Goal: Task Accomplishment & Management: Manage account settings

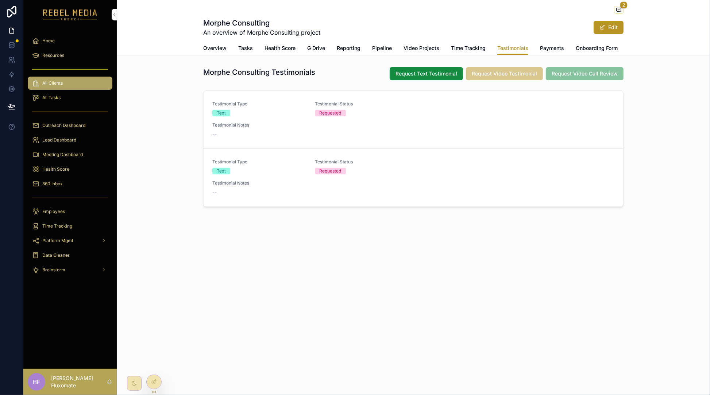
click at [461, 45] on span "Time Tracking" at bounding box center [468, 48] width 35 height 7
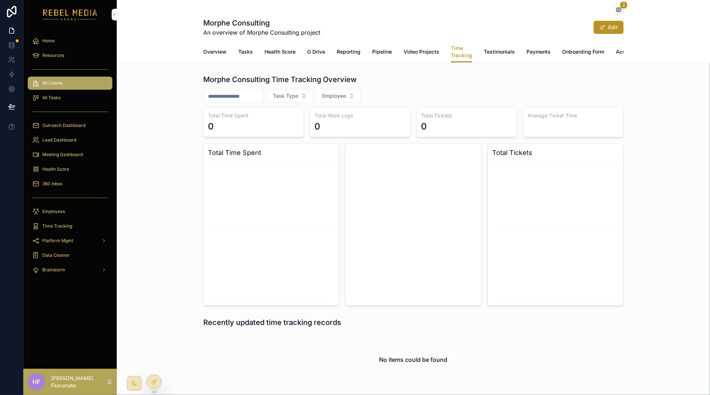
click at [212, 50] on span "Overview" at bounding box center [214, 51] width 23 height 7
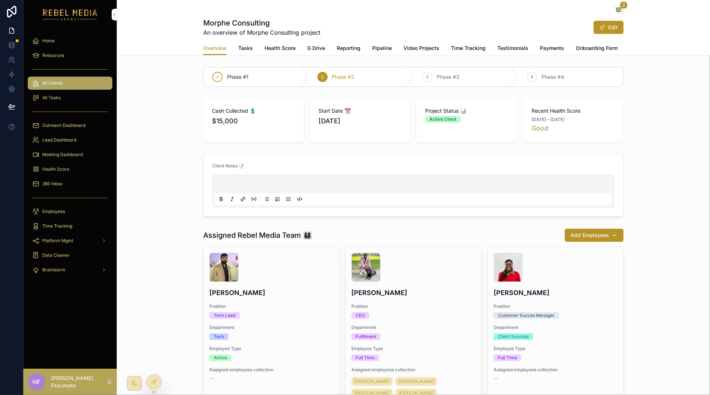
click at [73, 141] on span "Lead Dashboard" at bounding box center [59, 140] width 34 height 6
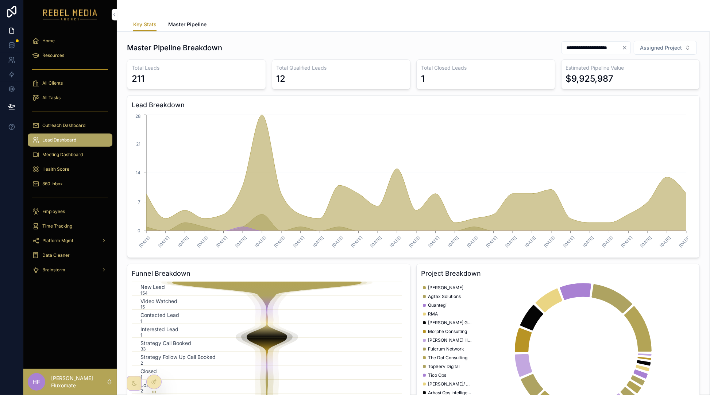
click at [175, 18] on link "Master Pipeline" at bounding box center [187, 25] width 38 height 15
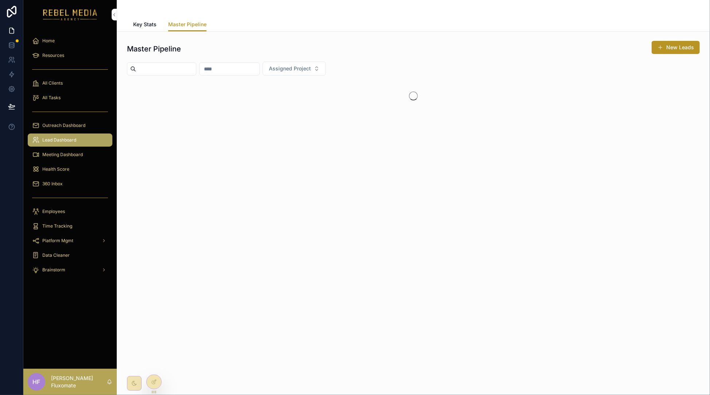
click at [158, 28] on div "Key Stats Master Pipeline" at bounding box center [413, 25] width 561 height 14
click at [147, 26] on span "Key Stats" at bounding box center [144, 24] width 23 height 7
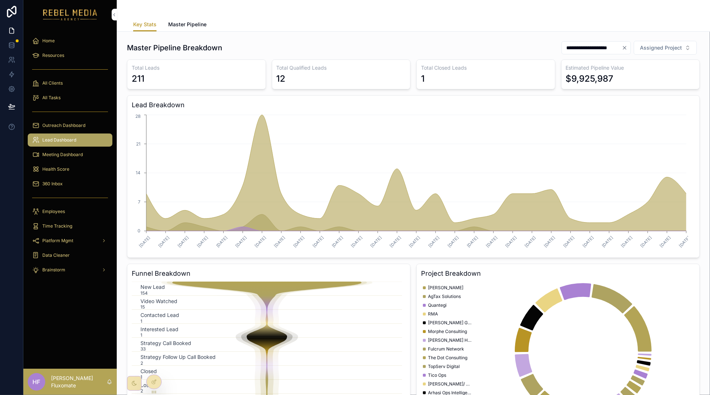
click at [175, 18] on link "Master Pipeline" at bounding box center [187, 25] width 38 height 15
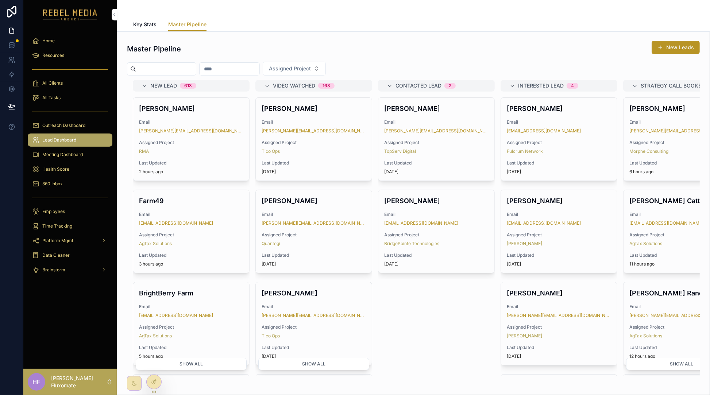
click at [154, 386] on div at bounding box center [154, 382] width 15 height 14
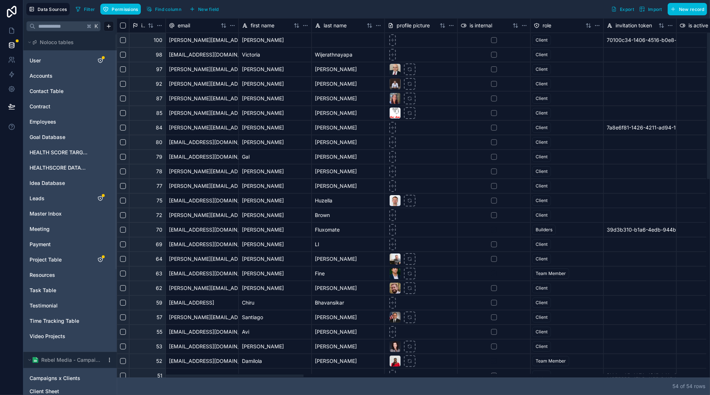
drag, startPoint x: 232, startPoint y: 377, endPoint x: 225, endPoint y: 346, distance: 31.8
click at [225, 375] on div at bounding box center [210, 376] width 187 height 3
click at [49, 199] on link "Leads" at bounding box center [59, 198] width 59 height 7
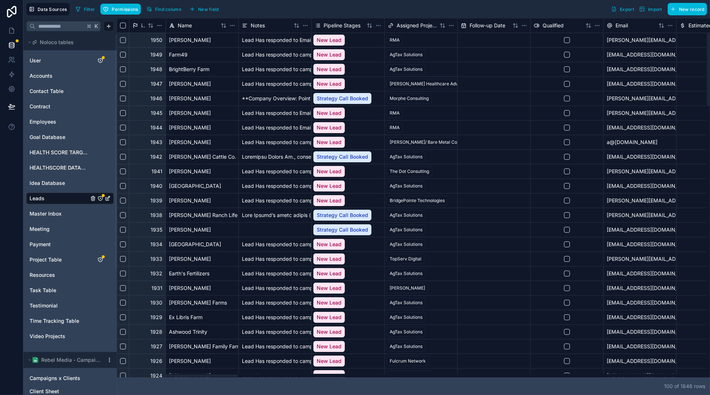
click at [277, 39] on div "Lead Has responded to Email campaign" at bounding box center [275, 40] width 73 height 15
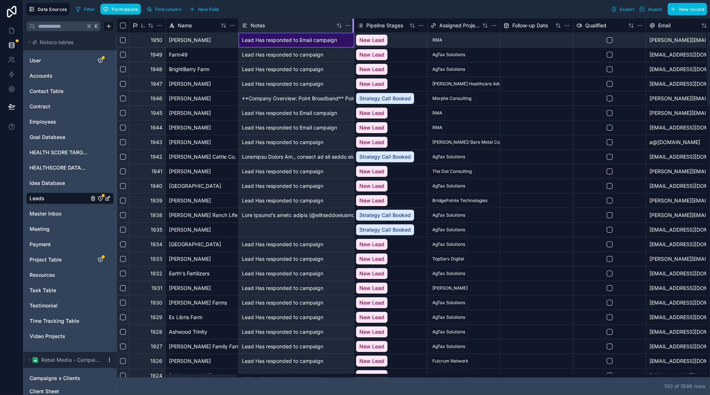
drag, startPoint x: 321, startPoint y: 27, endPoint x: 353, endPoint y: 62, distance: 47.5
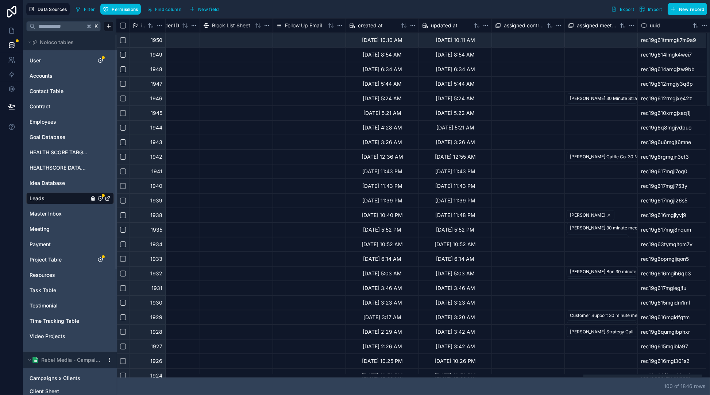
scroll to position [0, 2346]
drag, startPoint x: 246, startPoint y: 377, endPoint x: 709, endPoint y: 338, distance: 464.2
click at [706, 375] on div at bounding box center [646, 376] width 119 height 3
click at [219, 5] on button "New field" at bounding box center [204, 9] width 35 height 11
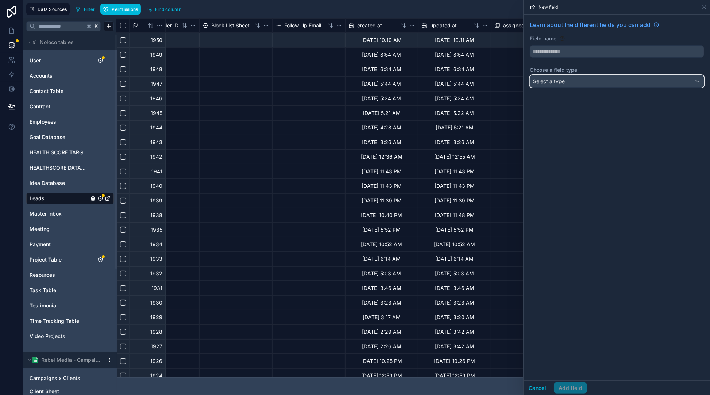
click at [579, 87] on div "Select a type" at bounding box center [617, 82] width 174 height 12
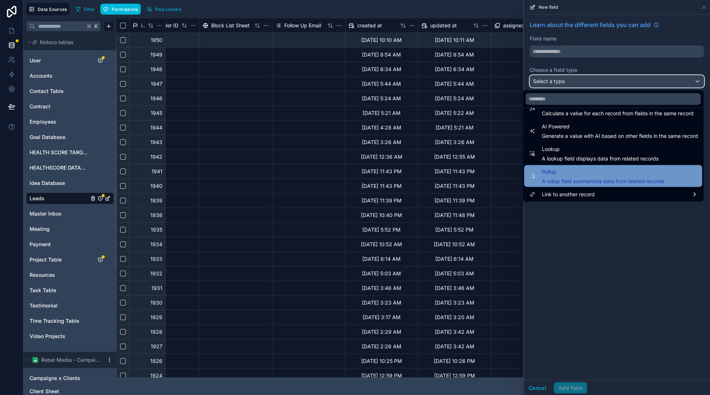
scroll to position [212, 0]
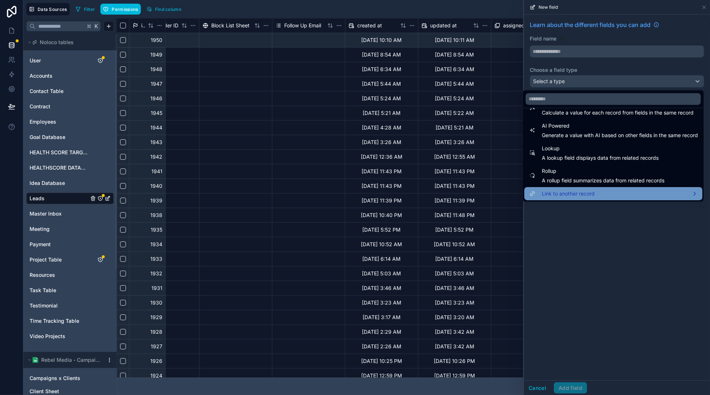
click at [586, 190] on span "Link to another record" at bounding box center [568, 193] width 53 height 9
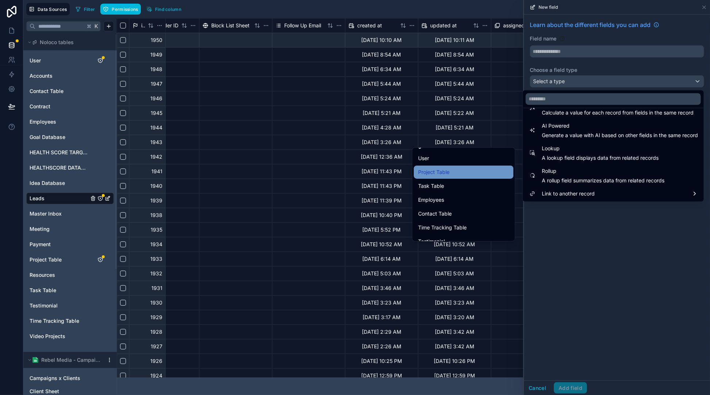
scroll to position [18, 0]
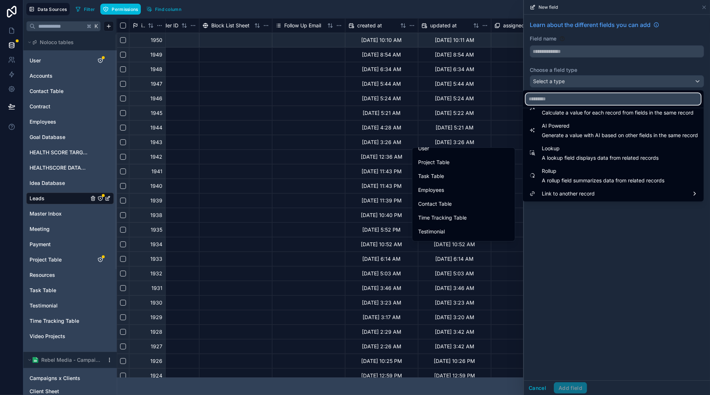
click at [562, 102] on input "text" at bounding box center [613, 99] width 175 height 12
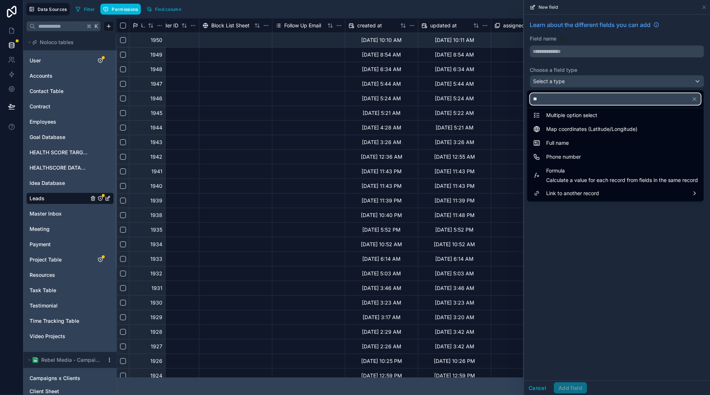
scroll to position [0, 0]
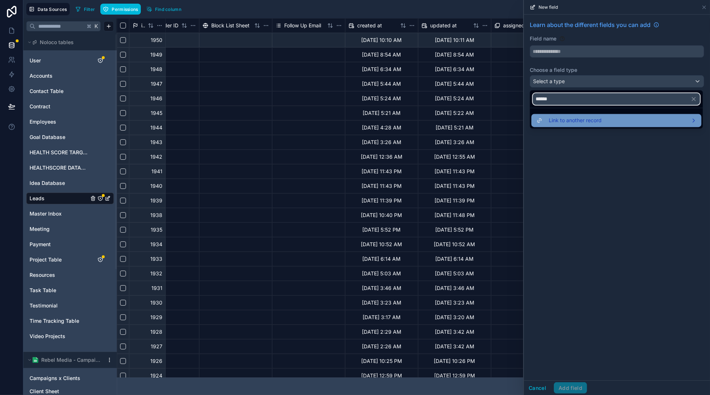
type input "******"
click at [572, 122] on span "Link to another record" at bounding box center [575, 120] width 53 height 9
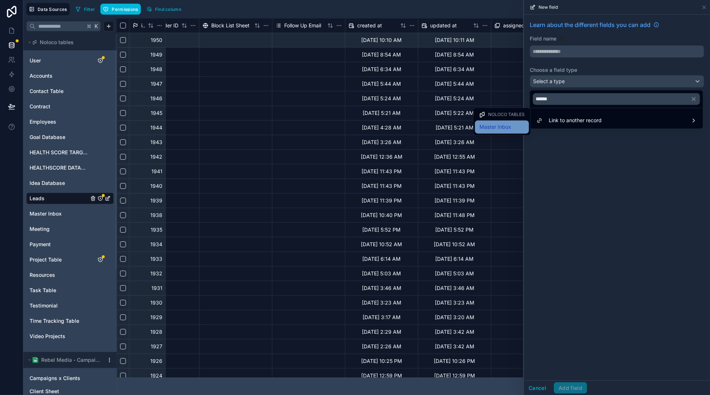
click at [516, 130] on div "Master Inbox" at bounding box center [502, 127] width 45 height 9
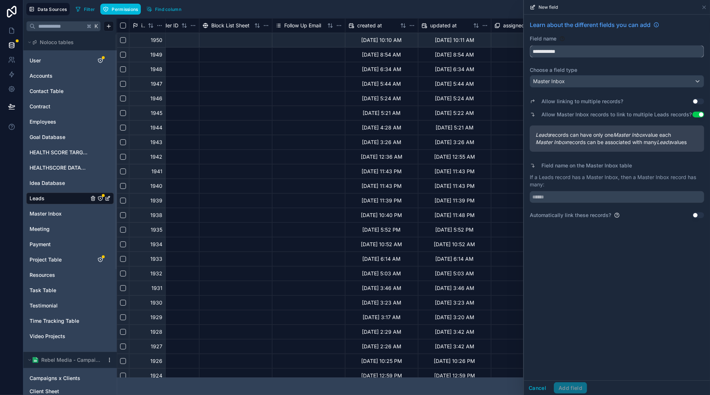
drag, startPoint x: 578, startPoint y: 51, endPoint x: 524, endPoint y: 50, distance: 54.8
click at [524, 50] on div "**********" at bounding box center [617, 120] width 186 height 210
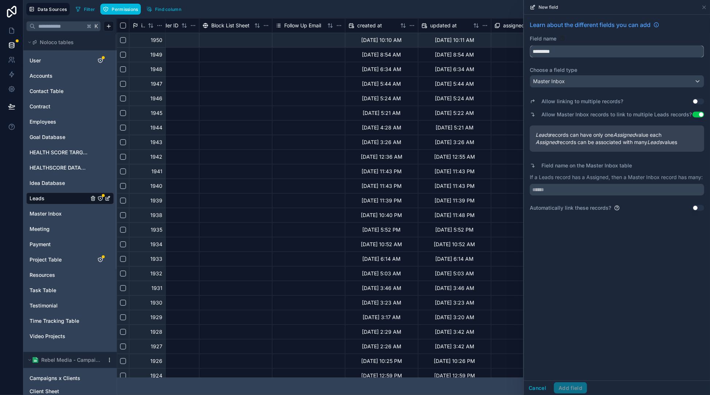
click at [530, 45] on button "********" at bounding box center [617, 51] width 175 height 12
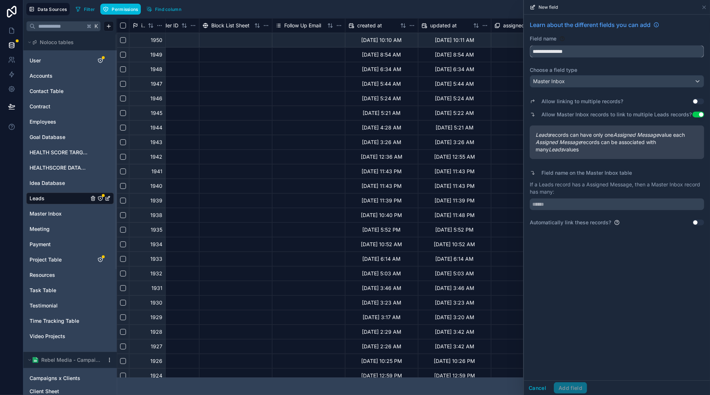
type input "**********"
click at [576, 205] on input "text" at bounding box center [617, 205] width 175 height 12
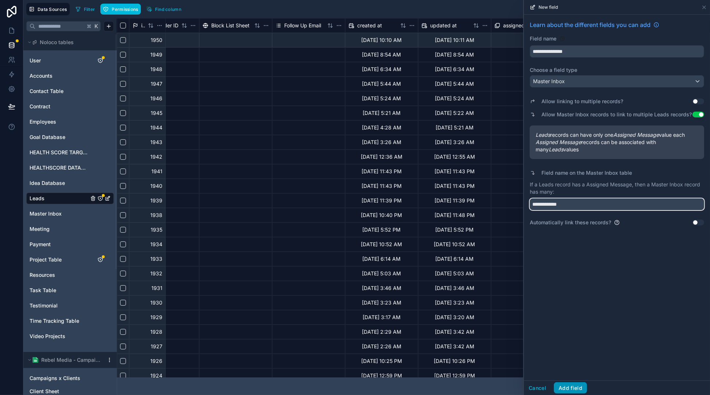
type input "**********"
click at [580, 386] on button "Add field" at bounding box center [570, 389] width 33 height 12
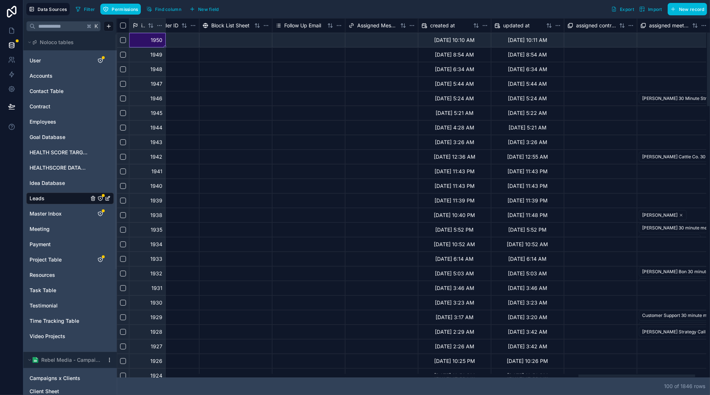
drag, startPoint x: 154, startPoint y: 40, endPoint x: 180, endPoint y: 35, distance: 26.4
click at [154, 41] on div "1950" at bounding box center [147, 40] width 37 height 15
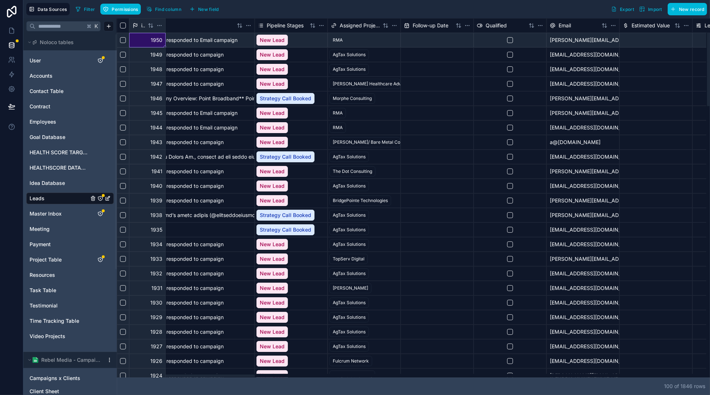
drag, startPoint x: 603, startPoint y: 377, endPoint x: 175, endPoint y: 337, distance: 429.8
click at [162, 375] on div at bounding box center [196, 376] width 117 height 3
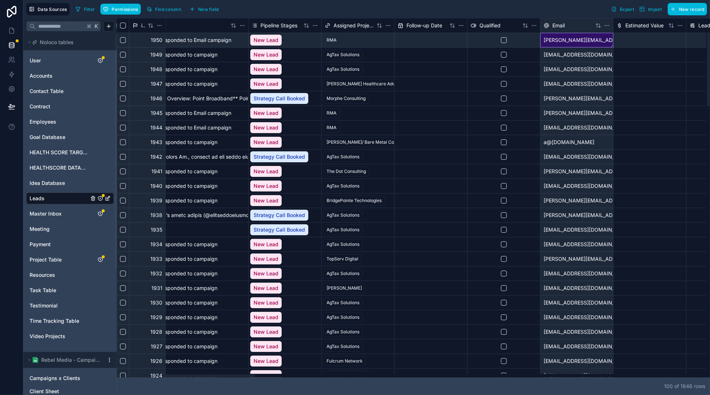
click at [585, 39] on div "[PERSON_NAME][EMAIL_ADDRESS][DOMAIN_NAME]" at bounding box center [577, 40] width 73 height 15
drag, startPoint x: 64, startPoint y: 214, endPoint x: 91, endPoint y: 225, distance: 29.3
click at [64, 214] on link "Master Inbox" at bounding box center [59, 213] width 59 height 7
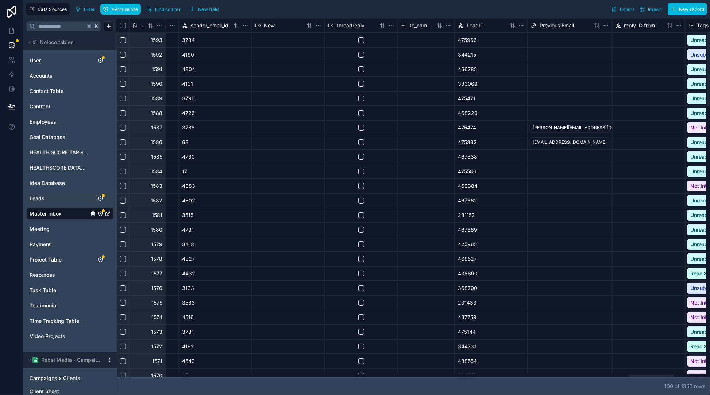
scroll to position [0, 6672]
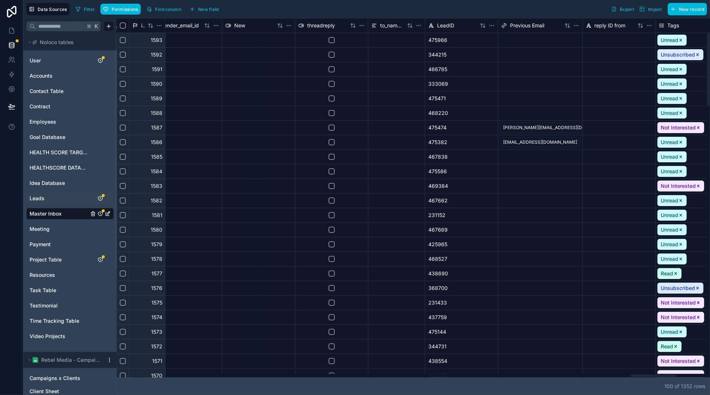
drag, startPoint x: 426, startPoint y: 371, endPoint x: 654, endPoint y: 349, distance: 228.5
click at [654, 374] on div at bounding box center [412, 376] width 590 height 4
click at [460, 40] on div "475966" at bounding box center [461, 40] width 73 height 15
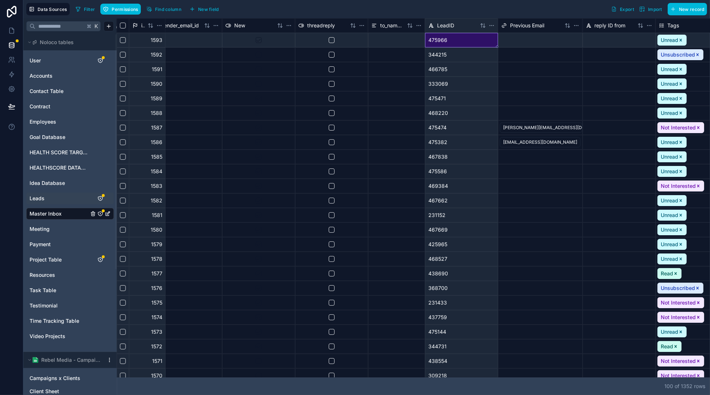
click at [49, 197] on link "Leads" at bounding box center [59, 198] width 59 height 7
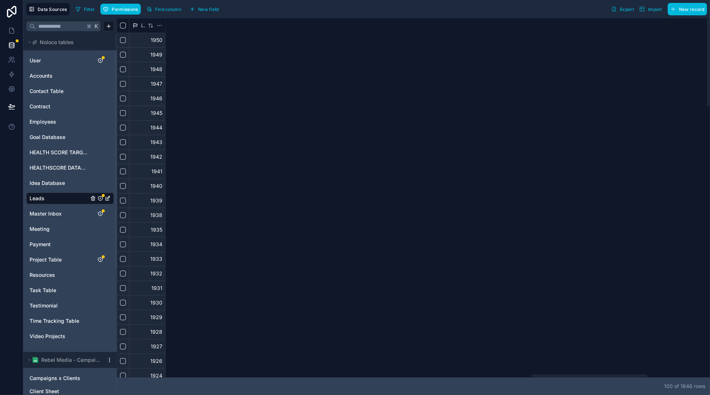
scroll to position [0, 2419]
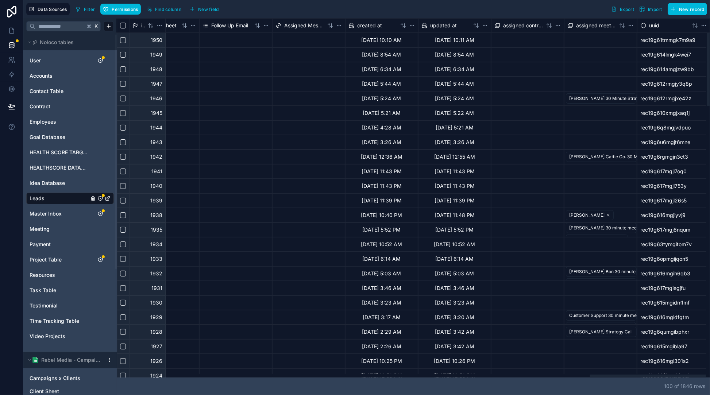
drag, startPoint x: 590, startPoint y: 391, endPoint x: 733, endPoint y: 353, distance: 148.3
click at [707, 374] on div at bounding box center [412, 376] width 590 height 4
click at [338, 26] on html "Data Sources Filter Permissions Find column New field Export Import New record …" at bounding box center [355, 197] width 710 height 395
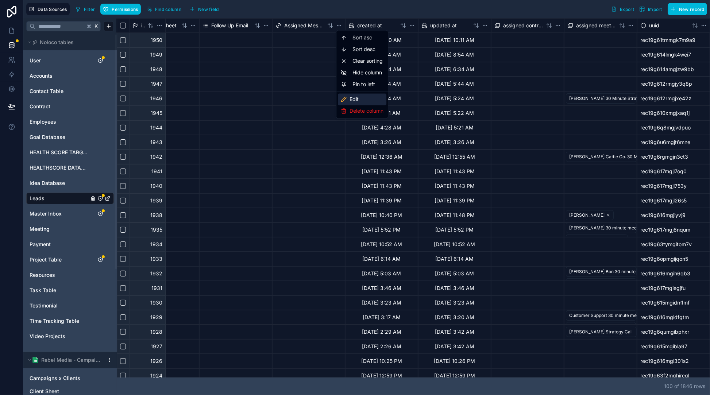
click at [365, 101] on div "Edit" at bounding box center [362, 100] width 49 height 12
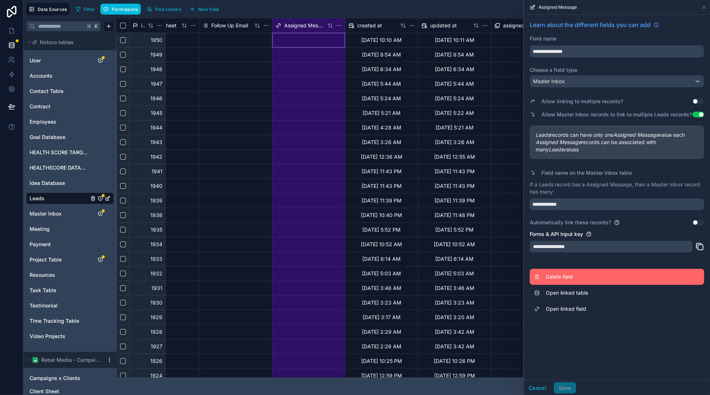
click at [577, 280] on span "Delete field" at bounding box center [598, 276] width 105 height 7
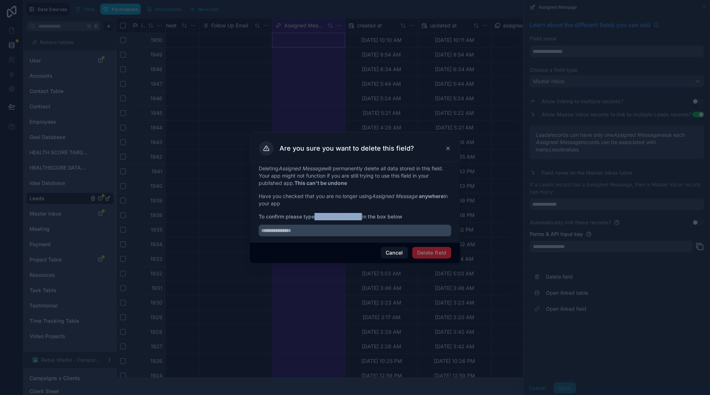
drag, startPoint x: 317, startPoint y: 217, endPoint x: 360, endPoint y: 216, distance: 43.8
click at [362, 216] on strong "Assigned Message" at bounding box center [338, 217] width 47 height 6
copy strong "Assigned Message"
click at [352, 227] on input "text" at bounding box center [355, 231] width 193 height 12
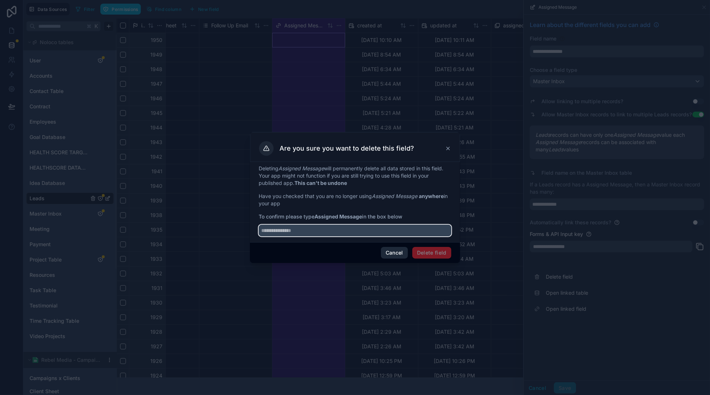
paste input "**********"
type input "**********"
drag, startPoint x: 434, startPoint y: 253, endPoint x: 446, endPoint y: 261, distance: 14.5
click at [434, 253] on button "Delete field" at bounding box center [432, 253] width 39 height 12
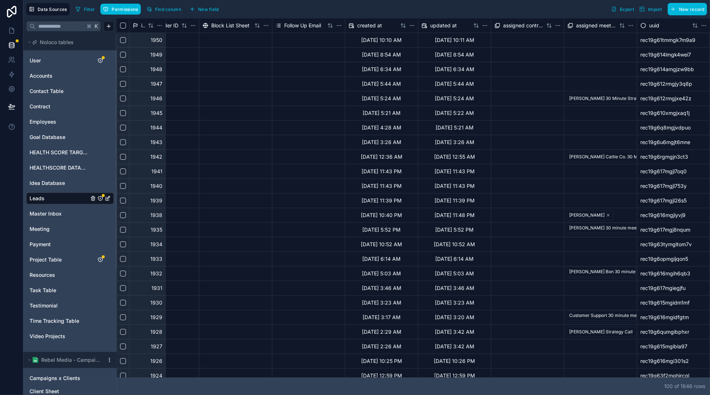
scroll to position [0, 2346]
click at [49, 218] on div "Master Inbox" at bounding box center [70, 214] width 88 height 12
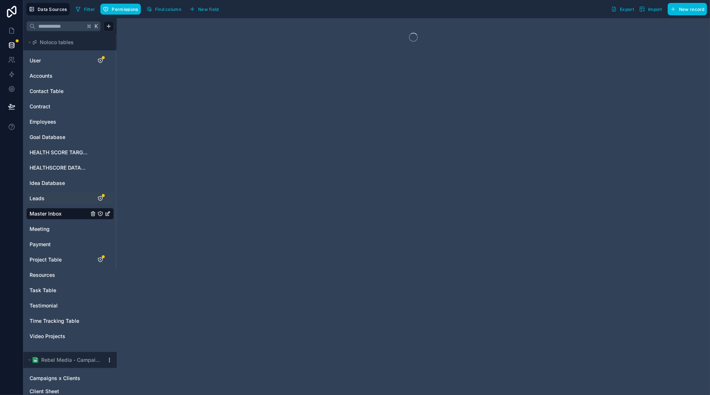
click at [216, 8] on span "New field" at bounding box center [208, 9] width 21 height 5
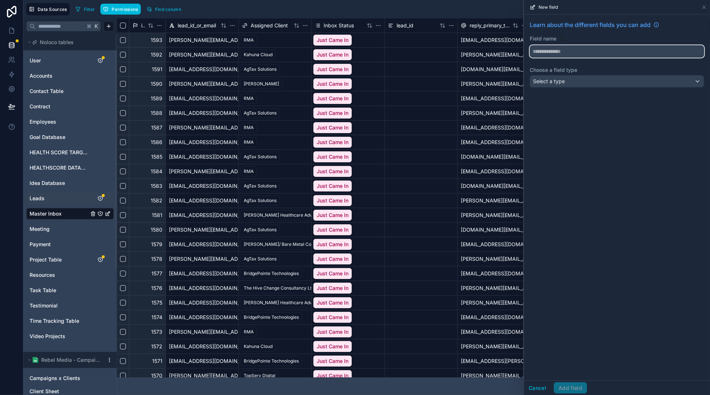
click at [559, 57] on button at bounding box center [617, 51] width 175 height 12
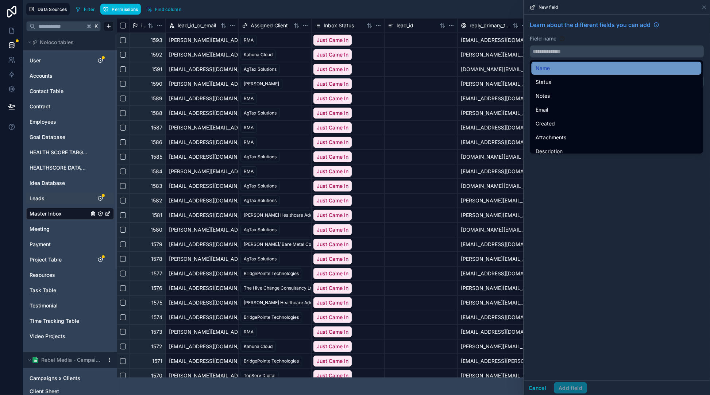
drag, startPoint x: 607, startPoint y: 213, endPoint x: 602, endPoint y: 68, distance: 145.4
click at [608, 213] on div "Learn about the different fields you can add Field name Choose a field type Sel…" at bounding box center [617, 198] width 186 height 366
click at [575, 52] on input "text" at bounding box center [617, 52] width 174 height 12
click at [589, 39] on div "Field name" at bounding box center [617, 38] width 175 height 7
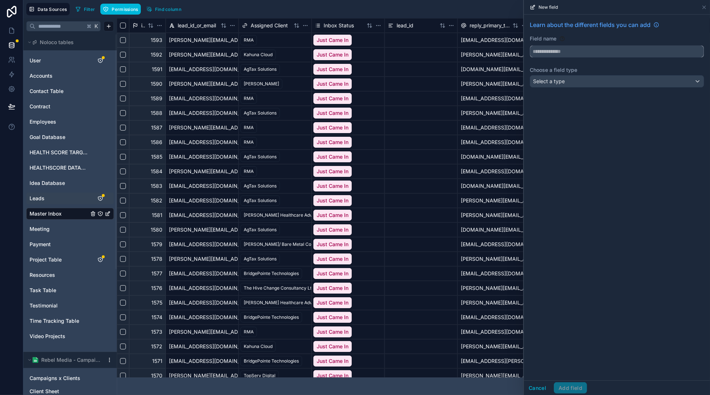
click at [568, 51] on input "text" at bounding box center [617, 52] width 174 height 12
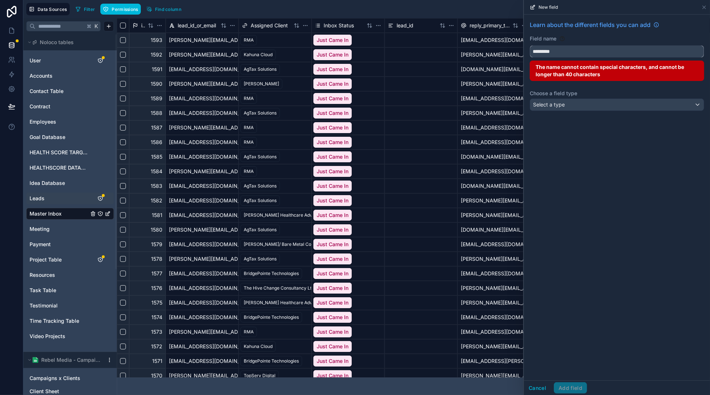
click at [530, 45] on button "********" at bounding box center [617, 51] width 175 height 12
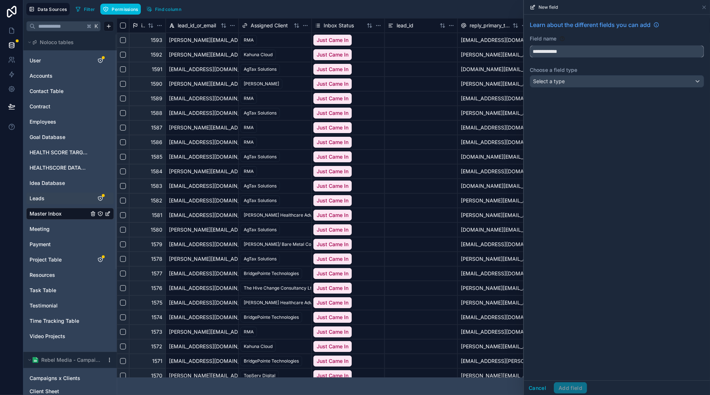
type input "**********"
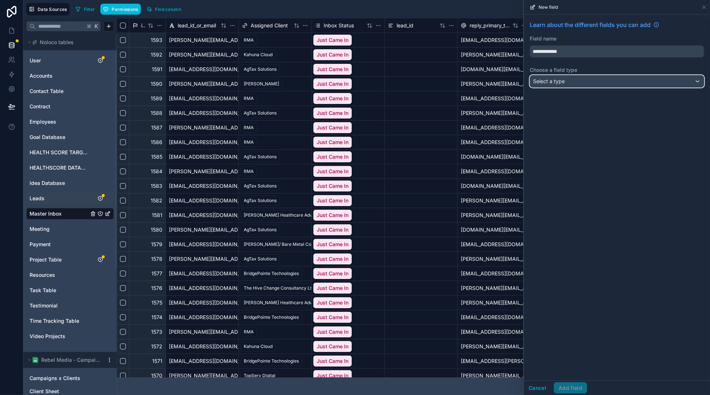
click at [588, 77] on div "Select a type" at bounding box center [617, 82] width 174 height 12
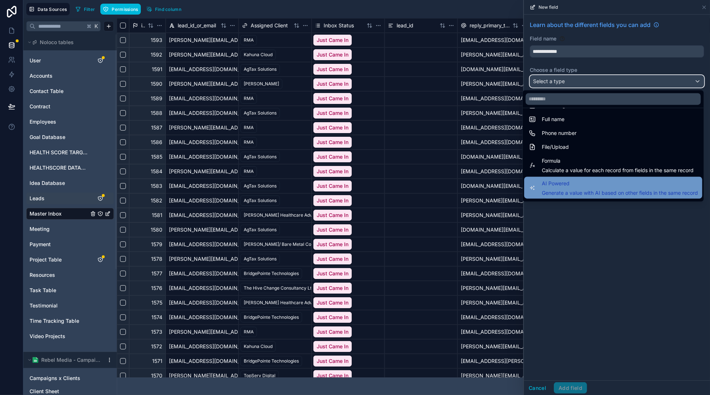
scroll to position [173, 0]
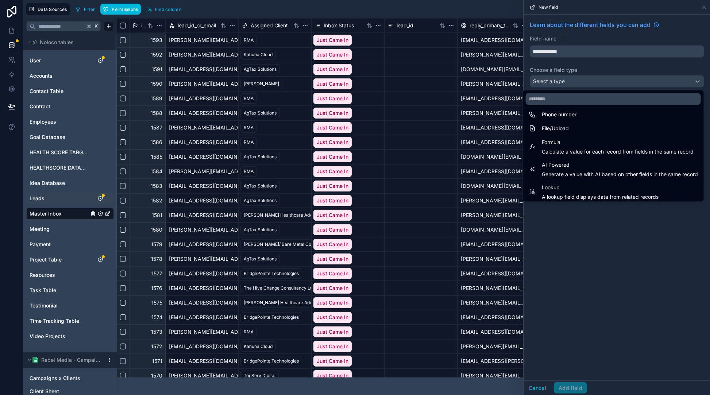
drag, startPoint x: 604, startPoint y: 284, endPoint x: 607, endPoint y: 229, distance: 55.6
click at [605, 283] on div at bounding box center [617, 197] width 186 height 395
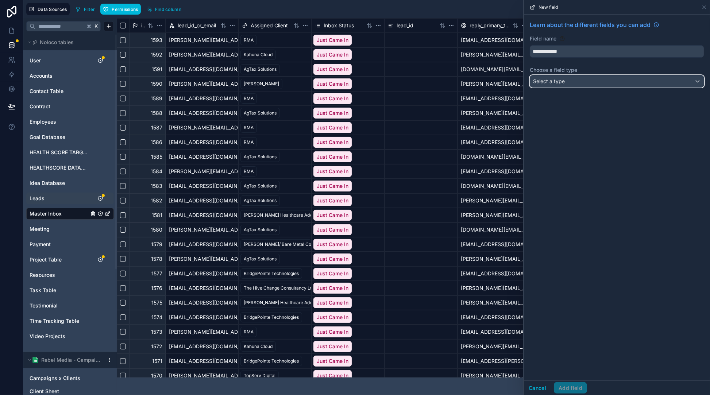
click at [588, 84] on div "Select a type" at bounding box center [617, 82] width 174 height 12
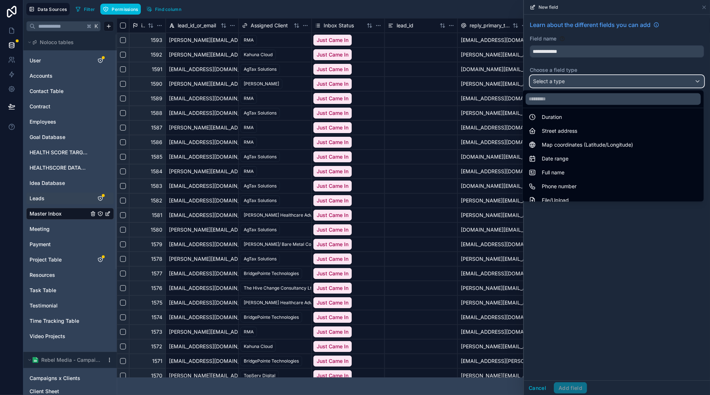
scroll to position [212, 0]
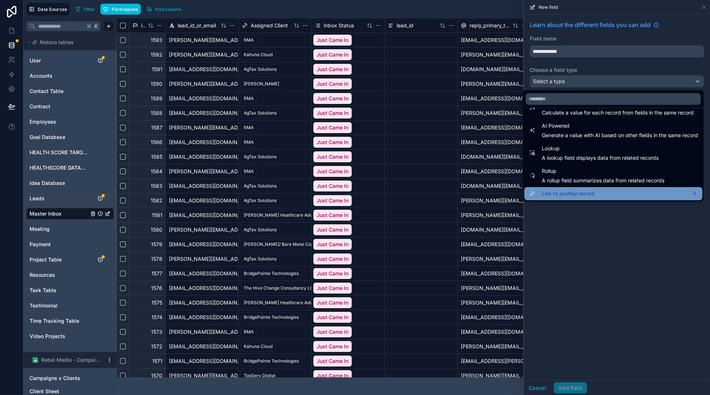
click at [597, 189] on div "Link to another record" at bounding box center [613, 193] width 169 height 9
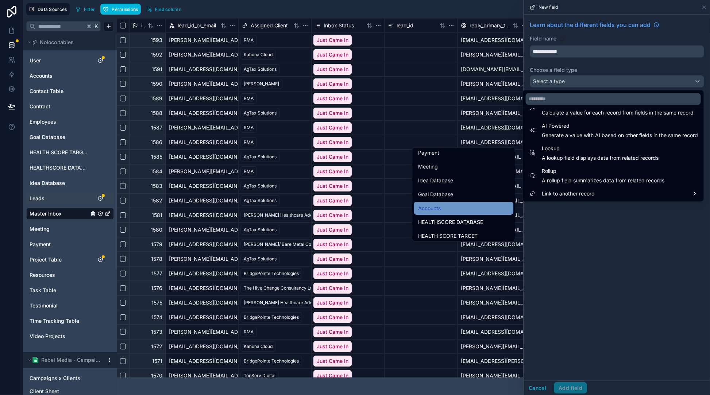
scroll to position [0, 0]
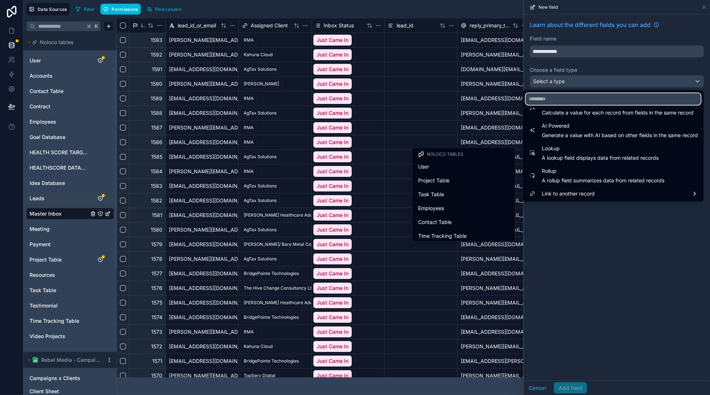
click at [592, 96] on input "text" at bounding box center [613, 99] width 175 height 12
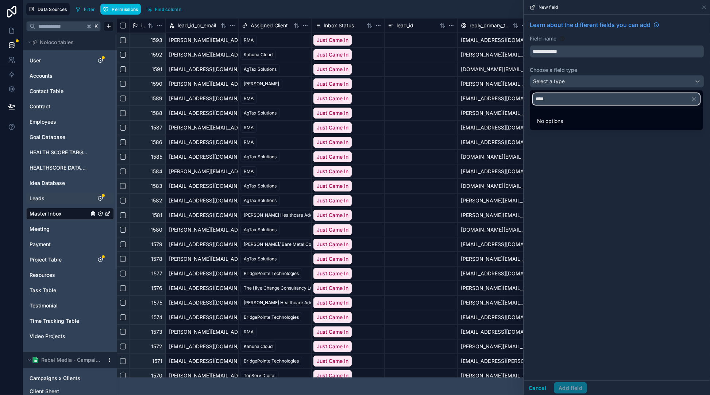
type input "*****"
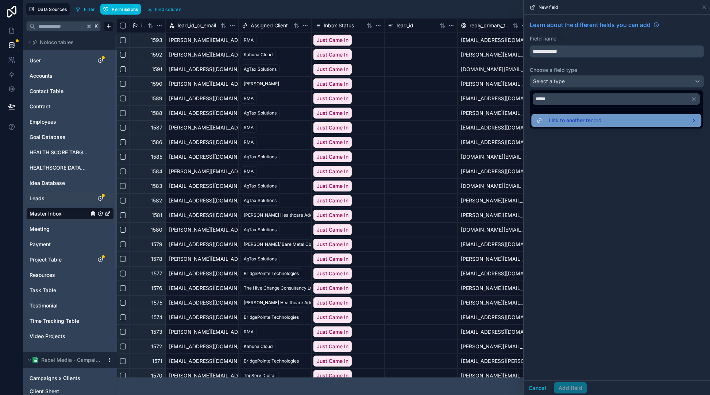
click at [583, 116] on span "Link to another record" at bounding box center [575, 120] width 53 height 9
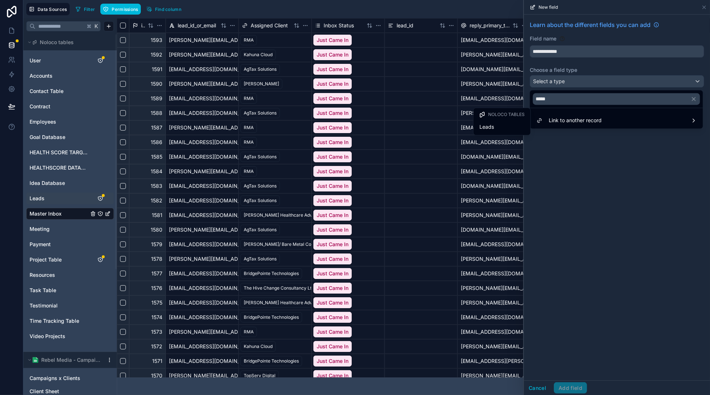
click at [513, 124] on div "Leads" at bounding box center [502, 127] width 45 height 9
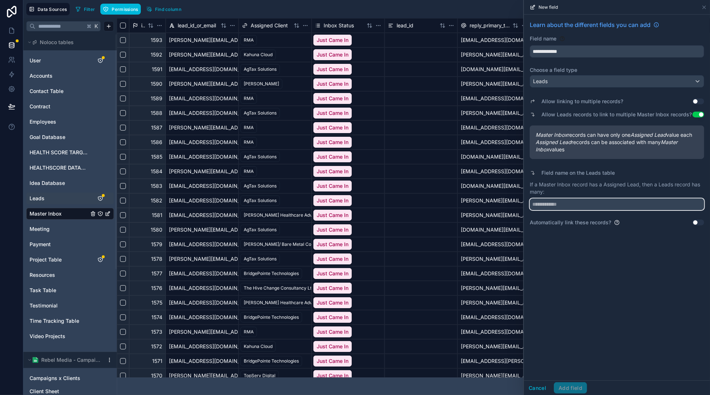
click at [615, 204] on input "text" at bounding box center [617, 205] width 175 height 12
type input "**********"
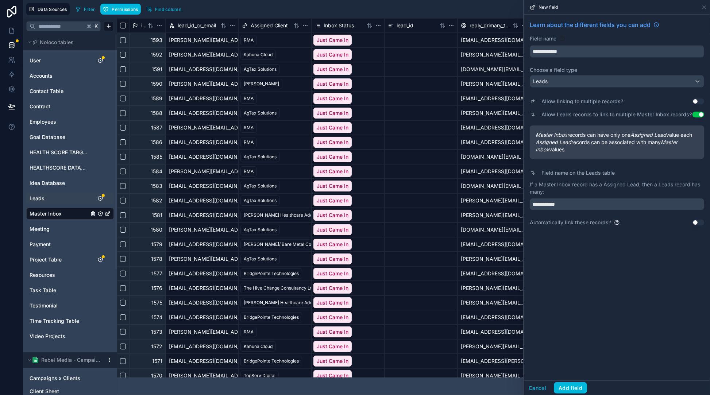
click at [645, 288] on div "**********" at bounding box center [617, 198] width 186 height 366
click at [51, 200] on link "Leads" at bounding box center [59, 198] width 59 height 7
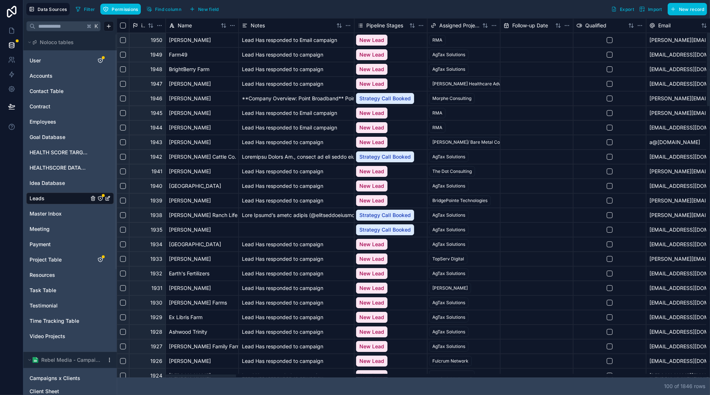
drag, startPoint x: 229, startPoint y: 377, endPoint x: 303, endPoint y: 73, distance: 313.0
click at [149, 375] on div at bounding box center [176, 376] width 119 height 3
click at [51, 215] on span "Master Inbox" at bounding box center [46, 213] width 32 height 7
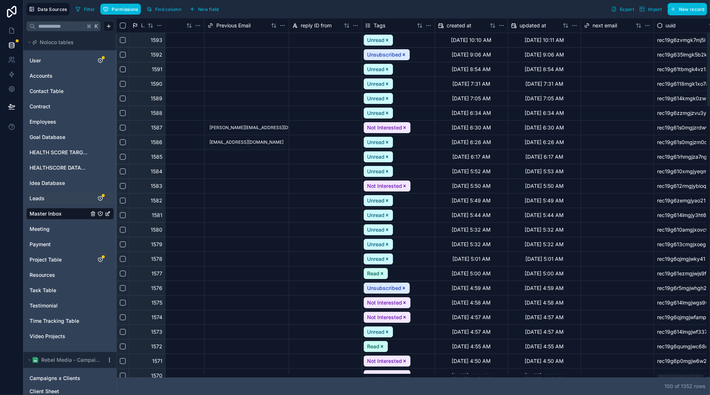
scroll to position [0, 6982]
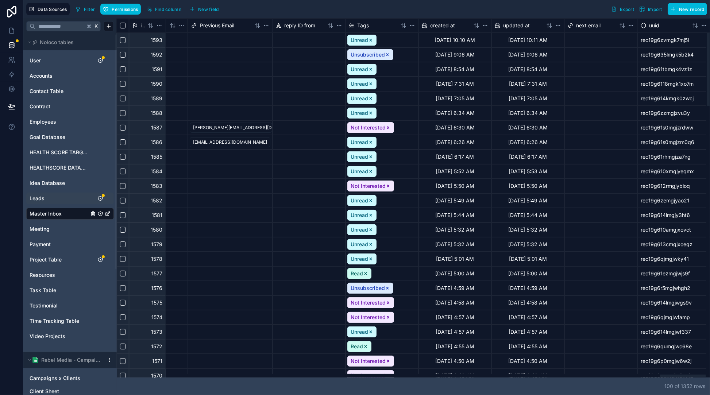
drag, startPoint x: 196, startPoint y: 377, endPoint x: 684, endPoint y: 343, distance: 488.9
click at [684, 374] on div at bounding box center [412, 376] width 590 height 4
click at [212, 5] on button "New field" at bounding box center [204, 9] width 35 height 11
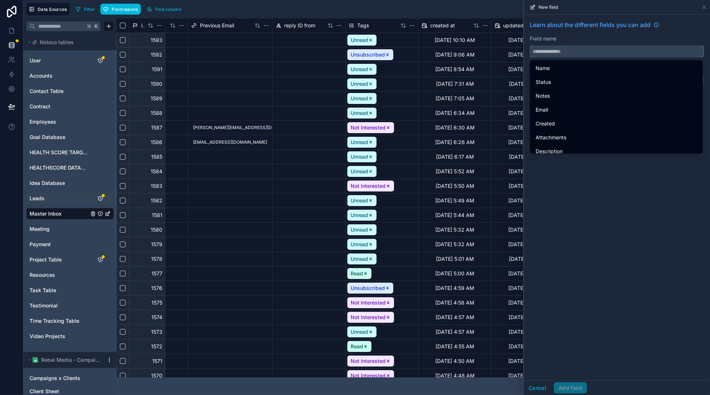
click at [562, 53] on input "text" at bounding box center [617, 52] width 174 height 12
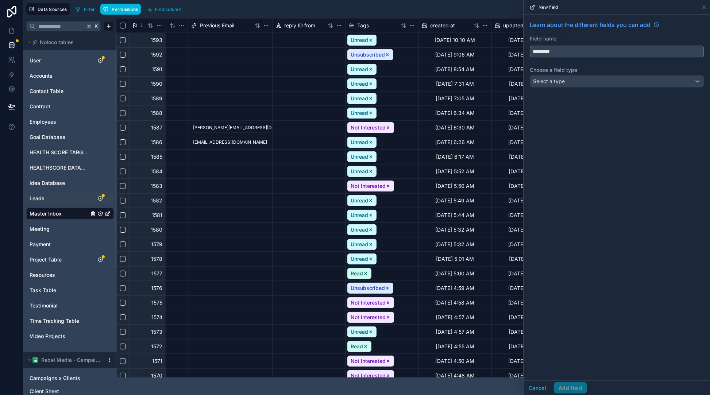
click at [530, 45] on button "********" at bounding box center [617, 51] width 175 height 12
type input "**********"
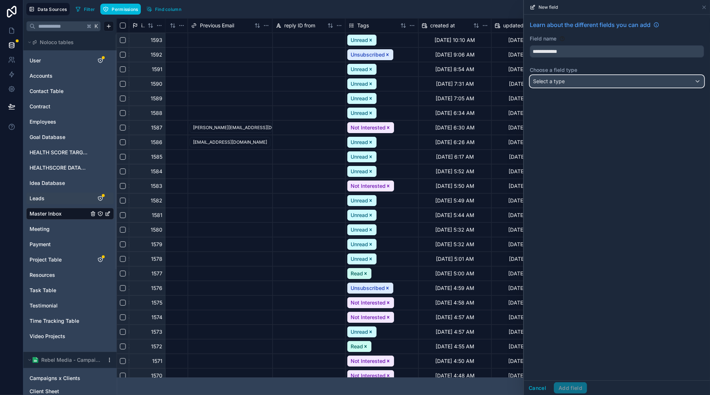
click at [596, 81] on div "Select a type" at bounding box center [617, 82] width 174 height 12
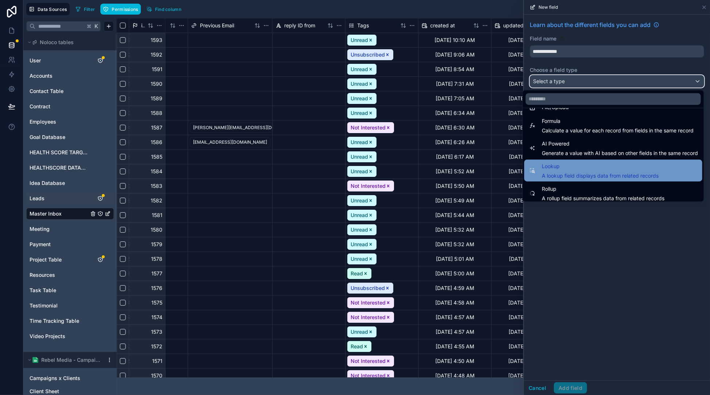
scroll to position [212, 0]
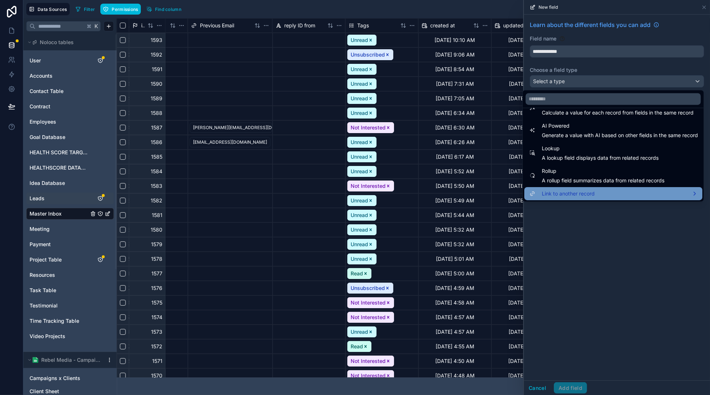
click at [581, 192] on span "Link to another record" at bounding box center [568, 193] width 53 height 9
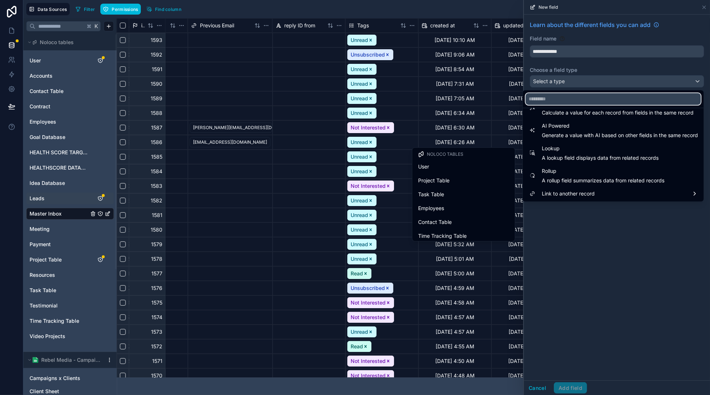
click at [572, 103] on input "text" at bounding box center [613, 99] width 175 height 12
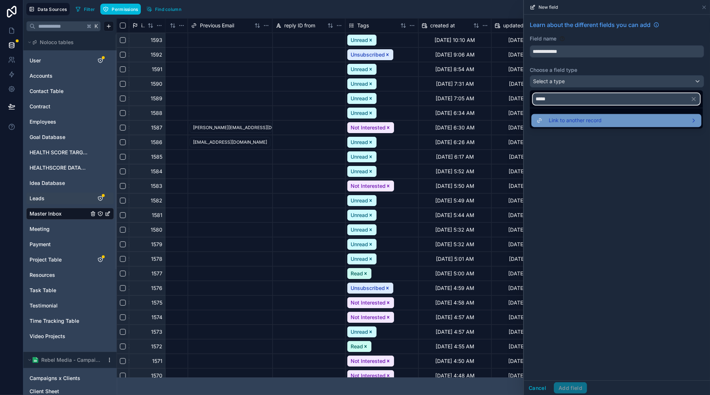
type input "*****"
click at [573, 116] on span "Link to another record" at bounding box center [575, 120] width 53 height 9
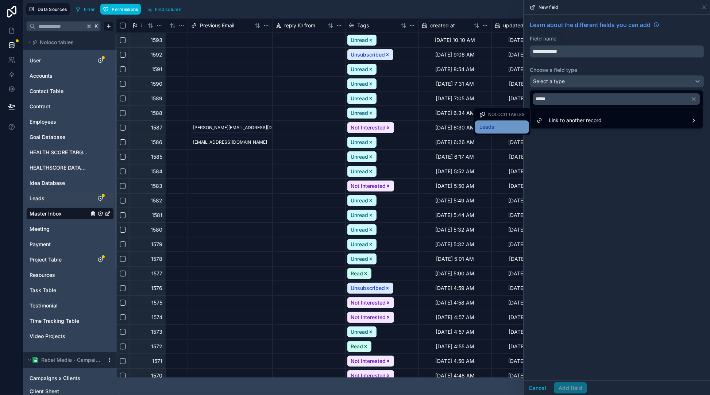
click at [500, 127] on div "Leads" at bounding box center [502, 127] width 45 height 9
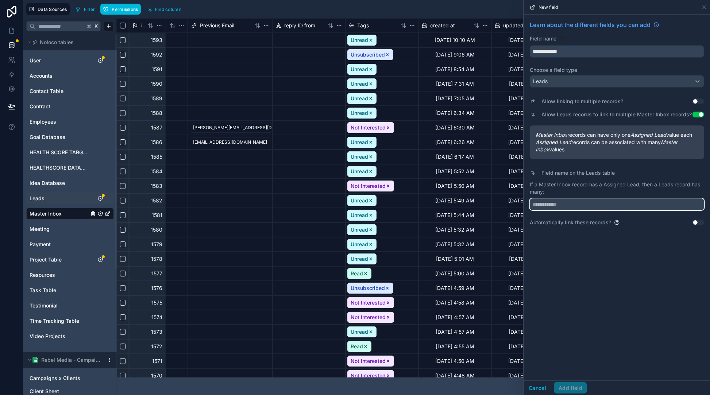
click at [603, 207] on input "text" at bounding box center [617, 205] width 175 height 12
type input "**********"
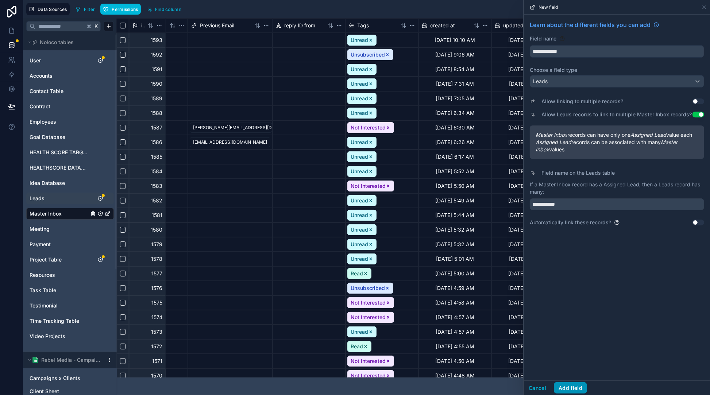
click at [570, 388] on button "Add field" at bounding box center [570, 389] width 33 height 12
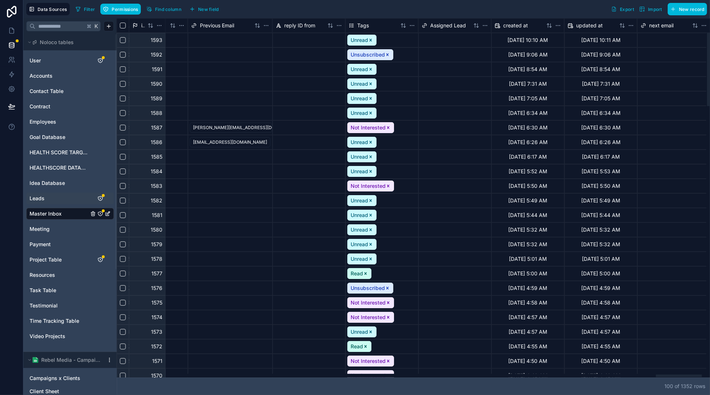
drag, startPoint x: 411, startPoint y: 379, endPoint x: 436, endPoint y: 380, distance: 24.1
click at [435, 380] on div "100 of 1352 row s" at bounding box center [414, 387] width 594 height 18
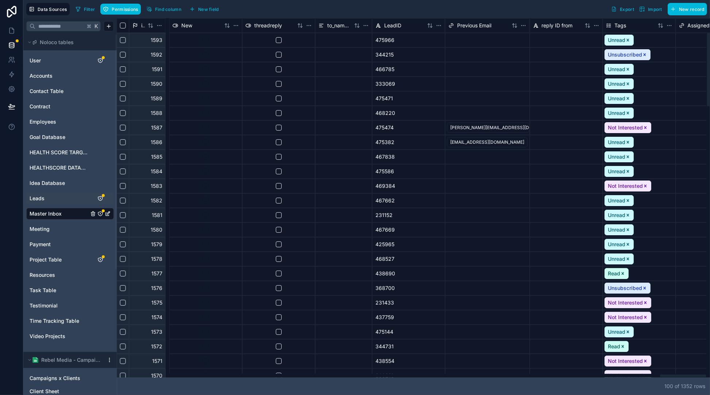
scroll to position [0, 7037]
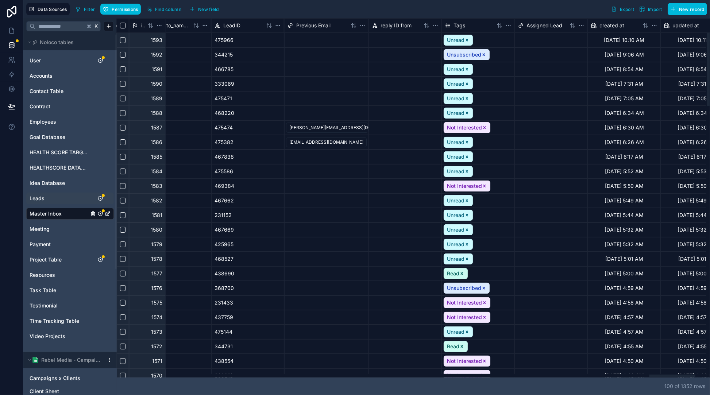
click at [673, 374] on div at bounding box center [412, 376] width 590 height 4
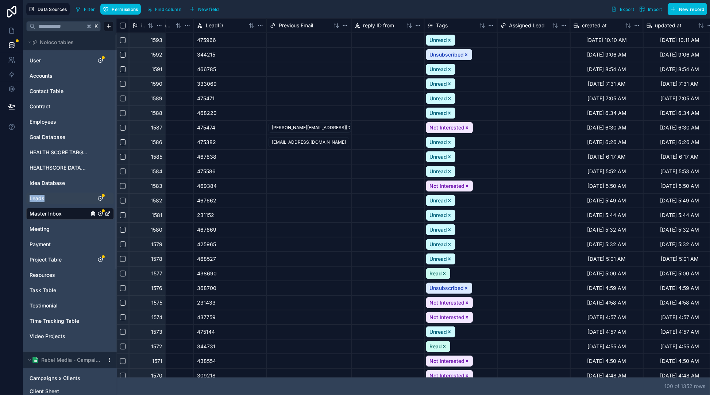
click at [40, 201] on span "Leads" at bounding box center [37, 198] width 15 height 7
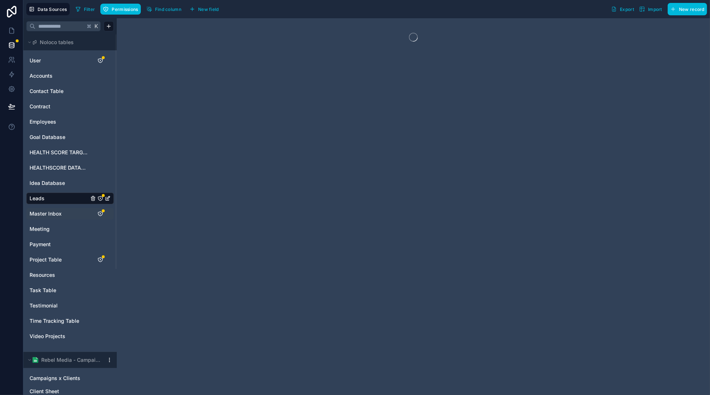
click at [44, 199] on span "Leads" at bounding box center [37, 198] width 15 height 7
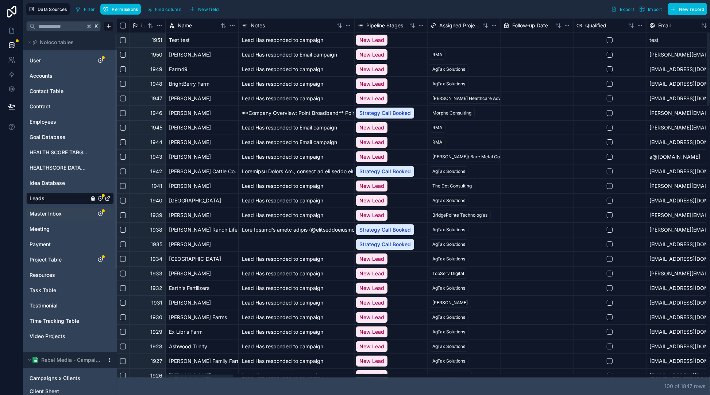
drag, startPoint x: 567, startPoint y: 379, endPoint x: 559, endPoint y: 377, distance: 8.7
click at [559, 377] on div "id Name Notes Pipeline Stages Assigned Project Follow-up Date Qualified Email E…" at bounding box center [414, 206] width 594 height 377
drag, startPoint x: 552, startPoint y: 377, endPoint x: 125, endPoint y: 369, distance: 426.5
click at [125, 374] on div at bounding box center [412, 376] width 590 height 4
click at [54, 208] on div "Master Inbox" at bounding box center [70, 214] width 88 height 12
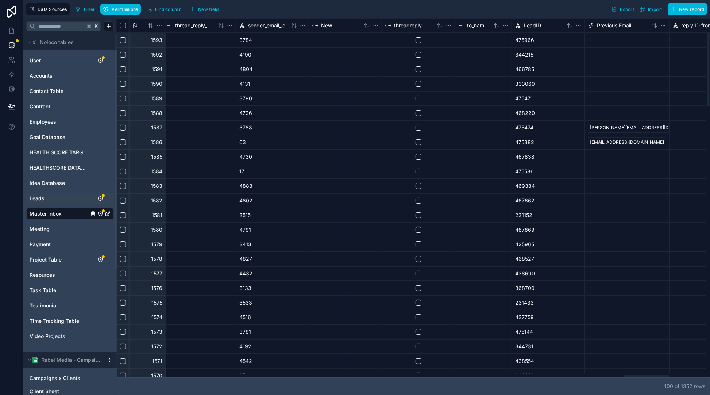
scroll to position [0, 6636]
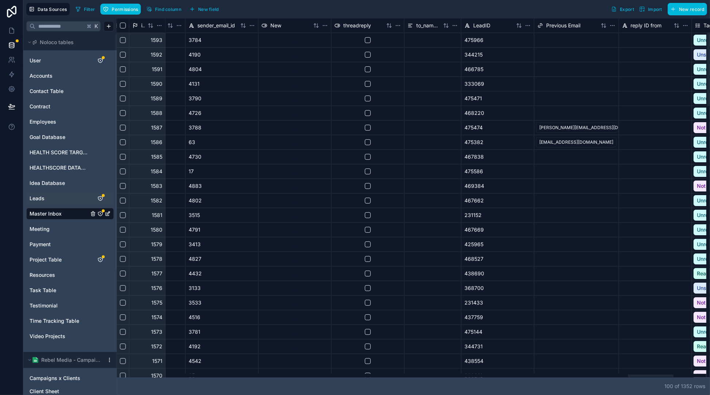
drag, startPoint x: 445, startPoint y: 371, endPoint x: 603, endPoint y: 261, distance: 192.4
click at [651, 374] on div at bounding box center [412, 376] width 590 height 4
click at [495, 44] on div "475966" at bounding box center [497, 40] width 73 height 15
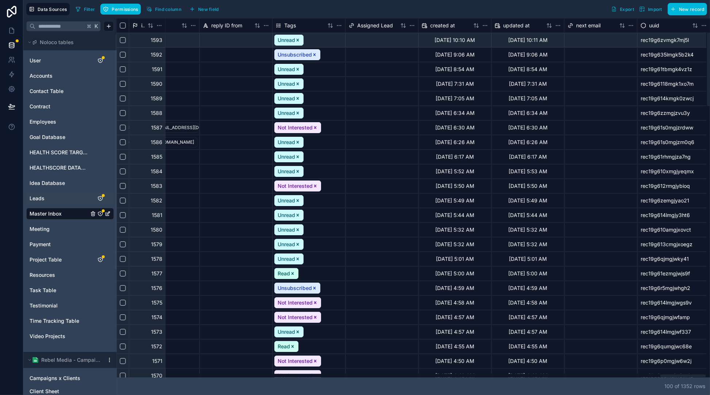
scroll to position [0, 6998]
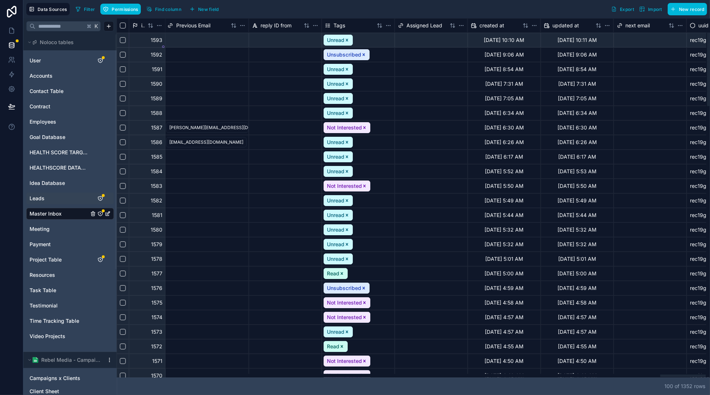
drag, startPoint x: 517, startPoint y: 375, endPoint x: 672, endPoint y: 368, distance: 155.7
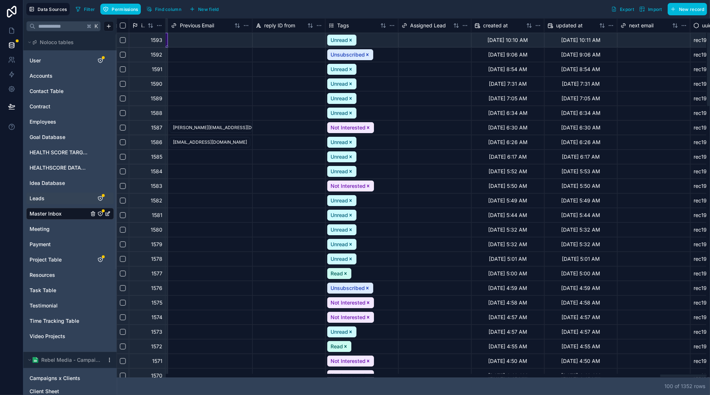
click at [679, 374] on div at bounding box center [412, 376] width 590 height 4
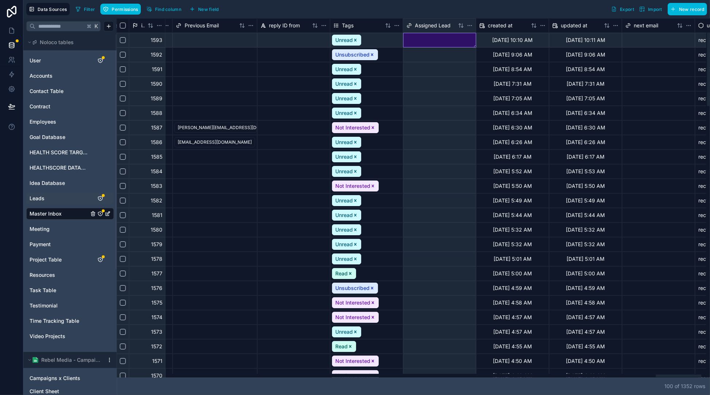
click at [427, 39] on div at bounding box center [440, 40] width 72 height 14
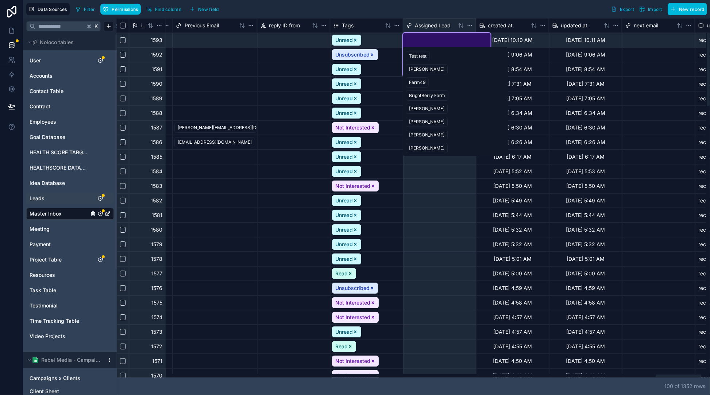
drag, startPoint x: 419, startPoint y: 57, endPoint x: 415, endPoint y: 52, distance: 5.9
click at [419, 57] on div "Test test" at bounding box center [418, 56] width 18 height 7
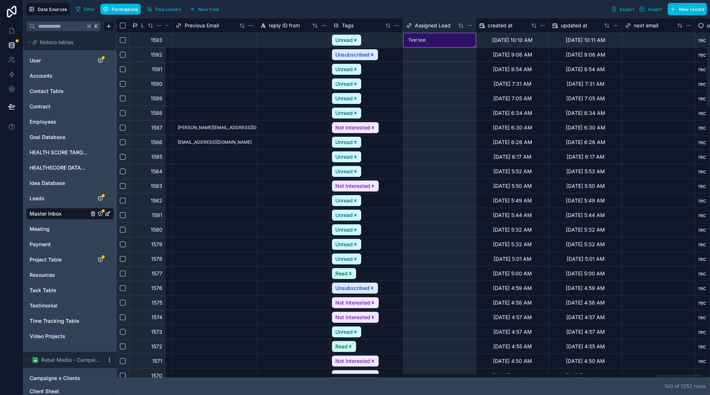
click at [470, 26] on html "Data Sources Filter Permissions Find column New field Export Import New record …" at bounding box center [355, 197] width 710 height 395
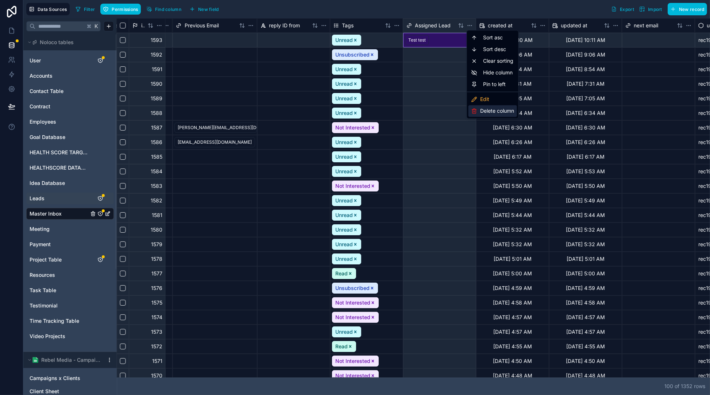
click at [502, 106] on div "Delete column" at bounding box center [493, 112] width 49 height 12
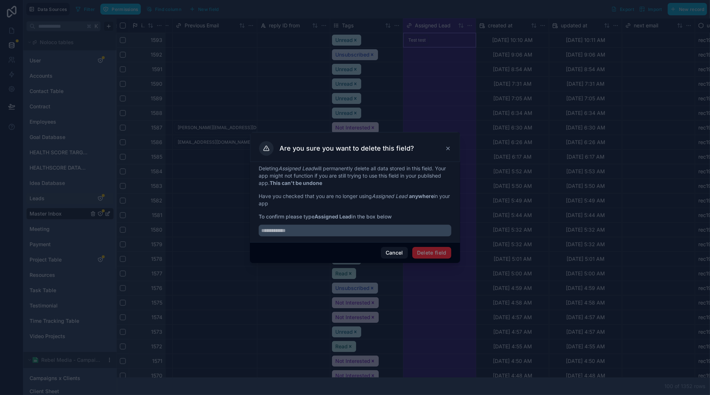
drag, startPoint x: 446, startPoint y: 149, endPoint x: 455, endPoint y: 130, distance: 20.6
click at [447, 149] on icon at bounding box center [448, 149] width 6 height 6
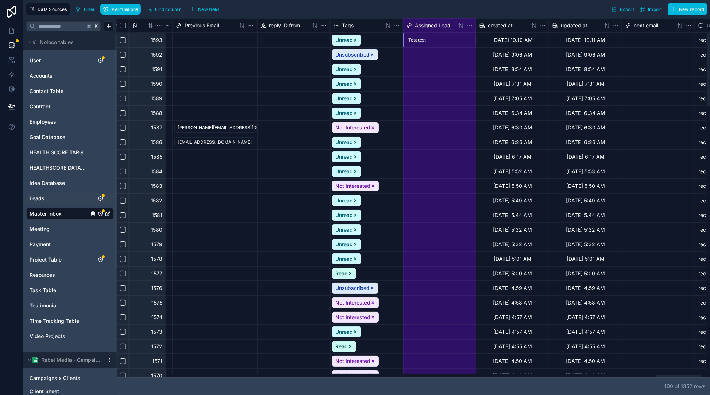
click at [470, 29] on div "Assigned Lead" at bounding box center [440, 25] width 66 height 7
click at [471, 24] on html "Data Sources Filter Permissions Find column New field Export Import New record …" at bounding box center [355, 197] width 710 height 395
click at [492, 102] on div "Edit" at bounding box center [493, 100] width 49 height 12
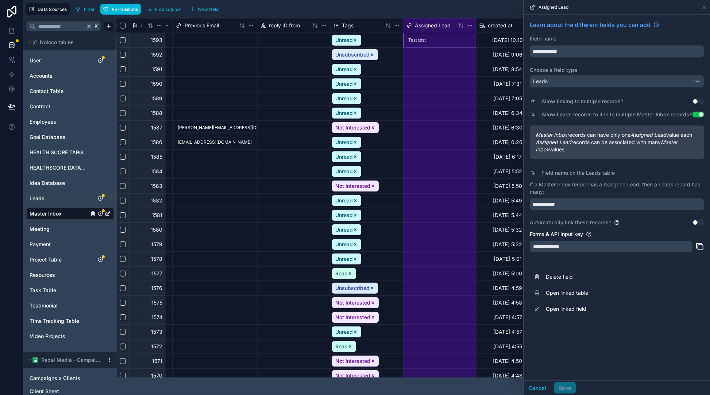
click at [699, 103] on button "Use setting" at bounding box center [699, 102] width 12 height 6
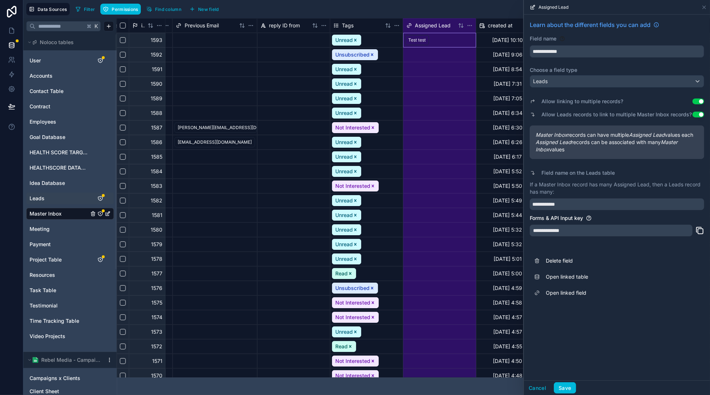
click at [564, 388] on button "Save" at bounding box center [565, 389] width 22 height 12
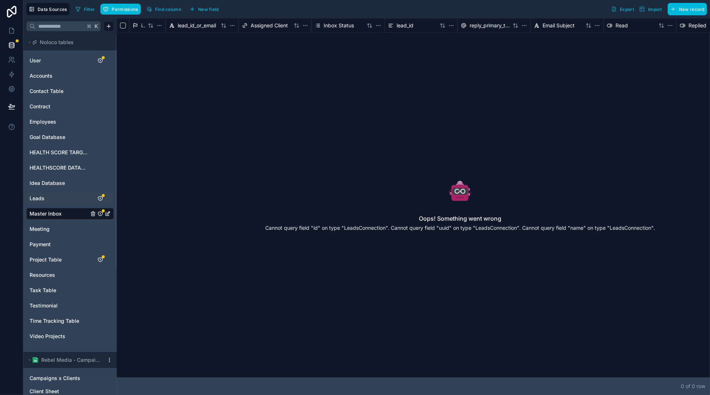
click at [54, 215] on span "Master Inbox" at bounding box center [46, 213] width 32 height 7
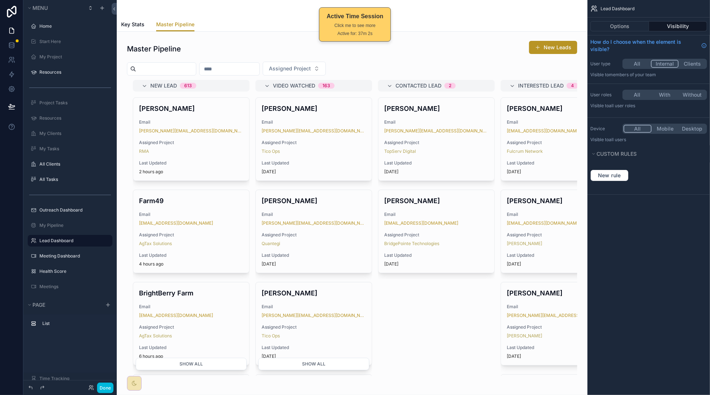
scroll to position [39, 0]
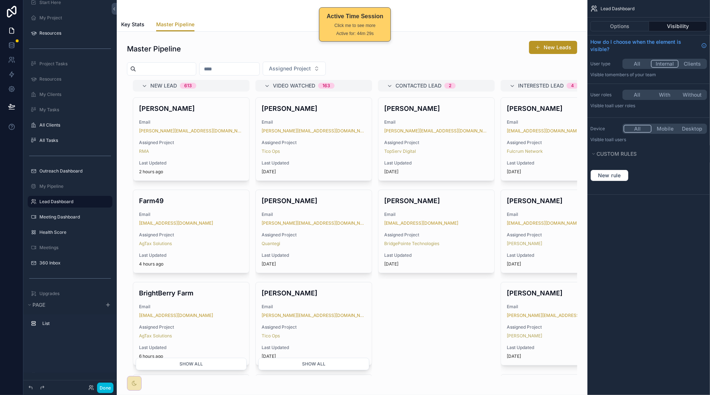
click at [221, 12] on div "scrollable content" at bounding box center [352, 9] width 462 height 18
click at [616, 32] on div "Options Visibility" at bounding box center [649, 27] width 123 height 18
click at [618, 30] on button "Options" at bounding box center [620, 26] width 59 height 10
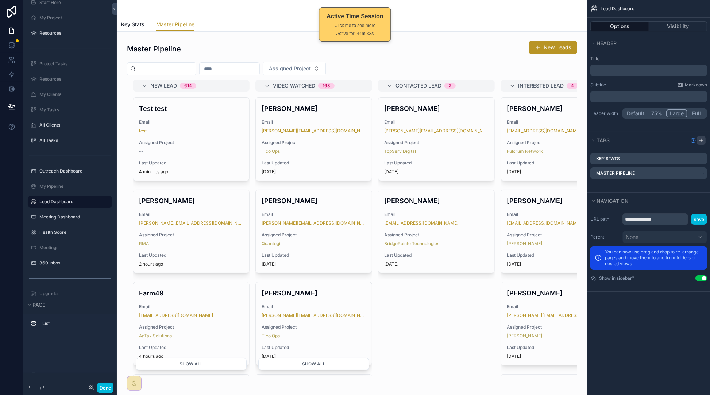
click at [703, 139] on icon "scrollable content" at bounding box center [702, 141] width 6 height 6
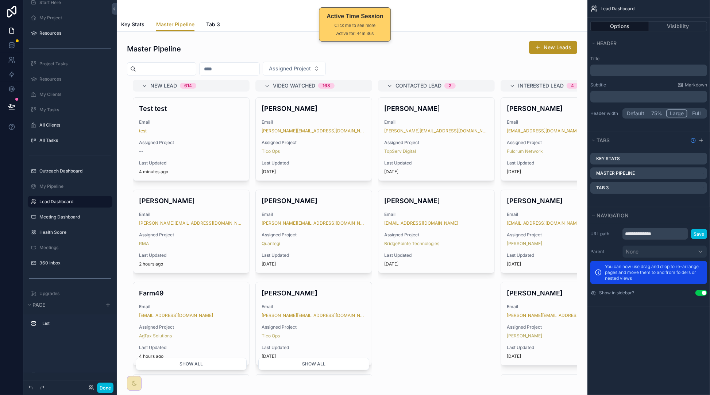
click at [0, 0] on icon "scrollable content" at bounding box center [0, 0] width 0 height 0
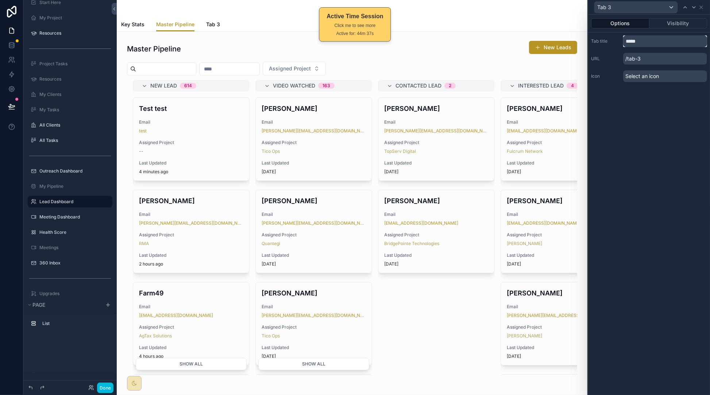
click at [653, 41] on input "*****" at bounding box center [666, 41] width 84 height 12
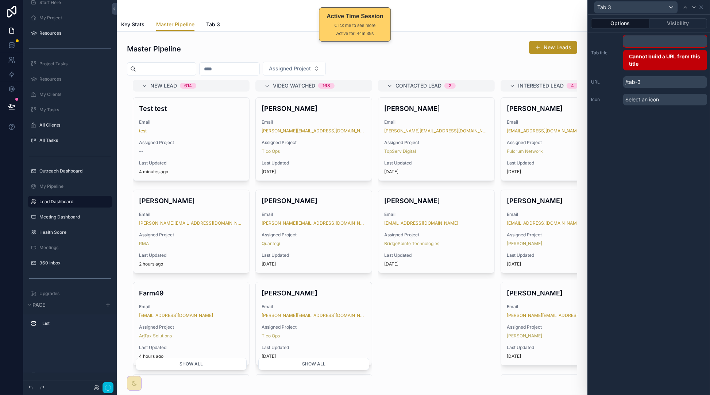
type input "*"
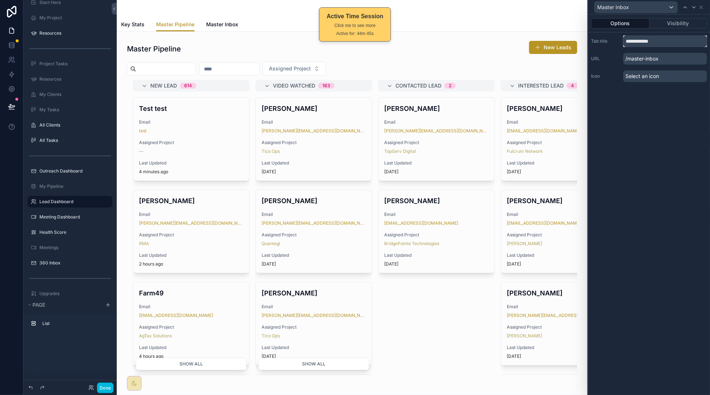
type input "**********"
click at [676, 164] on div "**********" at bounding box center [649, 205] width 122 height 381
click at [701, 8] on icon at bounding box center [702, 7] width 6 height 6
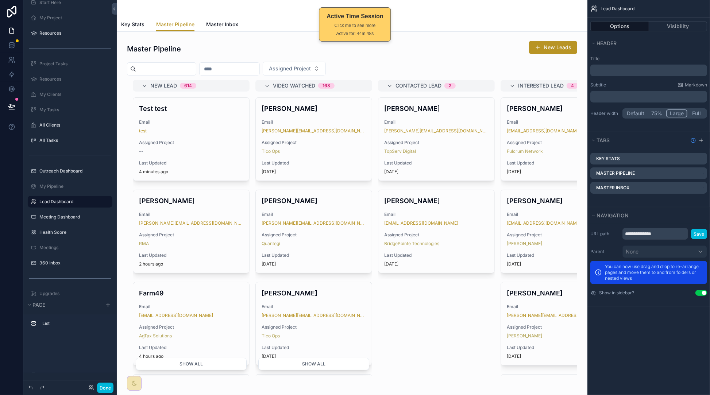
click at [219, 25] on span "Master Inbox" at bounding box center [222, 24] width 32 height 7
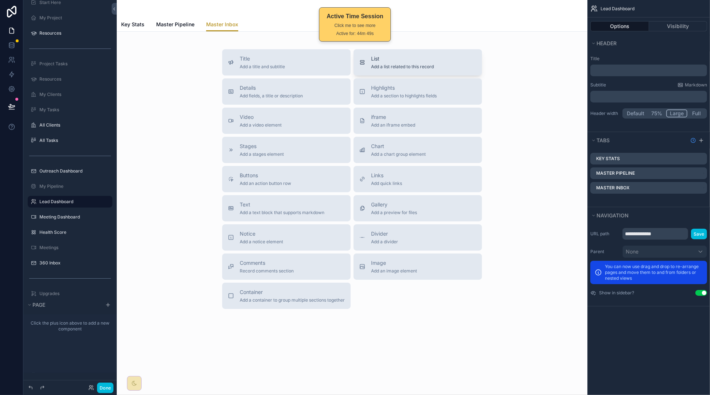
click at [417, 68] on span "Add a list related to this record" at bounding box center [402, 67] width 63 height 6
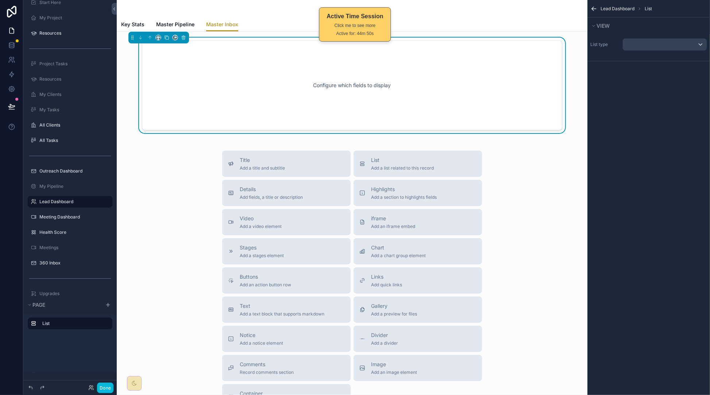
click at [429, 91] on div "Configure which fields to display" at bounding box center [352, 86] width 396 height 66
click at [649, 46] on div "scrollable content" at bounding box center [665, 45] width 84 height 12
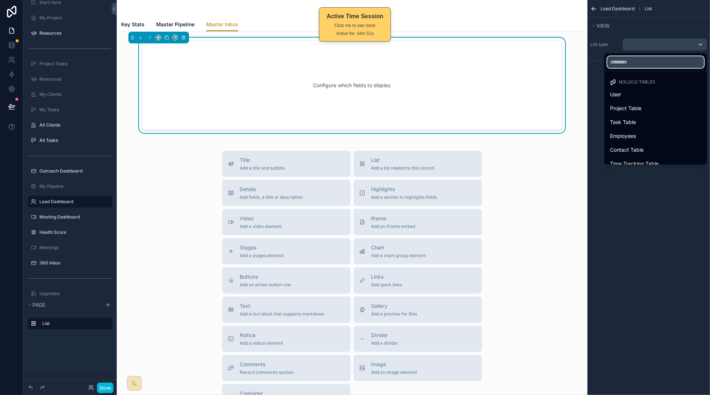
click at [634, 66] on input "text" at bounding box center [656, 62] width 97 height 12
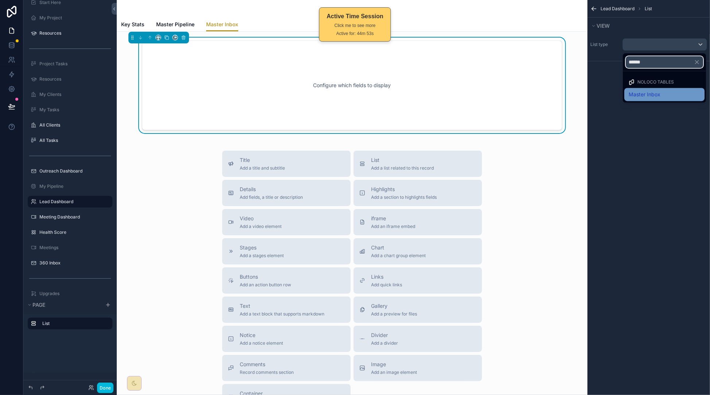
type input "******"
click at [648, 99] on span "Master Inbox" at bounding box center [645, 94] width 32 height 9
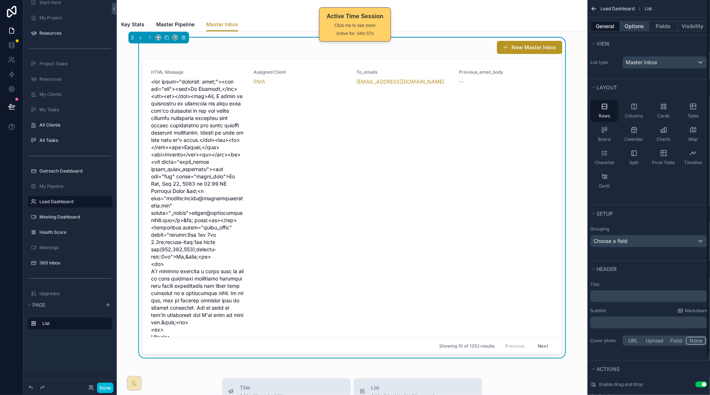
click at [631, 23] on button "Options" at bounding box center [634, 26] width 29 height 10
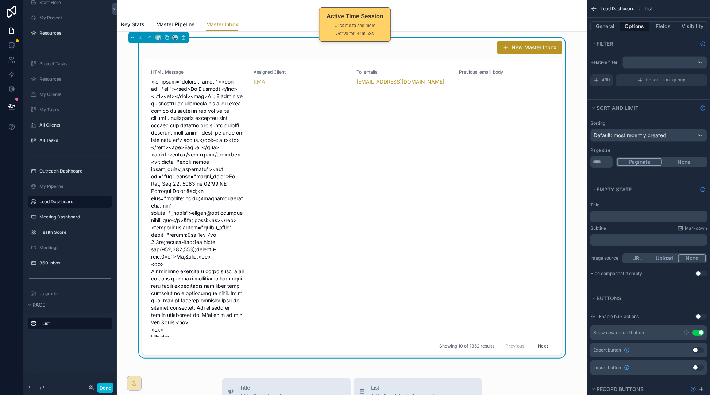
drag, startPoint x: 671, startPoint y: 79, endPoint x: 695, endPoint y: 67, distance: 26.8
click at [671, 79] on span "Condition group" at bounding box center [666, 80] width 39 height 6
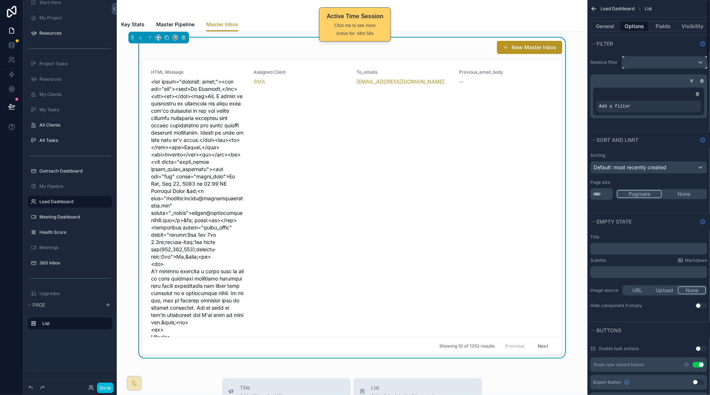
click at [684, 65] on div "scrollable content" at bounding box center [665, 63] width 84 height 12
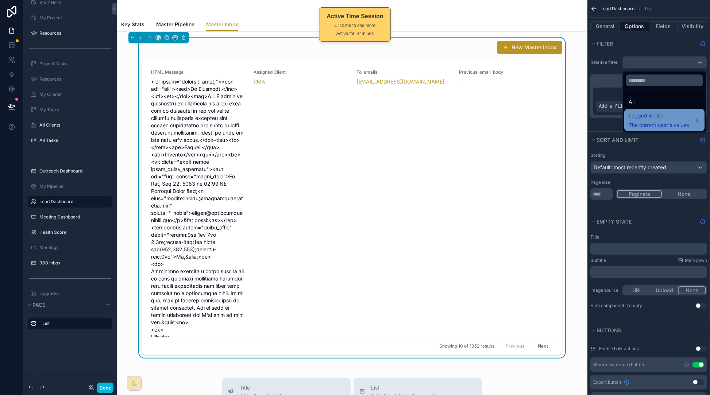
click at [672, 115] on span "Logged in User" at bounding box center [659, 115] width 60 height 9
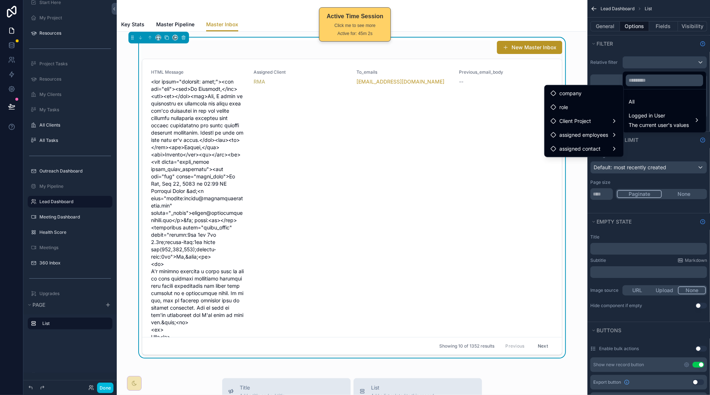
click at [668, 148] on div "scrollable content" at bounding box center [355, 197] width 710 height 395
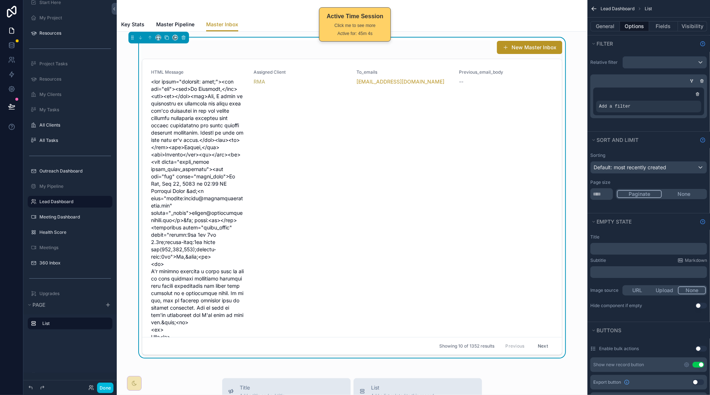
click at [0, 0] on icon "scrollable content" at bounding box center [0, 0] width 0 height 0
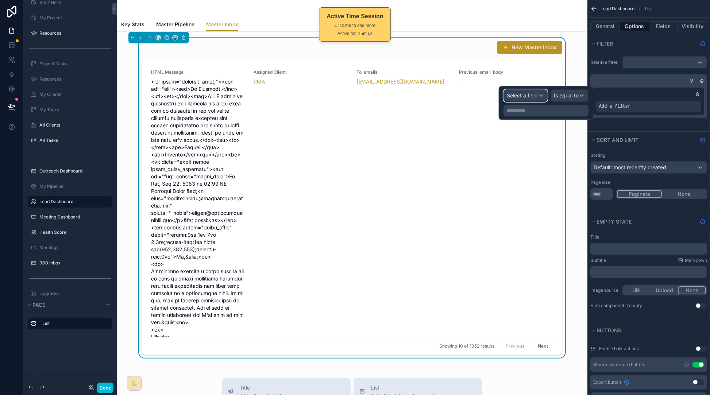
click at [525, 95] on span "Select a field" at bounding box center [522, 95] width 31 height 6
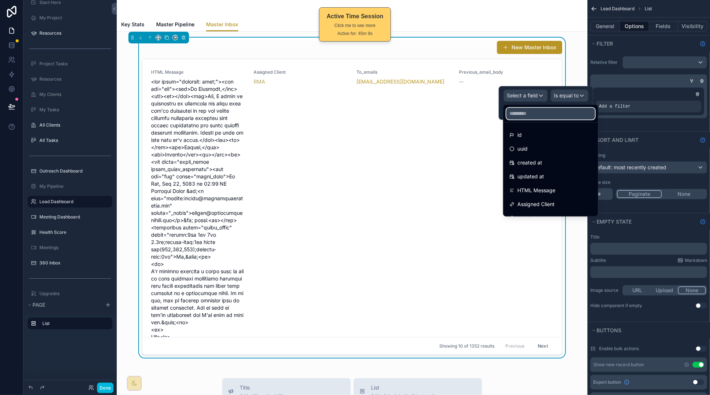
click at [578, 118] on input "text" at bounding box center [551, 114] width 89 height 12
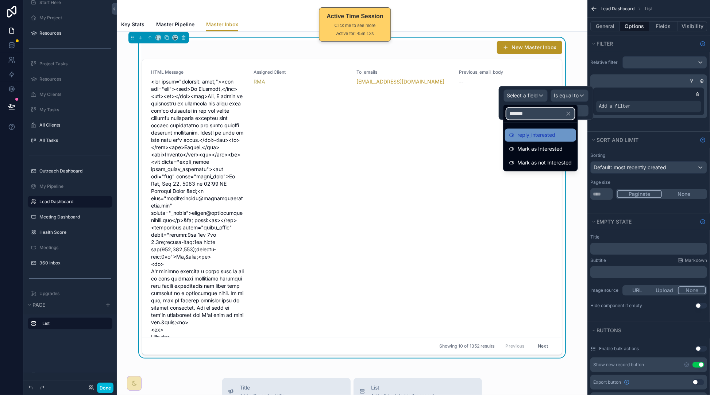
type input "*******"
click at [539, 129] on div "reply_interested" at bounding box center [540, 135] width 71 height 13
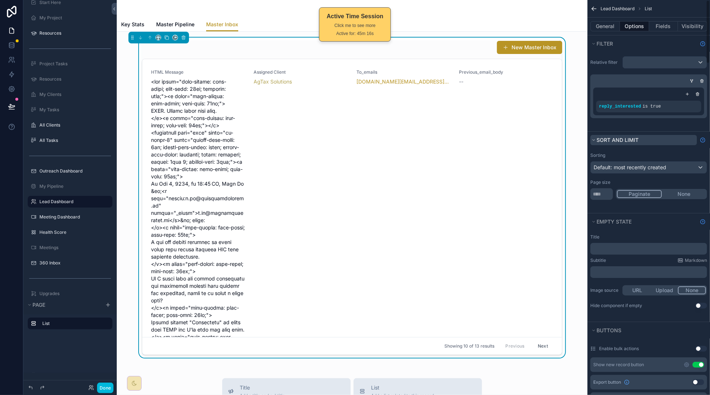
click at [657, 144] on button "Sort And Limit" at bounding box center [644, 140] width 107 height 10
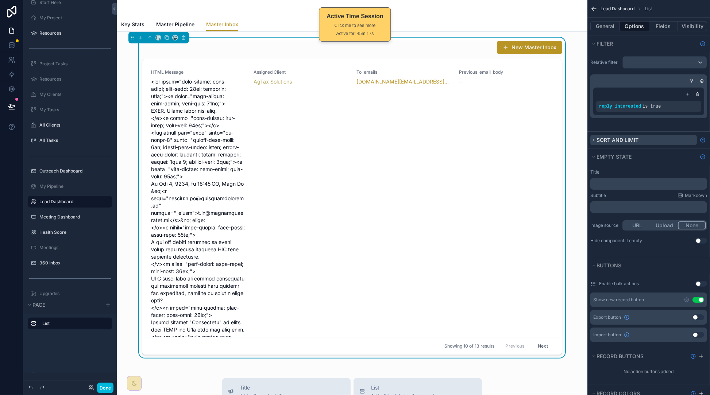
click at [655, 142] on button "Sort And Limit" at bounding box center [644, 140] width 107 height 10
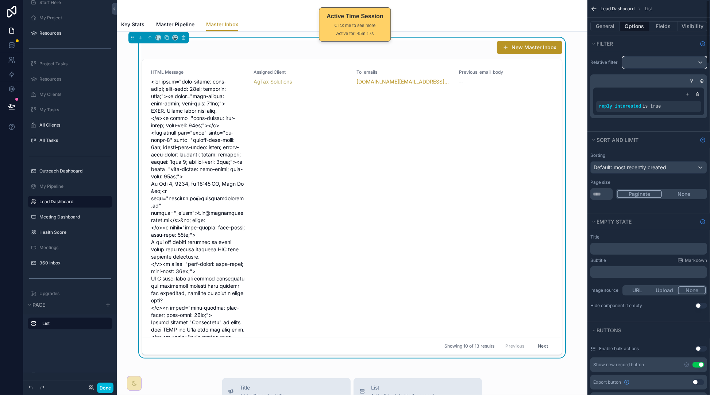
click at [699, 57] on div "scrollable content" at bounding box center [665, 63] width 84 height 12
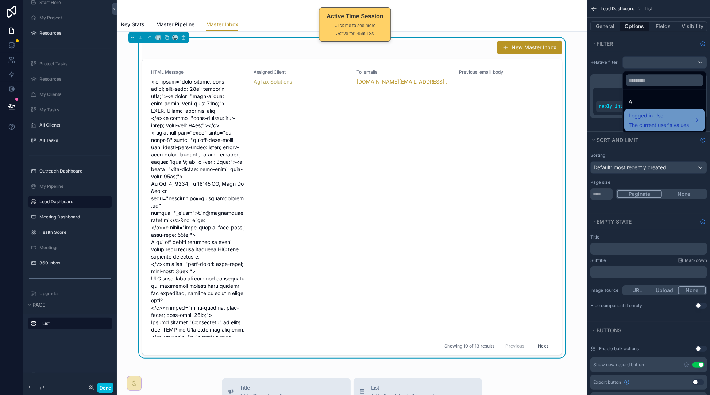
click at [676, 121] on div "Logged in User The current user's values" at bounding box center [659, 120] width 60 height 18
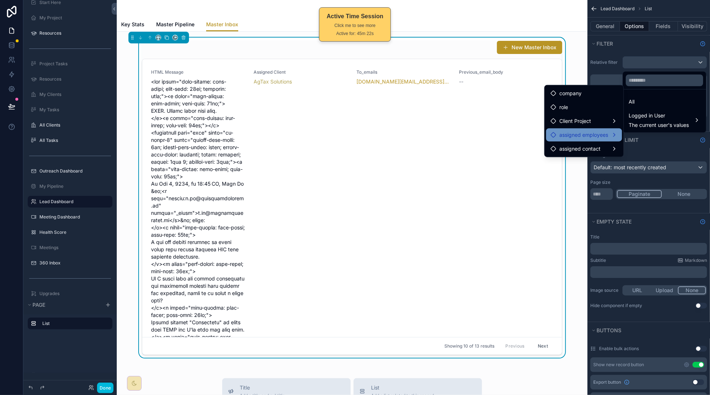
click at [605, 134] on span "assigned employees" at bounding box center [584, 135] width 49 height 9
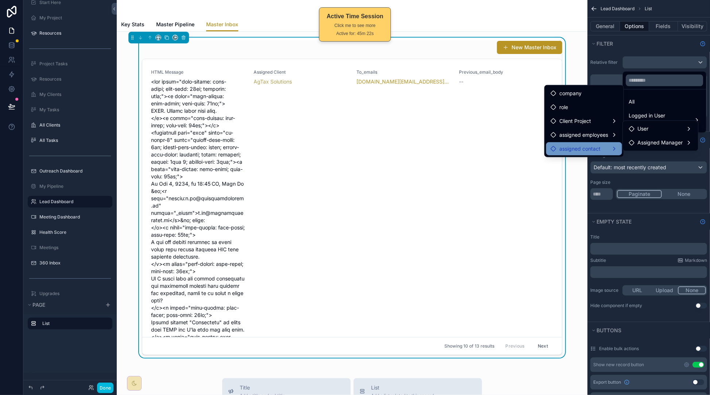
click at [602, 150] on div "assigned contact" at bounding box center [584, 149] width 67 height 9
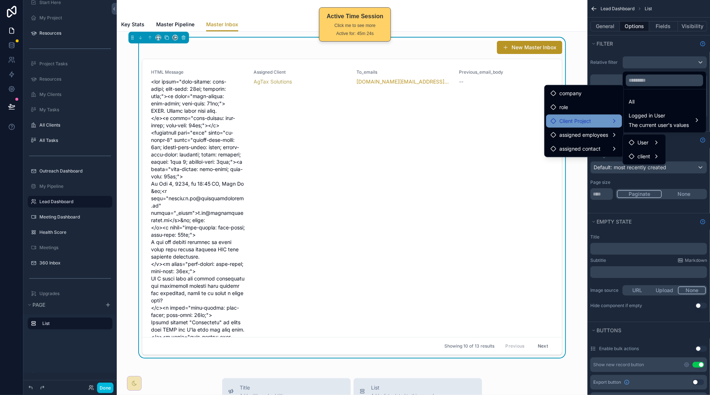
click at [596, 119] on div "Client Project" at bounding box center [584, 121] width 67 height 9
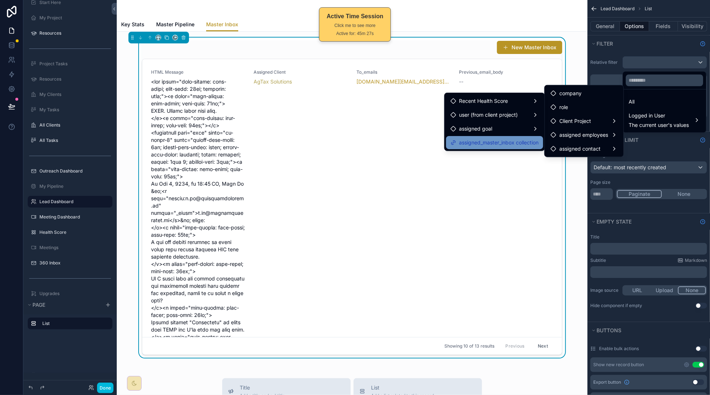
click at [527, 144] on span "assigned_master_inbox collection" at bounding box center [500, 142] width 80 height 9
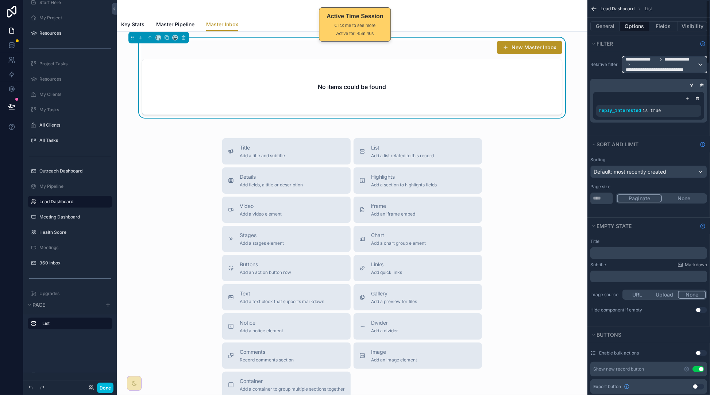
click at [681, 65] on span "**********" at bounding box center [662, 65] width 72 height 16
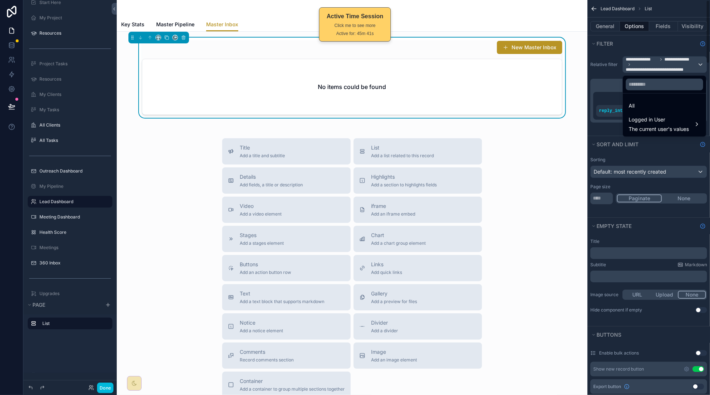
drag, startPoint x: 660, startPoint y: 141, endPoint x: 661, endPoint y: 131, distance: 9.6
click at [660, 139] on div "scrollable content" at bounding box center [355, 197] width 710 height 395
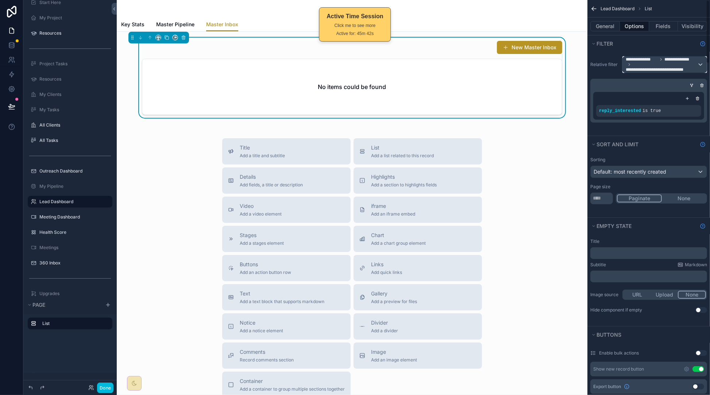
click at [676, 58] on span "**********" at bounding box center [679, 60] width 28 height 6
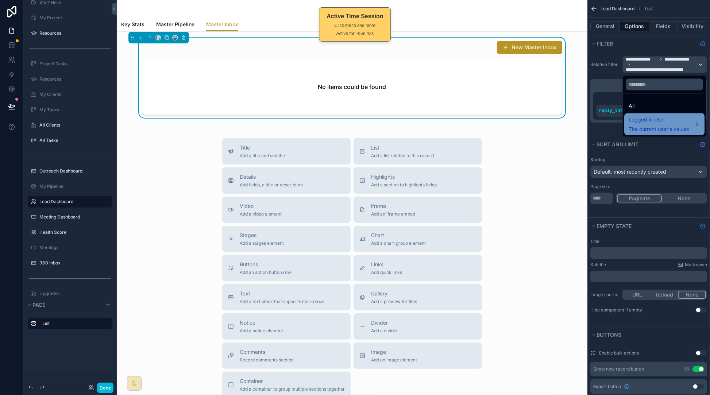
click at [666, 124] on span "Logged in User" at bounding box center [659, 120] width 60 height 9
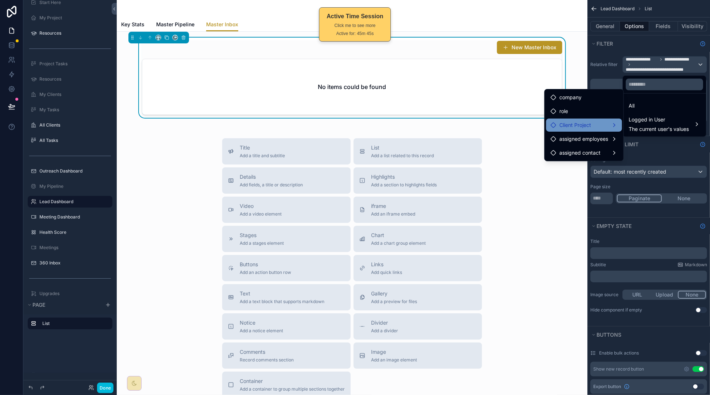
click at [594, 127] on div "Client Project" at bounding box center [584, 125] width 67 height 9
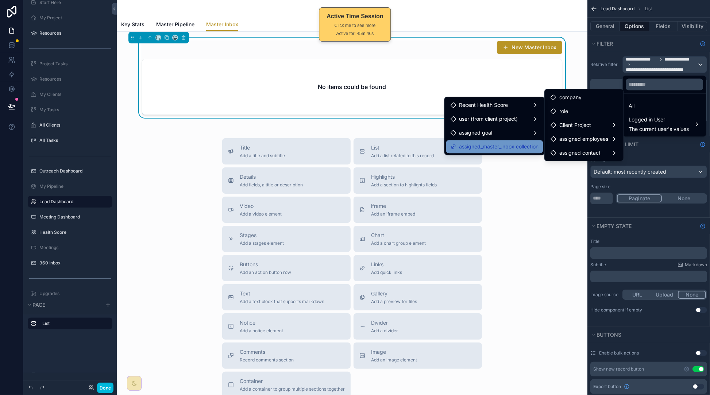
click at [510, 151] on span "assigned_master_inbox collection" at bounding box center [500, 146] width 80 height 9
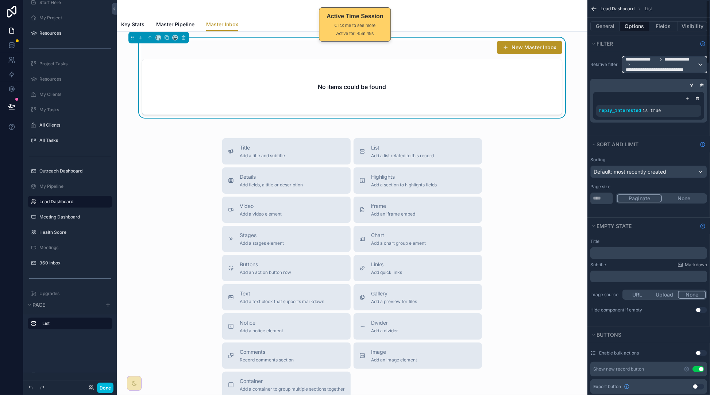
click at [699, 66] on div "**********" at bounding box center [665, 65] width 84 height 16
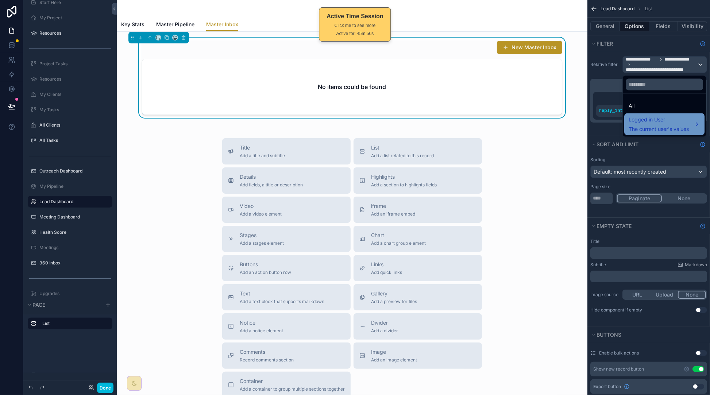
click at [679, 123] on span "Logged in User" at bounding box center [659, 120] width 60 height 9
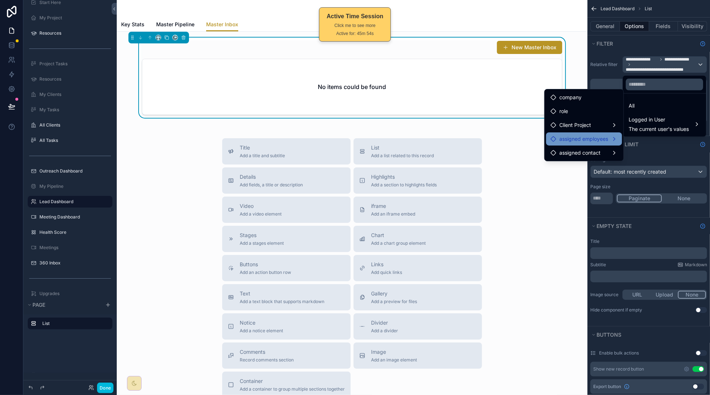
drag, startPoint x: 588, startPoint y: 139, endPoint x: 591, endPoint y: 141, distance: 3.8
click at [588, 139] on span "assigned employees" at bounding box center [584, 139] width 49 height 9
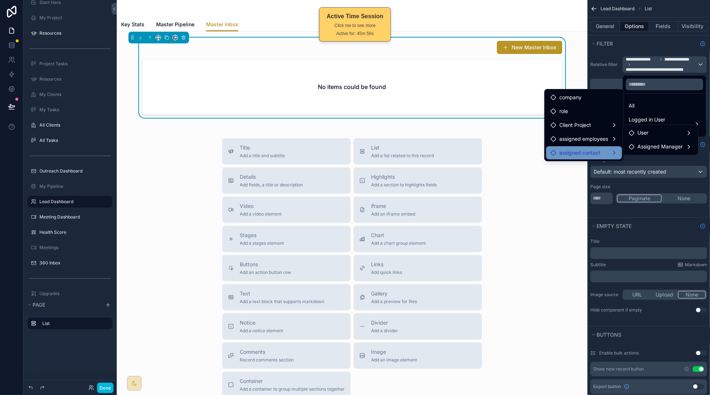
click at [593, 149] on span "assigned contact" at bounding box center [580, 153] width 41 height 9
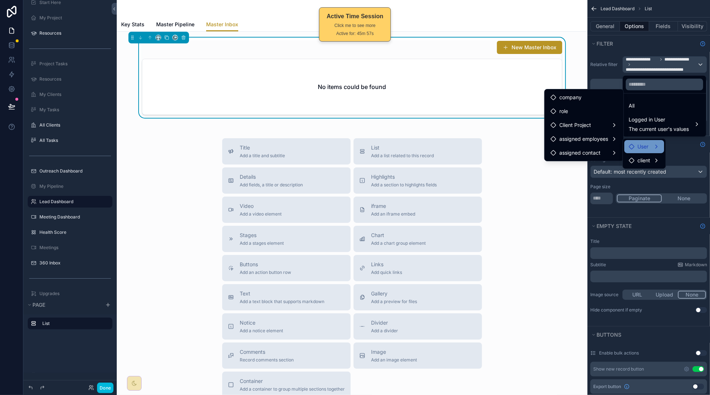
click at [632, 149] on icon at bounding box center [632, 146] width 5 height 5
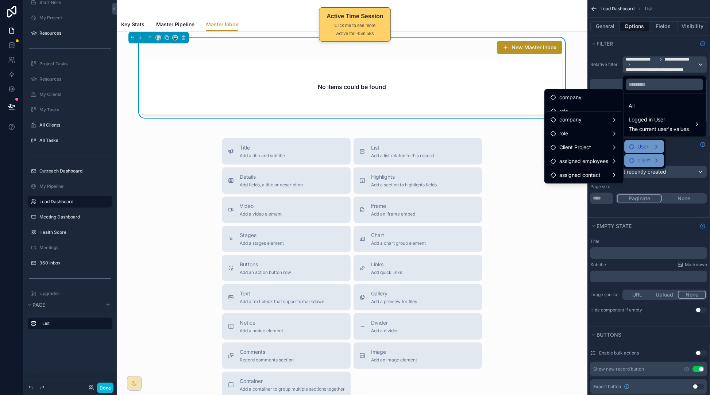
click at [643, 157] on span "client" at bounding box center [644, 160] width 13 height 9
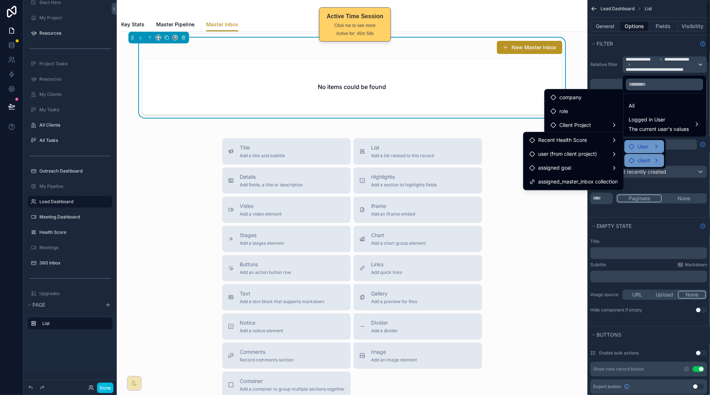
click at [684, 147] on div "scrollable content" at bounding box center [355, 197] width 710 height 395
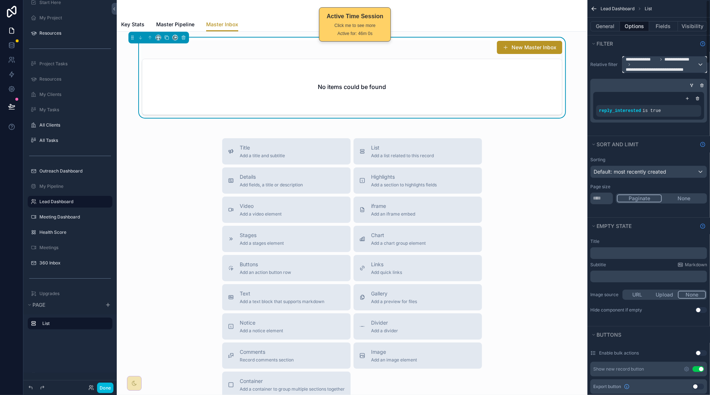
click at [689, 59] on span "**********" at bounding box center [679, 60] width 28 height 6
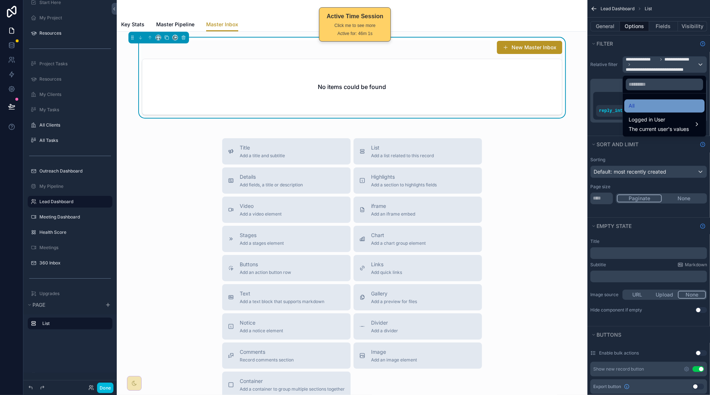
click at [649, 102] on div "All" at bounding box center [665, 106] width 72 height 9
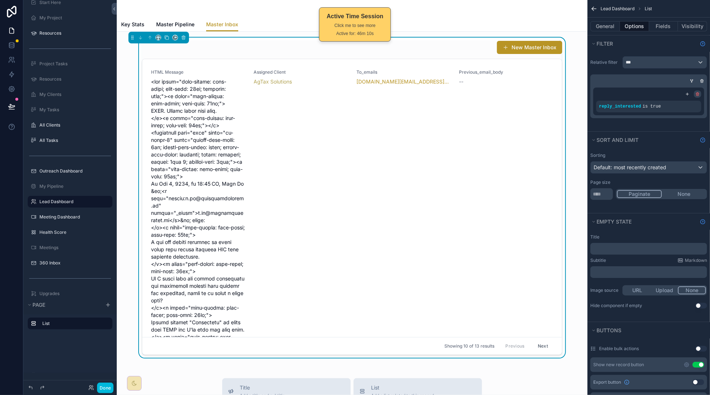
click at [698, 96] on icon "scrollable content" at bounding box center [698, 94] width 4 height 4
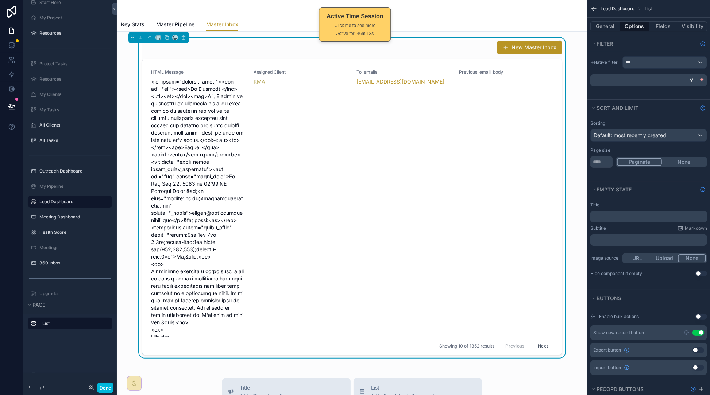
click at [702, 81] on icon "scrollable content" at bounding box center [702, 80] width 4 height 4
click at [678, 81] on span "Condition group" at bounding box center [666, 80] width 39 height 6
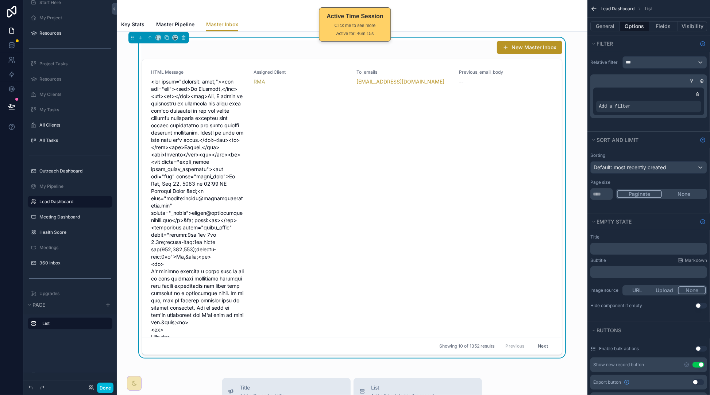
click at [656, 105] on div "Add a filter" at bounding box center [649, 107] width 105 height 12
click at [0, 0] on icon "scrollable content" at bounding box center [0, 0] width 0 height 0
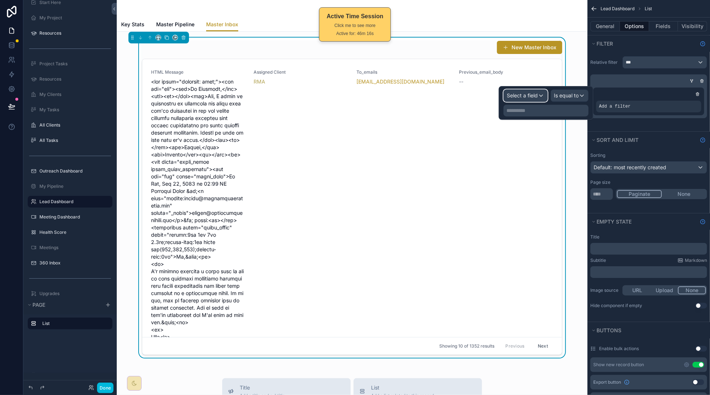
click at [513, 94] on span "Select a field" at bounding box center [522, 95] width 31 height 6
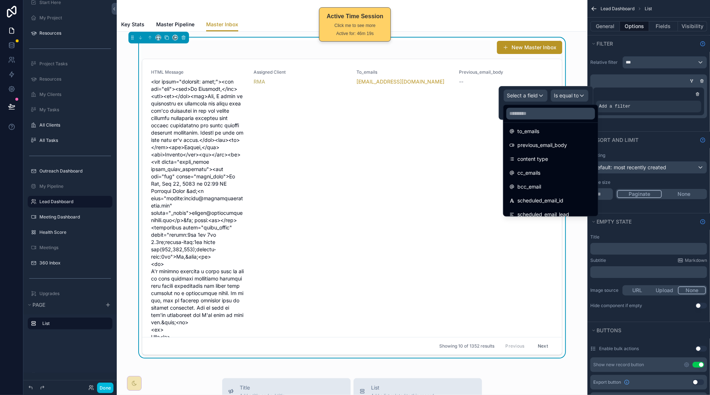
scroll to position [50, 0]
click at [606, 23] on button "General" at bounding box center [606, 26] width 30 height 10
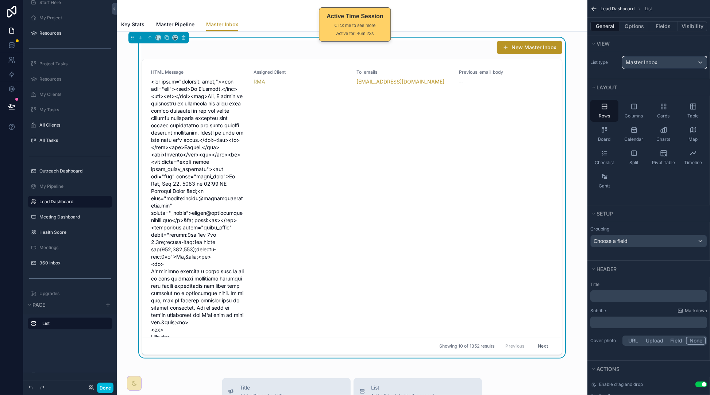
click at [668, 61] on div "Master Inbox" at bounding box center [665, 63] width 84 height 12
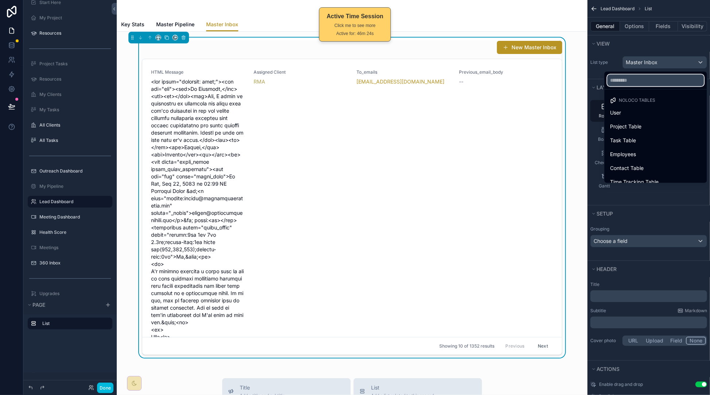
click at [642, 85] on input "text" at bounding box center [656, 80] width 97 height 12
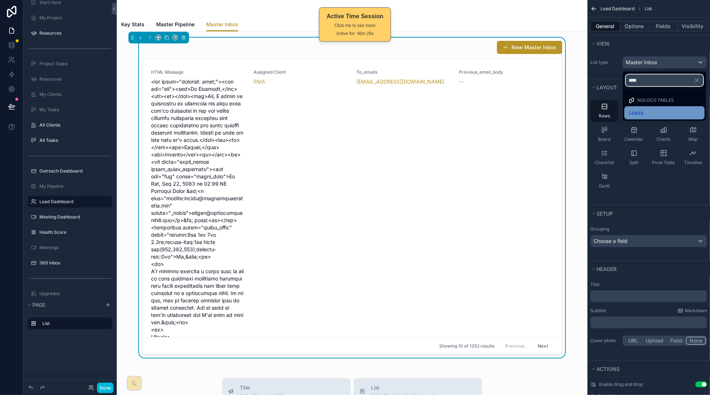
type input "****"
click at [640, 109] on span "Leads" at bounding box center [636, 112] width 15 height 9
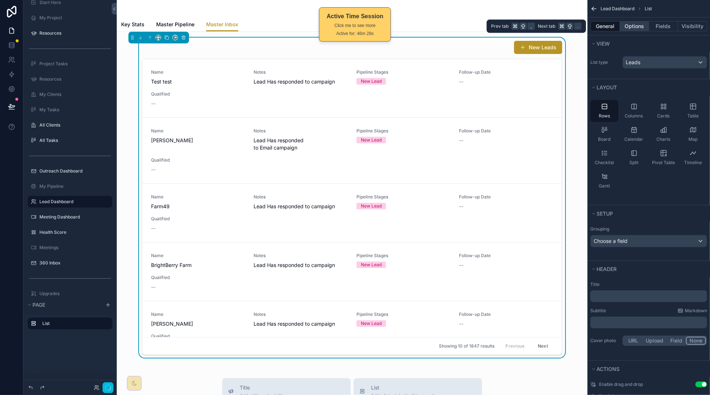
click at [639, 29] on button "Options" at bounding box center [634, 26] width 29 height 10
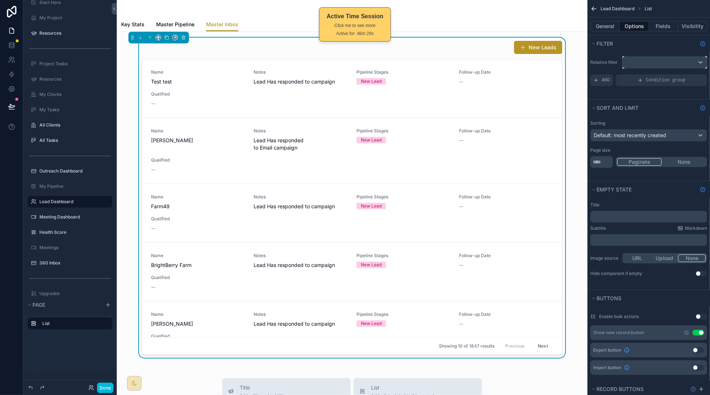
click at [665, 62] on div "scrollable content" at bounding box center [665, 63] width 84 height 12
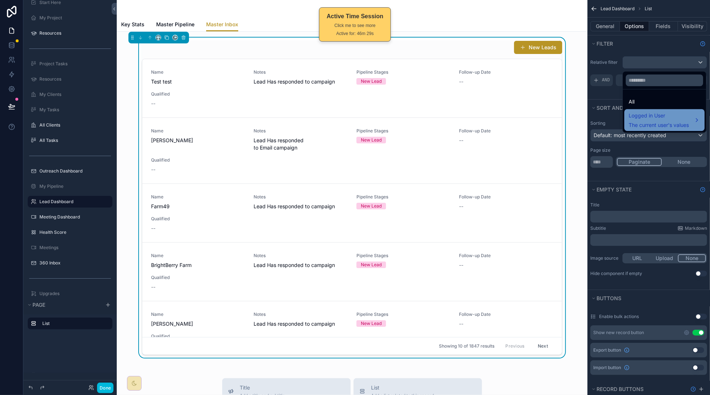
click at [655, 126] on span "The current user's values" at bounding box center [659, 125] width 60 height 7
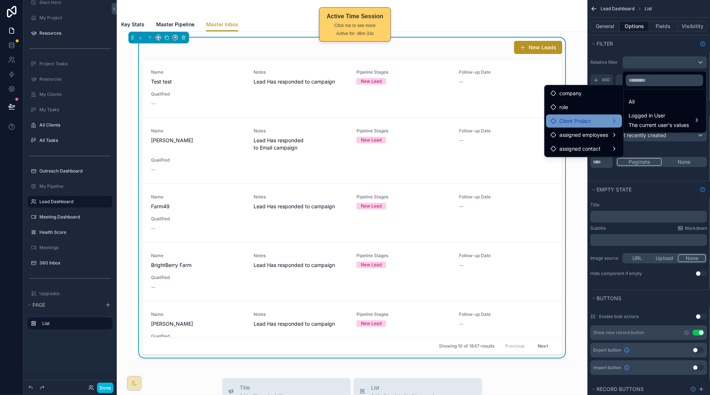
click at [601, 122] on div "Client Project" at bounding box center [584, 121] width 67 height 9
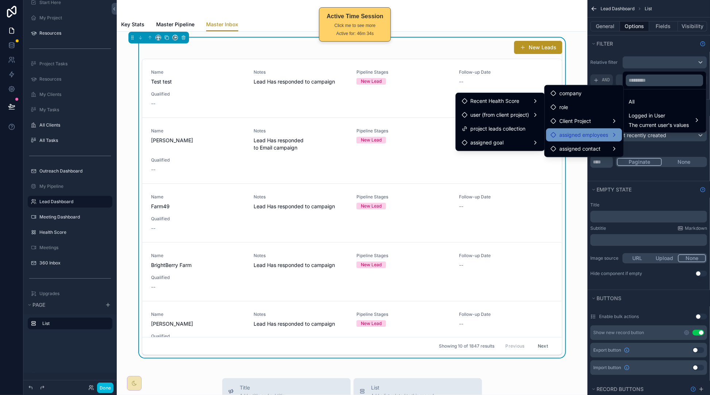
click at [602, 135] on span "assigned employees" at bounding box center [584, 135] width 49 height 9
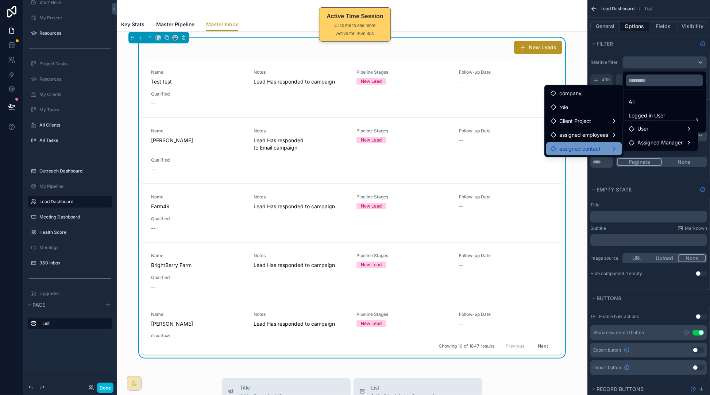
click at [601, 145] on div "assigned contact" at bounding box center [584, 149] width 67 height 9
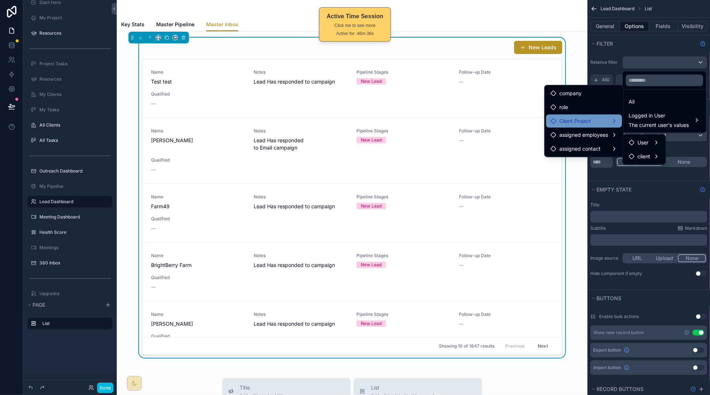
click at [601, 118] on div "Client Project" at bounding box center [584, 121] width 67 height 9
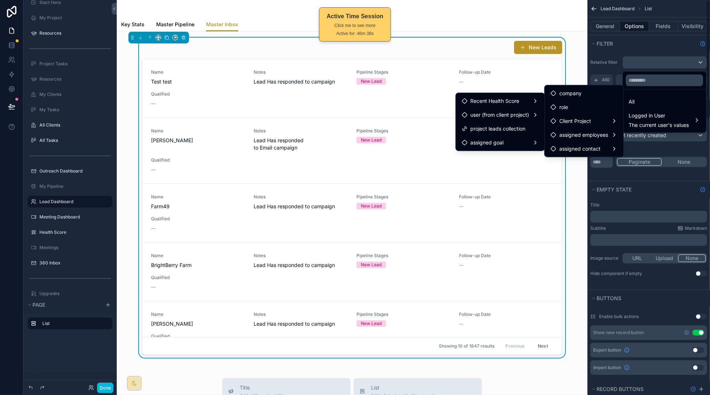
click at [653, 59] on div "scrollable content" at bounding box center [355, 197] width 710 height 395
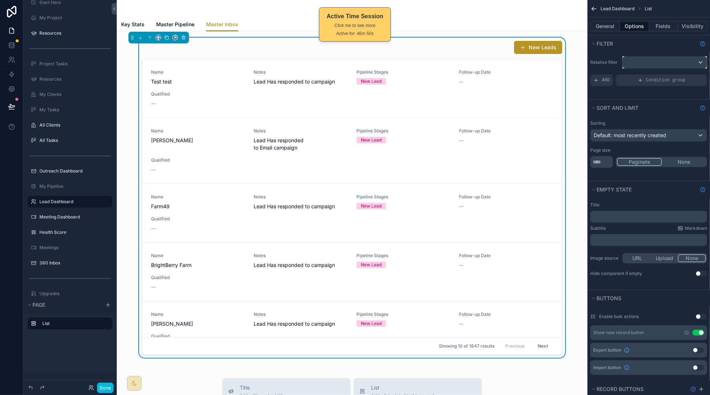
click at [669, 65] on div "scrollable content" at bounding box center [665, 63] width 84 height 12
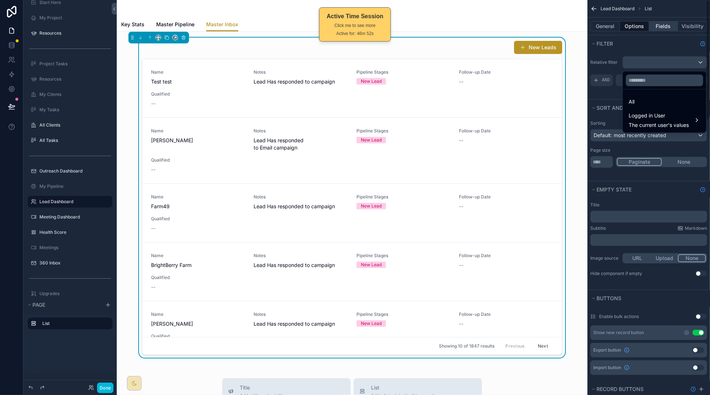
drag, startPoint x: 662, startPoint y: 21, endPoint x: 662, endPoint y: 26, distance: 5.2
click at [662, 22] on div "scrollable content" at bounding box center [355, 197] width 710 height 395
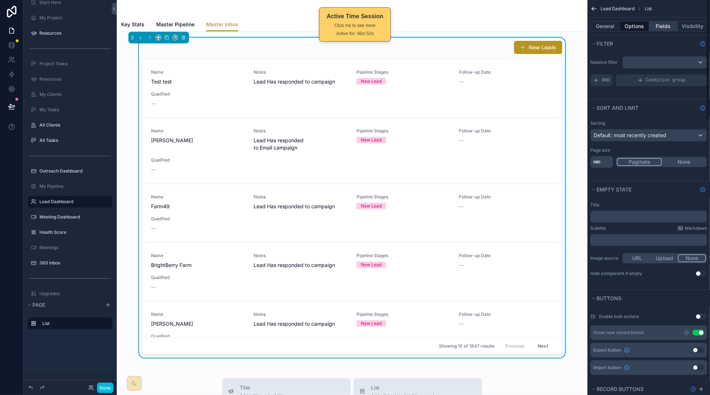
click at [663, 27] on button "Fields" at bounding box center [663, 26] width 29 height 10
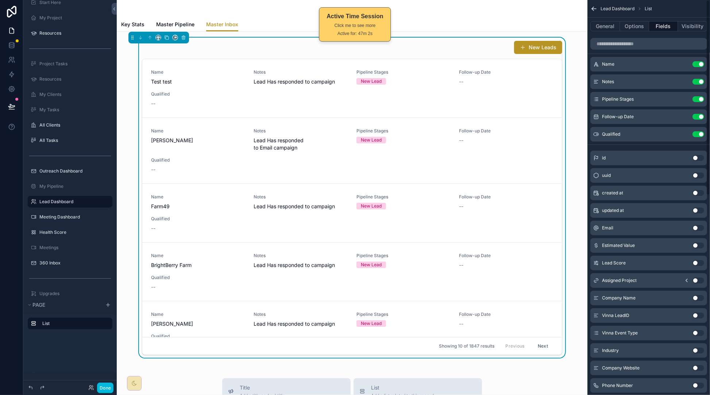
scroll to position [0, 0]
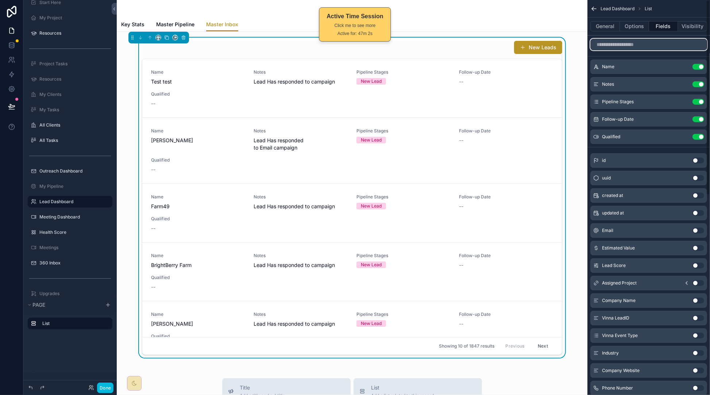
click at [629, 44] on input "scrollable content" at bounding box center [649, 45] width 117 height 12
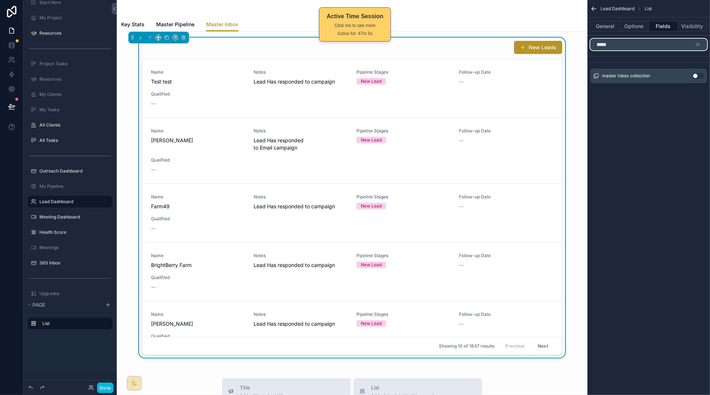
type input "*****"
click at [698, 74] on button "Use setting" at bounding box center [699, 76] width 12 height 6
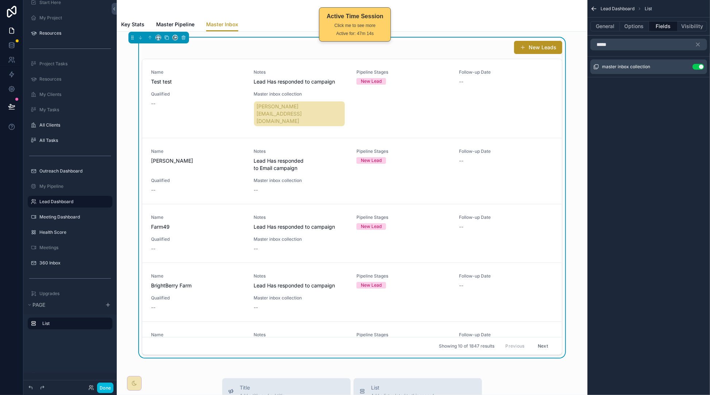
click at [701, 66] on button "Use setting" at bounding box center [699, 67] width 12 height 6
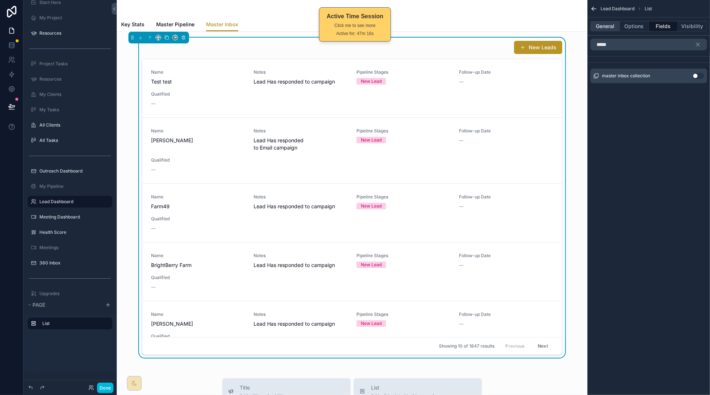
click at [607, 27] on button "General" at bounding box center [606, 26] width 30 height 10
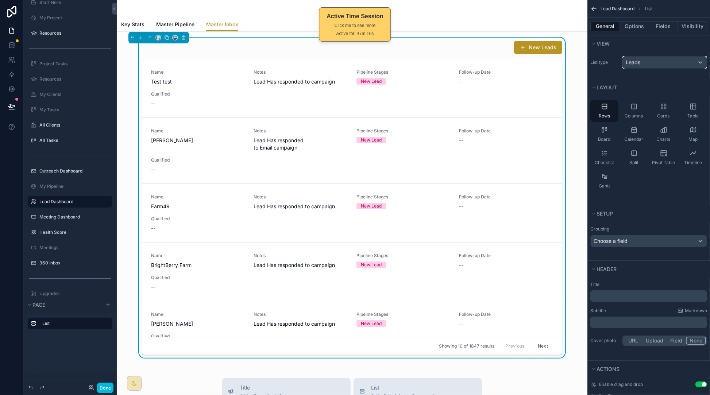
click at [693, 63] on div "Leads" at bounding box center [665, 63] width 84 height 12
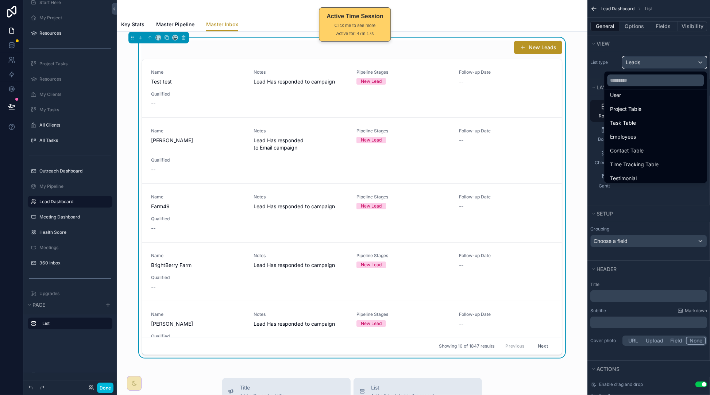
scroll to position [79, 0]
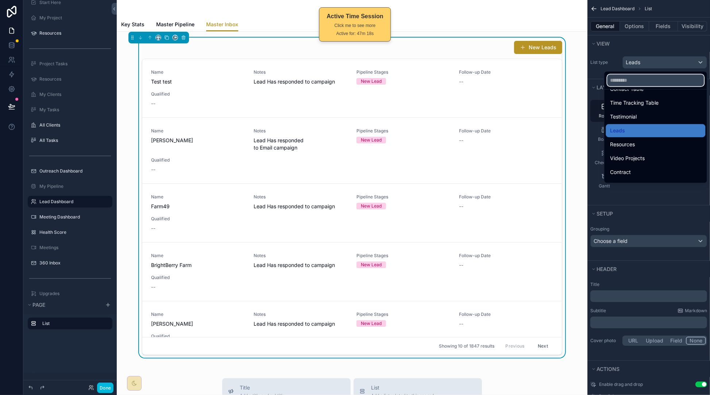
click at [642, 80] on input "text" at bounding box center [656, 80] width 97 height 12
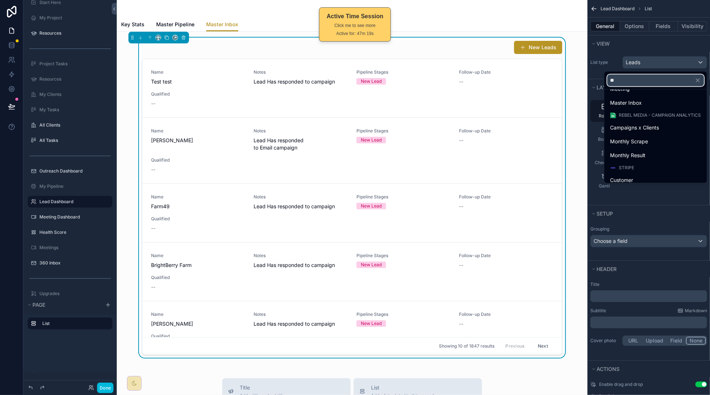
scroll to position [0, 0]
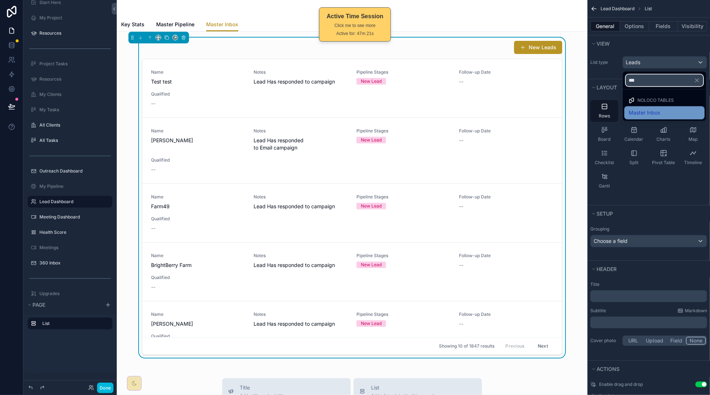
type input "***"
drag, startPoint x: 657, startPoint y: 111, endPoint x: 659, endPoint y: 108, distance: 3.8
click at [657, 111] on span "Master Inbox" at bounding box center [645, 112] width 32 height 9
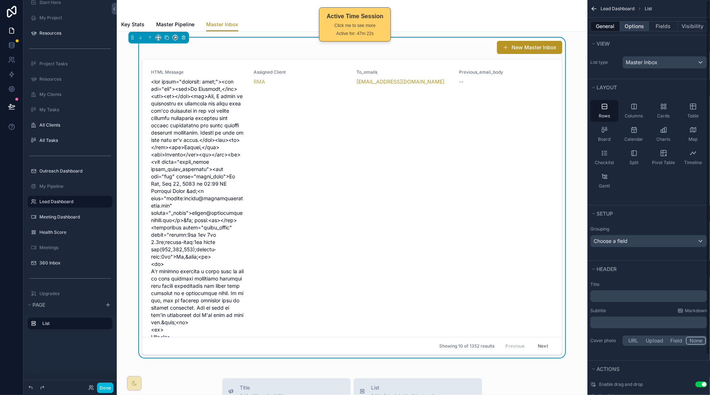
click at [640, 27] on button "Options" at bounding box center [634, 26] width 29 height 10
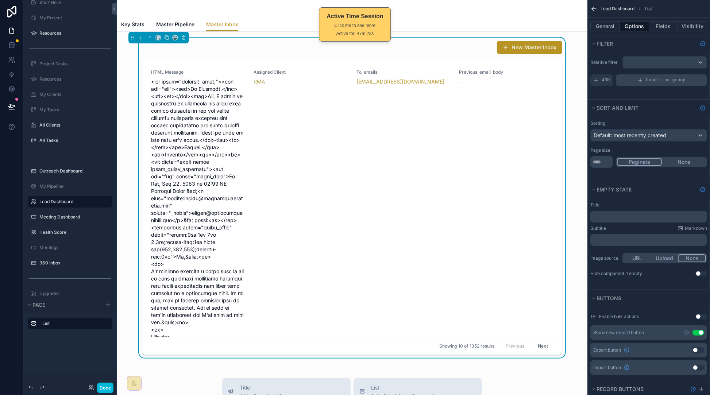
click at [664, 78] on span "Condition group" at bounding box center [666, 80] width 39 height 6
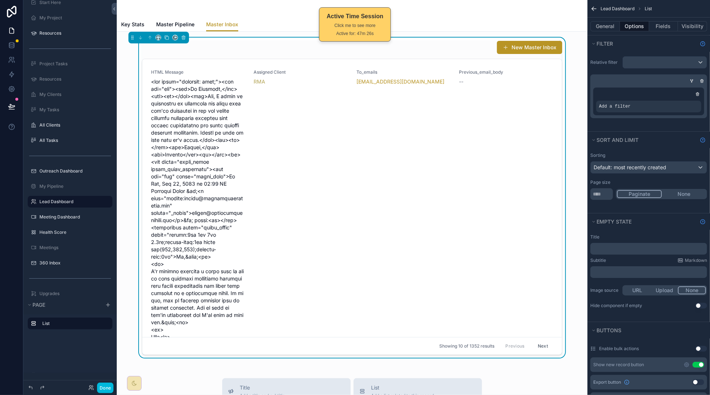
click at [0, 0] on icon "scrollable content" at bounding box center [0, 0] width 0 height 0
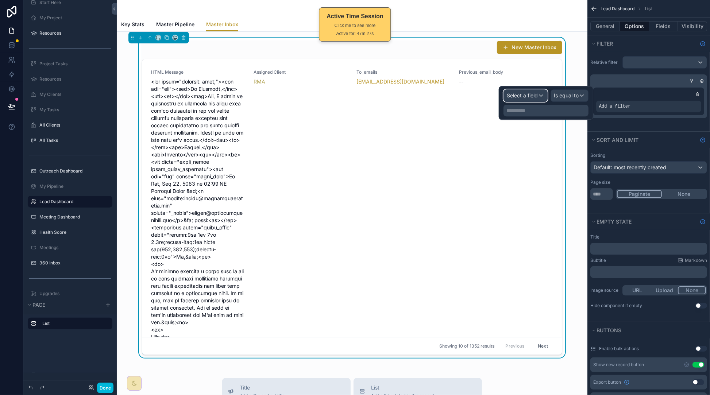
click at [545, 97] on div "Select a field" at bounding box center [525, 96] width 43 height 12
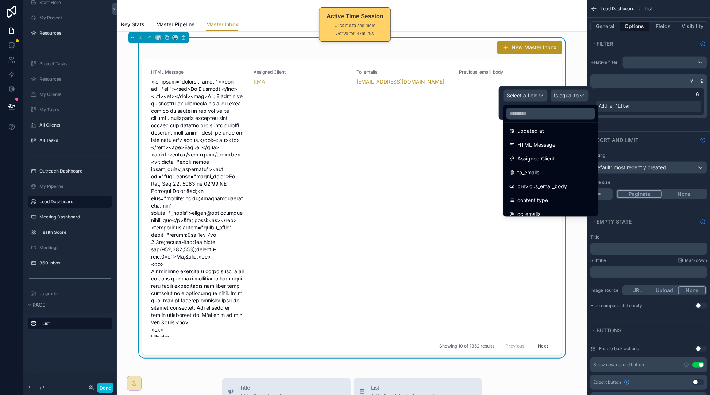
scroll to position [60, 0]
click at [557, 112] on input "text" at bounding box center [551, 114] width 89 height 12
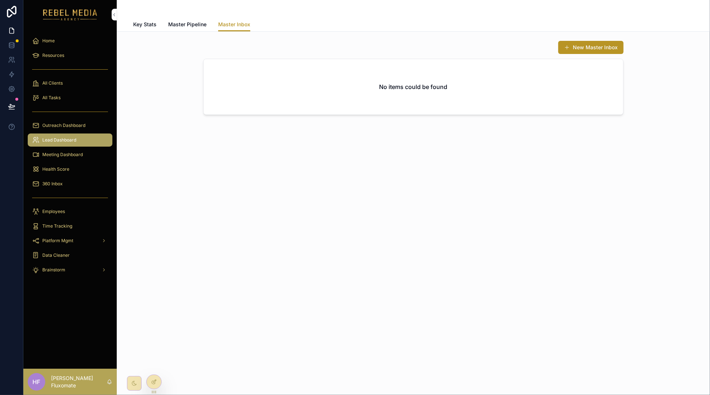
click at [152, 381] on icon at bounding box center [154, 382] width 6 height 6
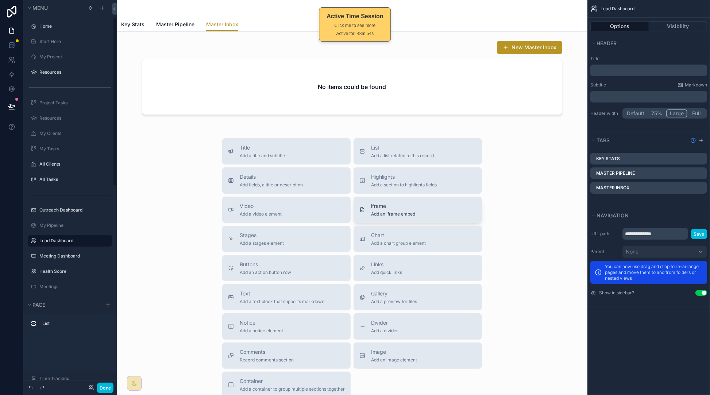
scroll to position [39, 0]
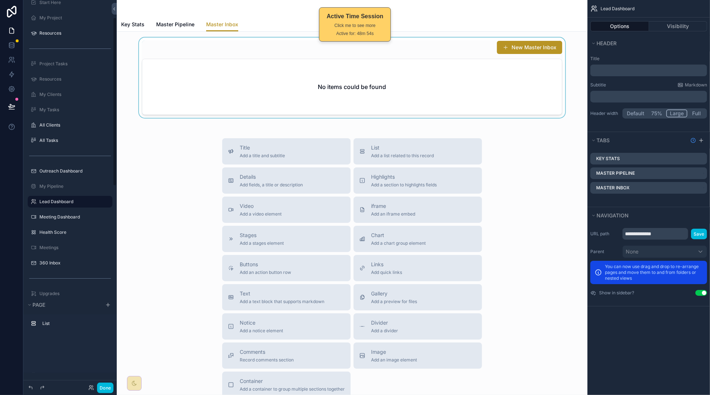
click at [509, 95] on div "scrollable content" at bounding box center [352, 79] width 459 height 83
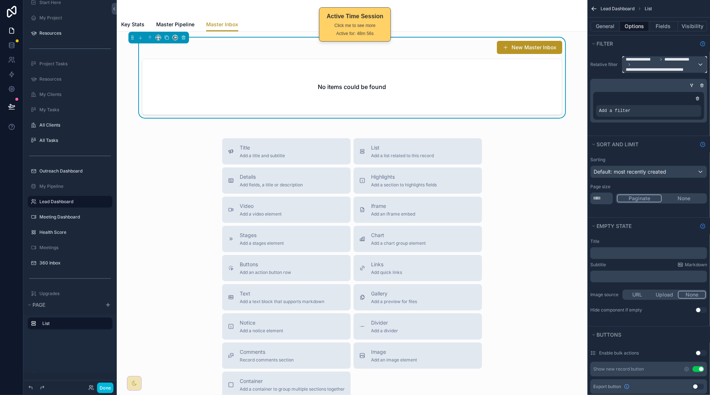
click at [693, 61] on span "**********" at bounding box center [679, 60] width 28 height 6
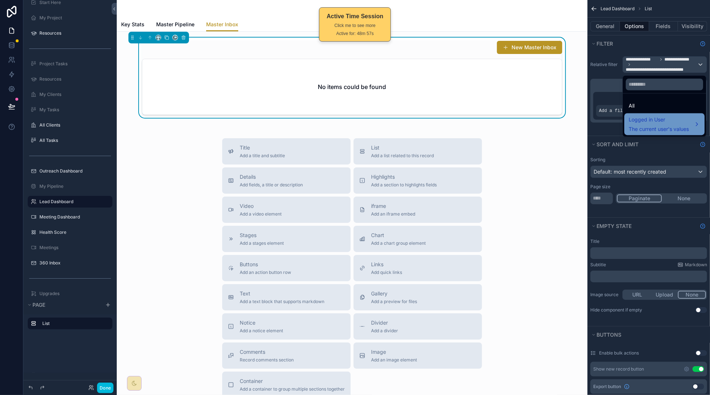
click at [661, 125] on div "Logged in User The current user's values" at bounding box center [659, 125] width 60 height 18
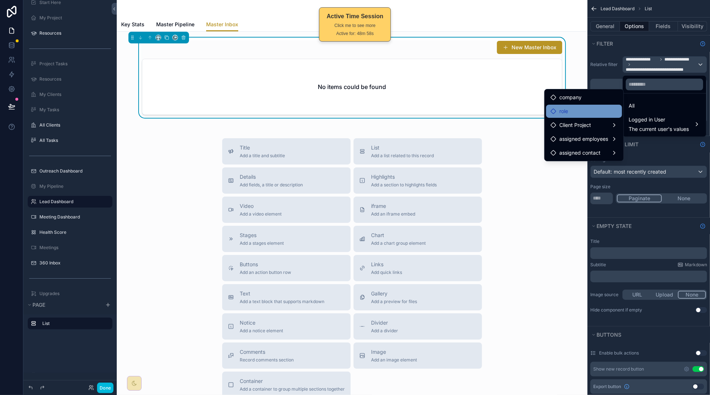
drag, startPoint x: 593, startPoint y: 117, endPoint x: 590, endPoint y: 112, distance: 5.6
click at [591, 113] on ul "company role Client Project assigned employees assigned contact" at bounding box center [584, 125] width 79 height 72
click at [590, 113] on div "role" at bounding box center [584, 111] width 67 height 9
click at [605, 110] on div "role" at bounding box center [584, 111] width 67 height 9
click at [606, 122] on div "Client Project" at bounding box center [584, 125] width 67 height 9
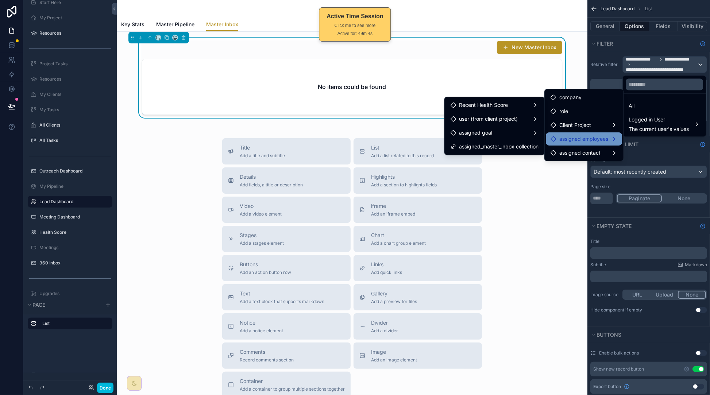
click at [594, 135] on span "assigned employees" at bounding box center [584, 139] width 49 height 9
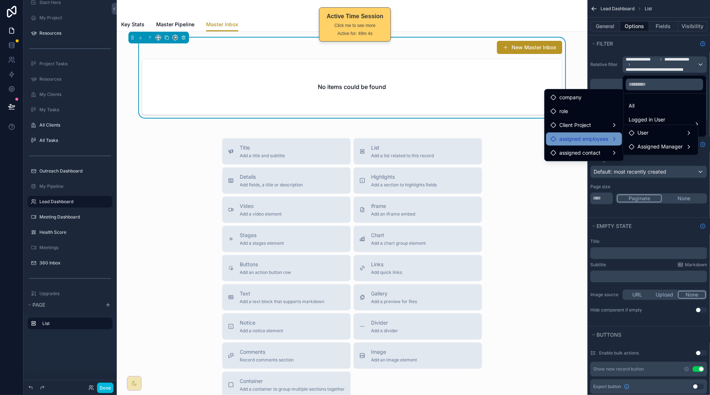
click at [595, 135] on span "assigned employees" at bounding box center [584, 139] width 49 height 9
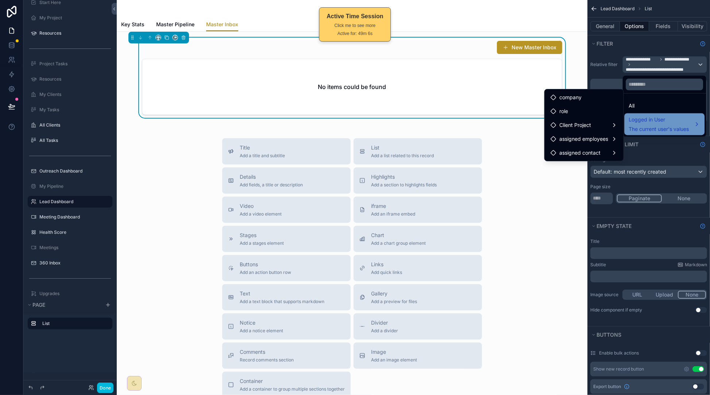
click at [659, 124] on span "Logged in User" at bounding box center [659, 120] width 60 height 9
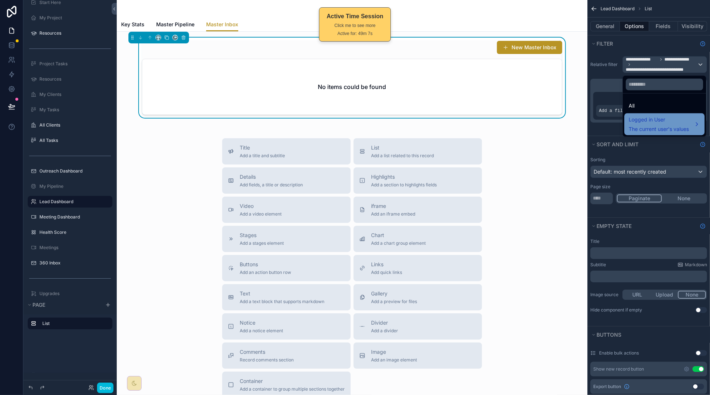
click at [650, 120] on span "Logged in User" at bounding box center [659, 120] width 60 height 9
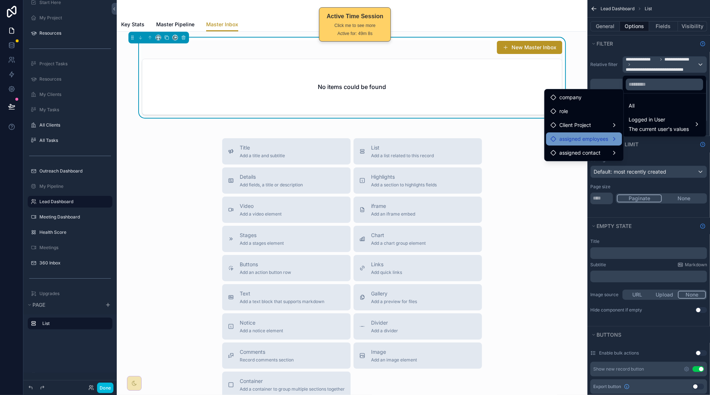
click at [584, 145] on div "assigned employees" at bounding box center [585, 139] width 76 height 13
click at [630, 149] on icon at bounding box center [632, 147] width 6 height 6
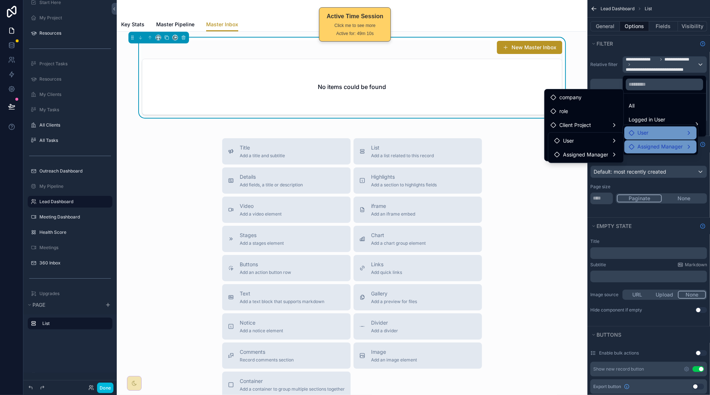
click at [636, 135] on div "User" at bounding box center [639, 133] width 20 height 9
click at [599, 161] on span "assigned contact" at bounding box center [580, 161] width 41 height 9
click at [639, 156] on div "scrollable content" at bounding box center [355, 197] width 710 height 395
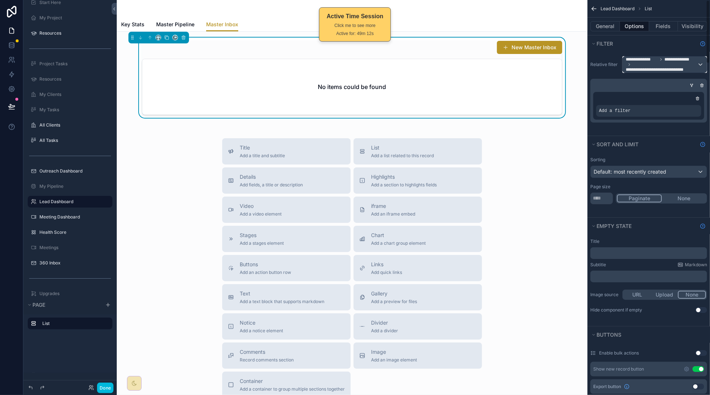
click at [683, 69] on span "**********" at bounding box center [661, 70] width 70 height 6
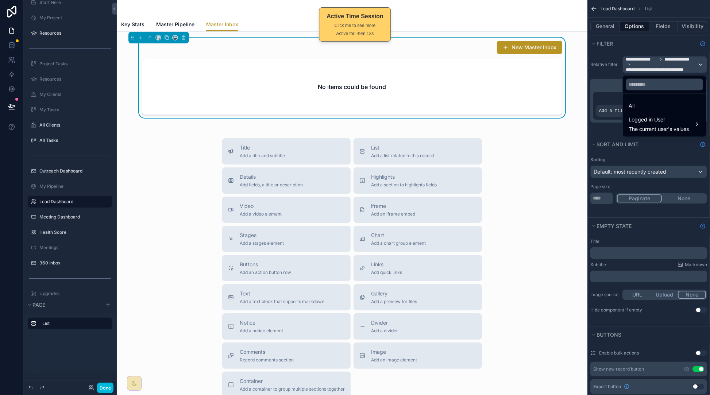
click at [662, 102] on div "All" at bounding box center [665, 106] width 72 height 9
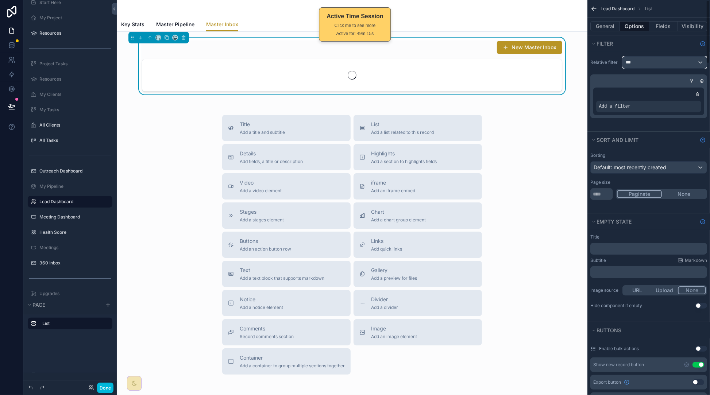
click at [682, 63] on div "***" at bounding box center [665, 63] width 84 height 12
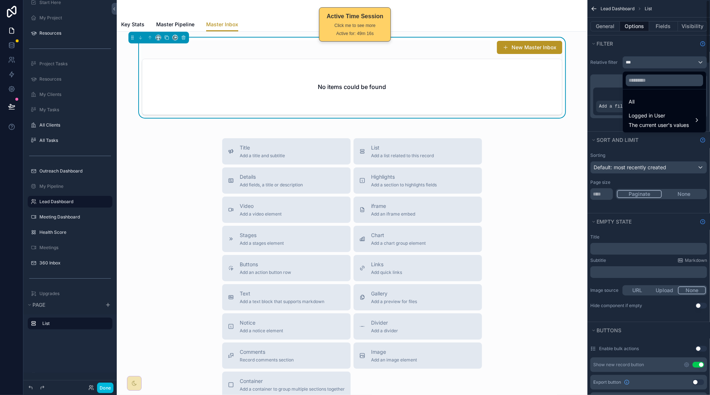
click at [664, 50] on div "scrollable content" at bounding box center [355, 197] width 710 height 395
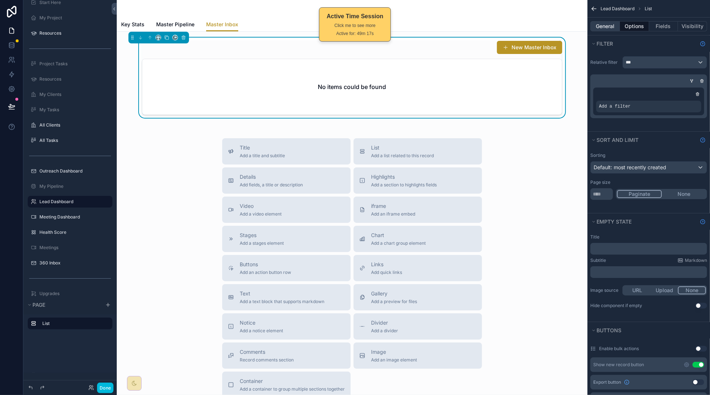
click at [609, 26] on button "General" at bounding box center [606, 26] width 30 height 10
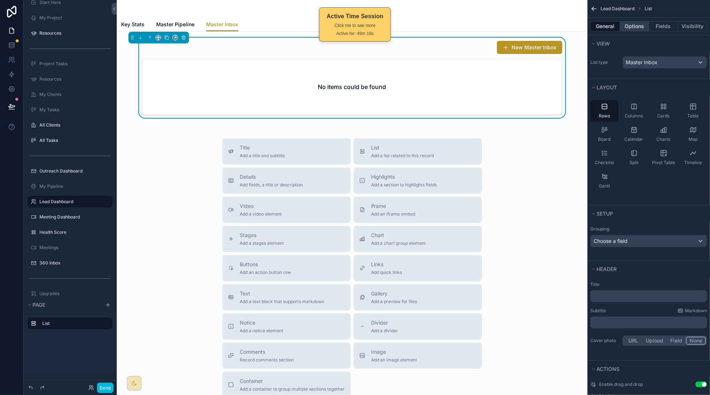
click at [633, 31] on button "Options" at bounding box center [634, 26] width 29 height 10
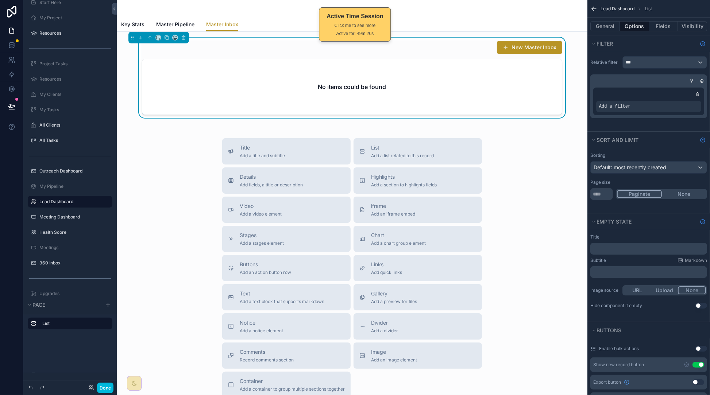
click at [700, 94] on div "scrollable content" at bounding box center [697, 94] width 7 height 7
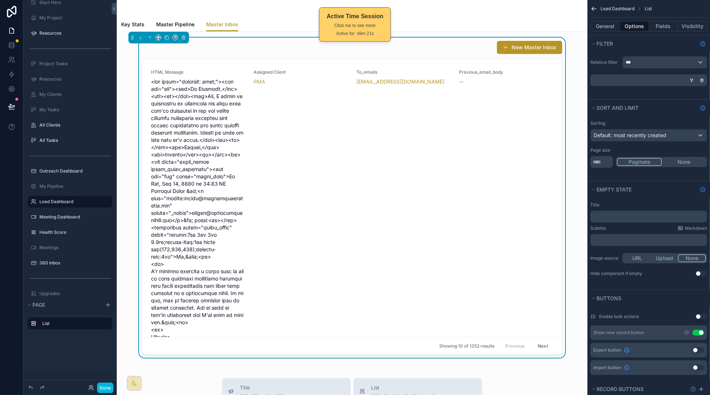
click at [693, 80] on icon "scrollable content" at bounding box center [693, 79] width 1 height 1
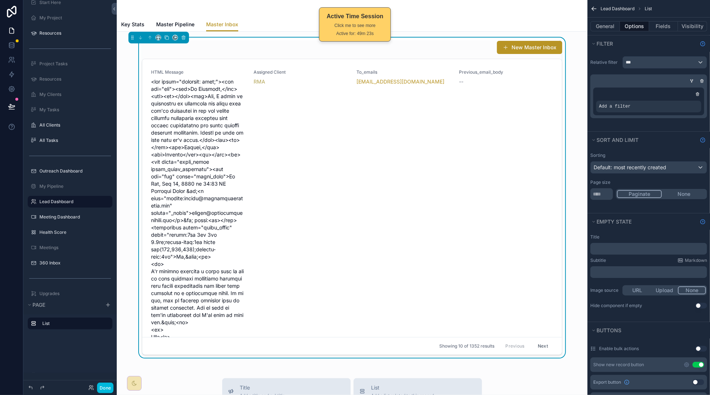
click at [0, 0] on div "scrollable content" at bounding box center [0, 0] width 0 height 0
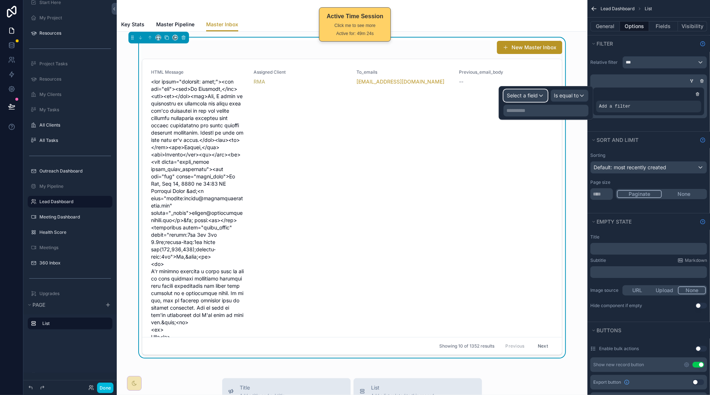
click at [527, 94] on span "Select a field" at bounding box center [522, 95] width 31 height 6
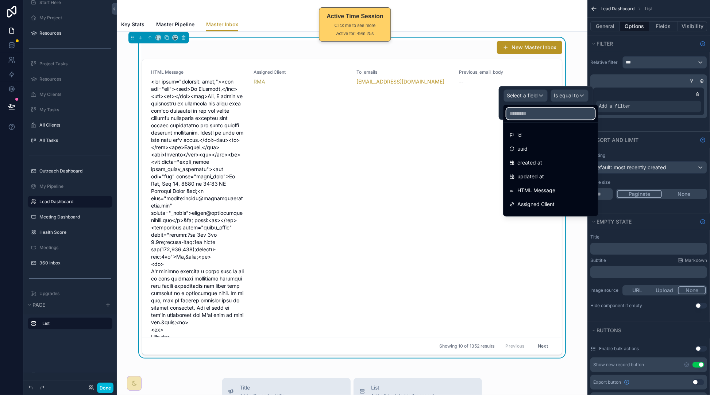
click at [541, 115] on input "text" at bounding box center [551, 114] width 89 height 12
type input "******"
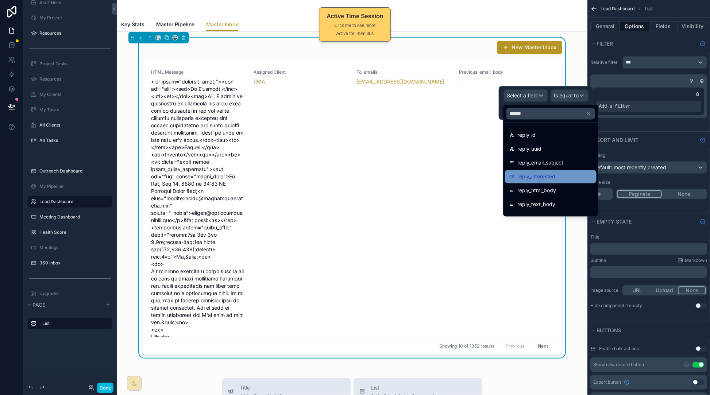
drag, startPoint x: 533, startPoint y: 184, endPoint x: 538, endPoint y: 178, distance: 7.8
click at [538, 178] on ul "reply_id reply_uuid reply_email_subject reply_interested reply_html_body reply_…" at bounding box center [551, 169] width 95 height 93
click at [538, 178] on span "reply_interested" at bounding box center [537, 177] width 38 height 9
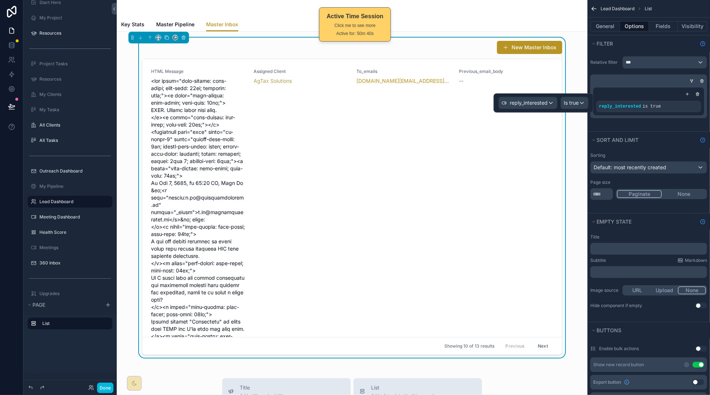
scroll to position [0, 0]
click at [663, 23] on button "Fields" at bounding box center [663, 26] width 29 height 10
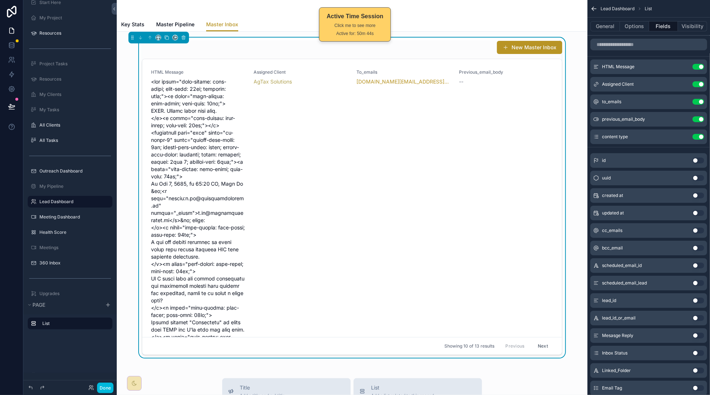
click at [697, 119] on button "Use setting" at bounding box center [699, 119] width 12 height 6
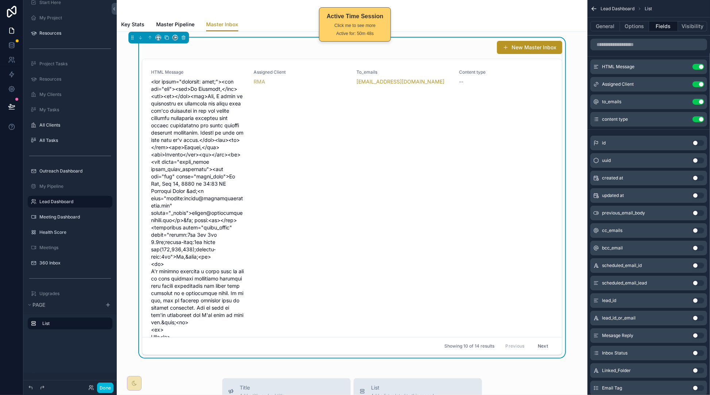
click at [700, 65] on button "Use setting" at bounding box center [699, 67] width 12 height 6
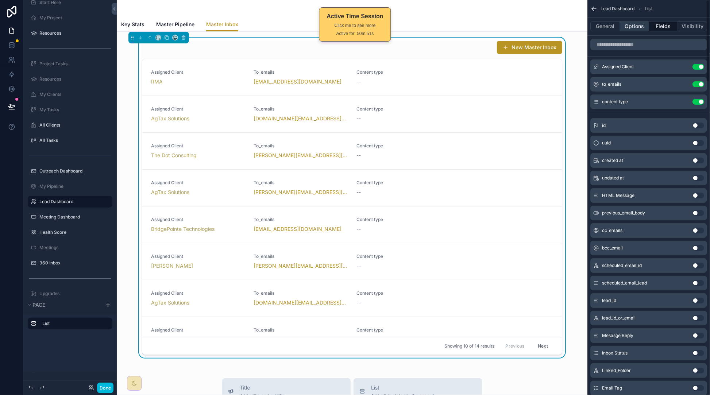
click at [636, 30] on button "Options" at bounding box center [634, 26] width 29 height 10
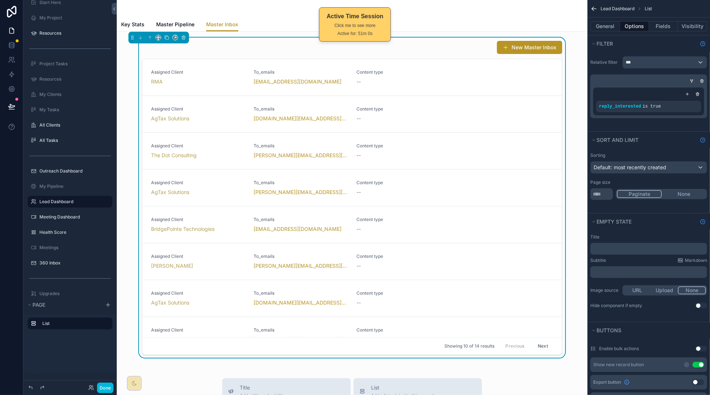
click at [469, 79] on div "Assigned Client RMA To_emails nlouis@yourmediaresearch.com Content type --" at bounding box center [352, 77] width 402 height 16
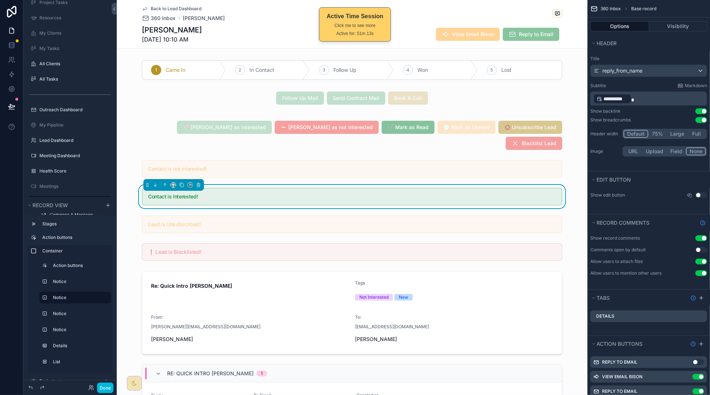
click at [165, 6] on span "Back to Lead Dashboard" at bounding box center [176, 9] width 51 height 6
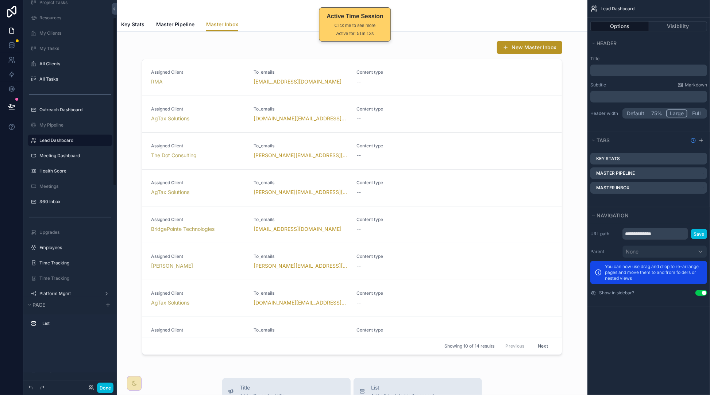
scroll to position [39, 0]
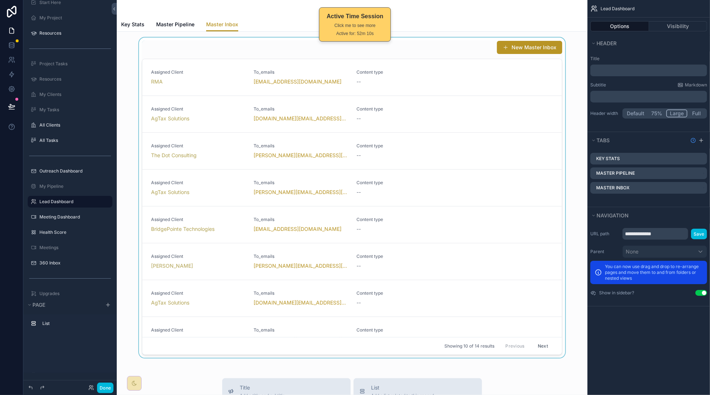
click at [456, 87] on div "scrollable content" at bounding box center [352, 199] width 459 height 323
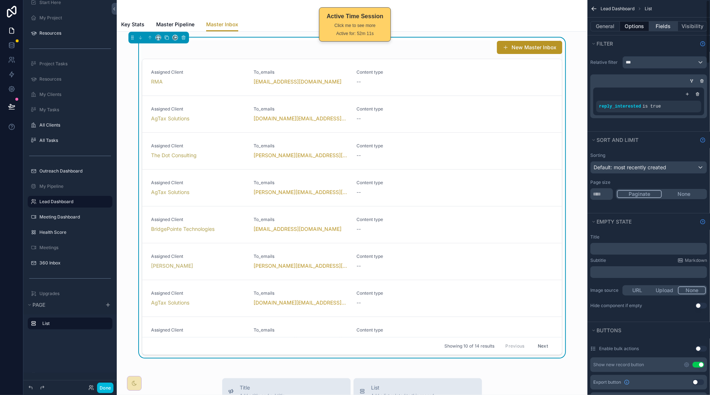
click at [663, 24] on button "Fields" at bounding box center [663, 26] width 29 height 10
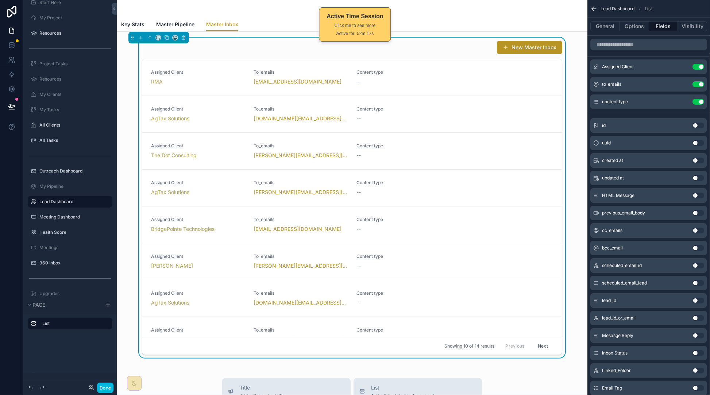
click at [698, 86] on button "Use setting" at bounding box center [699, 84] width 12 height 6
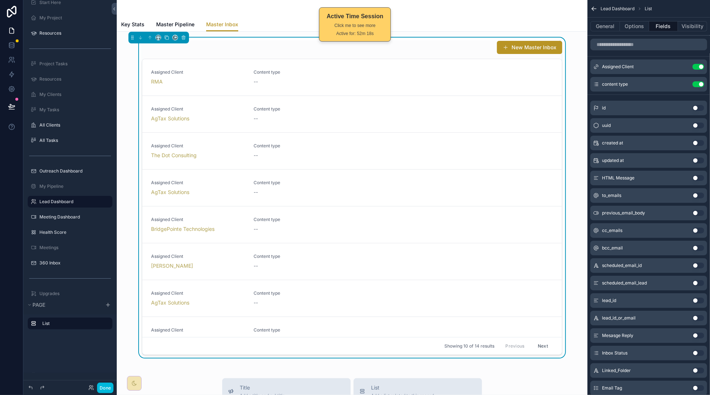
click at [696, 83] on button "Use setting" at bounding box center [699, 84] width 12 height 6
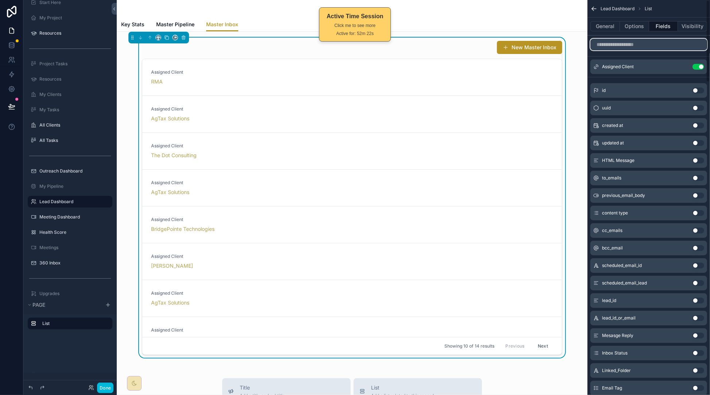
click at [653, 42] on input "scrollable content" at bounding box center [649, 45] width 117 height 12
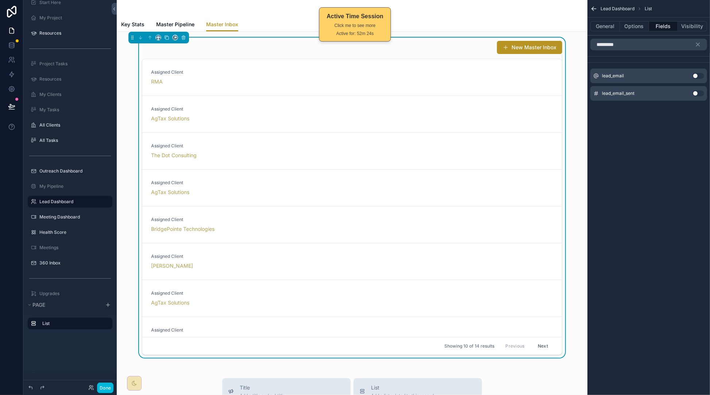
click at [698, 76] on button "Use setting" at bounding box center [699, 76] width 12 height 6
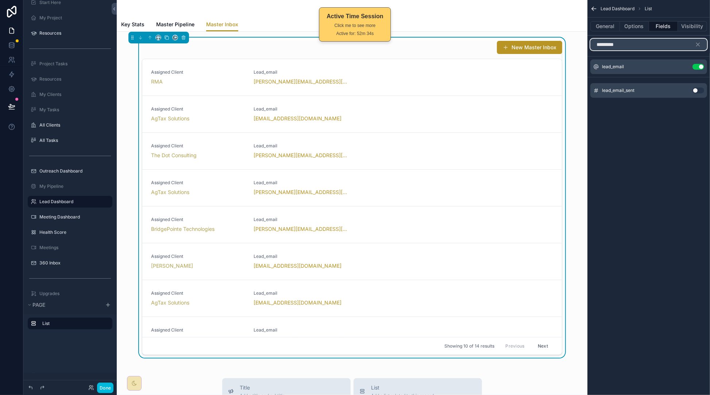
click at [653, 47] on input "*********" at bounding box center [649, 45] width 117 height 12
click at [652, 47] on input "*********" at bounding box center [649, 45] width 117 height 12
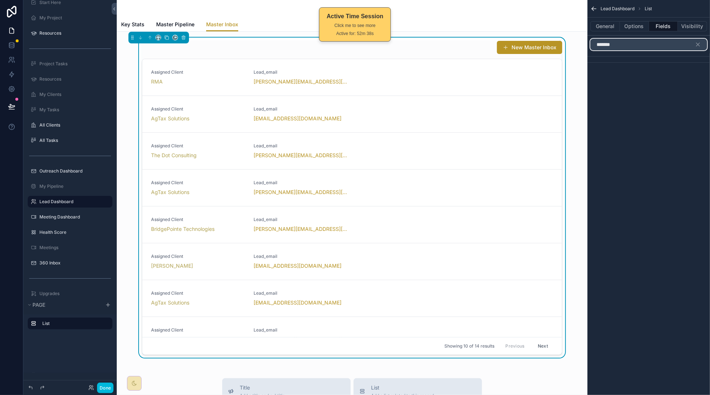
type input "********"
type input "*"
type input "*********"
click at [698, 75] on button "Use setting" at bounding box center [699, 76] width 12 height 6
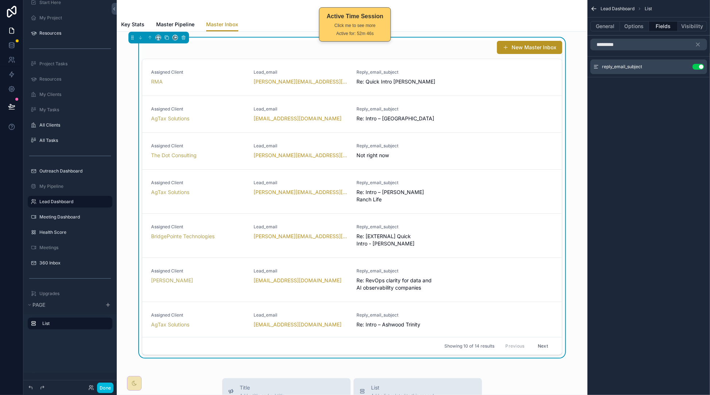
click at [0, 0] on icon "scrollable content" at bounding box center [0, 0] width 0 height 0
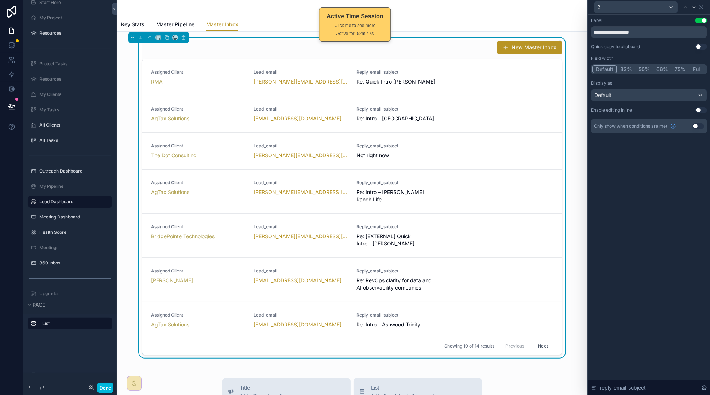
click at [696, 66] on button "Full" at bounding box center [697, 69] width 17 height 8
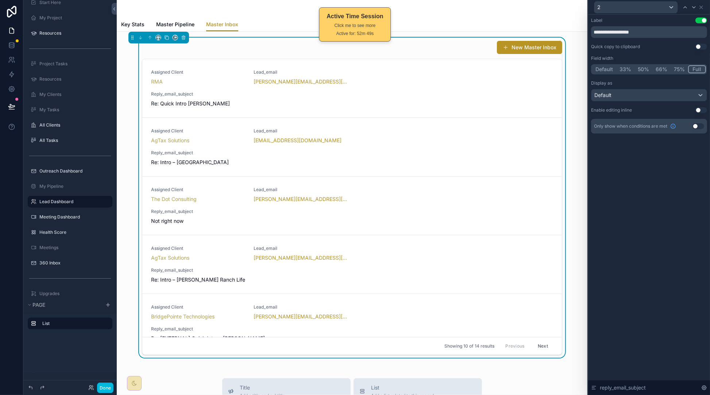
click at [702, 20] on button "Use setting" at bounding box center [702, 21] width 12 height 6
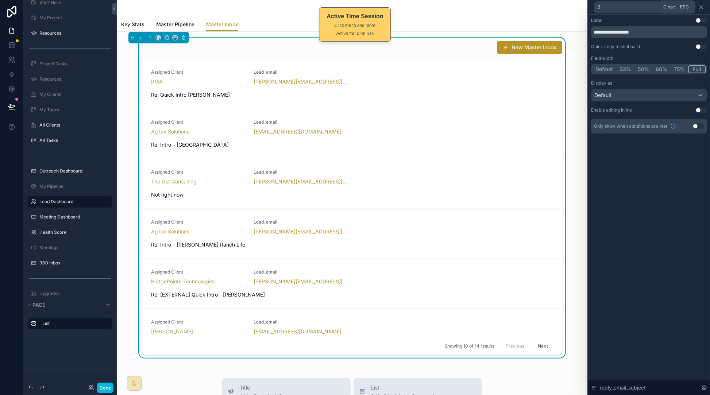
click at [704, 8] on icon at bounding box center [702, 7] width 6 height 6
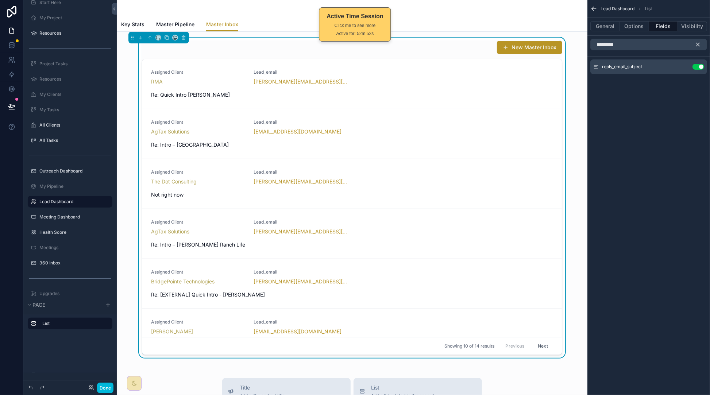
click at [698, 42] on icon "scrollable content" at bounding box center [698, 44] width 7 height 7
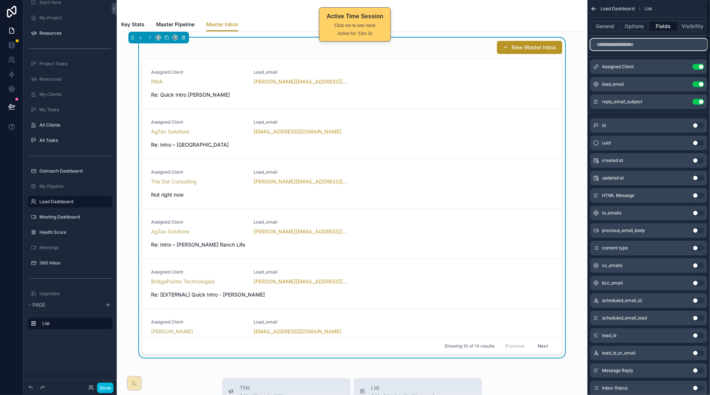
click at [645, 45] on input "scrollable content" at bounding box center [649, 45] width 117 height 12
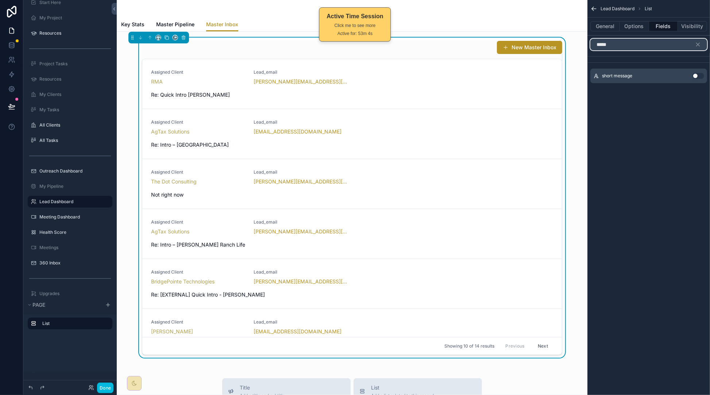
type input "*****"
click at [703, 75] on button "Use setting" at bounding box center [699, 76] width 12 height 6
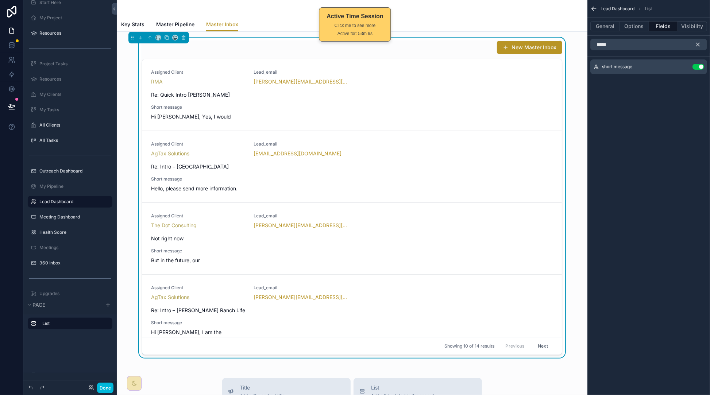
click at [699, 43] on icon "scrollable content" at bounding box center [698, 44] width 7 height 7
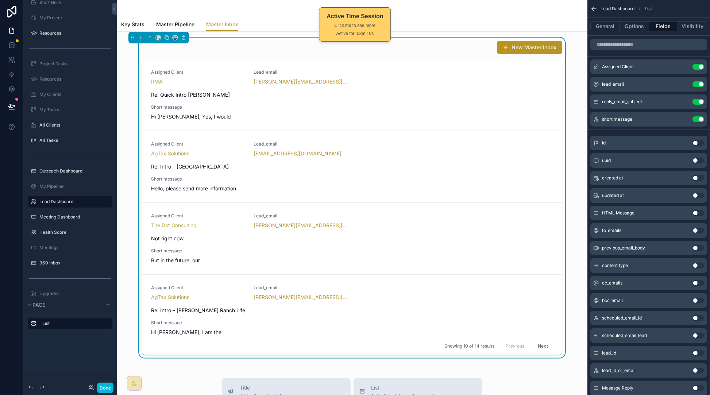
click at [0, 0] on icon "scrollable content" at bounding box center [0, 0] width 0 height 0
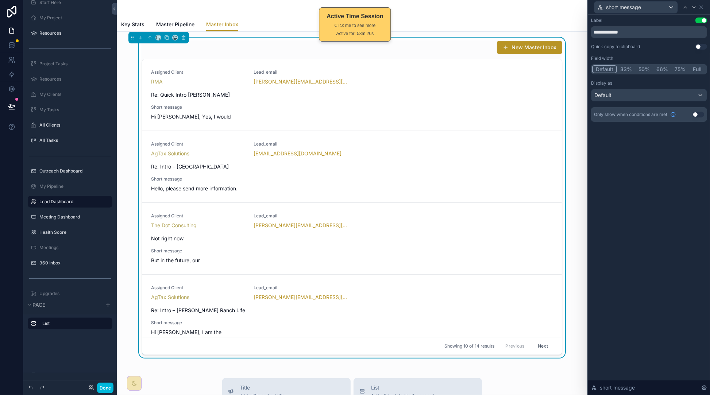
click at [703, 22] on button "Use setting" at bounding box center [702, 21] width 12 height 6
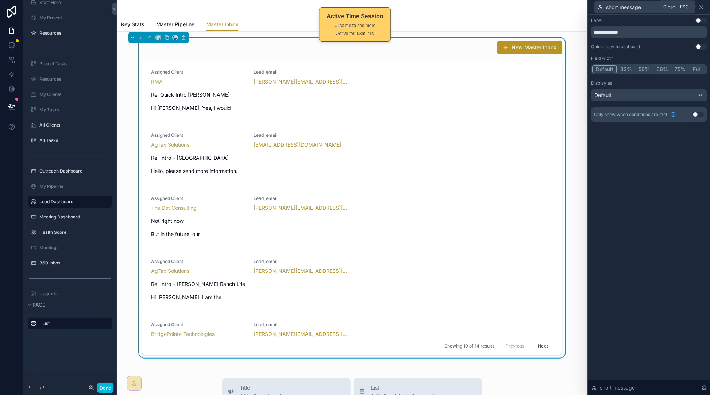
click at [703, 9] on icon at bounding box center [702, 7] width 6 height 6
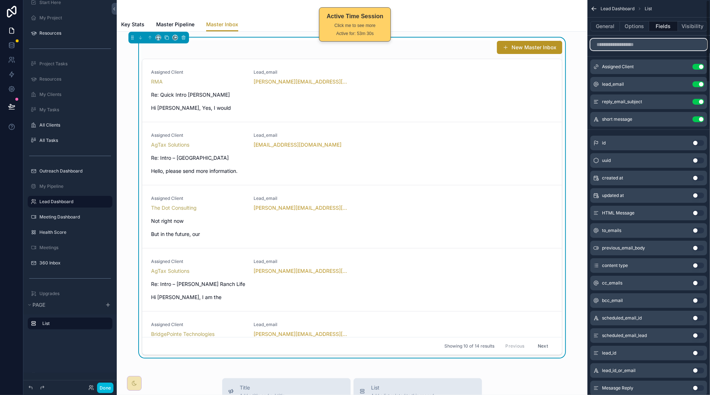
click at [630, 46] on input "scrollable content" at bounding box center [649, 45] width 117 height 12
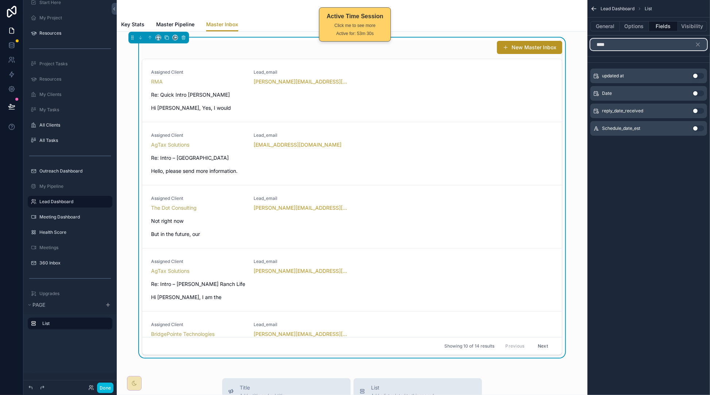
type input "****"
click at [699, 94] on button "Use setting" at bounding box center [699, 94] width 12 height 6
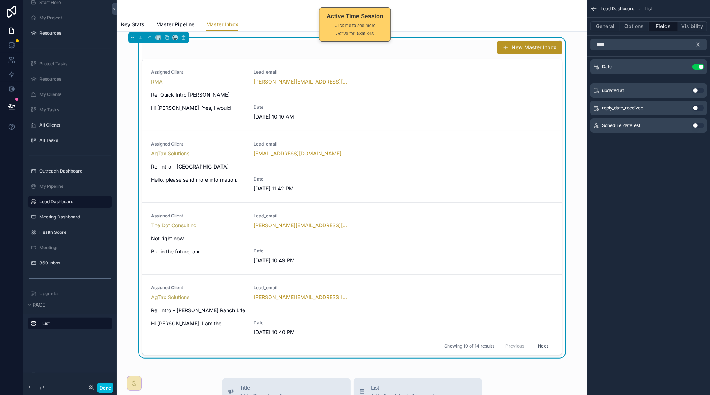
click at [697, 47] on icon "scrollable content" at bounding box center [698, 44] width 7 height 7
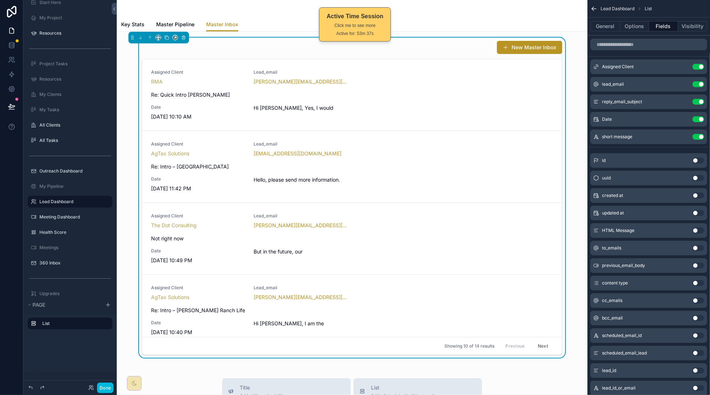
drag, startPoint x: 685, startPoint y: 138, endPoint x: 682, endPoint y: 130, distance: 9.0
click at [0, 0] on icon "scrollable content" at bounding box center [0, 0] width 0 height 0
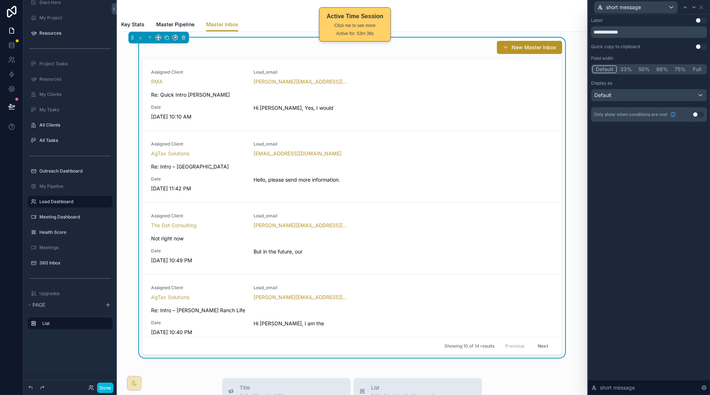
click at [693, 69] on button "Full" at bounding box center [697, 69] width 17 height 8
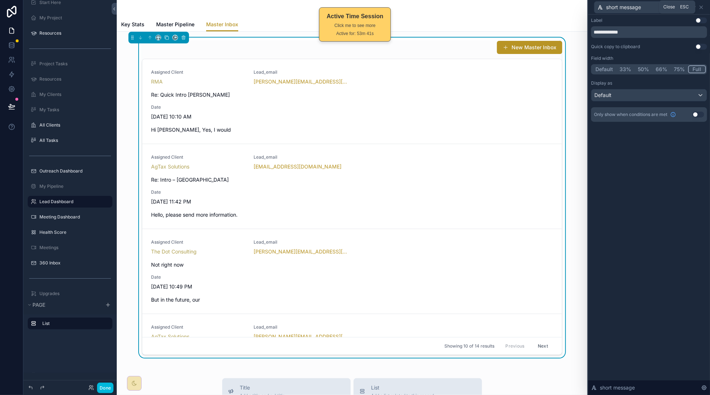
drag, startPoint x: 703, startPoint y: 8, endPoint x: 683, endPoint y: 40, distance: 38.2
click at [703, 8] on icon at bounding box center [702, 7] width 6 height 6
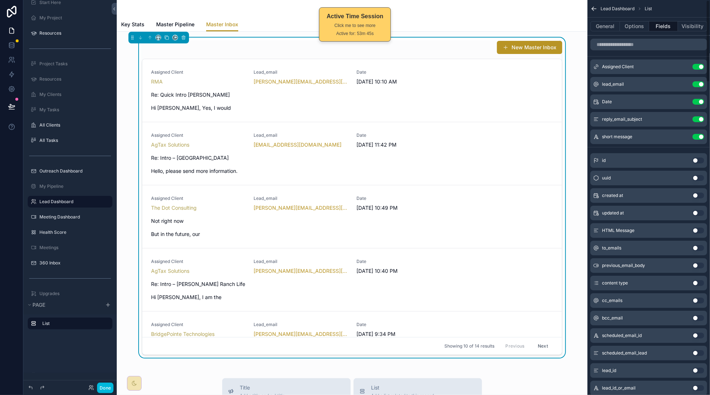
click at [0, 0] on icon "scrollable content" at bounding box center [0, 0] width 0 height 0
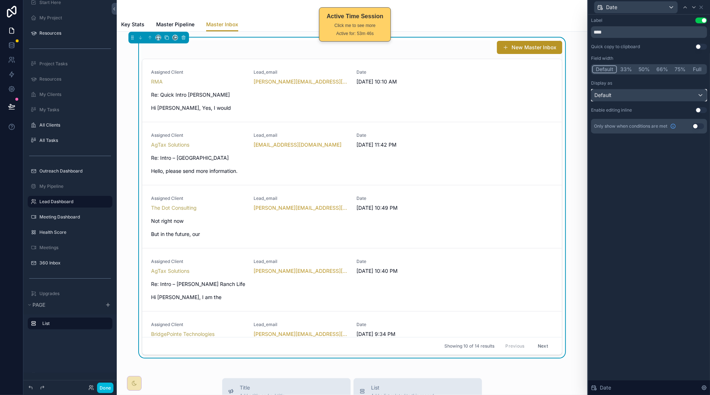
click at [619, 92] on div "Default" at bounding box center [649, 95] width 115 height 12
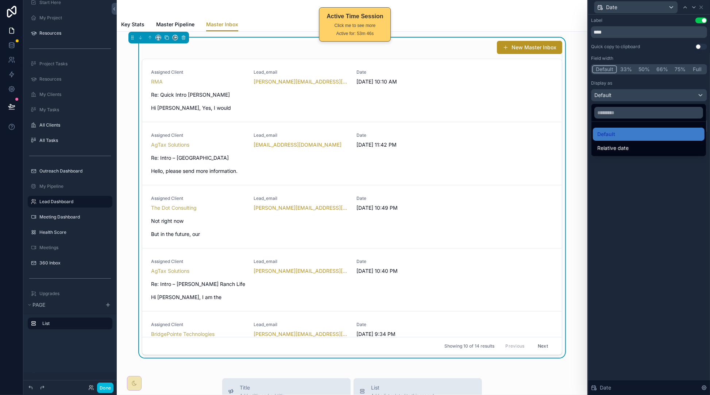
click at [624, 146] on span "Relative date" at bounding box center [613, 148] width 31 height 9
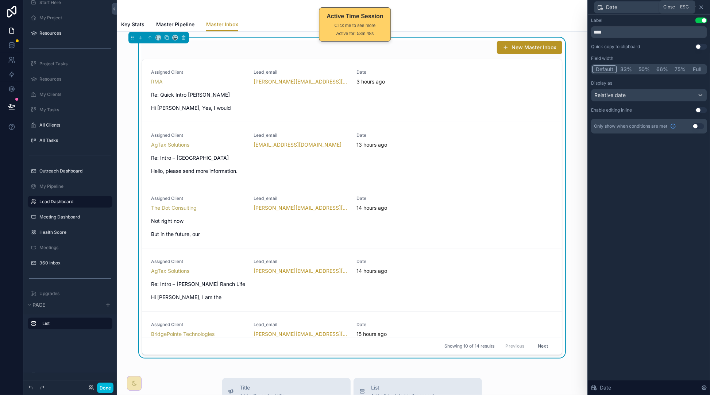
click at [701, 5] on icon at bounding box center [702, 7] width 6 height 6
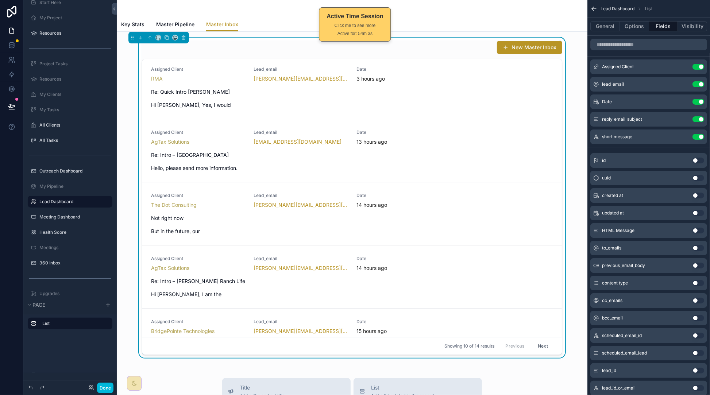
scroll to position [0, 0]
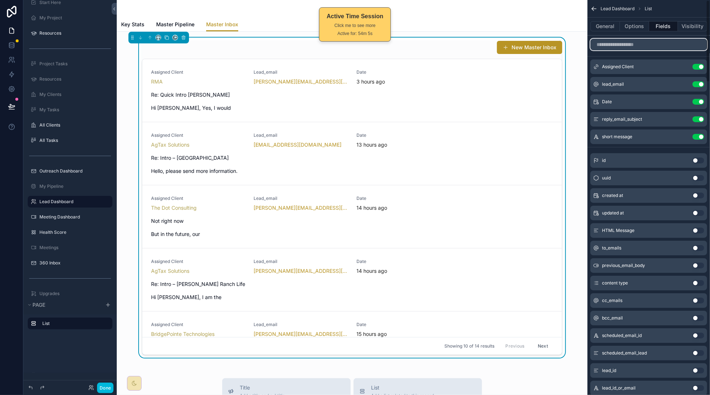
click at [643, 41] on input "scrollable content" at bounding box center [649, 45] width 117 height 12
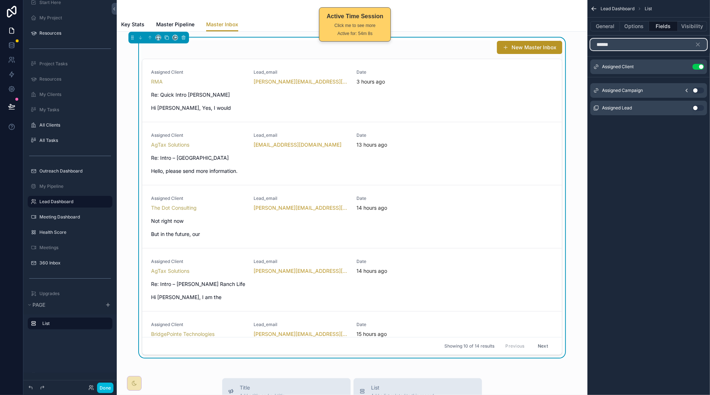
type input "******"
click at [695, 110] on button "Use setting" at bounding box center [699, 108] width 12 height 6
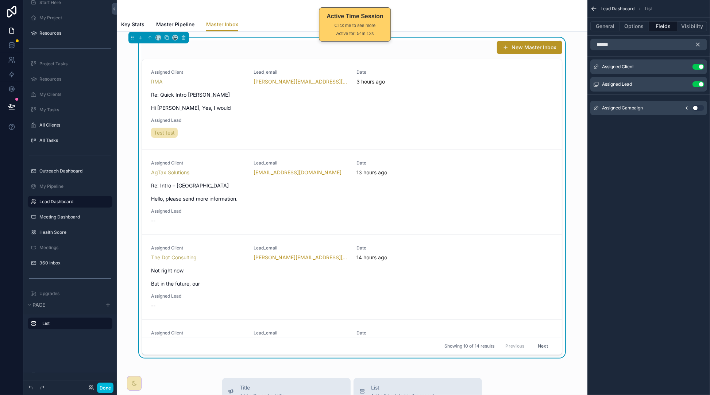
drag, startPoint x: 699, startPoint y: 41, endPoint x: 688, endPoint y: 71, distance: 31.7
click at [699, 42] on icon "scrollable content" at bounding box center [698, 44] width 7 height 7
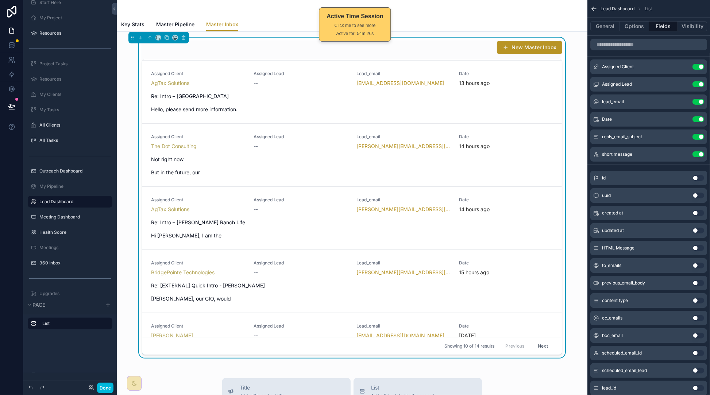
scroll to position [66, 0]
drag, startPoint x: 598, startPoint y: 100, endPoint x: 542, endPoint y: 0, distance: 114.1
click at [631, 24] on button "Options" at bounding box center [634, 26] width 29 height 10
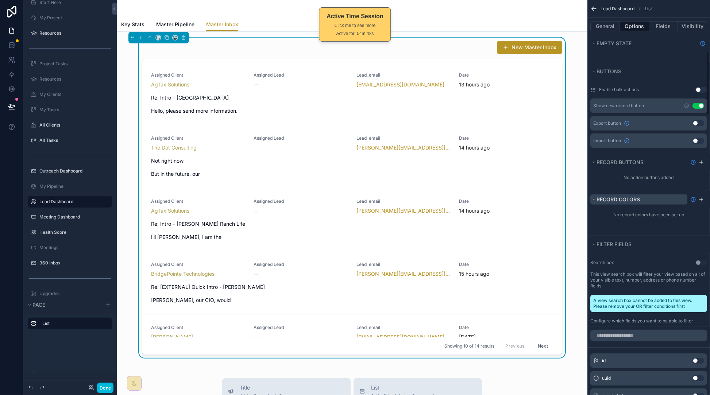
scroll to position [323, 0]
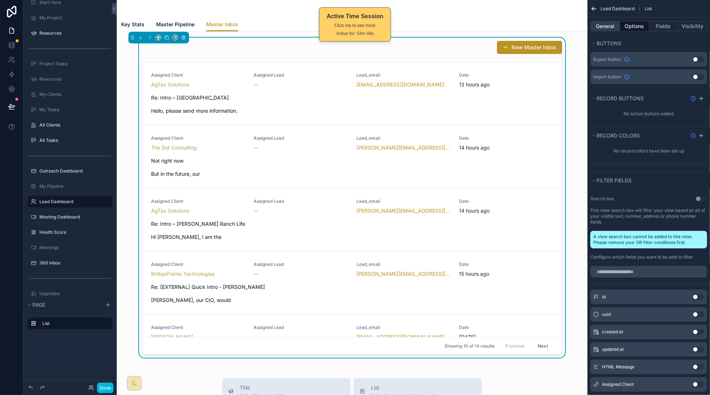
click at [606, 28] on button "General" at bounding box center [606, 26] width 30 height 10
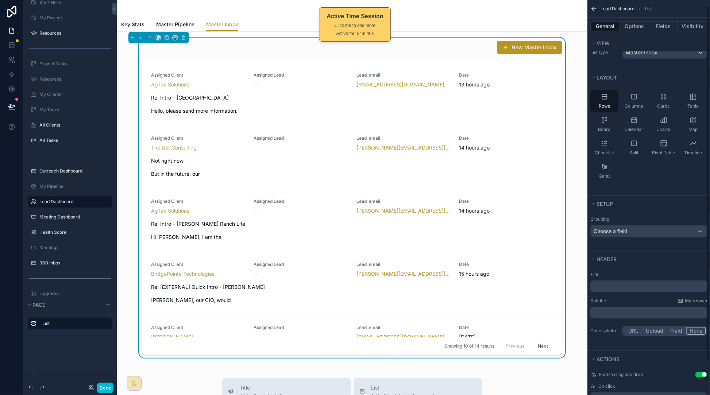
scroll to position [0, 0]
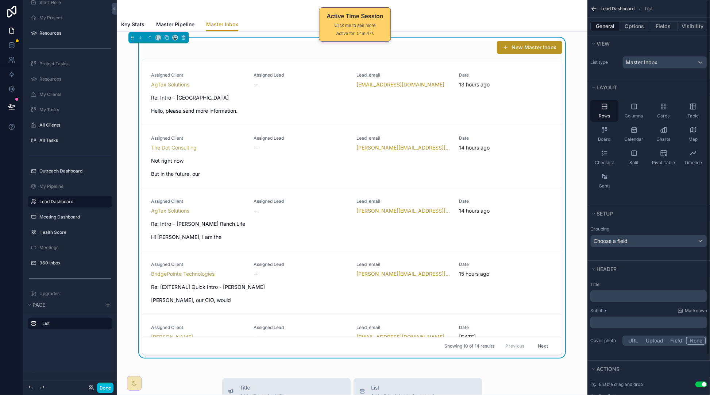
click at [470, 43] on div "New Master Inbox" at bounding box center [352, 48] width 421 height 14
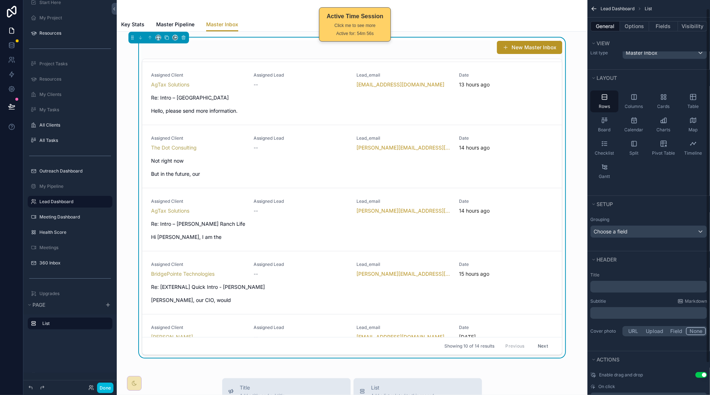
click at [462, 45] on div "New Master Inbox" at bounding box center [352, 48] width 421 height 14
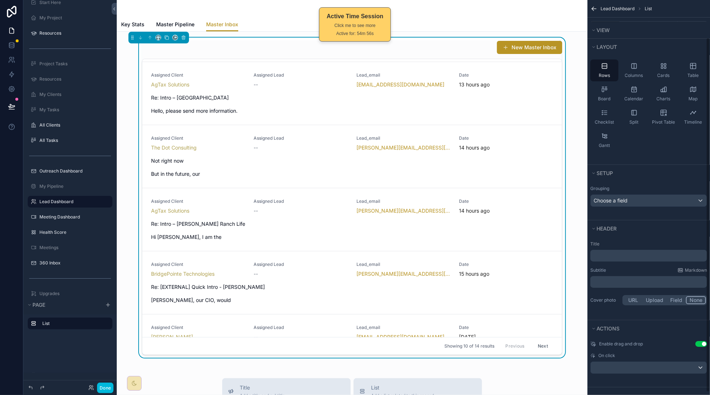
scroll to position [46, 0]
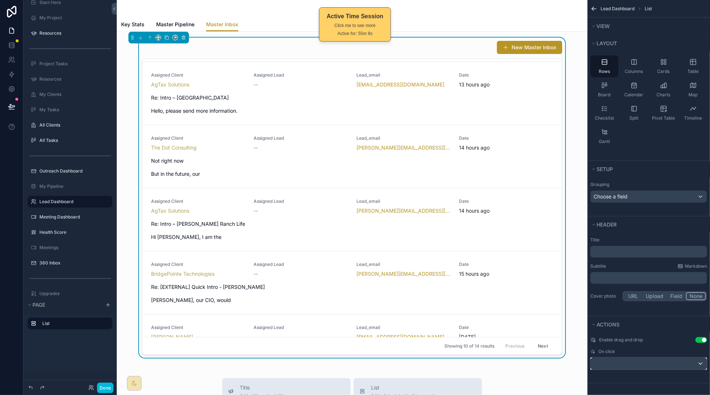
click at [658, 363] on div "scrollable content" at bounding box center [649, 364] width 116 height 12
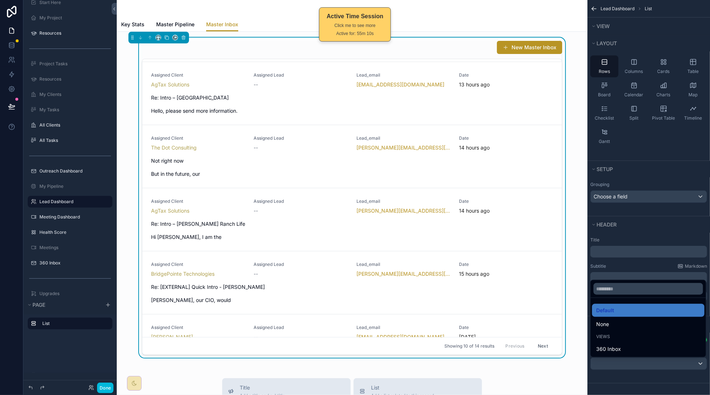
click at [637, 374] on div "scrollable content" at bounding box center [355, 197] width 710 height 395
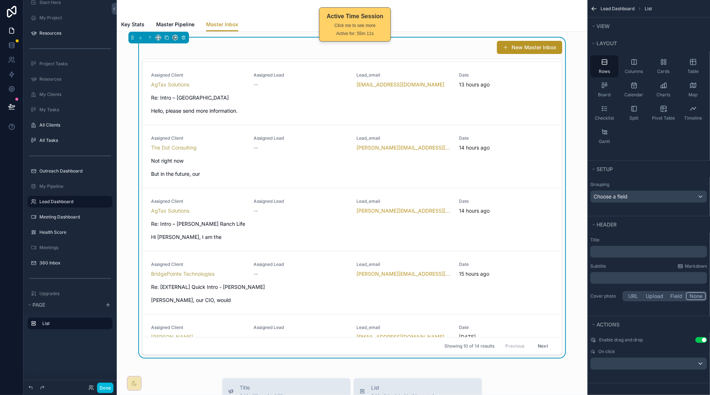
click at [436, 89] on div "Assigned Client AgTax Solutions Assigned Lead -- Lead_email hello@silverbrookma…" at bounding box center [352, 93] width 402 height 42
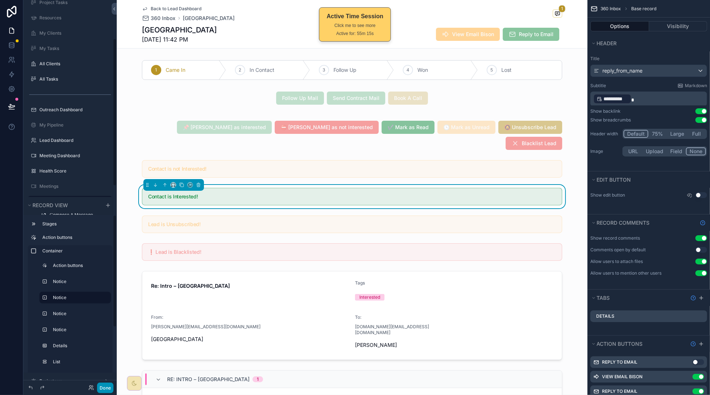
click at [107, 384] on button "Done" at bounding box center [105, 388] width 16 height 11
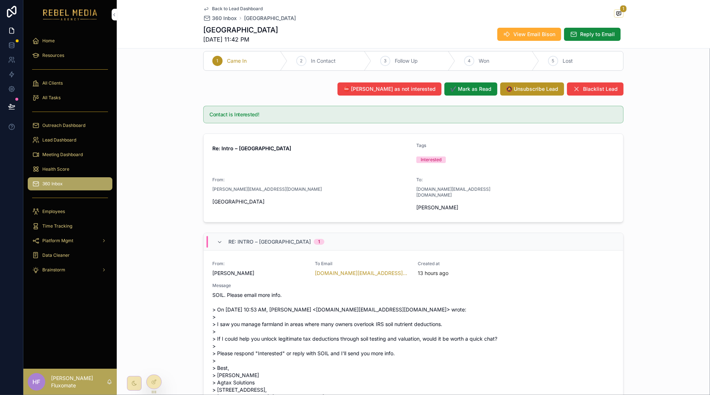
scroll to position [8, 0]
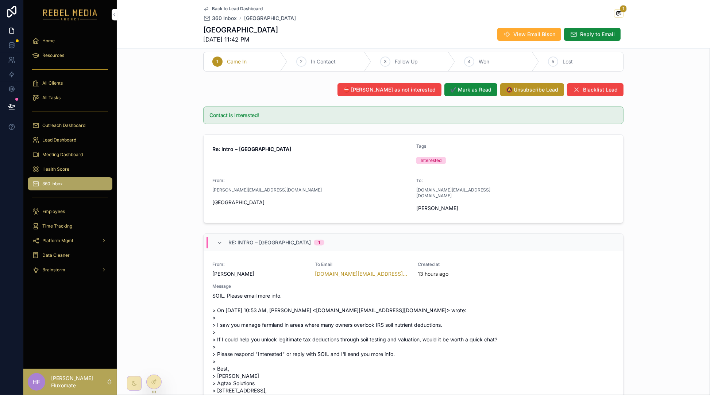
click at [221, 8] on span "Back to Lead Dashboard" at bounding box center [237, 9] width 51 height 6
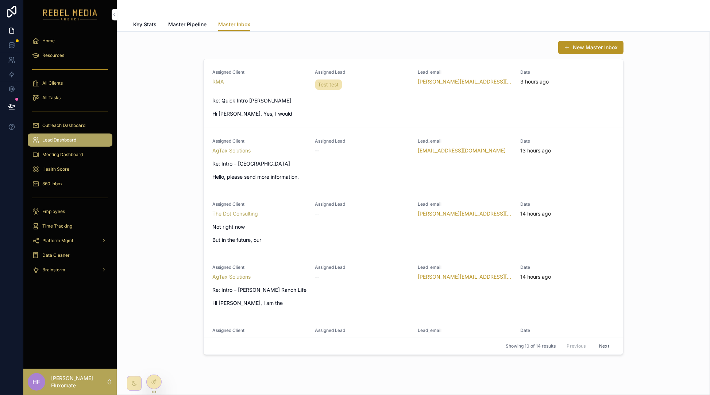
drag, startPoint x: 143, startPoint y: 21, endPoint x: 154, endPoint y: 27, distance: 12.1
click at [143, 22] on span "Key Stats" at bounding box center [144, 24] width 23 height 7
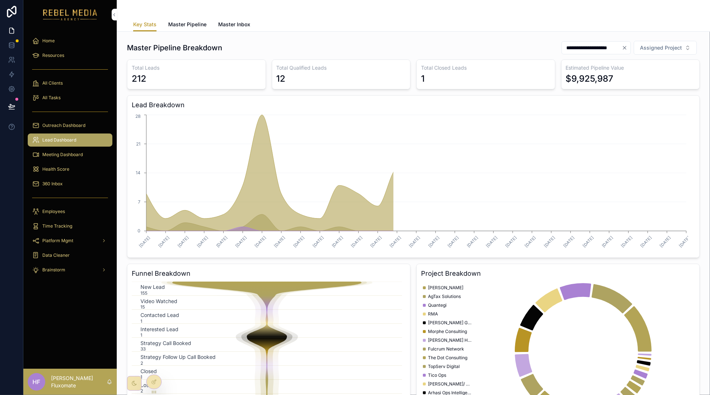
click at [180, 25] on span "Master Pipeline" at bounding box center [187, 24] width 38 height 7
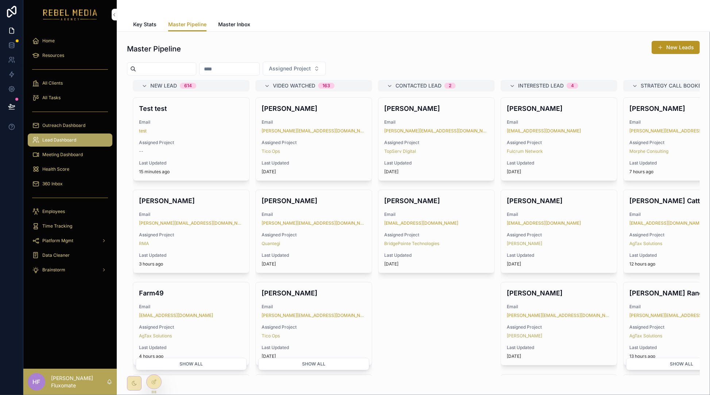
click at [229, 25] on span "Master Inbox" at bounding box center [234, 24] width 32 height 7
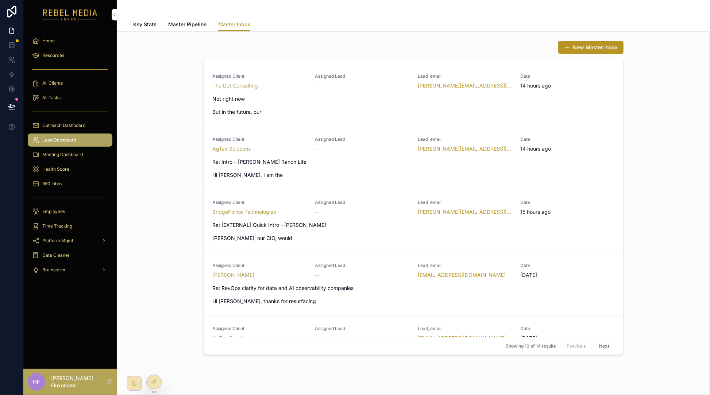
scroll to position [60, 0]
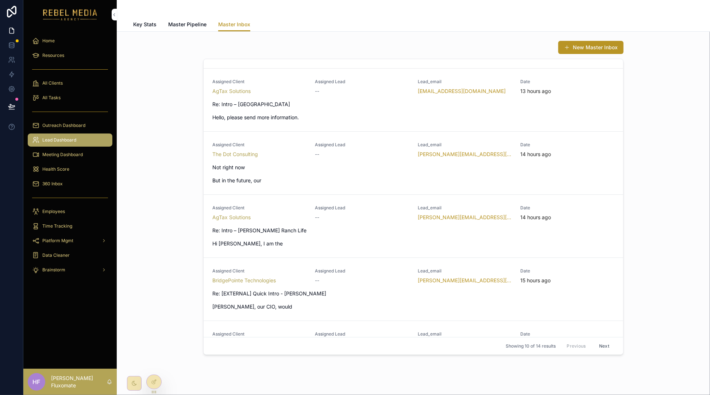
click at [342, 165] on span "Not right now" at bounding box center [413, 167] width 402 height 7
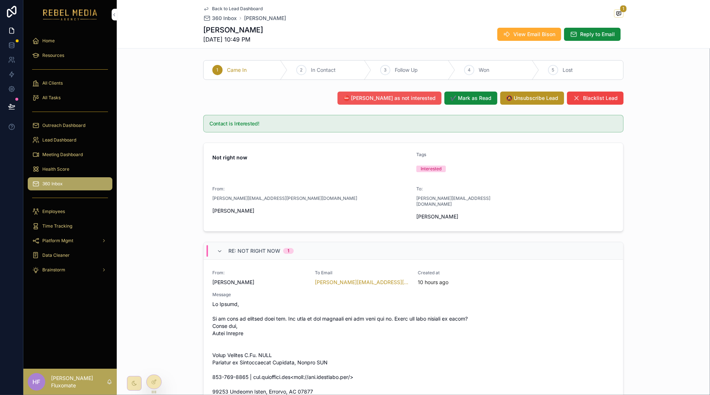
click at [387, 100] on span "⛔ [PERSON_NAME] as not interested" at bounding box center [390, 98] width 92 height 7
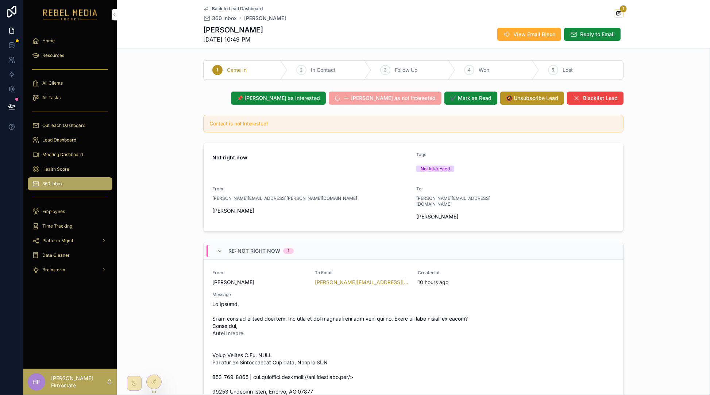
click at [222, 8] on span "Back to Lead Dashboard" at bounding box center [237, 9] width 51 height 6
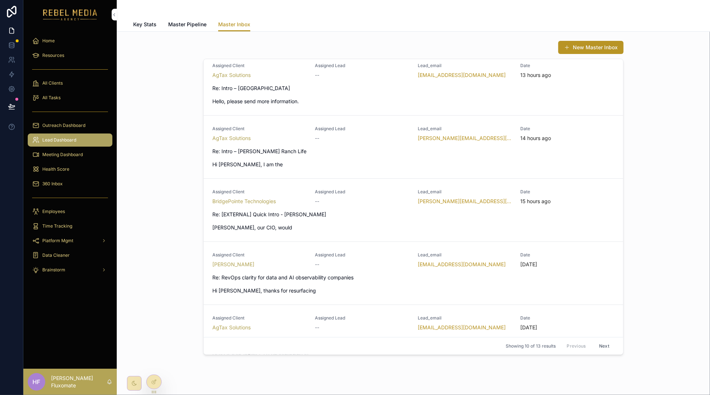
scroll to position [76, 0]
click at [367, 216] on span "Re: [EXTERNAL] Quick Intro - [PERSON_NAME]" at bounding box center [413, 214] width 402 height 7
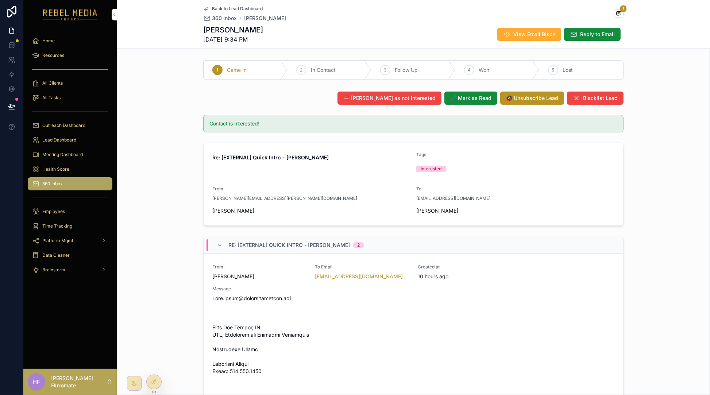
click at [251, 6] on span "Back to Lead Dashboard" at bounding box center [237, 9] width 51 height 6
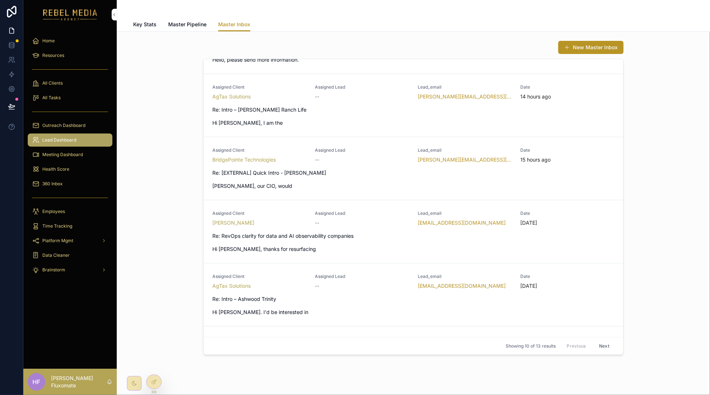
scroll to position [132, 0]
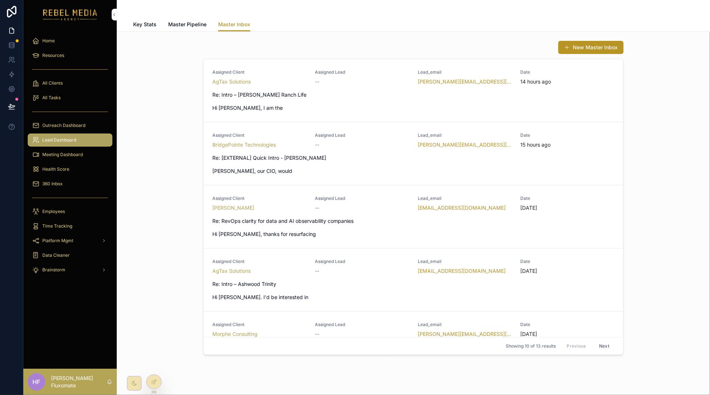
click at [375, 163] on div "Assigned Client BridgePointe Technologies Assigned Lead -- Lead_email carol.hud…" at bounding box center [413, 154] width 402 height 42
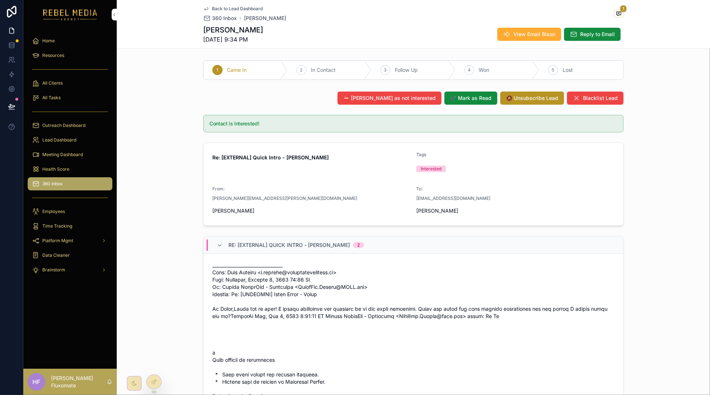
scroll to position [142, 0]
click at [217, 8] on span "Back to Lead Dashboard" at bounding box center [237, 9] width 51 height 6
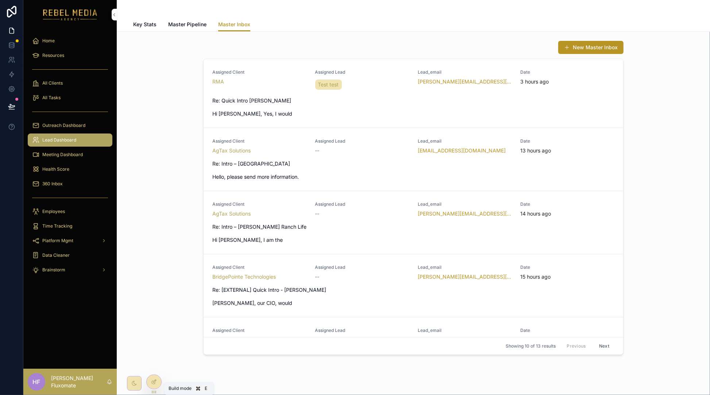
click at [147, 380] on div at bounding box center [154, 382] width 15 height 14
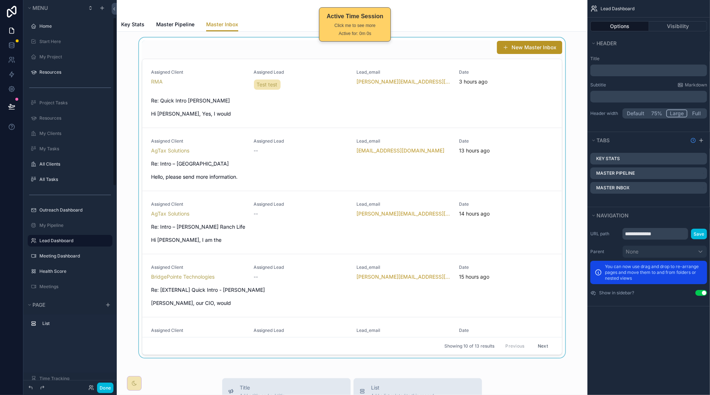
scroll to position [39, 0]
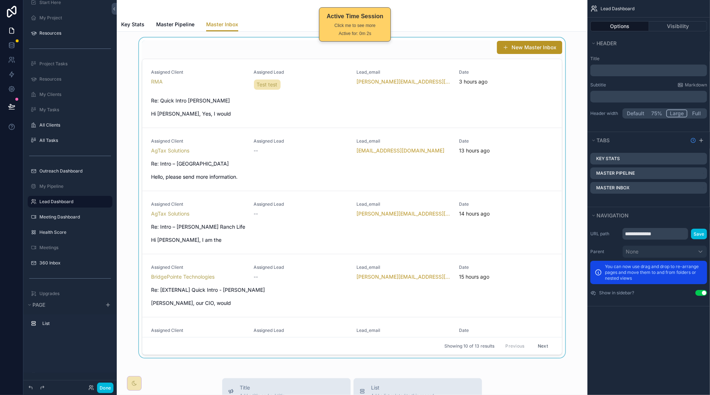
click at [437, 57] on div "scrollable content" at bounding box center [352, 199] width 459 height 323
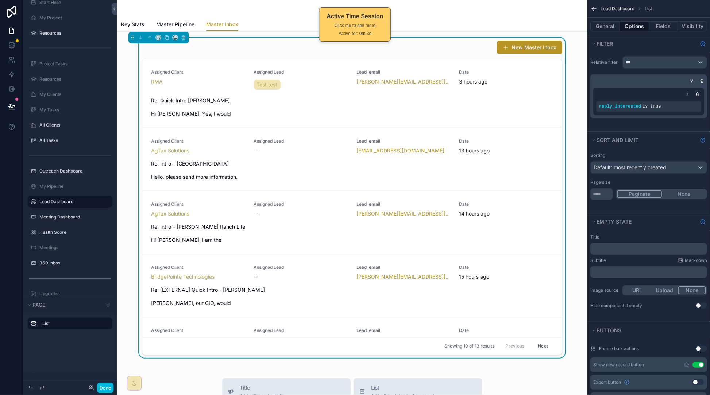
click at [441, 51] on div "New Master Inbox" at bounding box center [352, 48] width 421 height 14
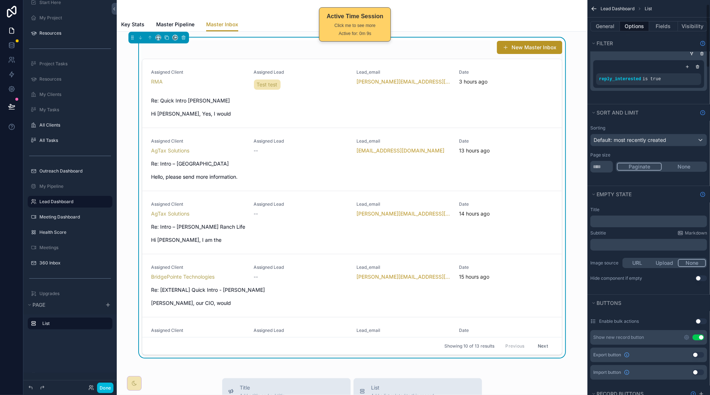
scroll to position [27, 0]
click at [609, 26] on button "General" at bounding box center [606, 26] width 30 height 10
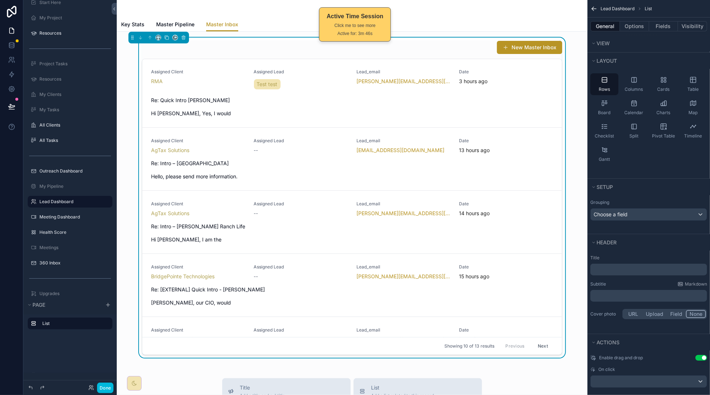
scroll to position [0, 0]
click at [636, 30] on button "Options" at bounding box center [634, 26] width 29 height 10
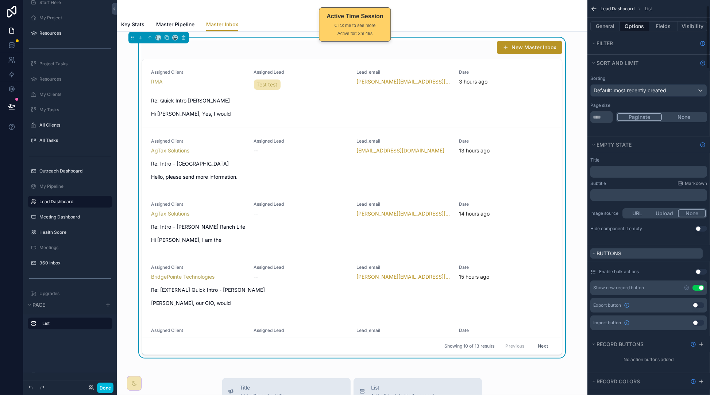
scroll to position [85, 0]
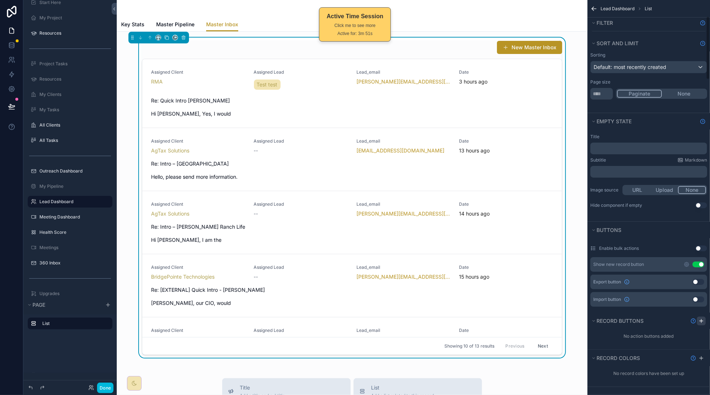
click at [701, 325] on div "scrollable content" at bounding box center [701, 321] width 9 height 9
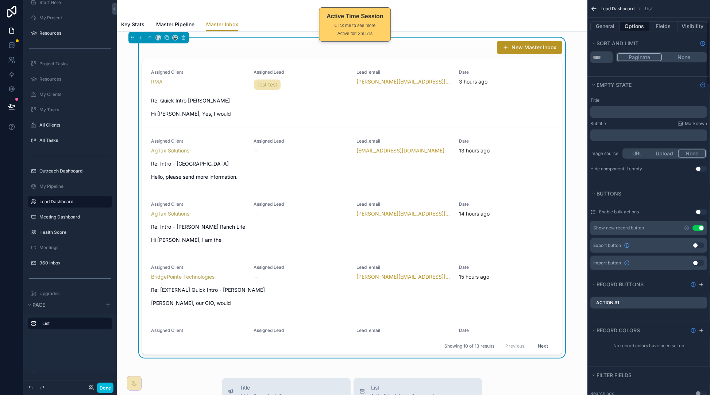
scroll to position [158, 0]
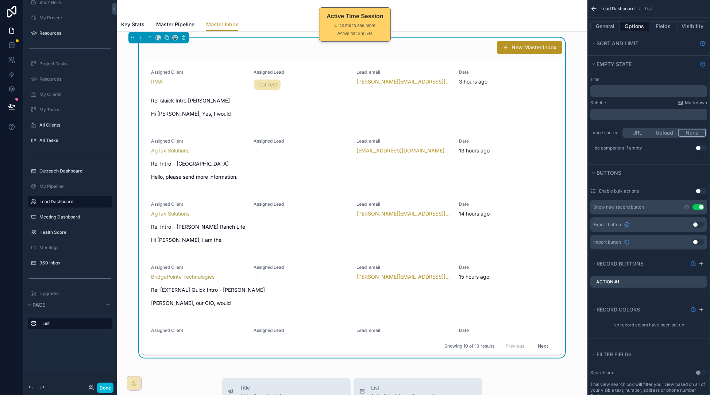
click at [0, 0] on icon "scrollable content" at bounding box center [0, 0] width 0 height 0
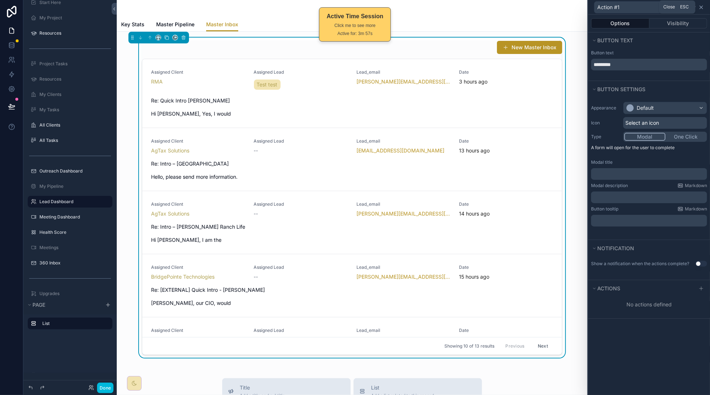
click at [702, 7] on icon at bounding box center [701, 7] width 3 height 3
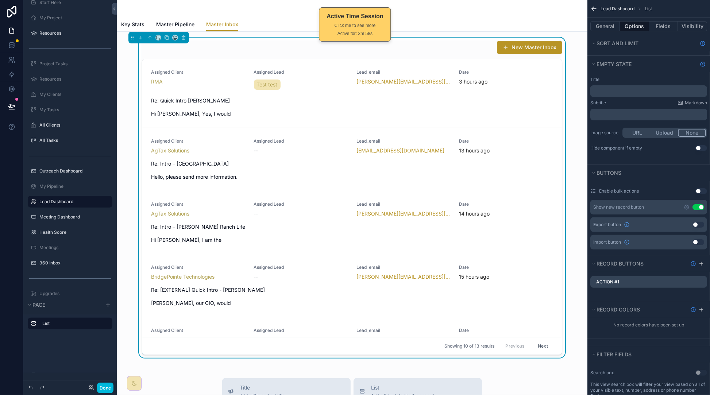
click at [0, 0] on icon "scrollable content" at bounding box center [0, 0] width 0 height 0
click at [699, 272] on icon at bounding box center [698, 270] width 3 height 3
click at [703, 309] on icon "scrollable content" at bounding box center [702, 310] width 6 height 6
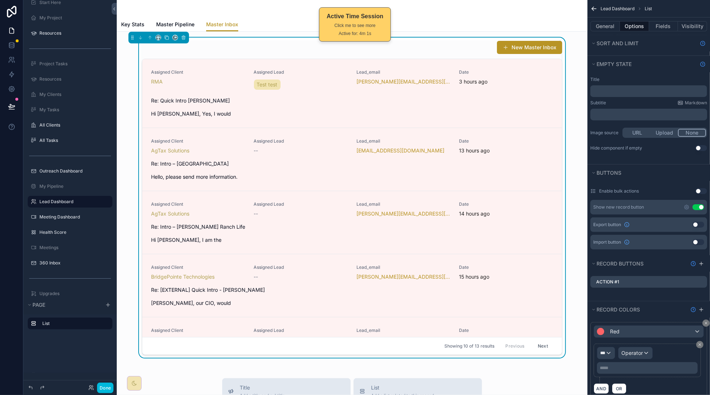
click at [0, 0] on icon "scrollable content" at bounding box center [0, 0] width 0 height 0
click at [691, 269] on icon at bounding box center [689, 270] width 3 height 3
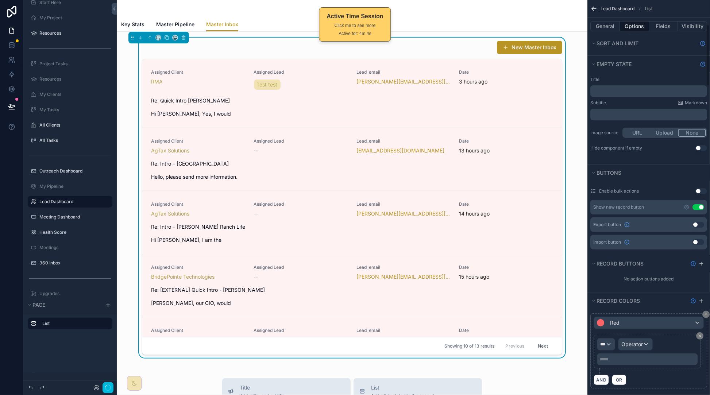
scroll to position [160, 0]
click at [670, 323] on div "Red" at bounding box center [649, 321] width 110 height 12
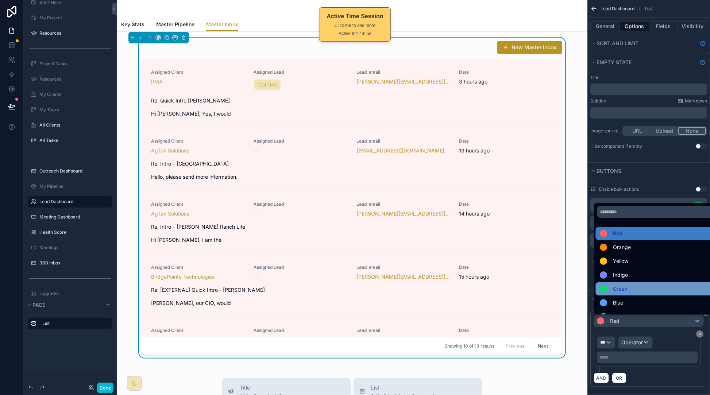
click at [641, 284] on div "Green" at bounding box center [657, 289] width 123 height 13
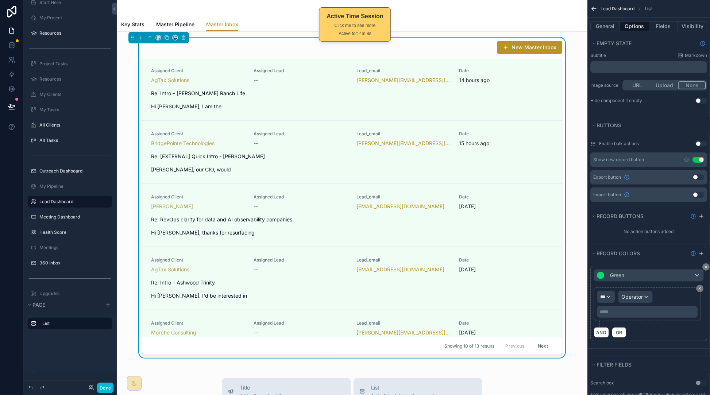
scroll to position [26, 0]
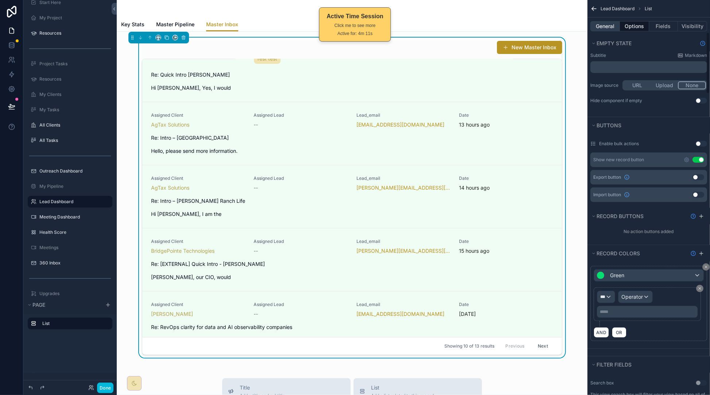
click at [608, 28] on button "General" at bounding box center [606, 26] width 30 height 10
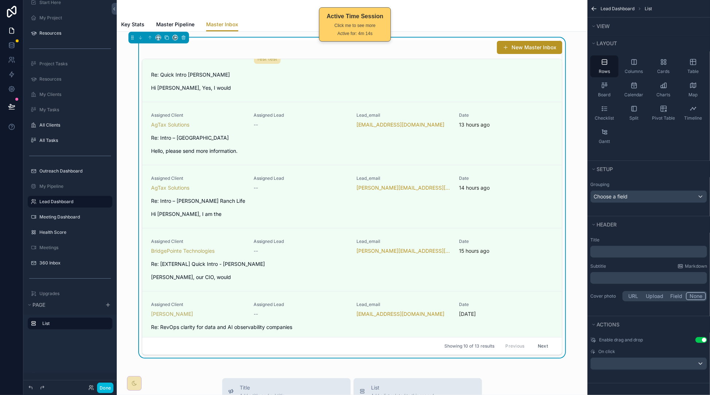
click at [642, 260] on div "Title ﻿ Subtitle Markdown ﻿ Cover photo URL Upload Field None" at bounding box center [649, 270] width 123 height 72
click at [640, 253] on p "﻿" at bounding box center [650, 251] width 112 height 7
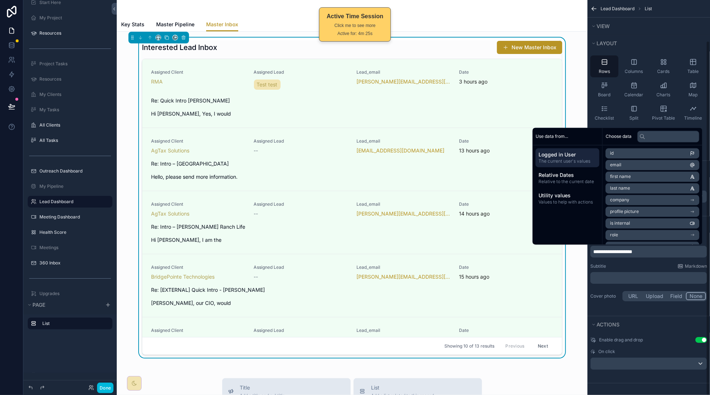
click at [667, 312] on div "**********" at bounding box center [649, 274] width 123 height 83
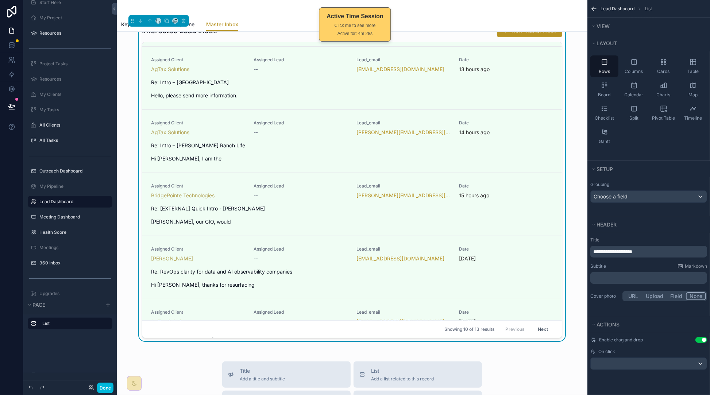
scroll to position [0, 0]
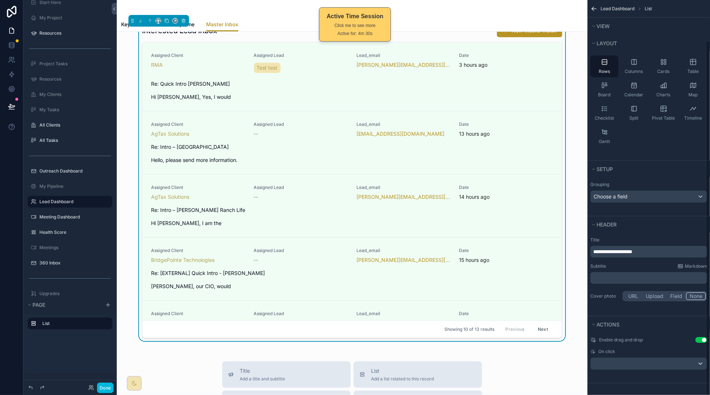
click at [570, 138] on div "Interested Lead Inbox New Master Inbox Assigned Client RMA Assigned Lead Test t…" at bounding box center [352, 182] width 459 height 323
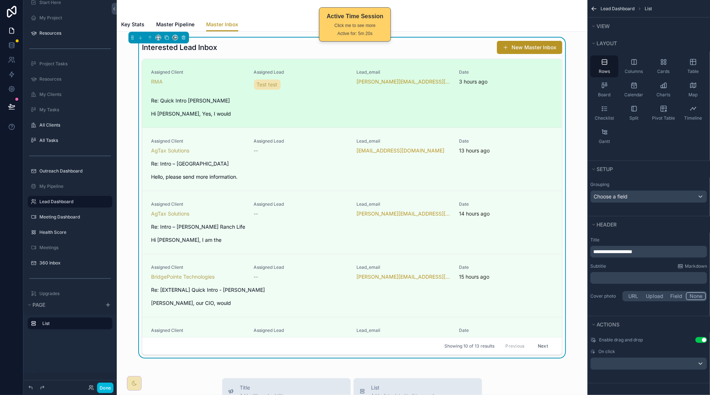
click at [516, 101] on span "Re: Quick Intro [PERSON_NAME]" at bounding box center [352, 100] width 402 height 7
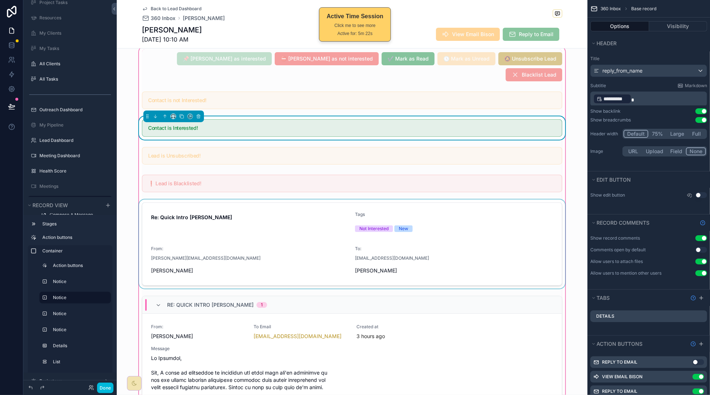
scroll to position [81, 0]
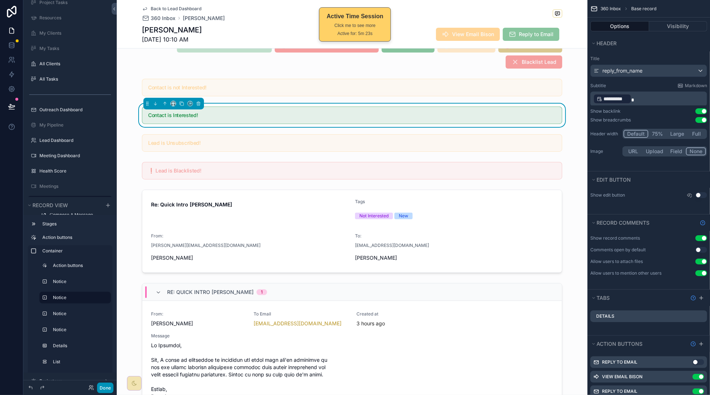
click at [105, 386] on button "Done" at bounding box center [105, 388] width 16 height 11
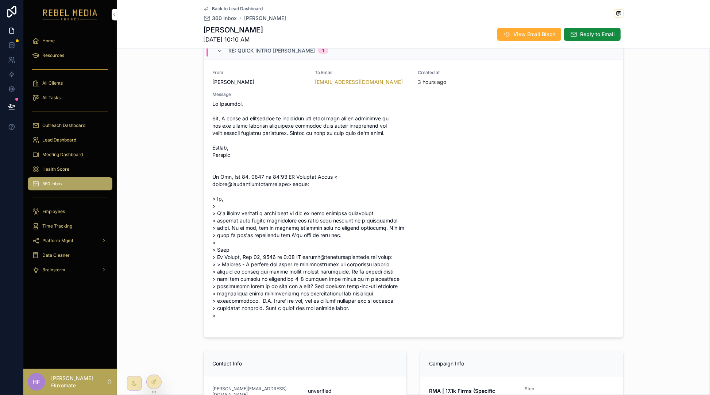
scroll to position [0, 0]
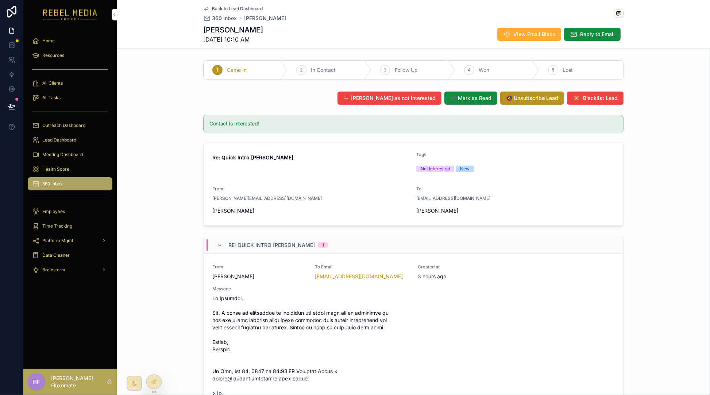
click at [235, 7] on span "Back to Lead Dashboard" at bounding box center [237, 9] width 51 height 6
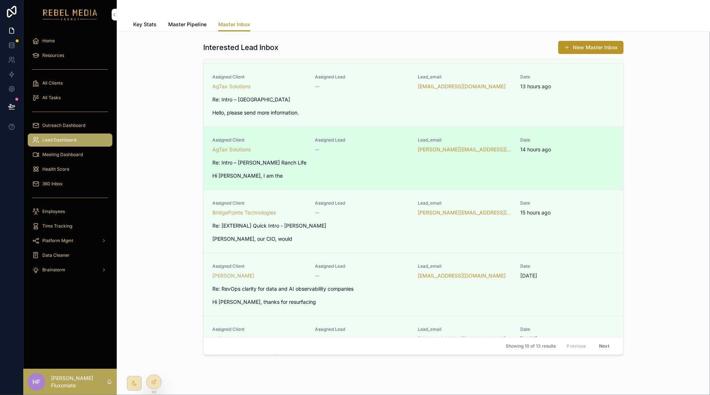
scroll to position [45, 0]
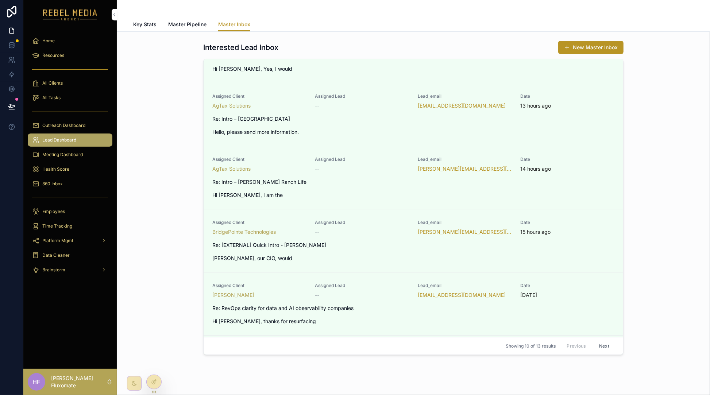
click at [186, 27] on span "Master Pipeline" at bounding box center [187, 24] width 38 height 7
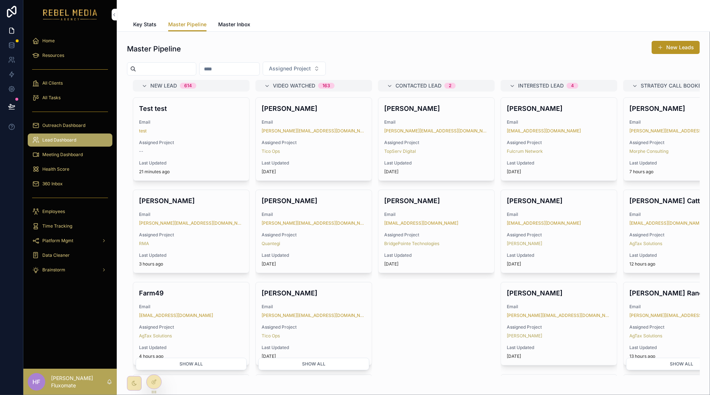
click at [220, 24] on span "Master Inbox" at bounding box center [234, 24] width 32 height 7
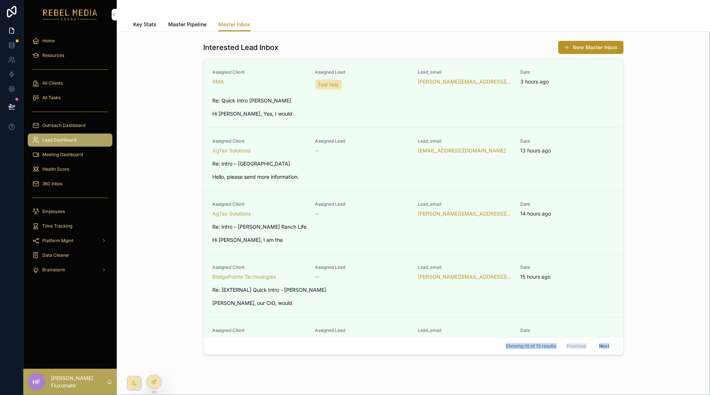
click at [149, 383] on div "Home Resources All Clients All Tasks Outreach Dashboard Lead Dashboard Meeting …" at bounding box center [366, 197] width 687 height 395
click at [149, 383] on div at bounding box center [154, 382] width 15 height 14
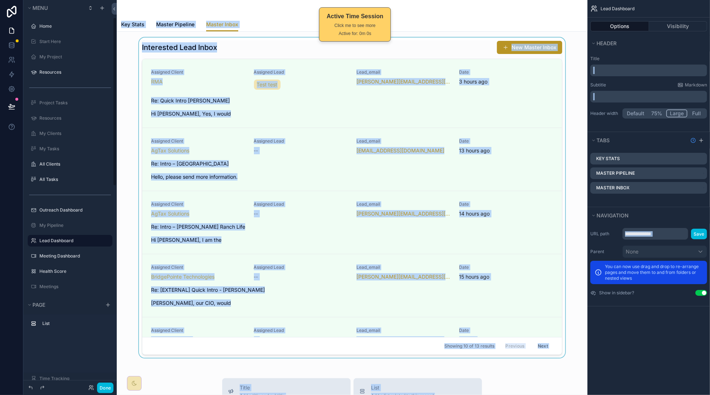
scroll to position [39, 0]
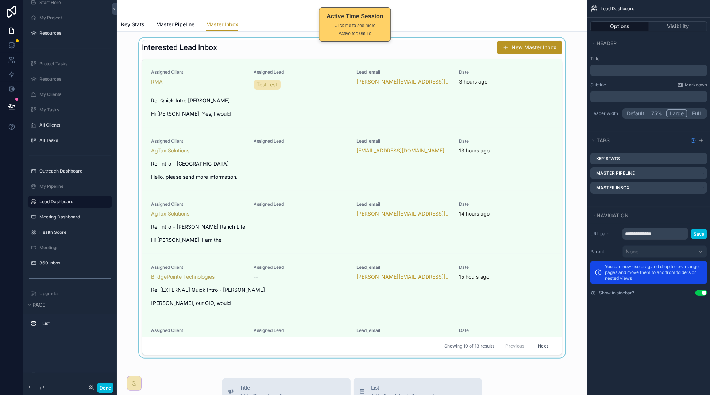
click at [424, 44] on div "scrollable content" at bounding box center [352, 199] width 459 height 323
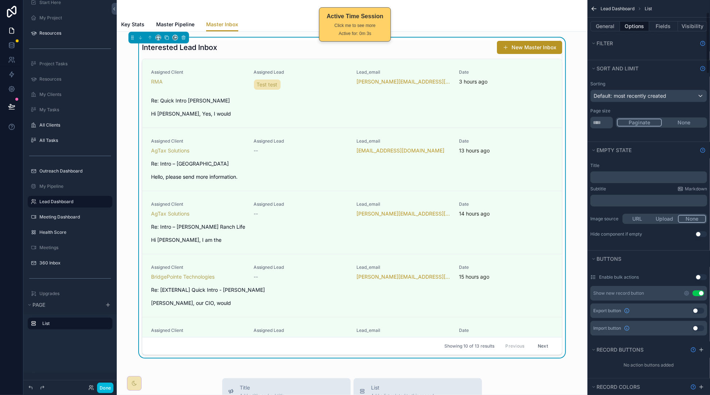
scroll to position [77, 0]
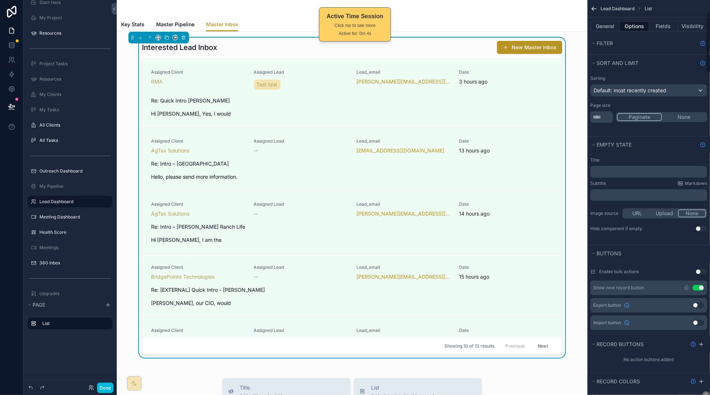
drag, startPoint x: 704, startPoint y: 287, endPoint x: 700, endPoint y: 288, distance: 4.2
click at [704, 287] on button "Use setting" at bounding box center [699, 288] width 12 height 6
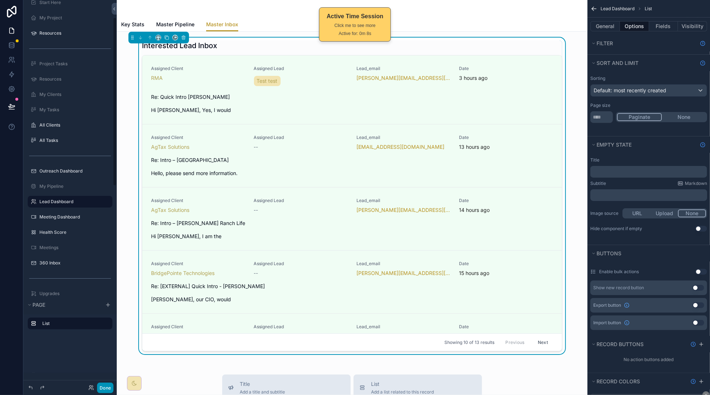
click at [104, 386] on button "Done" at bounding box center [105, 388] width 16 height 11
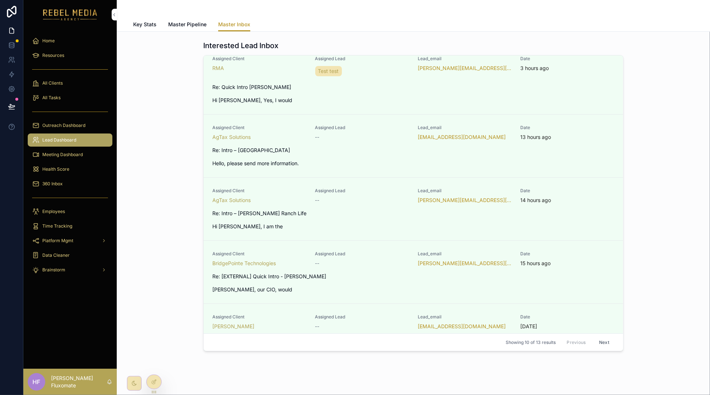
scroll to position [0, 0]
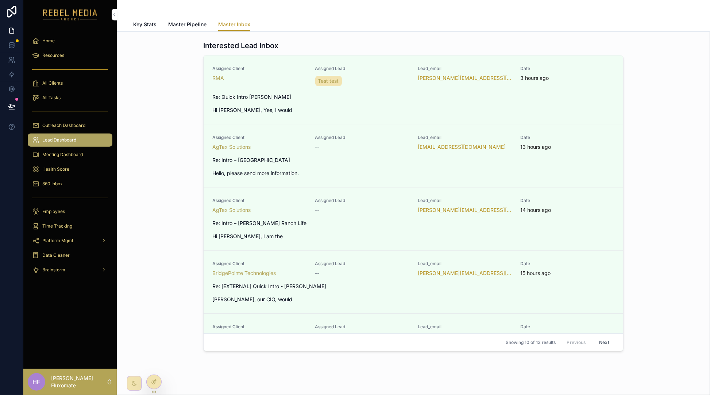
click at [157, 378] on div at bounding box center [154, 382] width 15 height 14
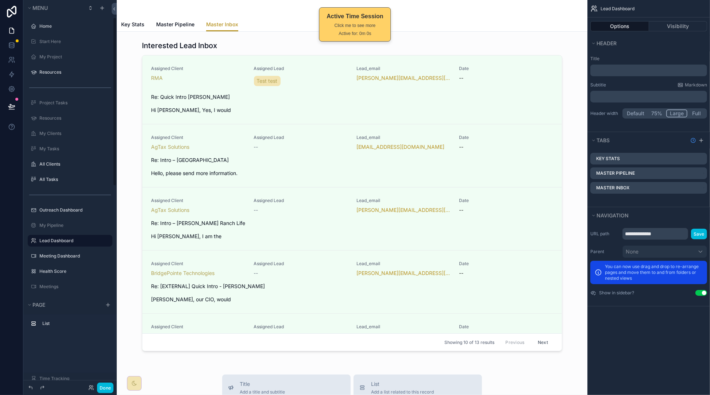
scroll to position [39, 0]
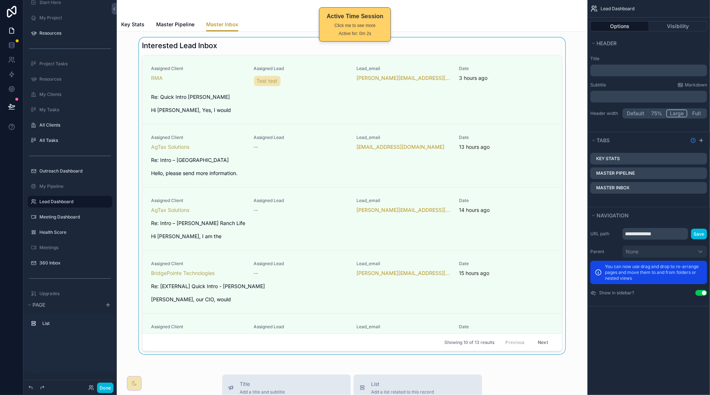
click at [412, 91] on div "scrollable content" at bounding box center [352, 198] width 459 height 320
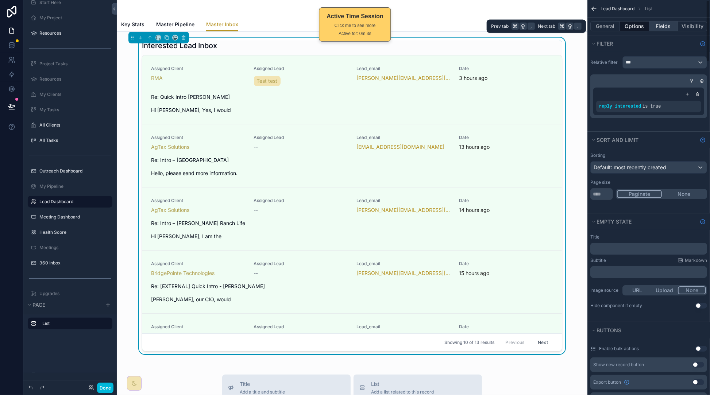
click at [659, 26] on button "Fields" at bounding box center [663, 26] width 29 height 10
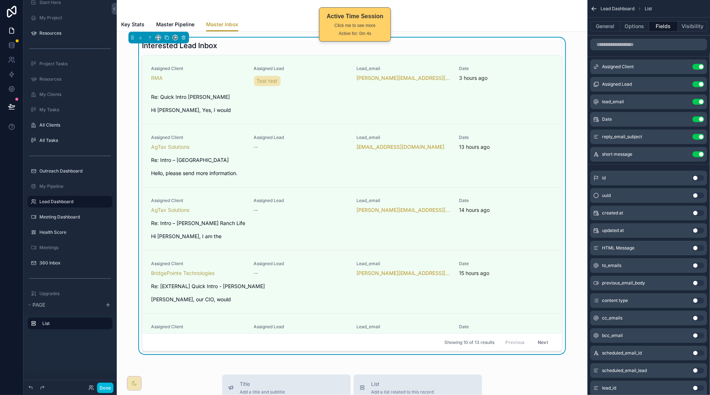
click at [0, 0] on icon "scrollable content" at bounding box center [0, 0] width 0 height 0
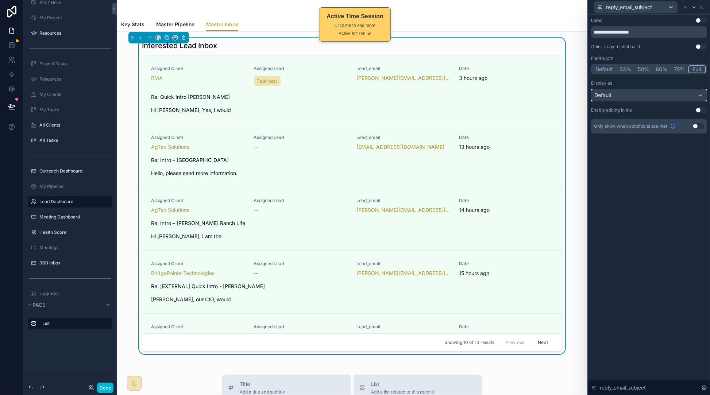
click at [661, 97] on div "Default" at bounding box center [649, 95] width 115 height 12
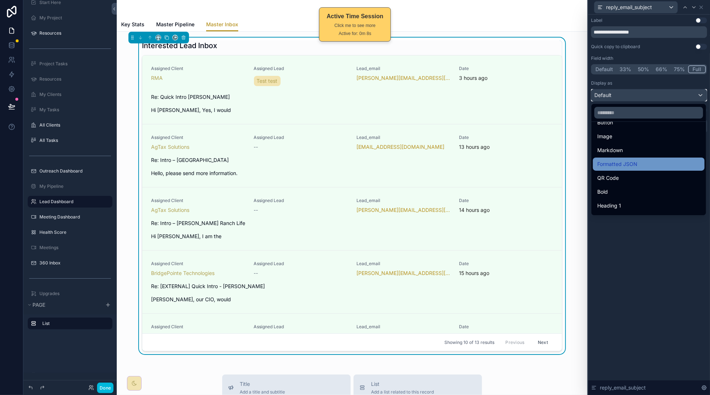
scroll to position [41, 0]
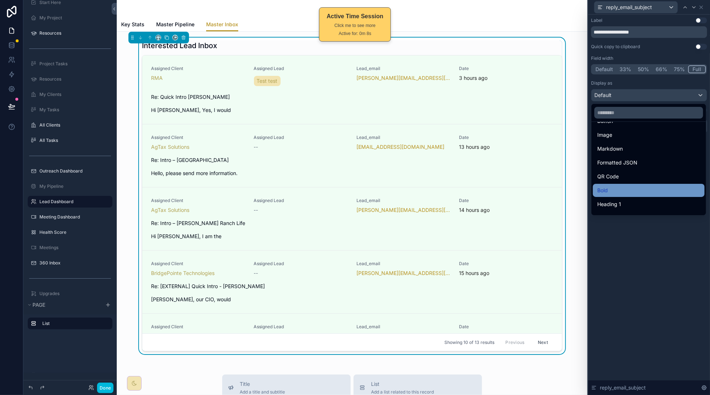
click at [637, 188] on div "Bold" at bounding box center [649, 190] width 103 height 9
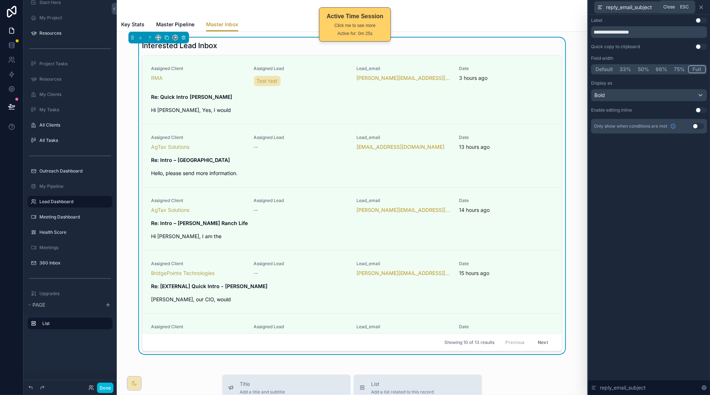
click at [700, 9] on icon at bounding box center [702, 7] width 6 height 6
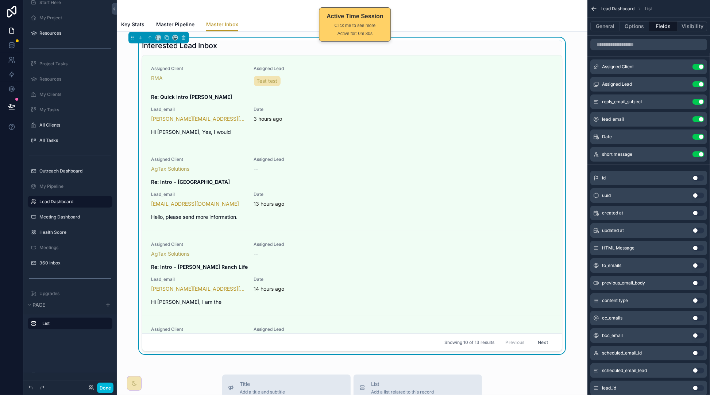
click at [0, 0] on icon "scrollable content" at bounding box center [0, 0] width 0 height 0
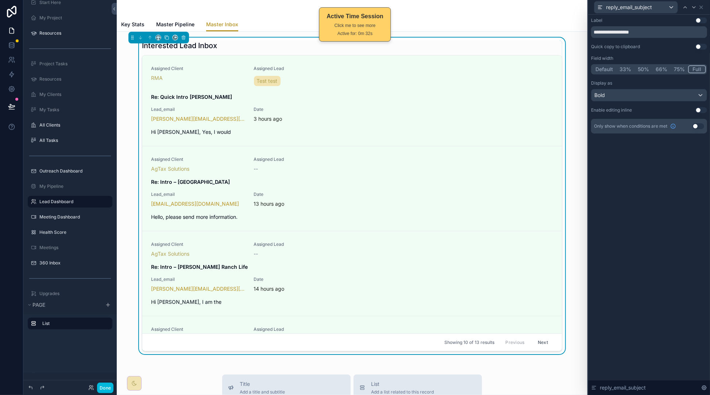
click at [607, 68] on button "Default" at bounding box center [605, 69] width 24 height 8
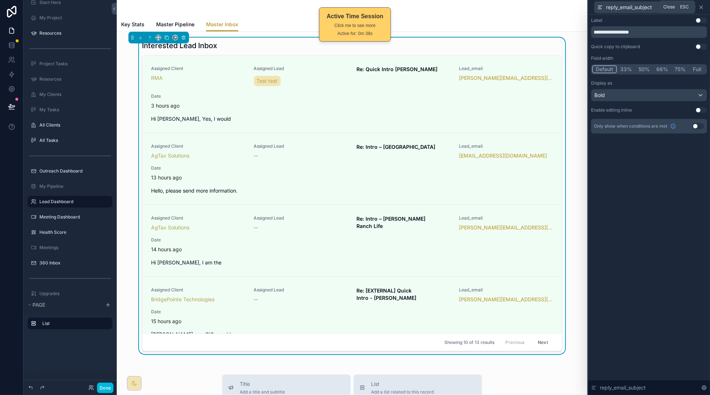
click at [703, 7] on icon at bounding box center [702, 7] width 6 height 6
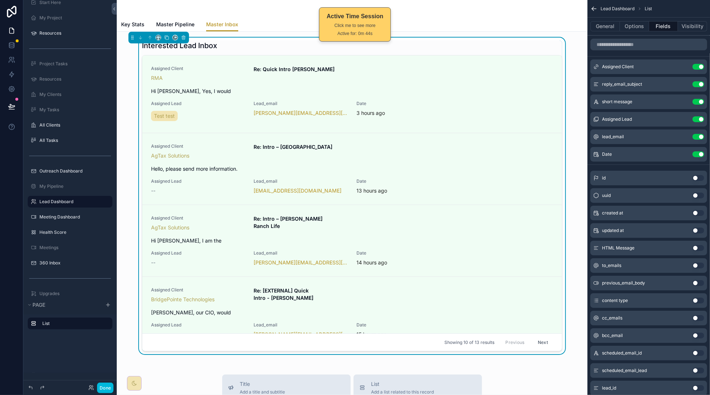
click at [0, 0] on icon "scrollable content" at bounding box center [0, 0] width 0 height 0
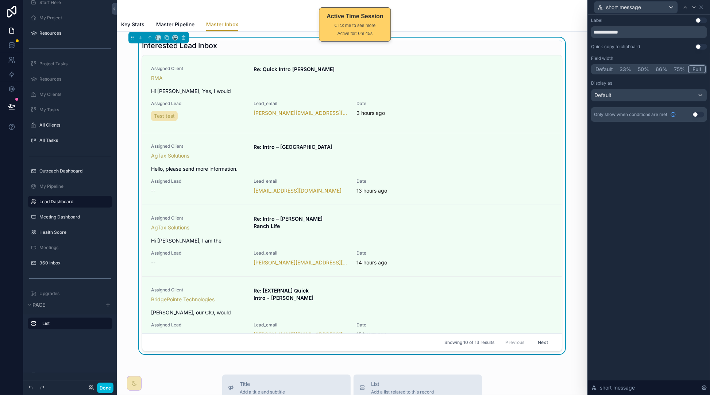
drag, startPoint x: 605, startPoint y: 69, endPoint x: 622, endPoint y: 64, distance: 17.7
click at [605, 69] on button "Default" at bounding box center [605, 69] width 24 height 8
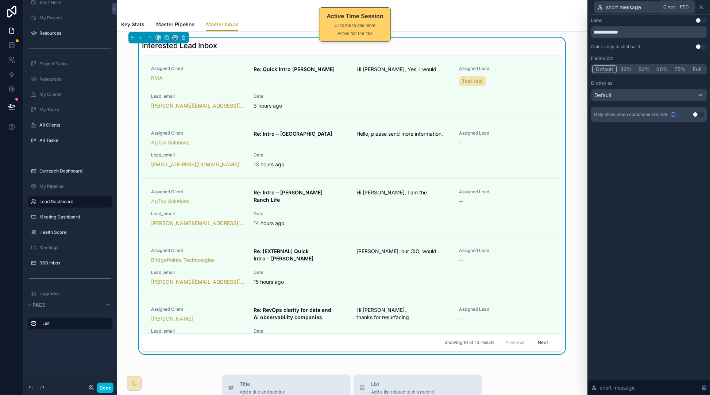
click at [701, 7] on icon at bounding box center [702, 7] width 6 height 6
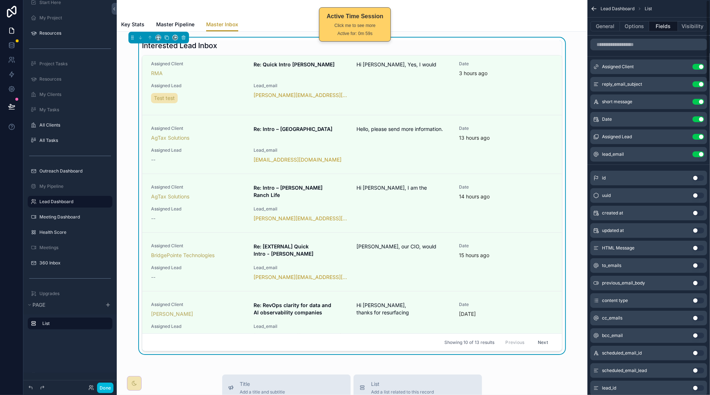
scroll to position [0, 0]
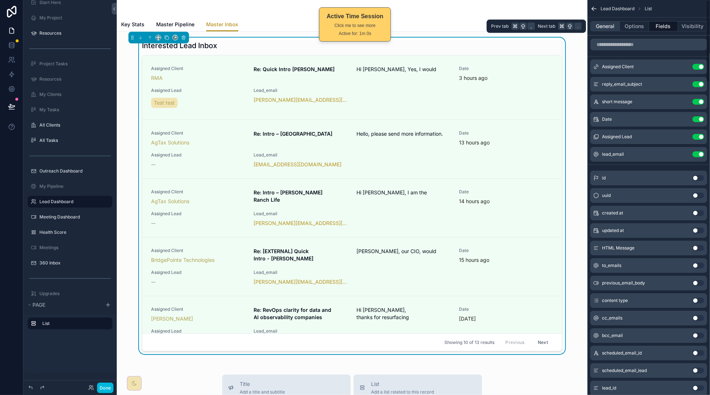
drag, startPoint x: 611, startPoint y: 26, endPoint x: 618, endPoint y: 29, distance: 8.0
click at [611, 26] on button "General" at bounding box center [606, 26] width 30 height 10
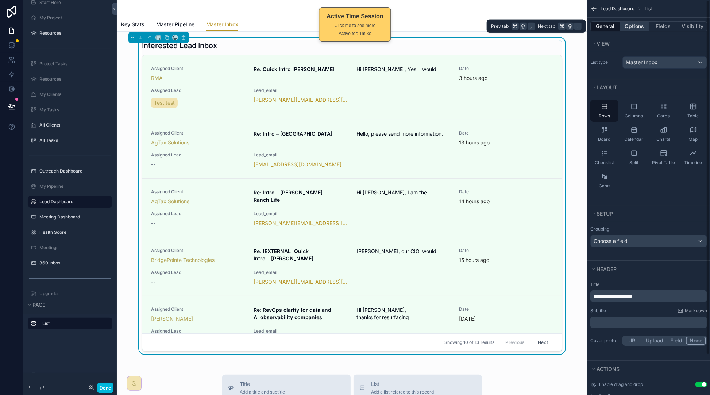
click at [634, 26] on button "Options" at bounding box center [634, 26] width 29 height 10
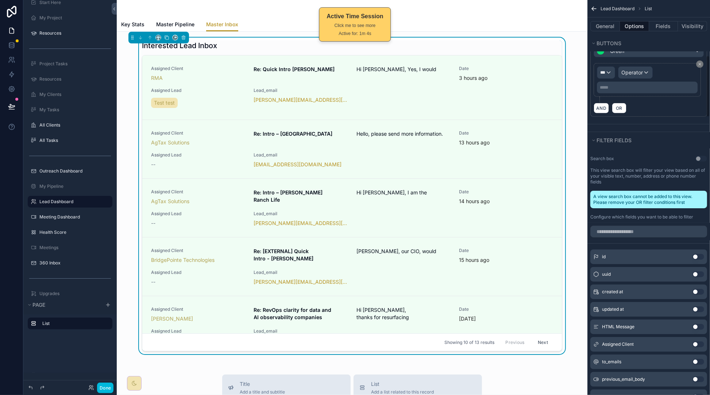
scroll to position [435, 0]
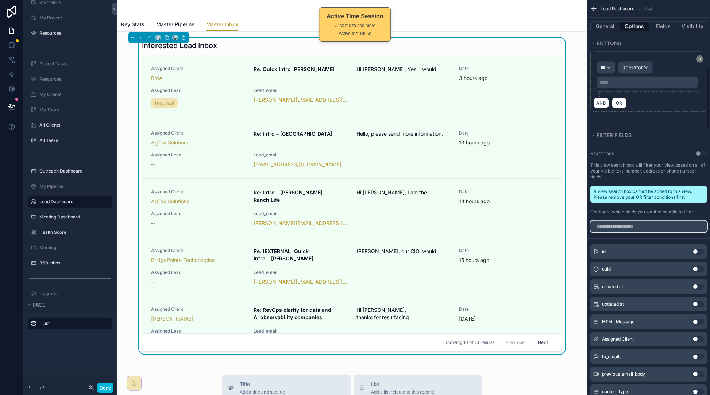
click at [641, 229] on input "scrollable content" at bounding box center [649, 227] width 117 height 12
type input "*"
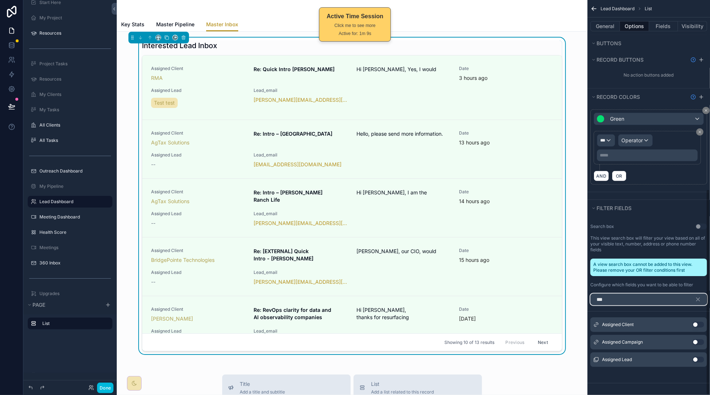
scroll to position [364, 0]
type input "*****"
click at [698, 360] on button "Use setting" at bounding box center [699, 360] width 12 height 6
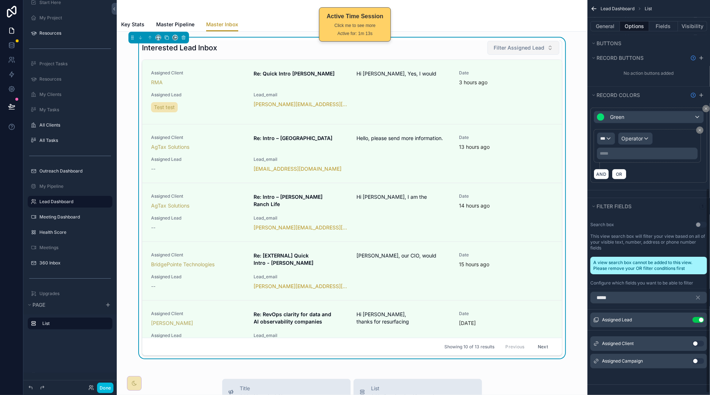
click at [544, 54] on button "Filter Assigned Lead" at bounding box center [524, 48] width 72 height 14
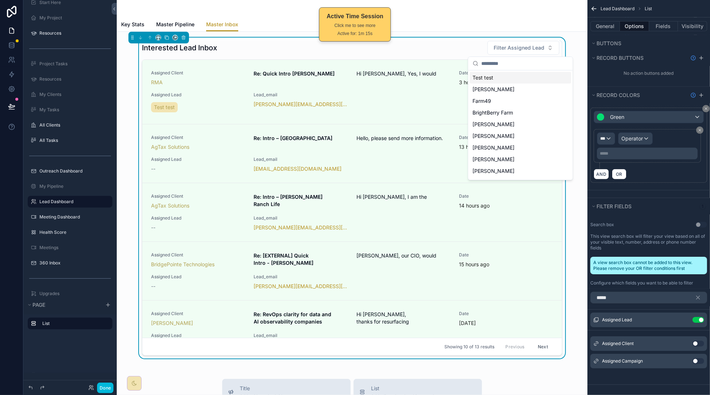
click at [569, 32] on div "Interested Lead Inbox Filter Assigned Lead Assigned Client RMA Re: Quick Intro …" at bounding box center [352, 365] width 471 height 666
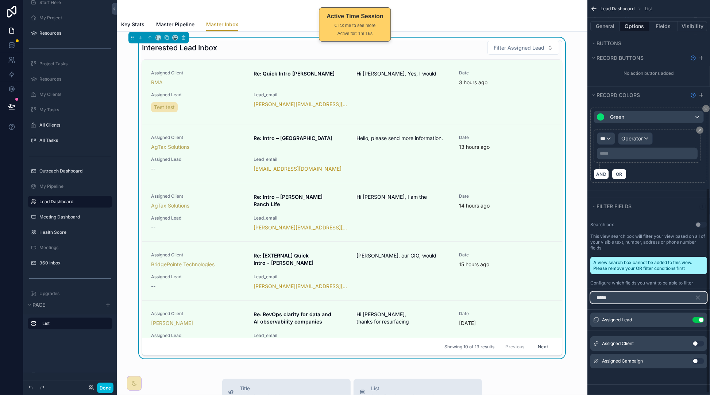
click at [665, 299] on input "*****" at bounding box center [649, 298] width 117 height 12
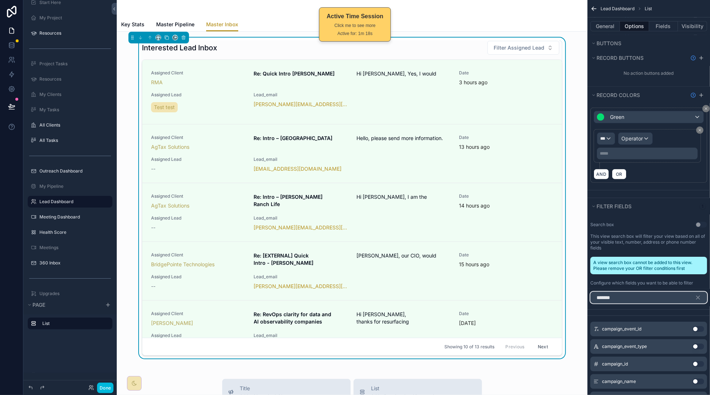
type input "********"
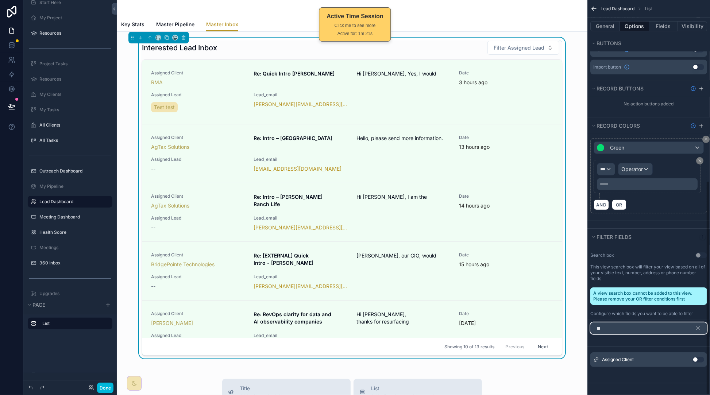
scroll to position [335, 0]
type input "******"
drag, startPoint x: 701, startPoint y: 358, endPoint x: 676, endPoint y: 336, distance: 33.7
click at [701, 358] on button "Use setting" at bounding box center [699, 360] width 12 height 6
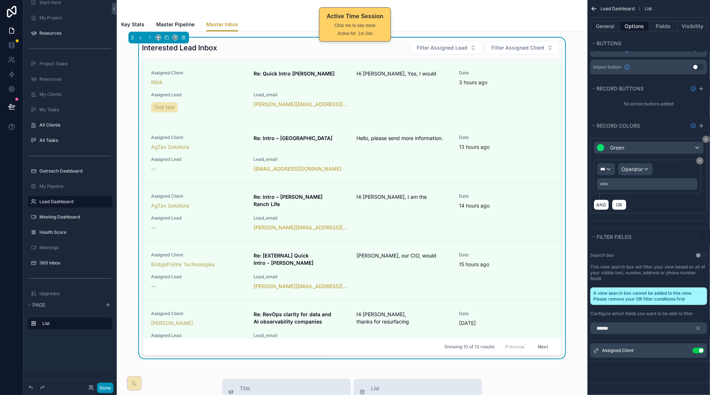
click at [113, 386] on button "Done" at bounding box center [105, 388] width 16 height 11
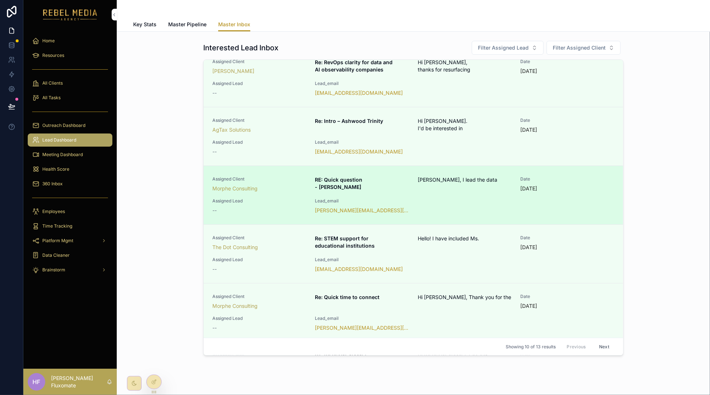
scroll to position [315, 0]
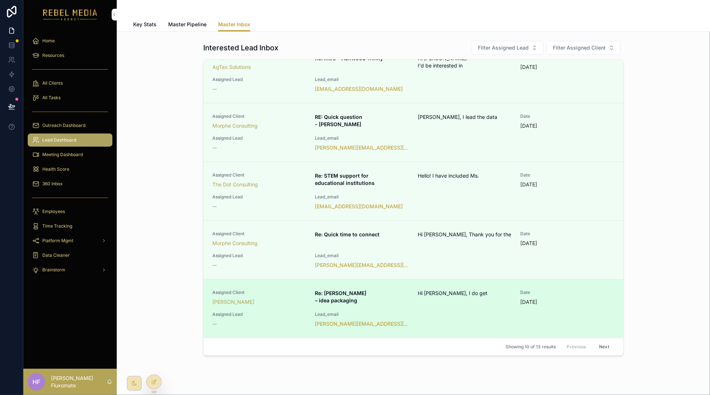
click at [480, 322] on div "Assigned Client Melanie Deziel Re: Kris – idea packaging Hi Melanie, I do get D…" at bounding box center [413, 309] width 402 height 38
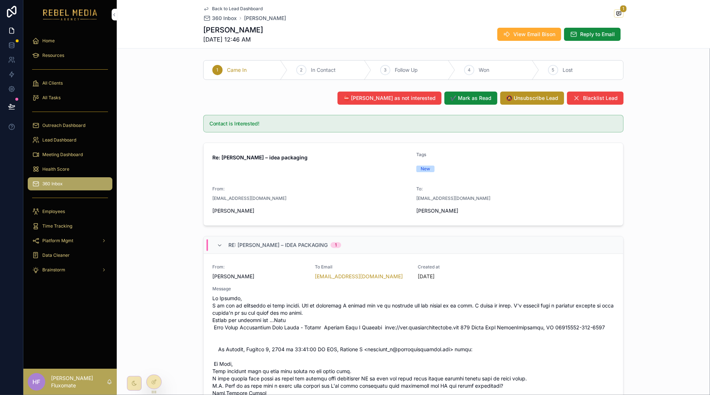
click at [230, 9] on span "Back to Lead Dashboard" at bounding box center [237, 9] width 51 height 6
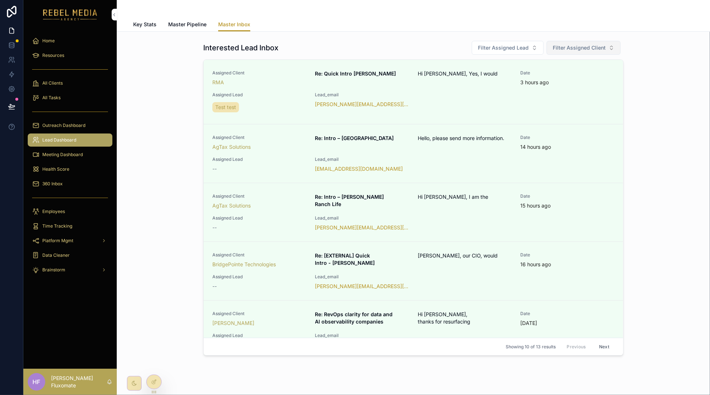
click at [581, 46] on span "Filter Assigned Client" at bounding box center [579, 47] width 53 height 7
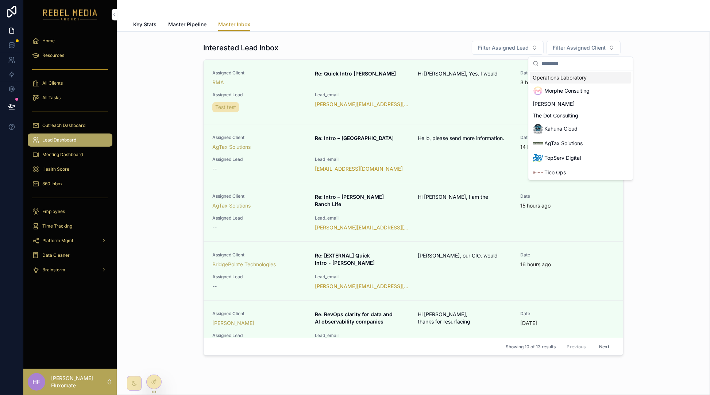
click at [641, 46] on div "Interested Lead Inbox Filter Assigned Lead Filter Assigned Client Assigned Clie…" at bounding box center [414, 200] width 582 height 324
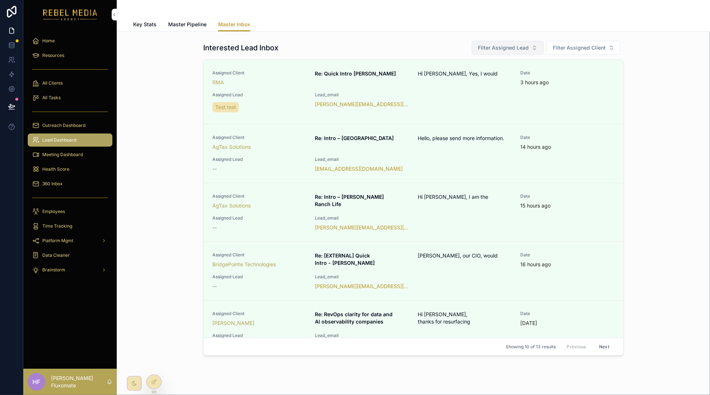
click at [516, 49] on span "Filter Assigned Lead" at bounding box center [503, 47] width 51 height 7
click at [647, 54] on div "Interested Lead Inbox Filter Assigned Lead Filter Assigned Client Assigned Clie…" at bounding box center [414, 200] width 582 height 324
click at [188, 22] on span "Master Pipeline" at bounding box center [187, 24] width 38 height 7
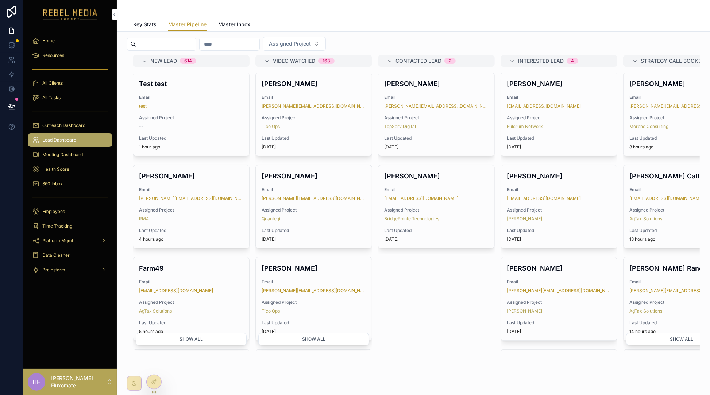
click at [228, 28] on span "Master Inbox" at bounding box center [234, 24] width 32 height 7
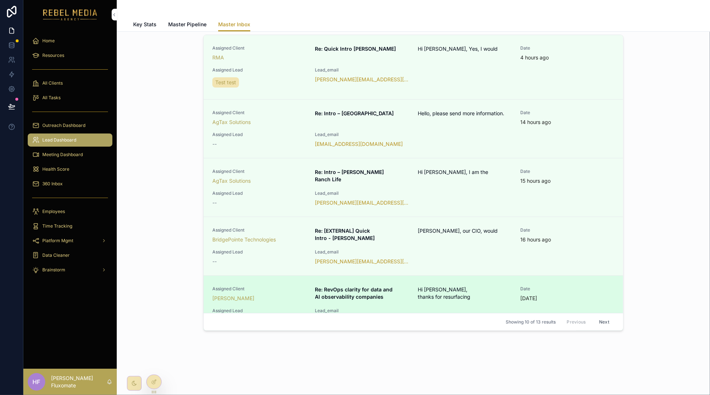
scroll to position [313, 0]
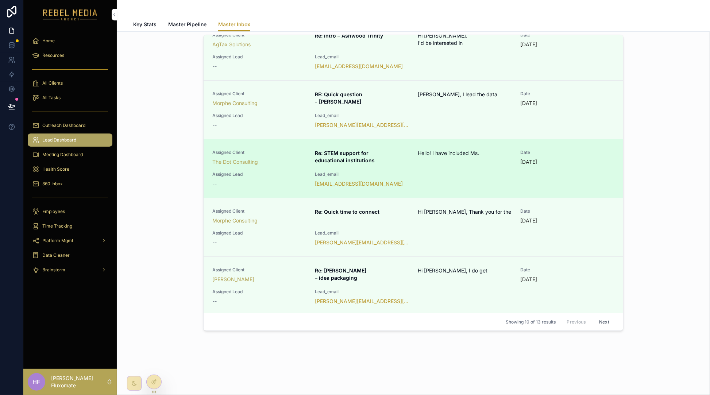
click at [473, 177] on div "Assigned Client The Dot Consulting Re: STEM support for educational institution…" at bounding box center [413, 169] width 402 height 38
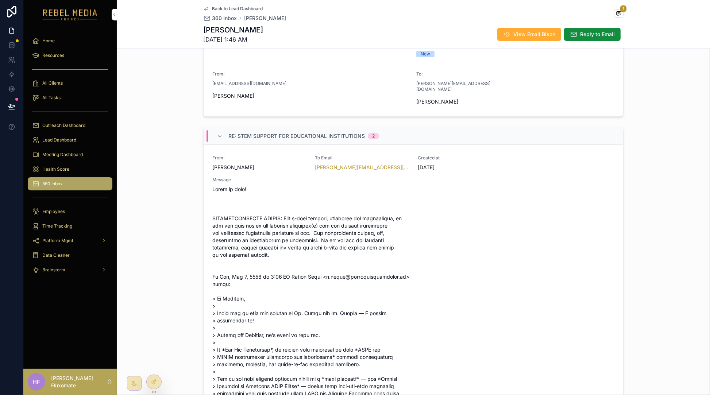
scroll to position [117, 0]
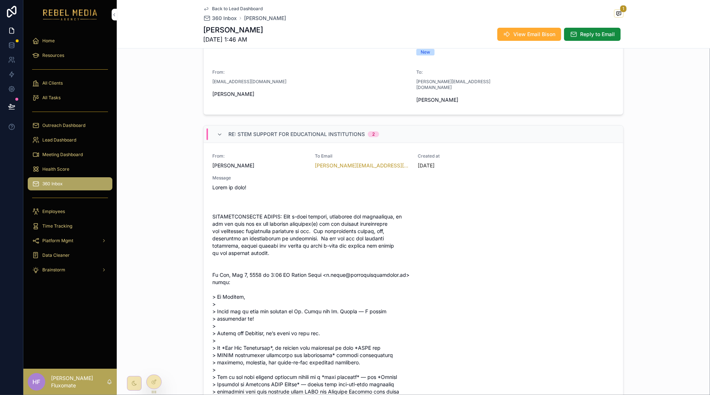
click at [214, 9] on span "Back to Lead Dashboard" at bounding box center [237, 9] width 51 height 6
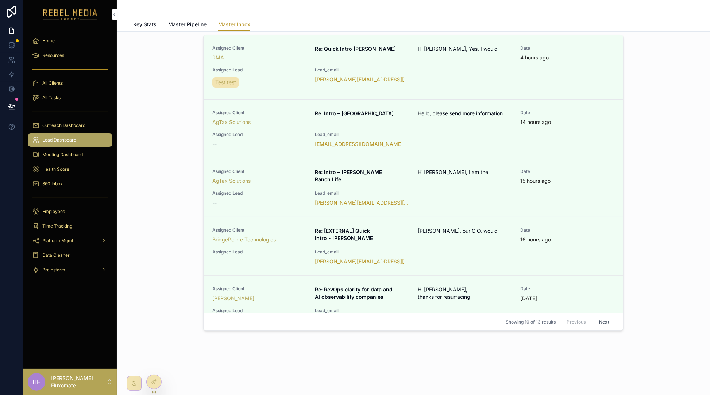
scroll to position [315, 0]
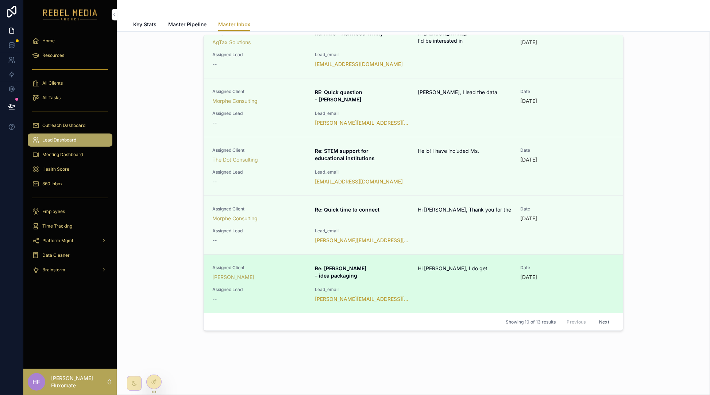
click at [435, 280] on div "Hi Melanie, I do get" at bounding box center [465, 273] width 94 height 16
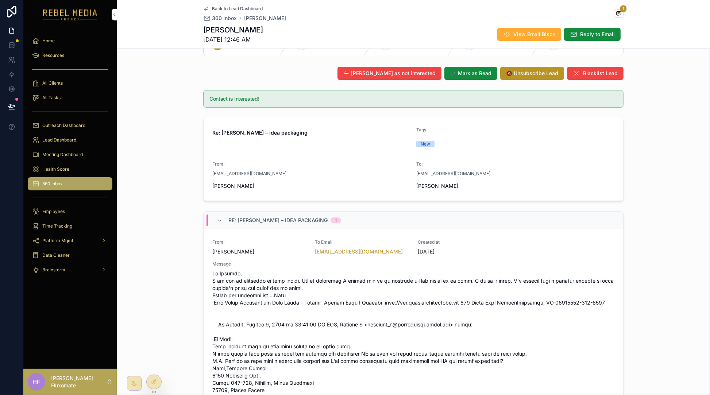
click at [219, 5] on div "Back to Lead Dashboard 360 Inbox Kris White 1 Kris White 10/8/2025 12:46 AM Vie…" at bounding box center [413, 24] width 421 height 48
click at [249, 8] on span "Back to Lead Dashboard" at bounding box center [237, 9] width 51 height 6
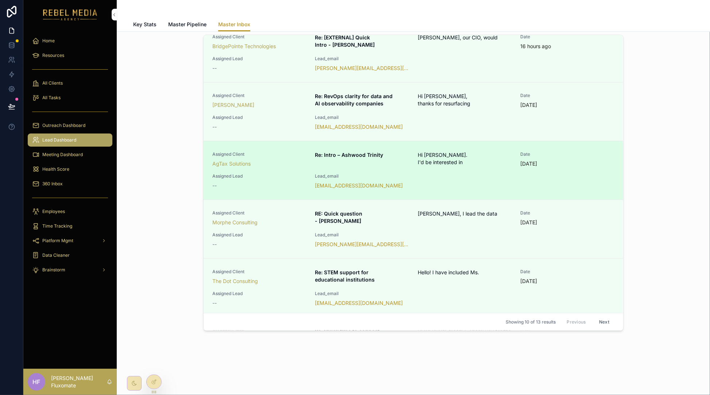
scroll to position [315, 0]
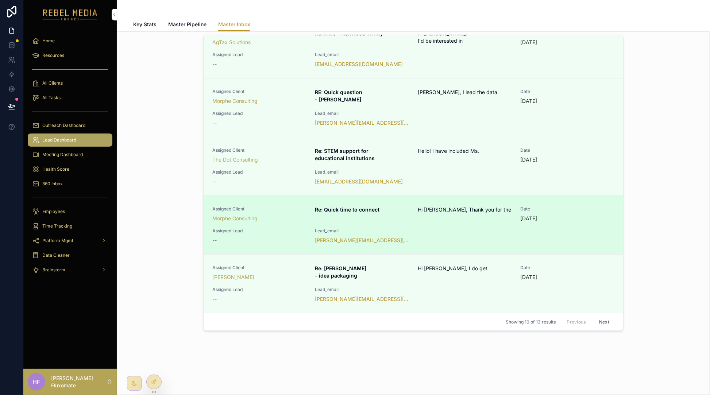
click at [497, 211] on span "Hi John, Thank you for the" at bounding box center [465, 209] width 94 height 7
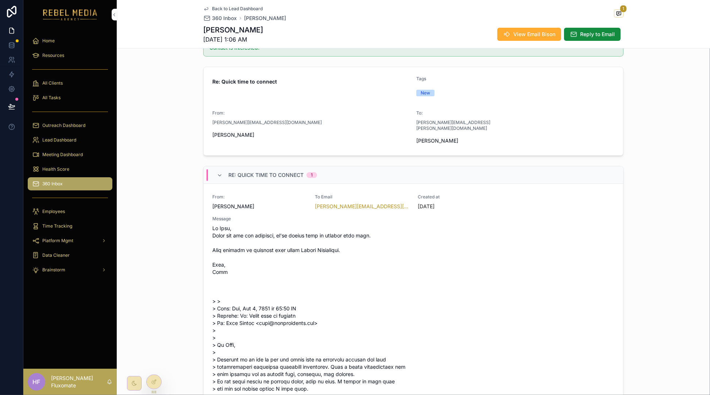
scroll to position [88, 0]
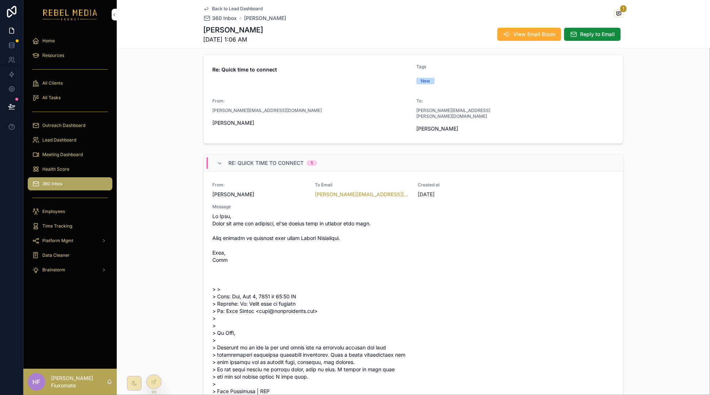
click at [212, 9] on span "Back to Lead Dashboard" at bounding box center [237, 9] width 51 height 6
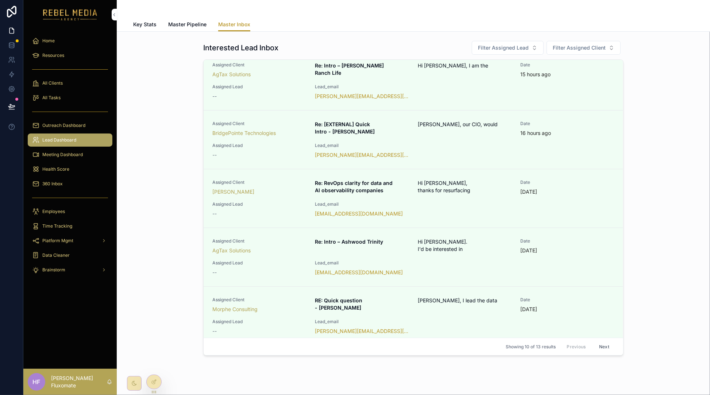
scroll to position [131, 0]
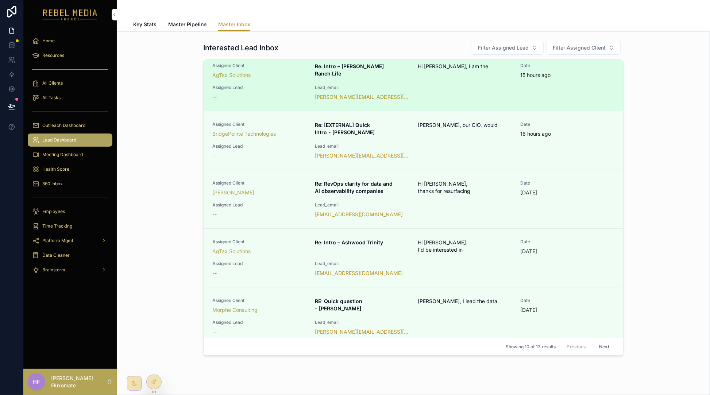
click at [464, 86] on div "Assigned Client AgTax Solutions Re: Intro – Cooper Ranch Life Hi Josh, I am the…" at bounding box center [413, 82] width 402 height 38
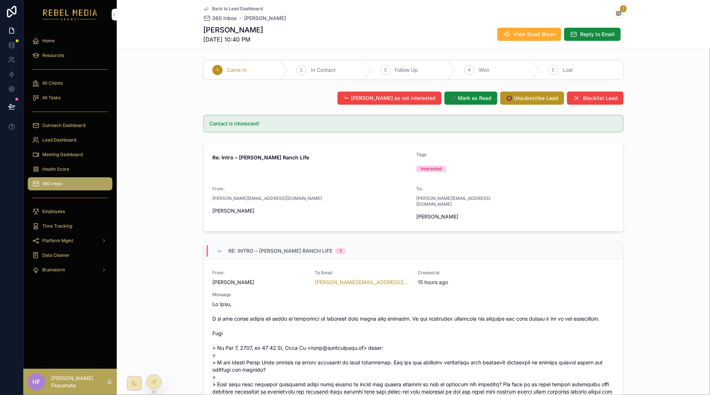
click at [219, 8] on span "Back to Lead Dashboard" at bounding box center [237, 9] width 51 height 6
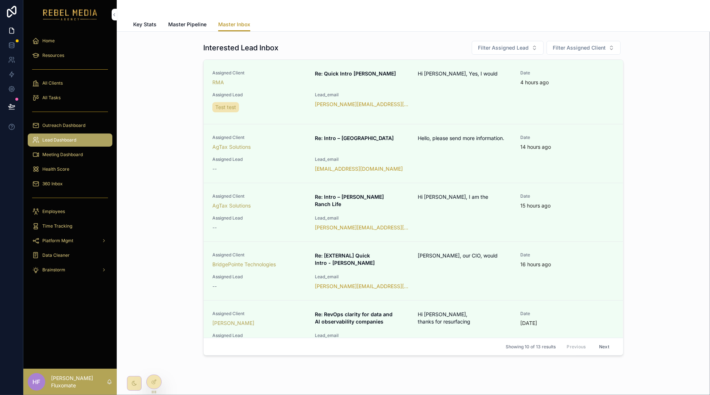
click at [187, 23] on span "Master Pipeline" at bounding box center [187, 24] width 38 height 7
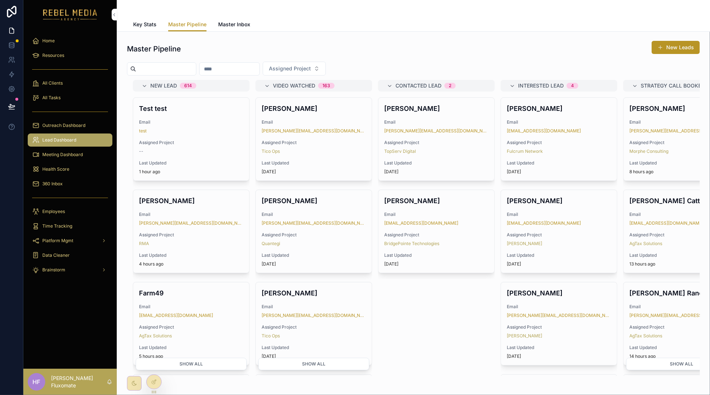
click at [142, 22] on span "Key Stats" at bounding box center [144, 24] width 23 height 7
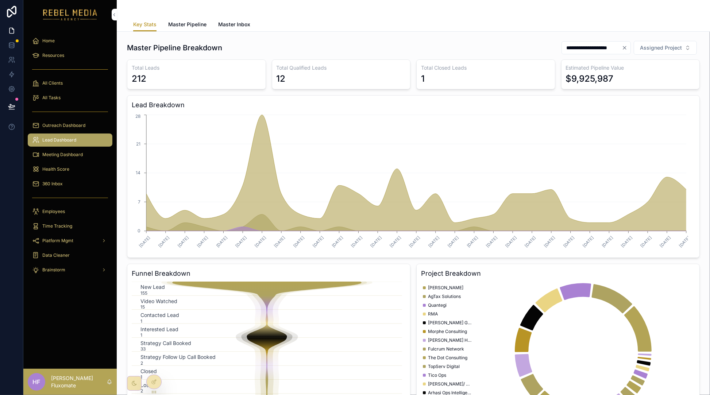
click at [241, 21] on span "Master Inbox" at bounding box center [234, 24] width 32 height 7
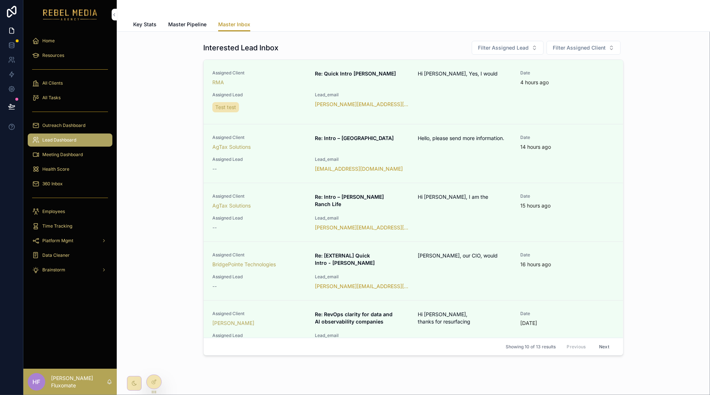
click at [348, 44] on div "Interested Lead Inbox Filter Assigned Lead Filter Assigned Client" at bounding box center [413, 48] width 421 height 15
click at [152, 385] on div at bounding box center [154, 382] width 15 height 14
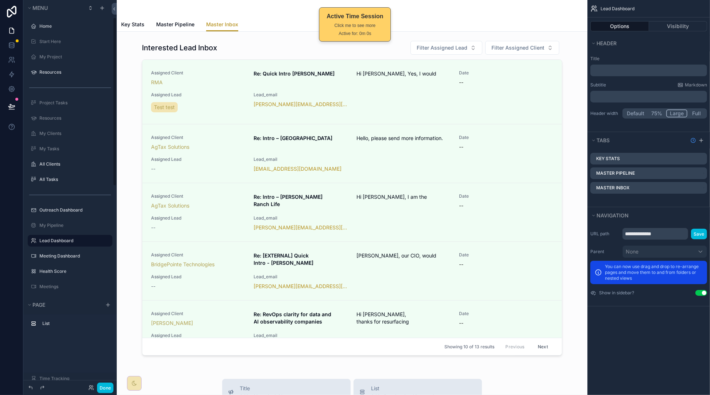
scroll to position [39, 0]
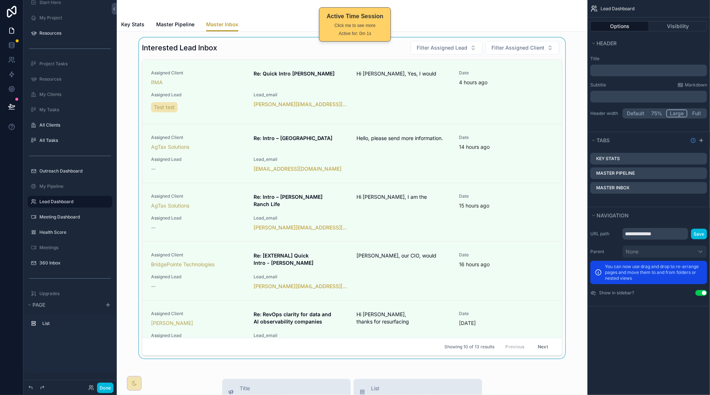
click at [245, 47] on div "scrollable content" at bounding box center [352, 200] width 459 height 324
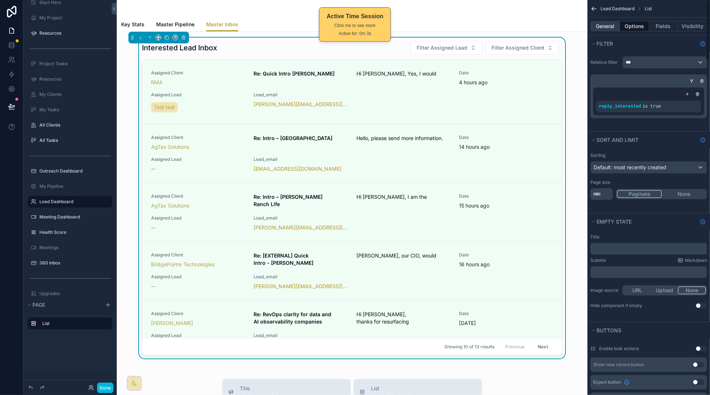
click at [607, 25] on button "General" at bounding box center [606, 26] width 30 height 10
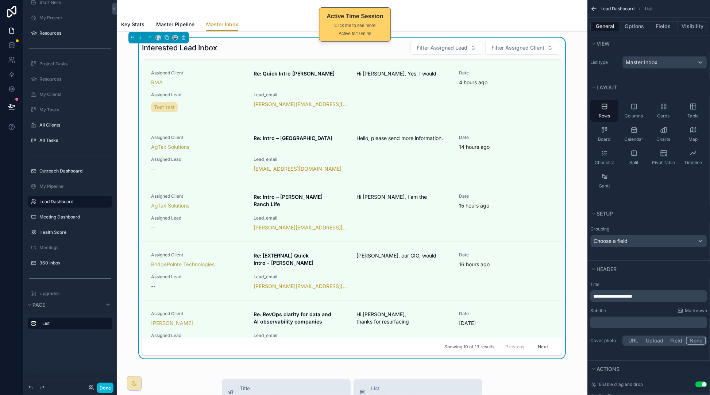
click at [674, 302] on div "**********" at bounding box center [649, 297] width 117 height 12
click at [671, 298] on p "**********" at bounding box center [650, 296] width 112 height 7
click at [105, 392] on button "Done" at bounding box center [105, 388] width 16 height 11
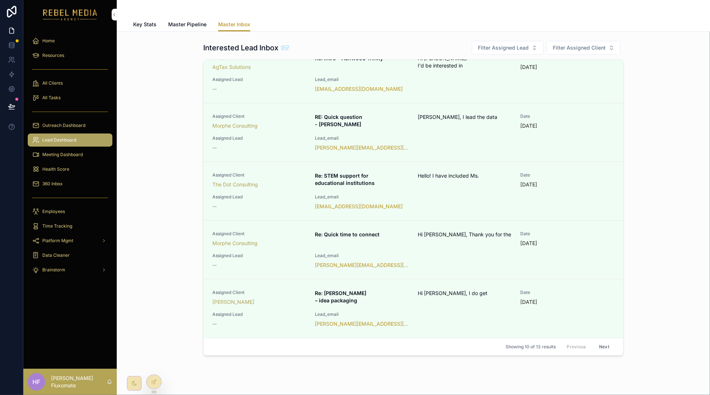
scroll to position [0, 0]
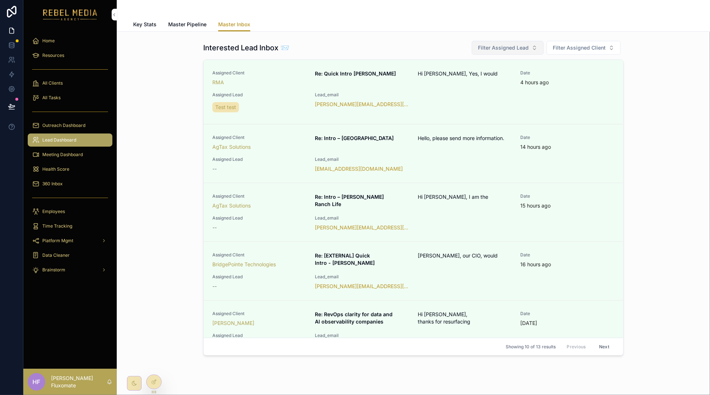
click at [520, 47] on span "Filter Assigned Lead" at bounding box center [503, 47] width 51 height 7
click at [585, 54] on button "Filter Assigned Client" at bounding box center [584, 48] width 74 height 14
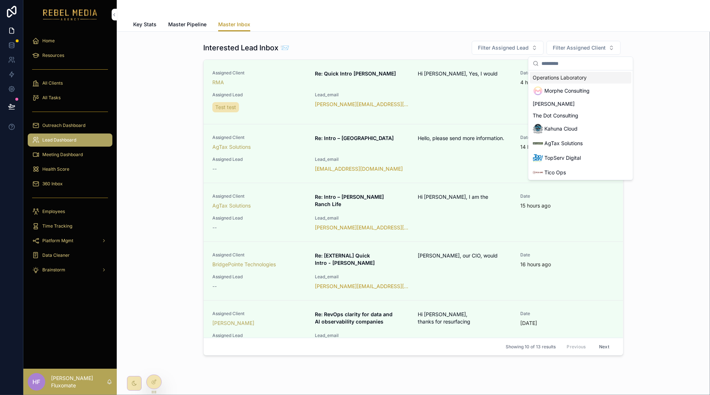
click at [674, 48] on div "Interested Lead Inbox 📨 Filter Assigned Lead Filter Assigned Client Assigned Cl…" at bounding box center [414, 200] width 582 height 324
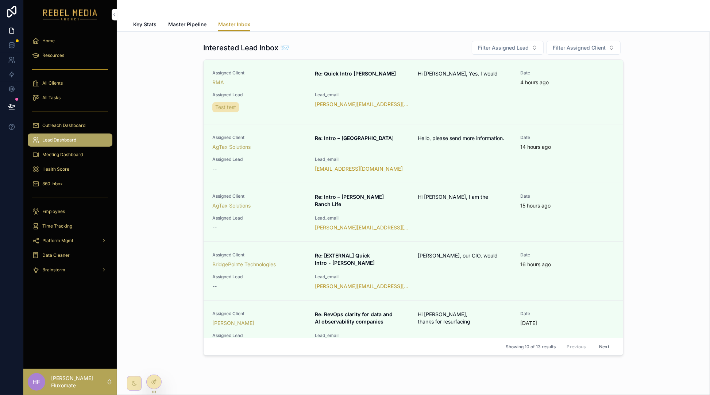
click at [158, 384] on div at bounding box center [154, 382] width 15 height 14
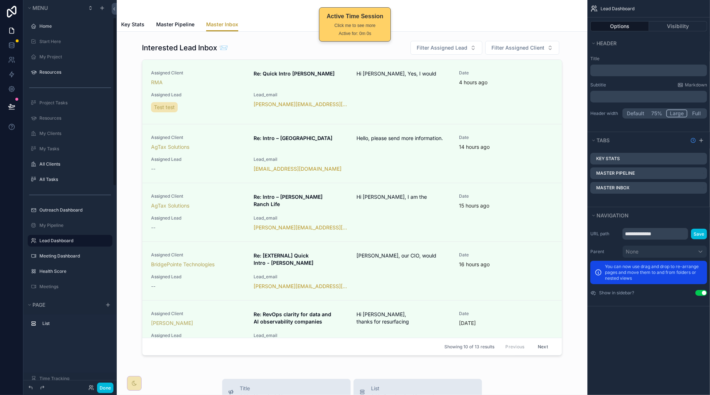
scroll to position [39, 0]
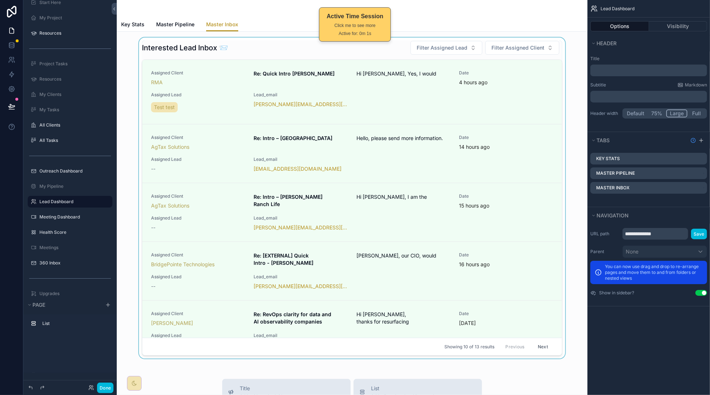
click at [397, 56] on div "scrollable content" at bounding box center [352, 200] width 459 height 324
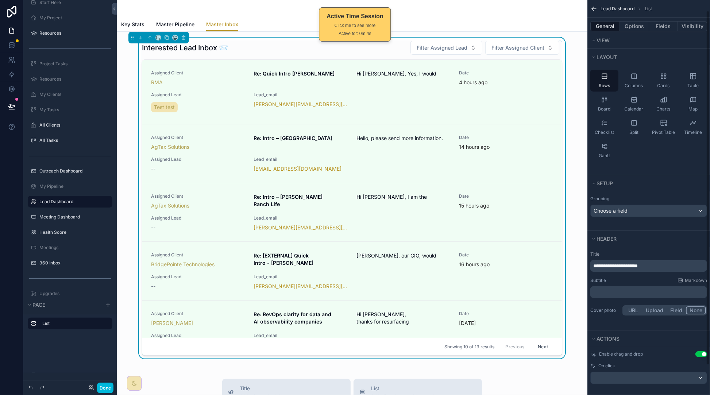
scroll to position [0, 0]
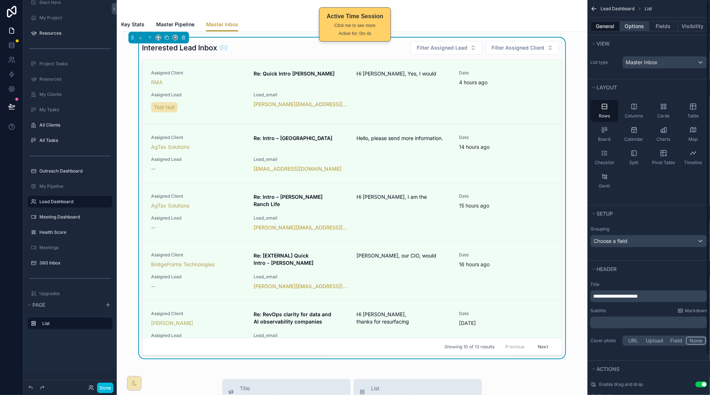
click at [640, 26] on button "Options" at bounding box center [634, 26] width 29 height 10
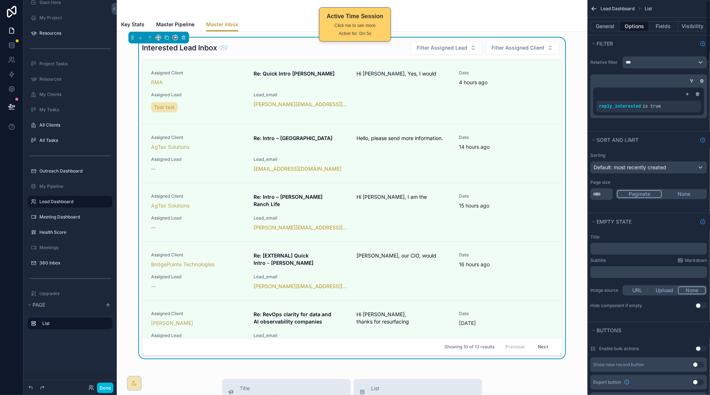
scroll to position [300, 0]
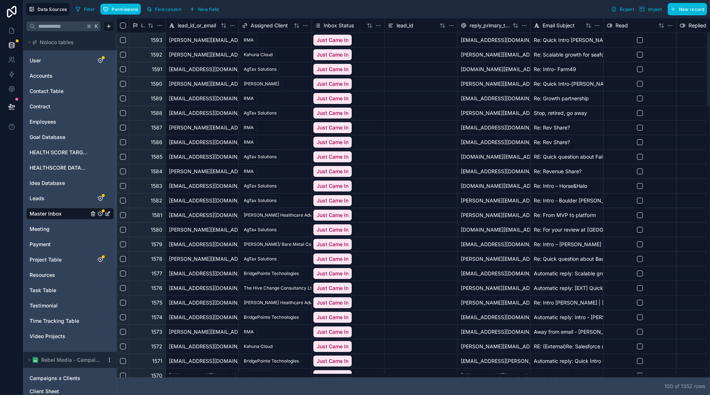
drag, startPoint x: 280, startPoint y: 379, endPoint x: 295, endPoint y: 380, distance: 15.7
click at [296, 380] on div "100 of 1352 row s" at bounding box center [414, 387] width 594 height 18
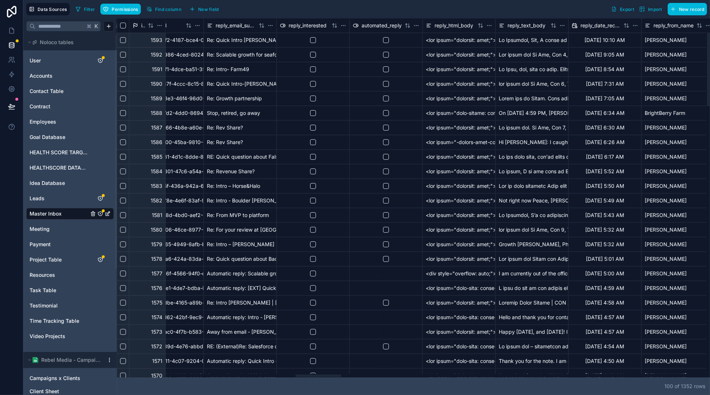
scroll to position [0, 2318]
click at [318, 374] on div at bounding box center [412, 376] width 590 height 4
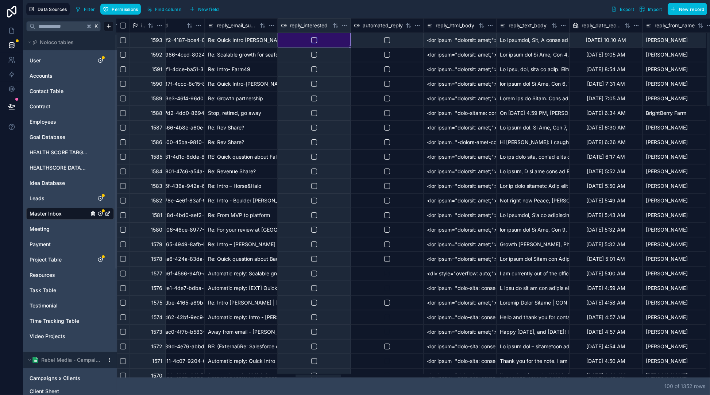
click at [313, 41] on button "button" at bounding box center [314, 40] width 6 height 6
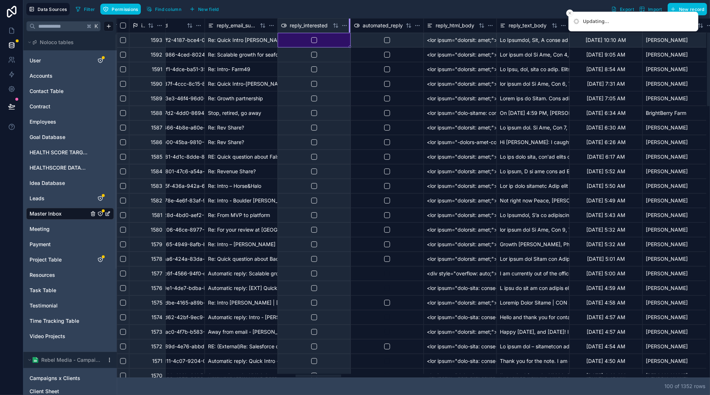
click at [351, 24] on div "automated_reply" at bounding box center [387, 25] width 73 height 15
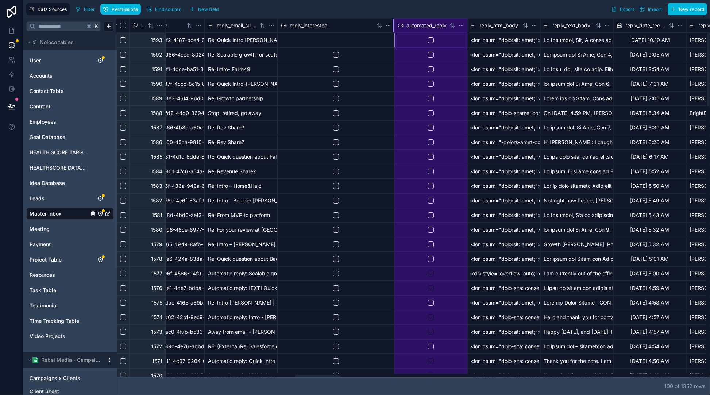
drag, startPoint x: 348, startPoint y: 24, endPoint x: 363, endPoint y: 21, distance: 14.5
click at [373, 27] on div "reply_interested" at bounding box center [336, 25] width 117 height 15
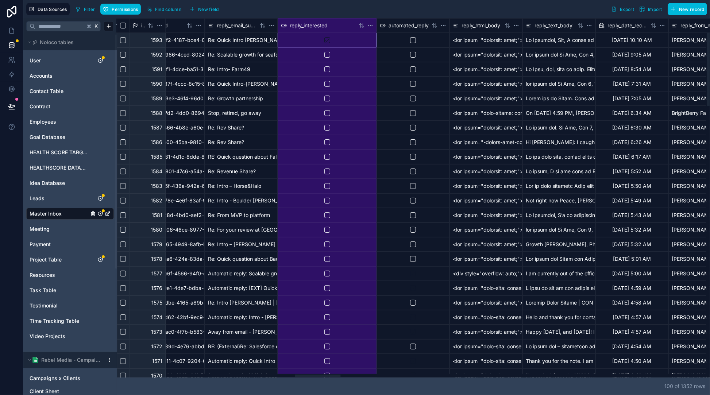
click at [345, 10] on div "Filter Permissions Find column New field Export Import New record" at bounding box center [390, 9] width 635 height 12
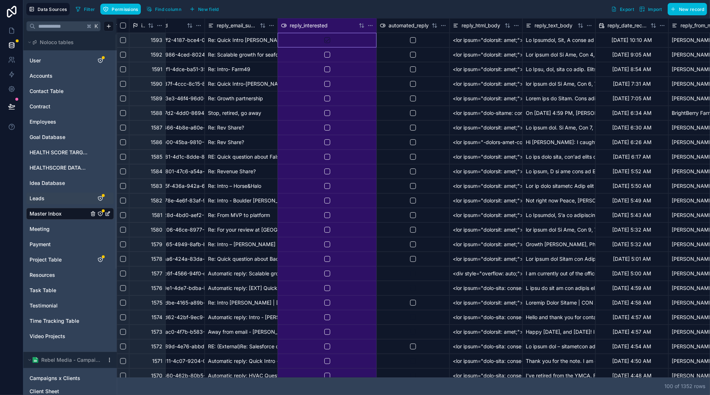
click at [35, 201] on span "Leads" at bounding box center [37, 198] width 15 height 7
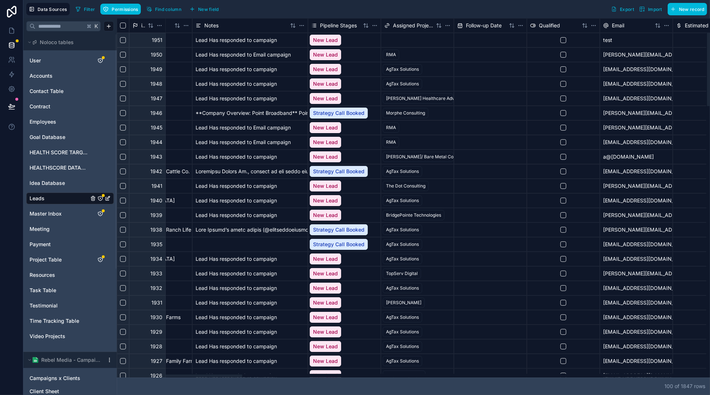
drag, startPoint x: 329, startPoint y: 377, endPoint x: 268, endPoint y: 136, distance: 249.3
click at [236, 375] on div at bounding box center [184, 376] width 116 height 3
click at [208, 5] on button "New field" at bounding box center [204, 9] width 35 height 11
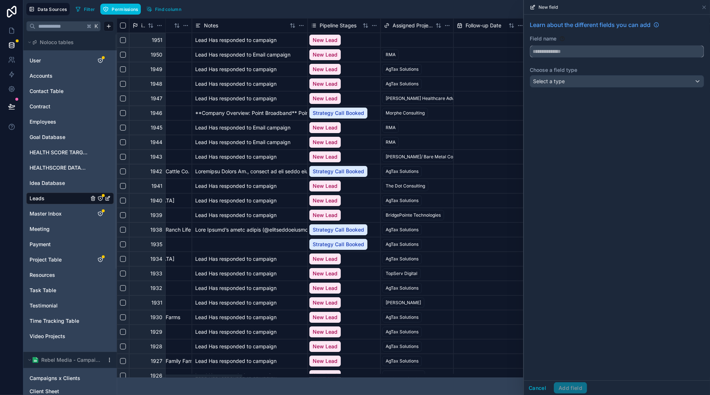
click at [579, 50] on input "text" at bounding box center [617, 52] width 174 height 12
click at [530, 45] on button "****" at bounding box center [617, 51] width 175 height 12
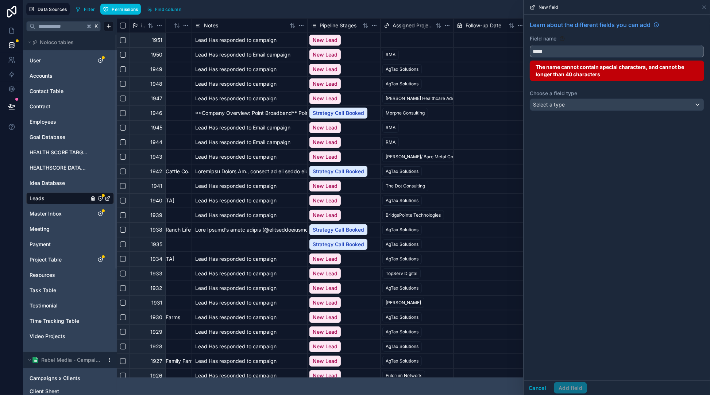
click at [530, 45] on button "****" at bounding box center [617, 51] width 175 height 12
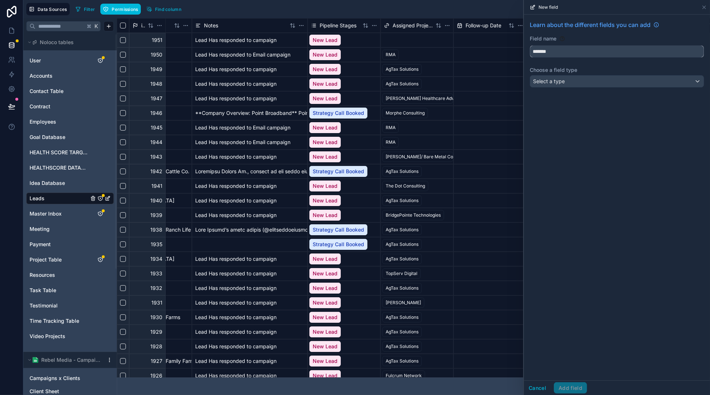
type input "*******"
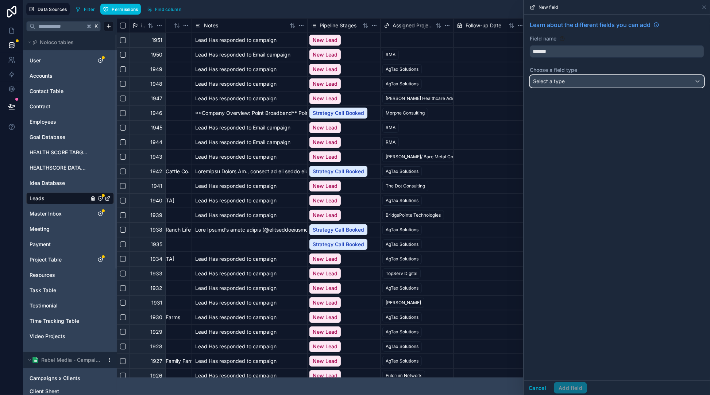
click at [601, 75] on button "Select a type" at bounding box center [617, 81] width 175 height 12
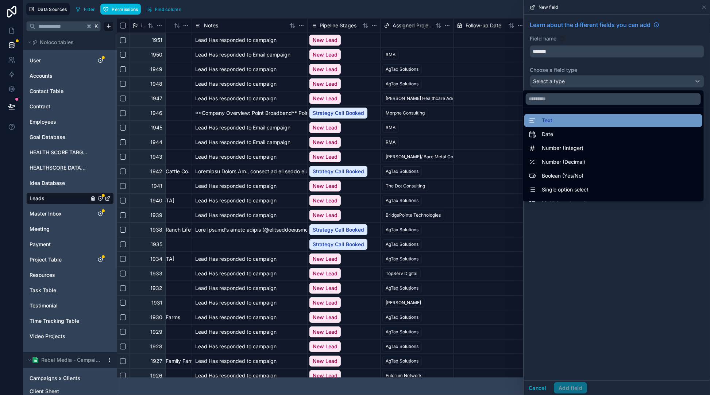
click at [579, 116] on div "Text" at bounding box center [613, 120] width 169 height 9
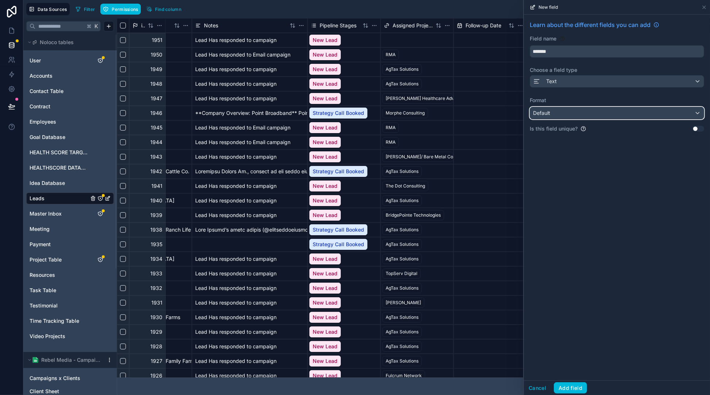
click at [594, 114] on div "Default" at bounding box center [617, 113] width 174 height 12
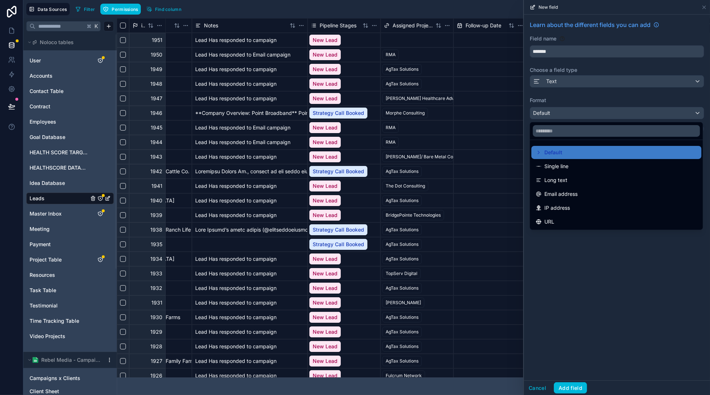
click at [576, 164] on div "Single line" at bounding box center [616, 166] width 161 height 9
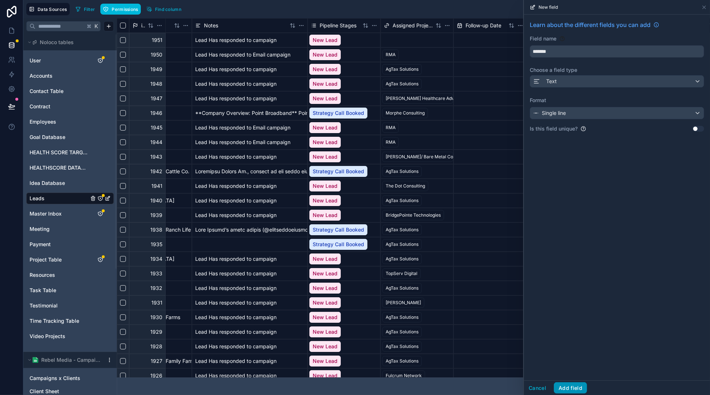
drag, startPoint x: 570, startPoint y: 386, endPoint x: 588, endPoint y: 384, distance: 18.0
click at [570, 386] on button "Add field" at bounding box center [570, 389] width 33 height 12
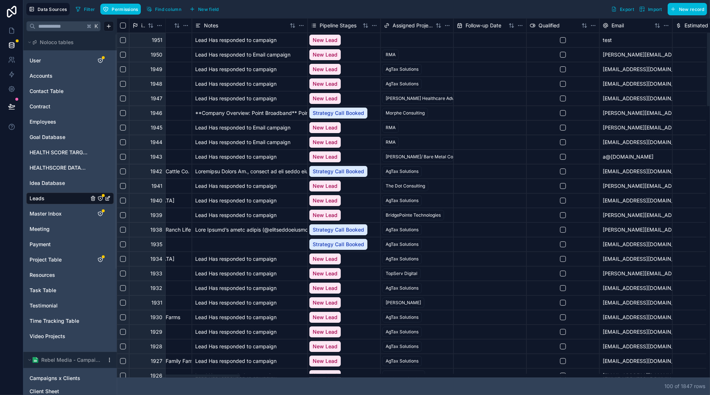
drag, startPoint x: 220, startPoint y: 379, endPoint x: 538, endPoint y: 374, distance: 318.0
click at [613, 371] on div "id Name Notes Pipeline Stages Assigned Project Follow-up Date Qualified Email E…" at bounding box center [414, 206] width 594 height 377
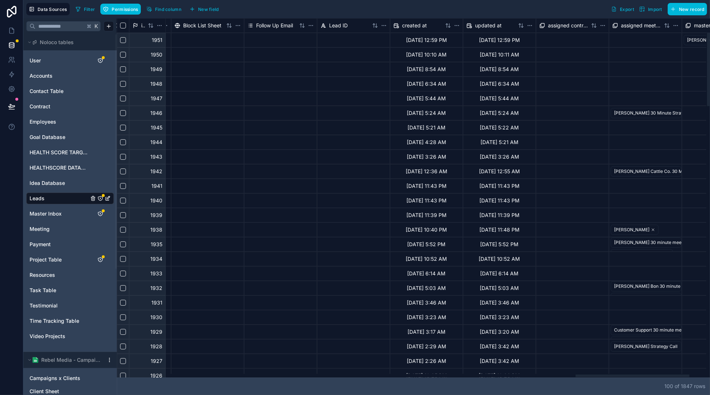
scroll to position [0, 2373]
drag, startPoint x: 233, startPoint y: 377, endPoint x: 675, endPoint y: 361, distance: 443.1
click at [675, 375] on div at bounding box center [630, 376] width 114 height 3
click at [200, 7] on span "New field" at bounding box center [208, 9] width 21 height 5
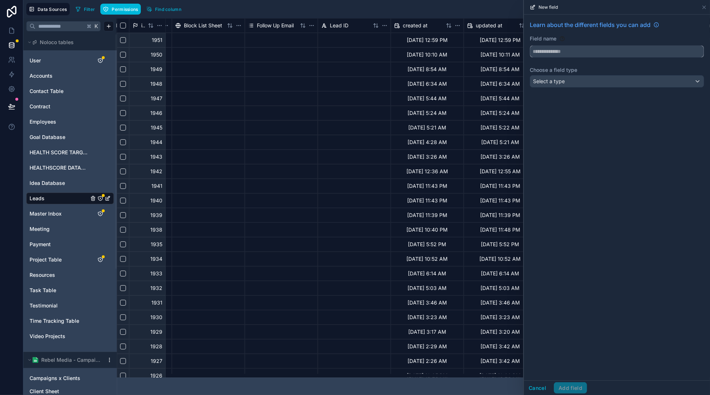
click at [565, 49] on input "text" at bounding box center [617, 52] width 174 height 12
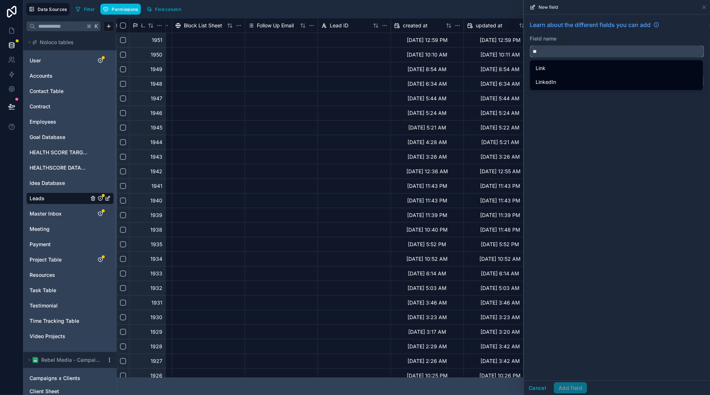
type input "*"
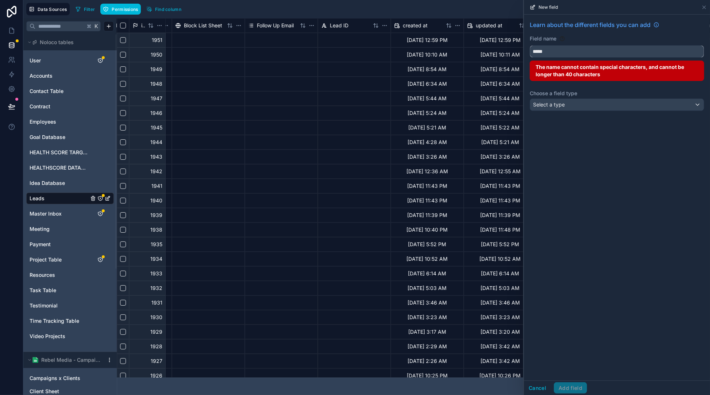
click at [530, 45] on button "****" at bounding box center [617, 51] width 175 height 12
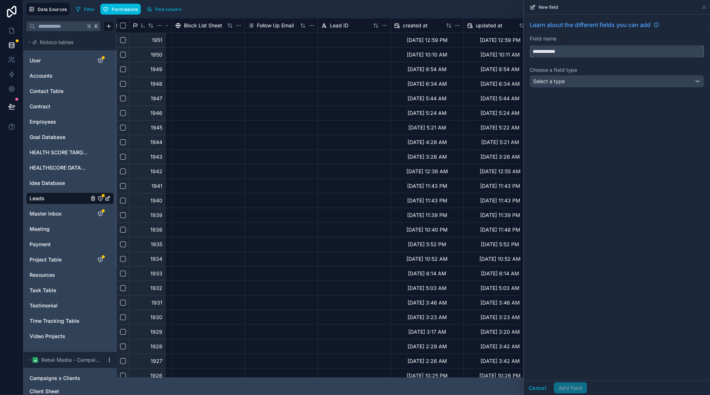
type input "**********"
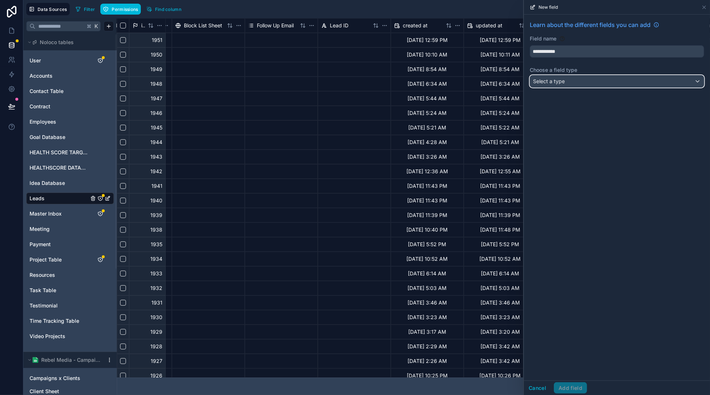
click at [632, 85] on div "Select a type" at bounding box center [617, 82] width 174 height 12
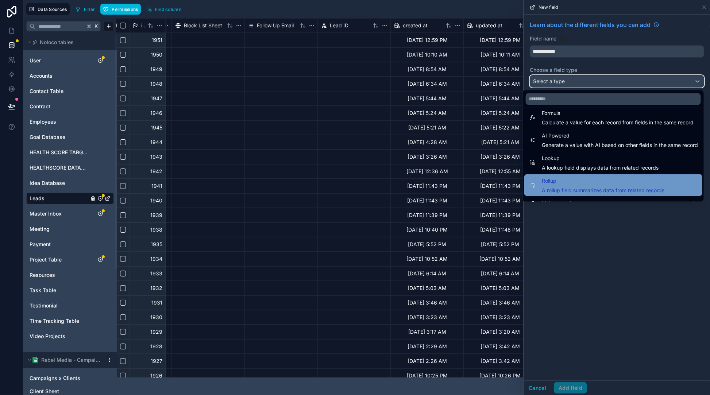
scroll to position [212, 0]
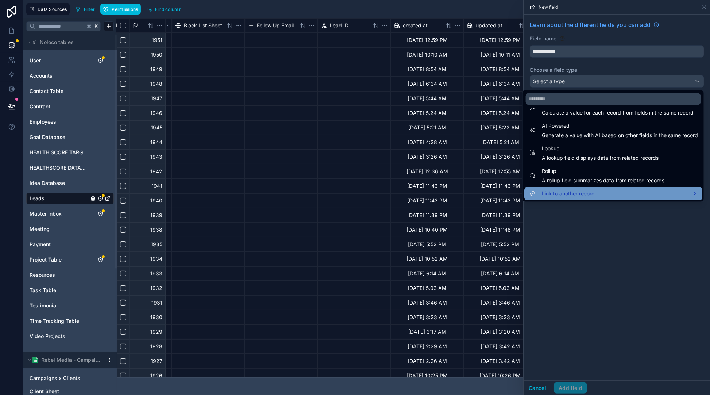
click at [581, 192] on span "Link to another record" at bounding box center [568, 193] width 53 height 9
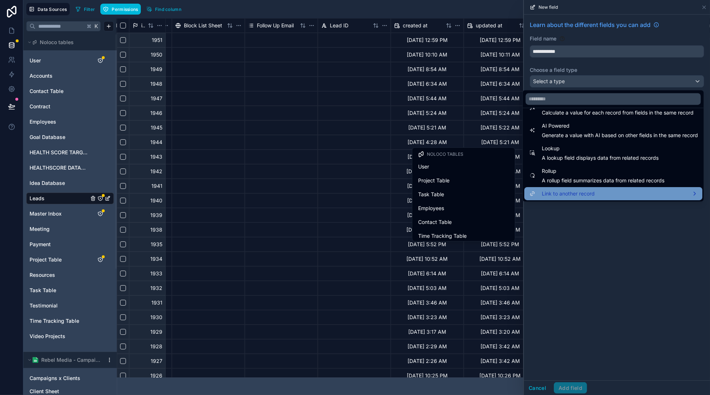
click at [581, 194] on span "Link to another record" at bounding box center [568, 193] width 53 height 9
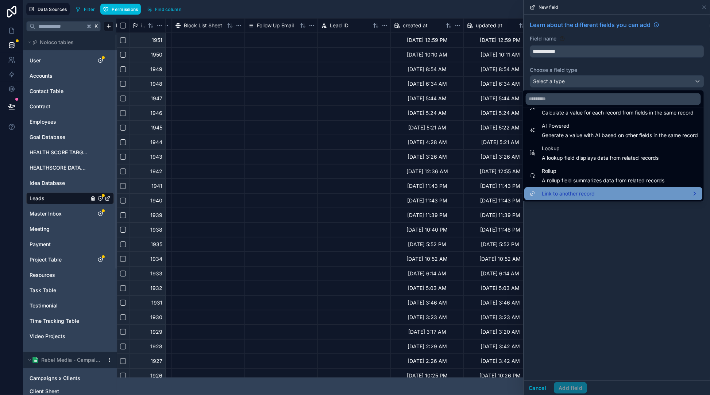
click at [565, 188] on div "Link to another record" at bounding box center [614, 193] width 178 height 13
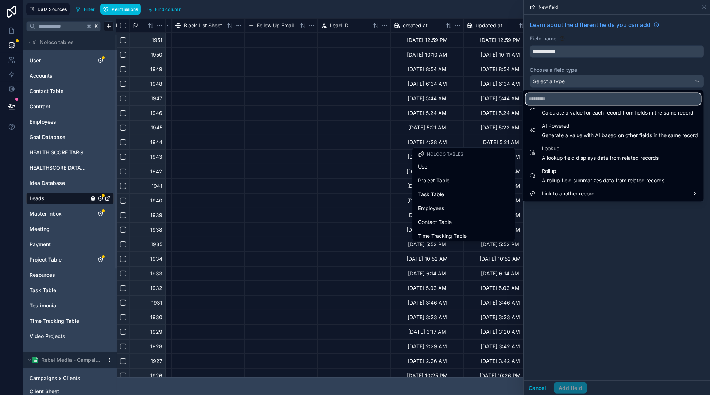
click at [567, 100] on input "text" at bounding box center [613, 99] width 175 height 12
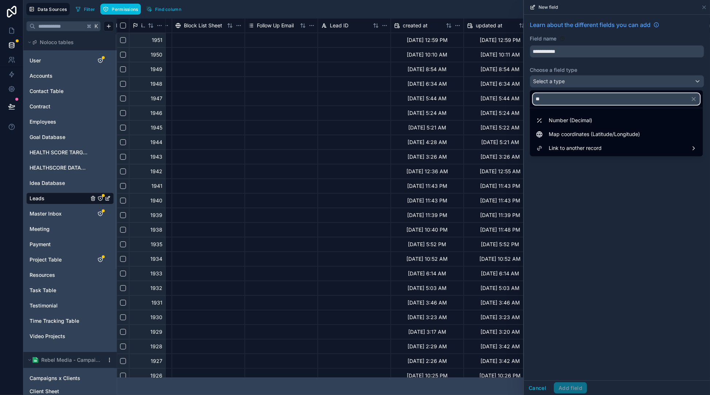
scroll to position [0, 0]
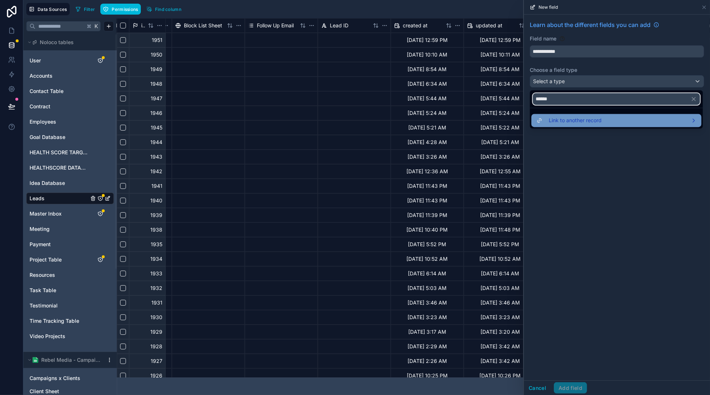
type input "******"
click at [548, 123] on div "Link to another record" at bounding box center [569, 120] width 66 height 9
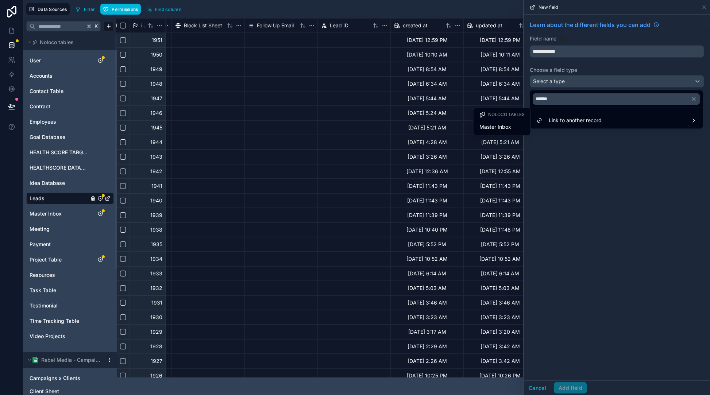
click at [509, 130] on span "Master Inbox" at bounding box center [496, 127] width 32 height 9
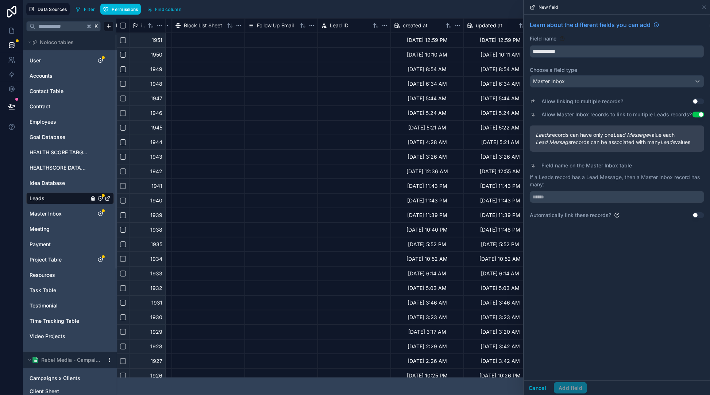
click at [699, 101] on button "Use setting" at bounding box center [699, 102] width 12 height 6
click at [599, 203] on div "**********" at bounding box center [617, 112] width 186 height 194
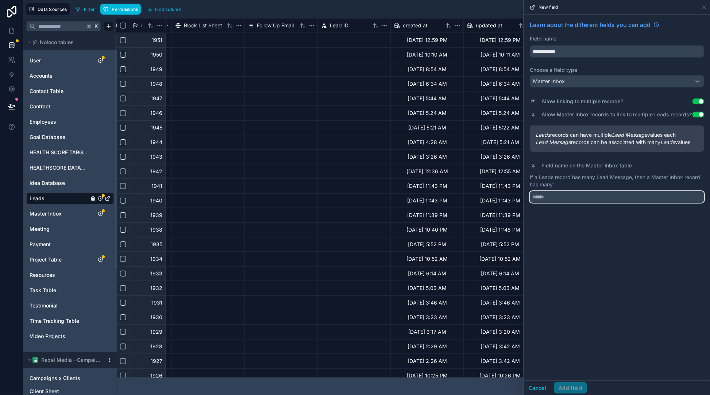
click at [595, 199] on input "text" at bounding box center [617, 197] width 175 height 12
type input "***"
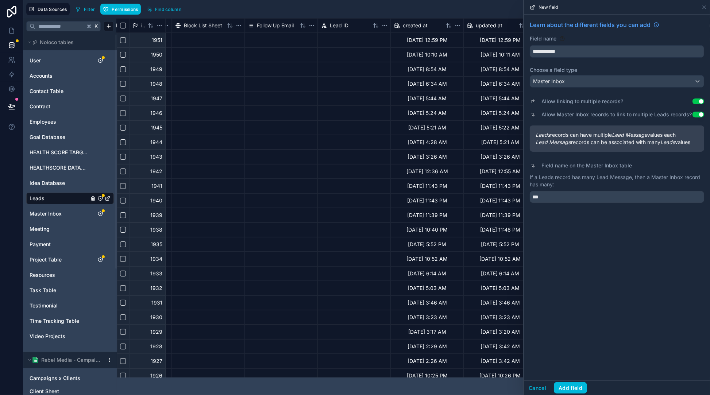
click at [698, 101] on button "Use setting" at bounding box center [699, 102] width 12 height 6
click at [54, 215] on span "Master Inbox" at bounding box center [46, 213] width 32 height 7
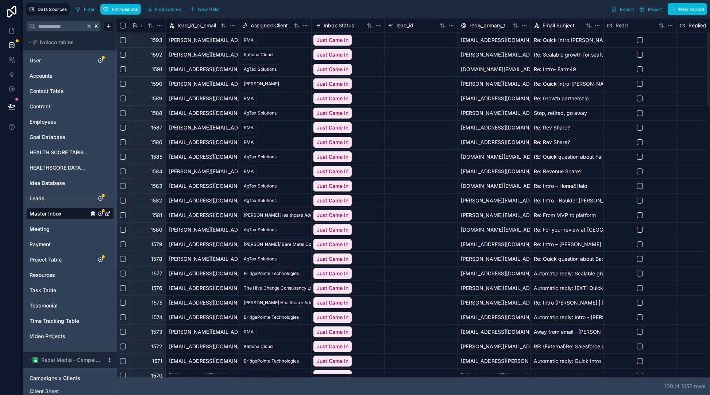
click at [213, 4] on button "New field" at bounding box center [204, 9] width 35 height 11
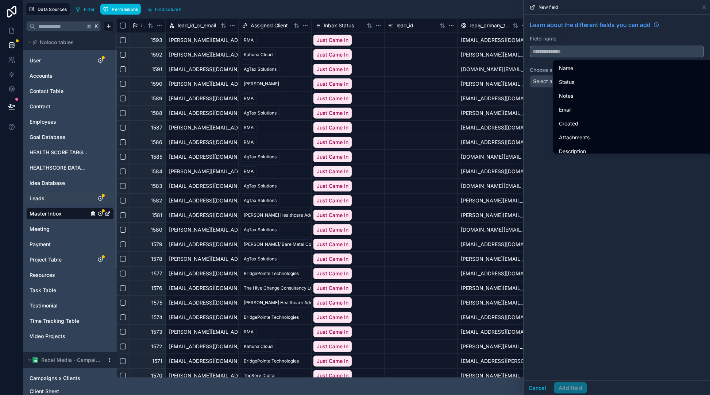
click at [599, 50] on input "text" at bounding box center [617, 52] width 174 height 12
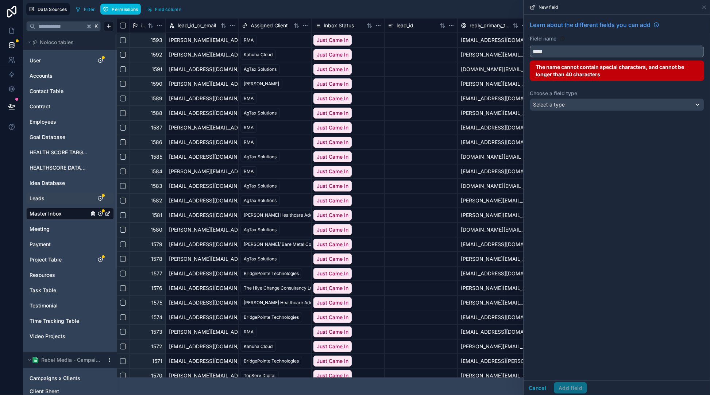
click at [530, 45] on button "****" at bounding box center [617, 51] width 175 height 12
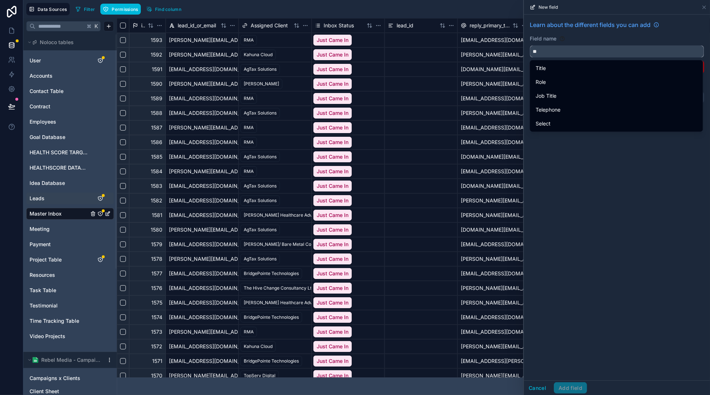
type input "*"
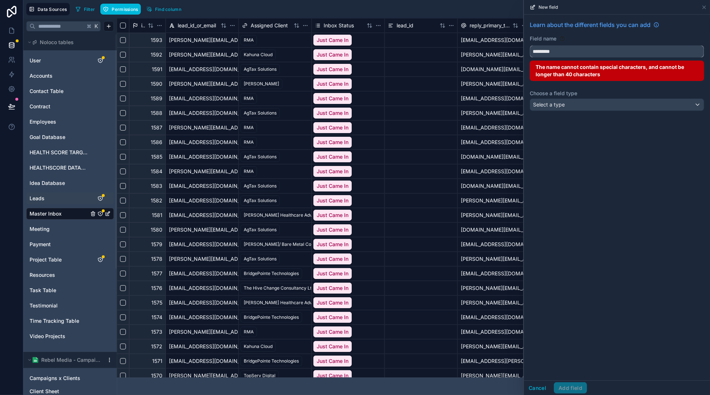
click at [530, 45] on button "********" at bounding box center [617, 51] width 175 height 12
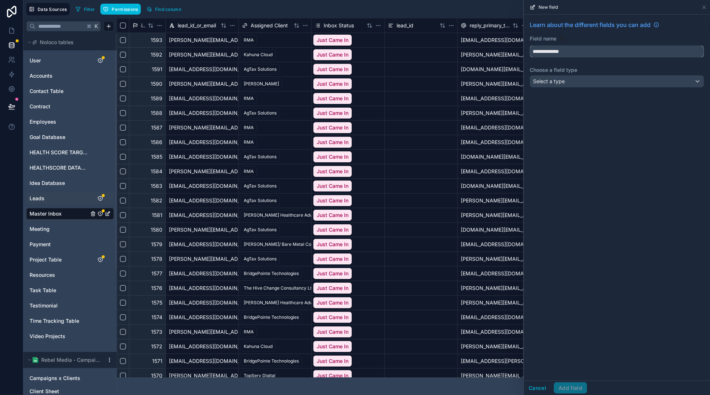
type input "**********"
drag, startPoint x: 640, startPoint y: 91, endPoint x: 641, endPoint y: 83, distance: 7.4
click at [640, 91] on div "**********" at bounding box center [617, 56] width 186 height 82
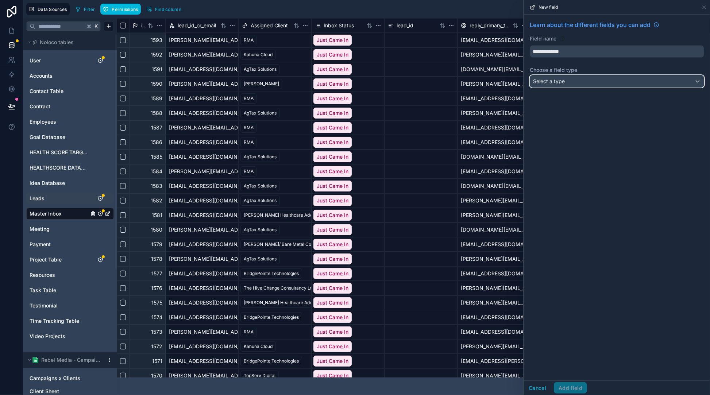
click at [641, 83] on div "Select a type" at bounding box center [617, 82] width 174 height 12
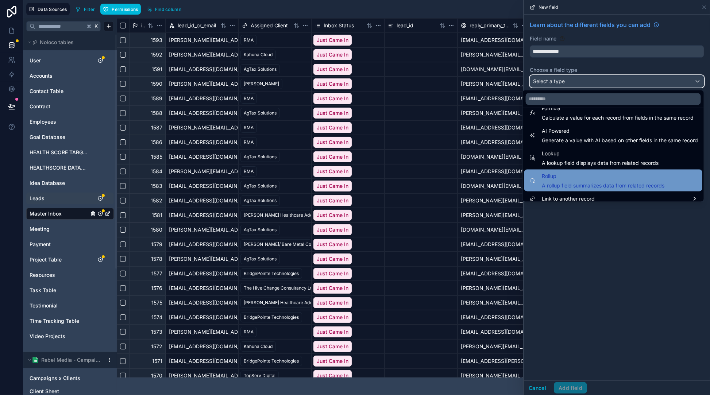
scroll to position [212, 0]
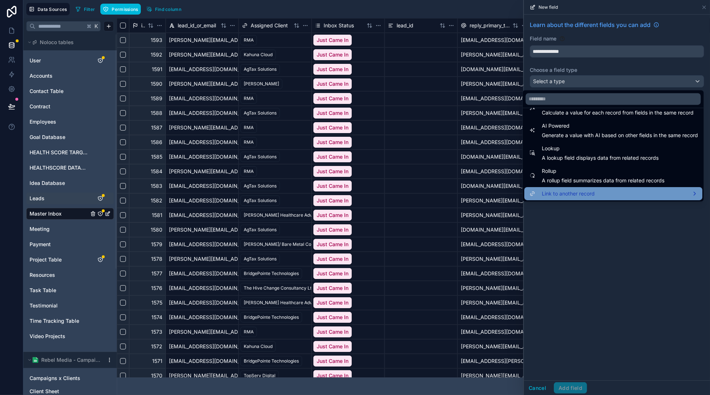
click at [578, 195] on span "Link to another record" at bounding box center [568, 193] width 53 height 9
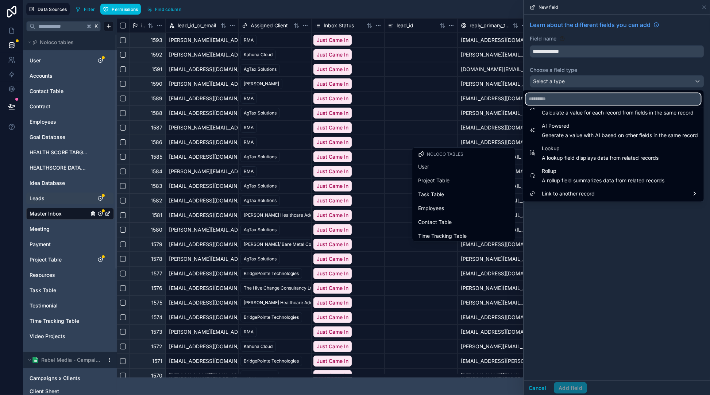
click at [553, 101] on input "text" at bounding box center [613, 99] width 175 height 12
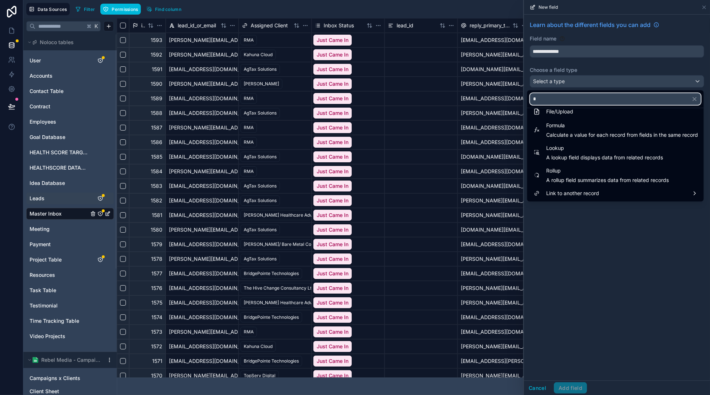
scroll to position [0, 0]
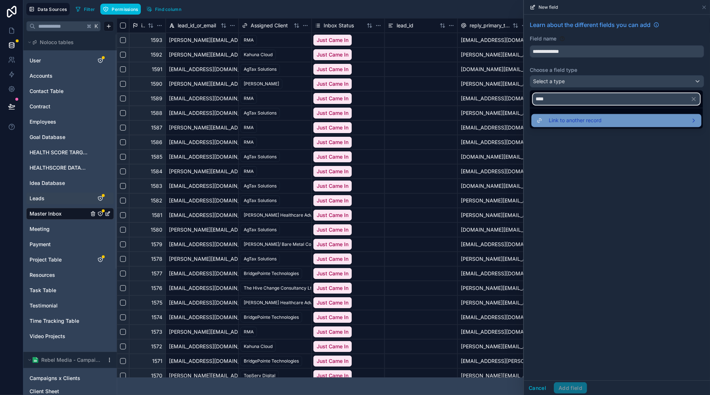
type input "****"
click at [592, 124] on span "Link to another record" at bounding box center [575, 120] width 53 height 9
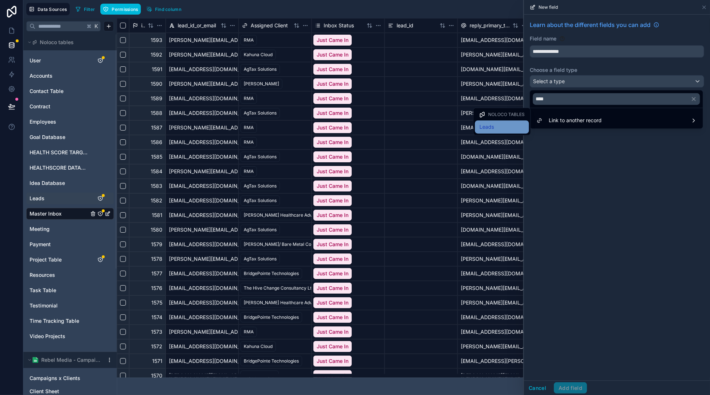
click at [510, 123] on div "Leads" at bounding box center [502, 127] width 45 height 9
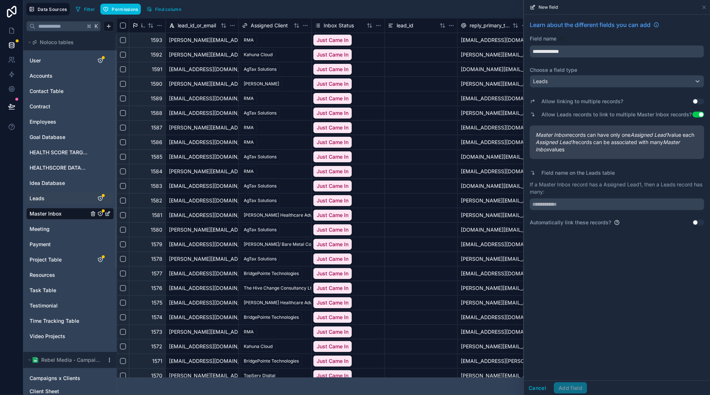
click at [699, 226] on button "Use setting" at bounding box center [699, 223] width 12 height 6
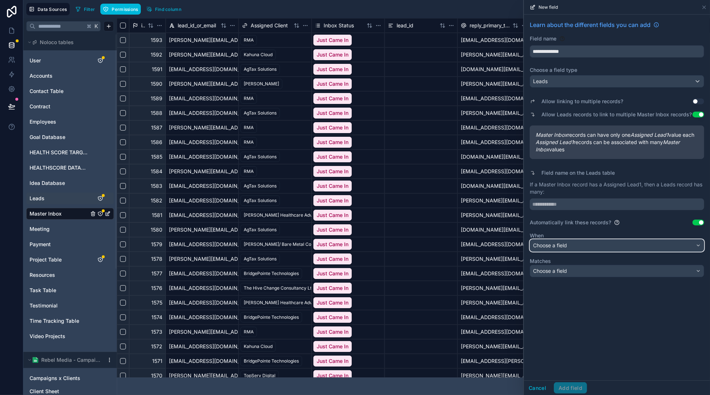
click at [601, 252] on div "Choose a field" at bounding box center [617, 246] width 174 height 12
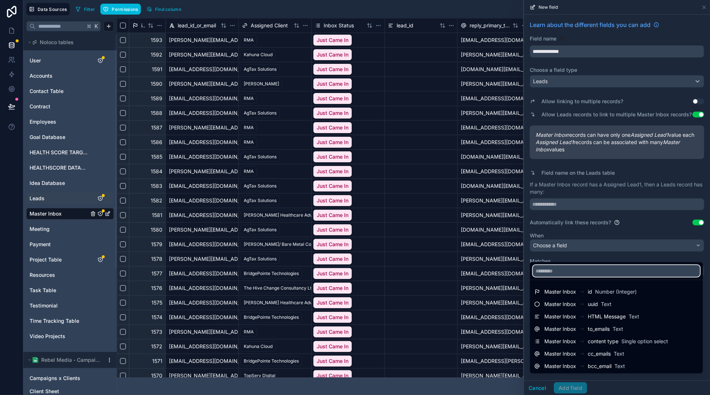
click at [587, 267] on input "text" at bounding box center [616, 271] width 167 height 12
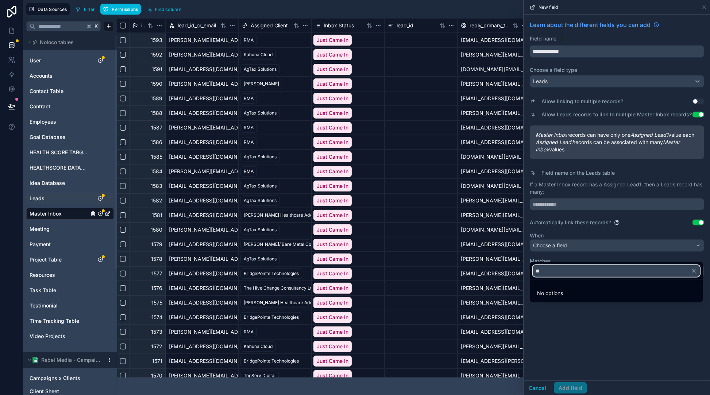
type input "*"
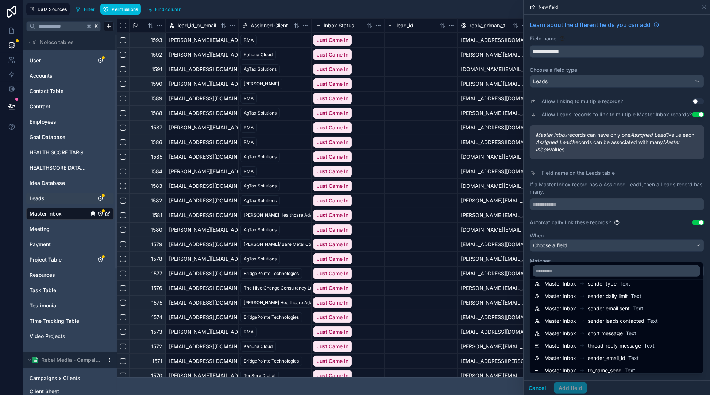
scroll to position [867, 0]
click at [626, 353] on div "Master Inbox LeadID Text" at bounding box center [617, 356] width 164 height 9
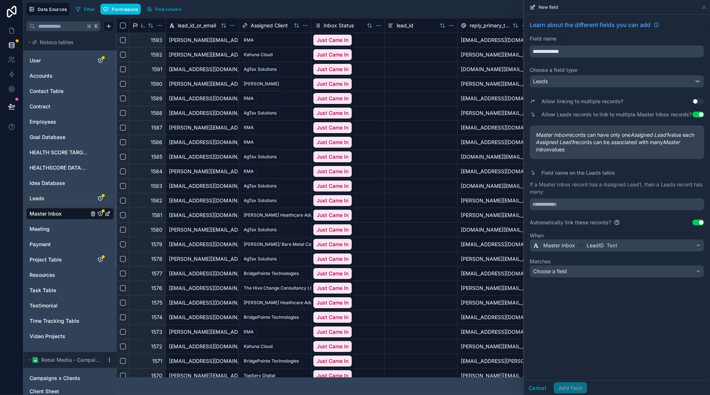
click at [590, 265] on label "Matches" at bounding box center [617, 261] width 175 height 7
click at [591, 277] on div "Choose a field" at bounding box center [617, 272] width 174 height 12
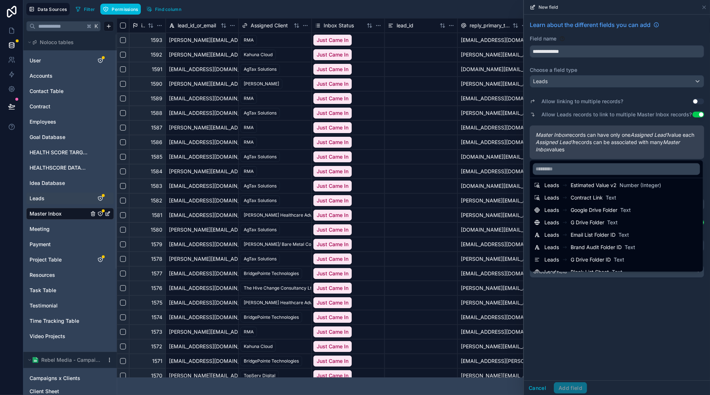
scroll to position [309, 0]
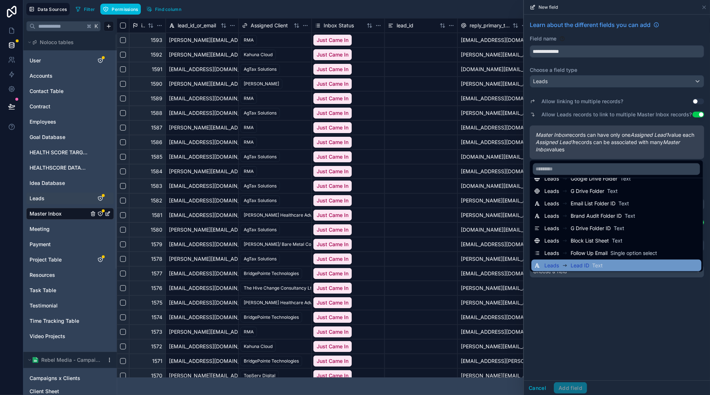
click at [643, 268] on div "Leads Lead ID Text" at bounding box center [617, 265] width 164 height 9
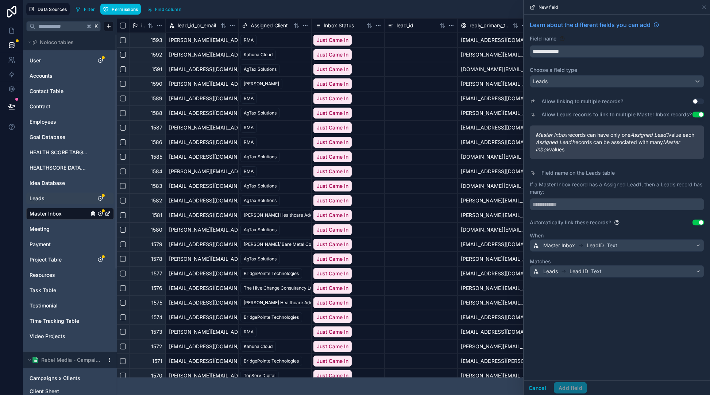
click at [617, 316] on div "**********" at bounding box center [617, 198] width 186 height 366
click at [592, 210] on input "text" at bounding box center [617, 205] width 175 height 12
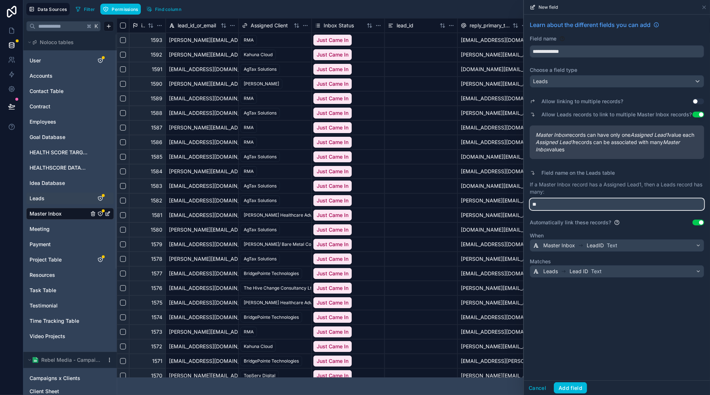
type input "*"
type input "*****"
click at [605, 360] on div "**********" at bounding box center [617, 198] width 186 height 366
click at [578, 51] on input "**********" at bounding box center [617, 52] width 174 height 12
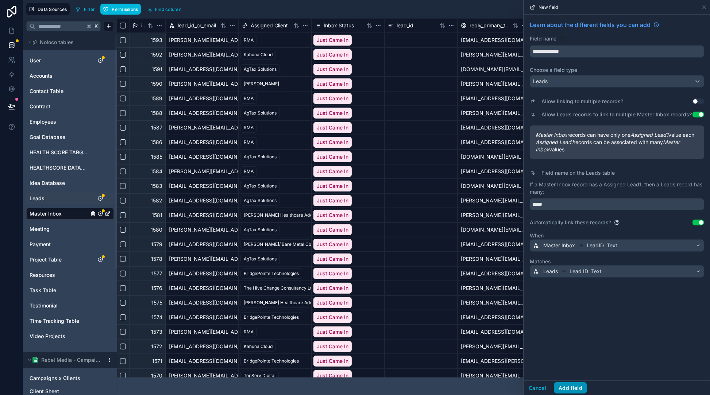
click at [575, 386] on button "Add field" at bounding box center [570, 389] width 33 height 12
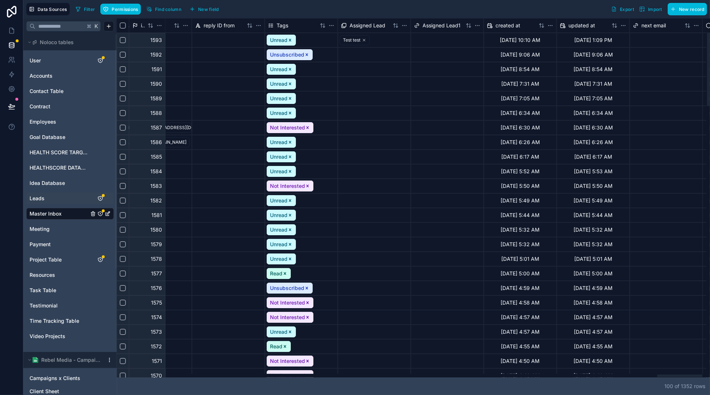
scroll to position [0, 7090]
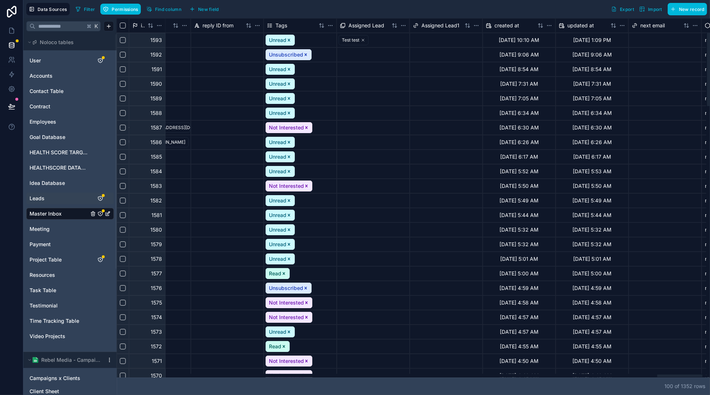
drag, startPoint x: 390, startPoint y: 377, endPoint x: 680, endPoint y: 356, distance: 290.7
click at [680, 374] on div at bounding box center [412, 376] width 590 height 4
click at [444, 40] on div at bounding box center [446, 40] width 72 height 14
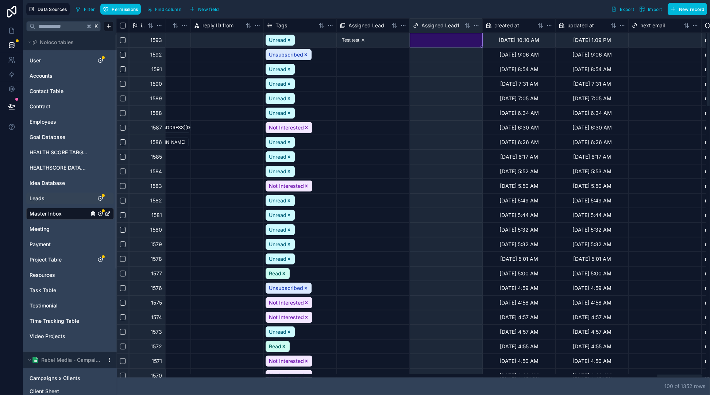
click at [479, 29] on div "Assigned Lead1" at bounding box center [446, 25] width 73 height 15
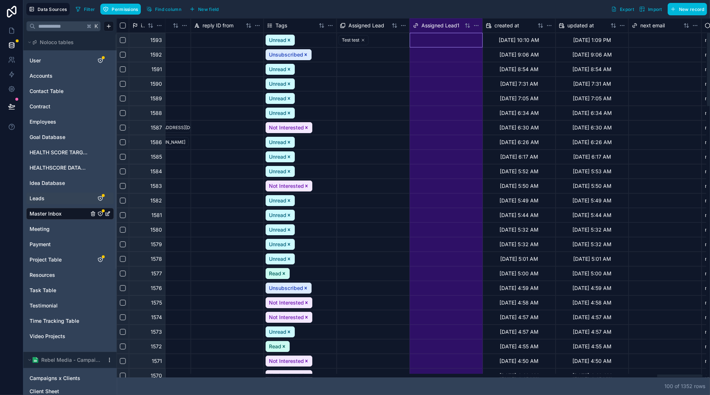
click at [478, 27] on html "Data Sources Filter Permissions Find column New field Export Import New record …" at bounding box center [355, 197] width 710 height 395
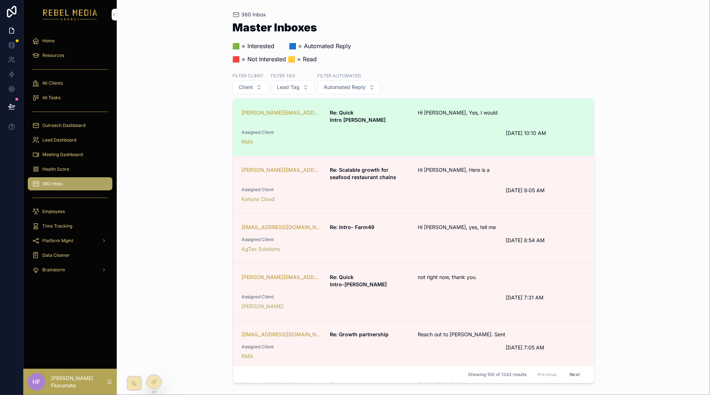
click at [469, 122] on div "[PERSON_NAME][EMAIL_ADDRESS][DOMAIN_NAME] Re: Quick Intro [PERSON_NAME], Yes, I…" at bounding box center [414, 127] width 344 height 37
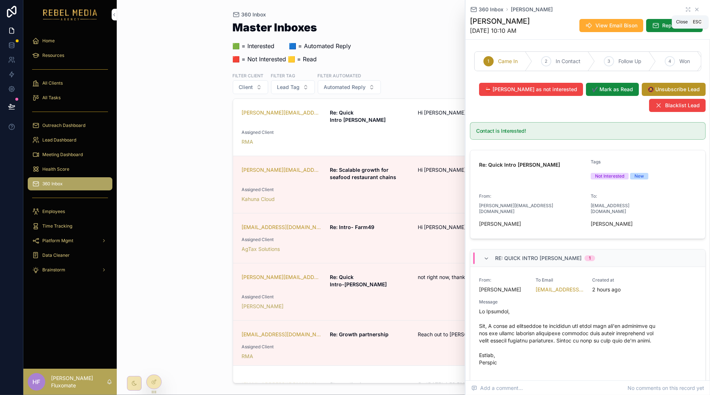
click at [694, 9] on icon "scrollable content" at bounding box center [697, 10] width 6 height 6
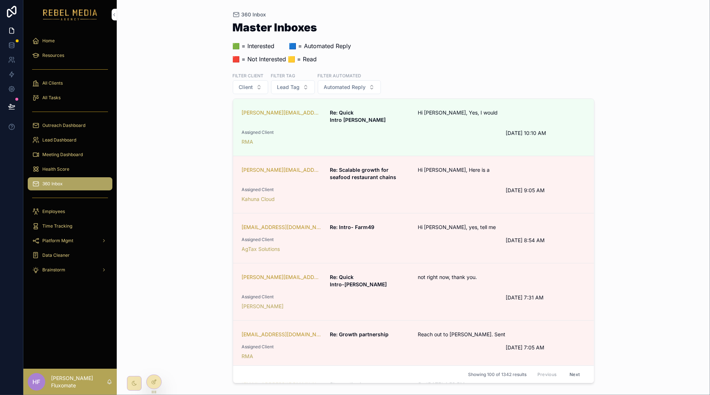
click at [156, 385] on icon at bounding box center [154, 382] width 6 height 6
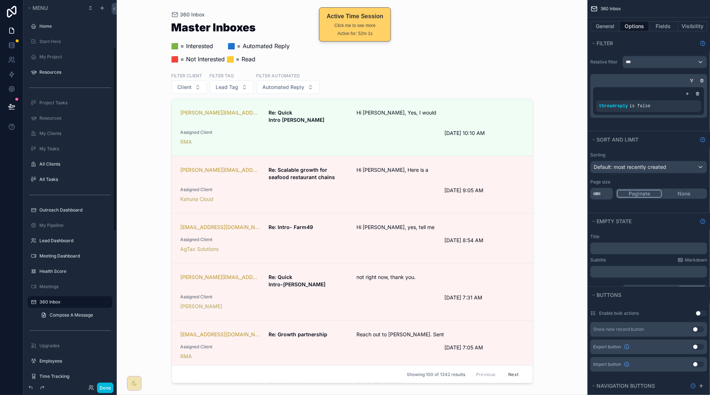
scroll to position [100, 0]
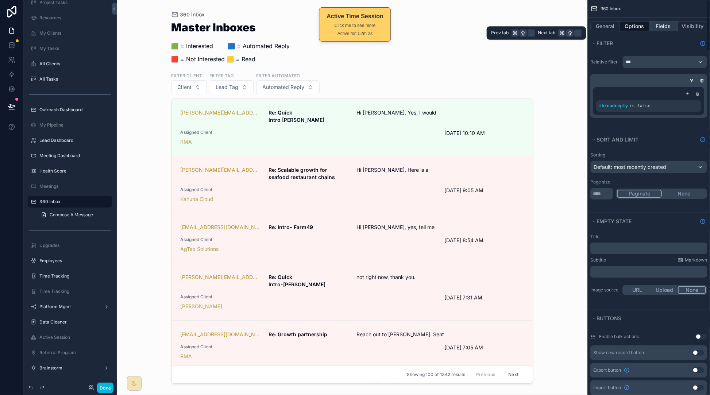
click at [659, 24] on button "Fields" at bounding box center [663, 26] width 29 height 10
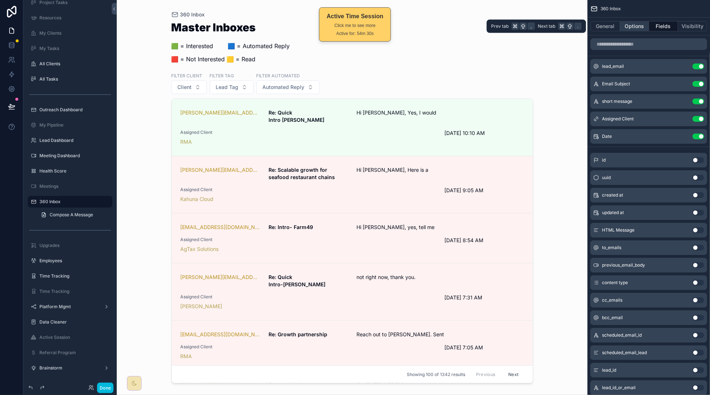
click at [634, 25] on button "Options" at bounding box center [634, 26] width 29 height 10
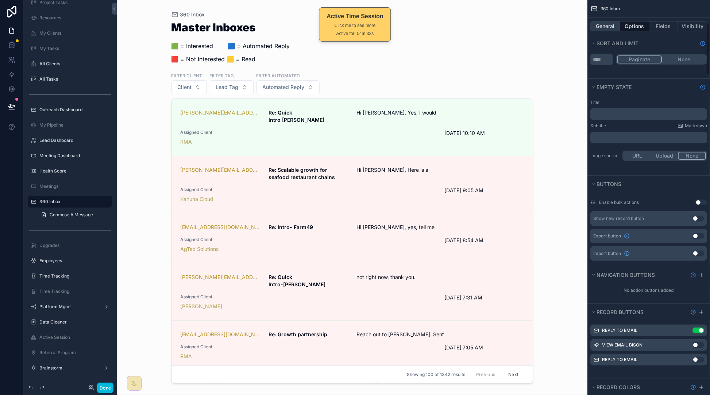
scroll to position [0, 0]
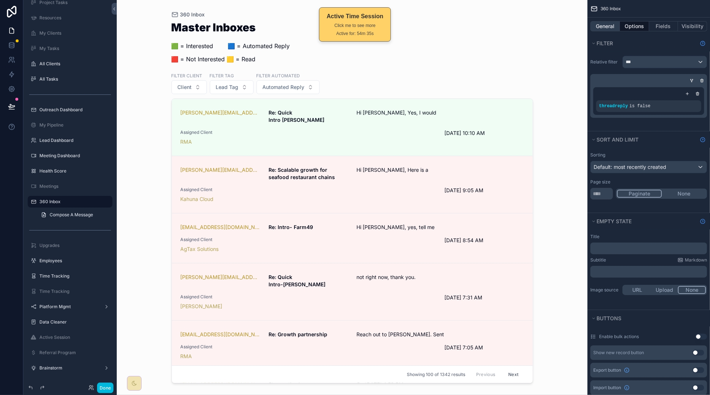
click at [607, 27] on button "General" at bounding box center [606, 26] width 30 height 10
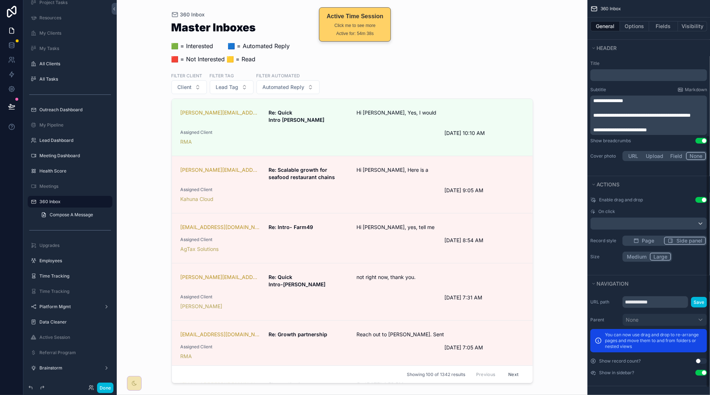
scroll to position [224, 0]
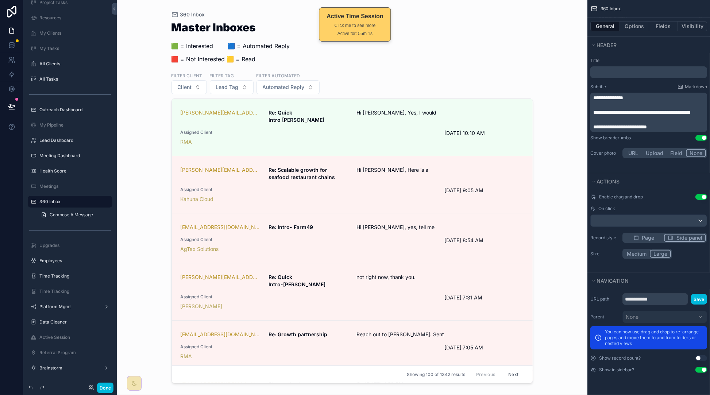
click at [658, 191] on div "Enable drag and drop Use setting On click Record style Page Side panel Size Med…" at bounding box center [649, 226] width 123 height 71
click at [636, 26] on button "Options" at bounding box center [634, 26] width 29 height 10
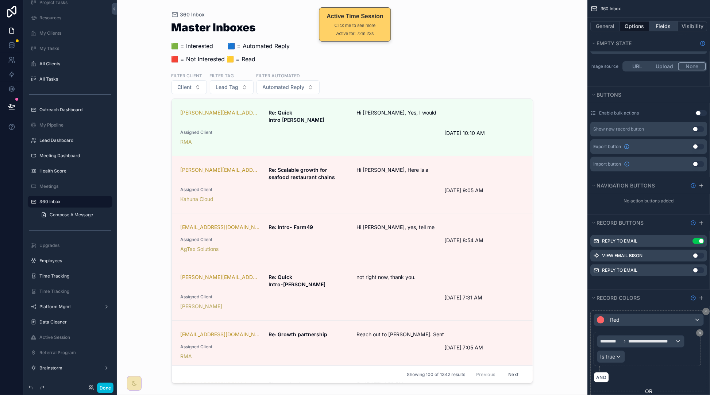
click at [655, 27] on button "Fields" at bounding box center [663, 26] width 29 height 10
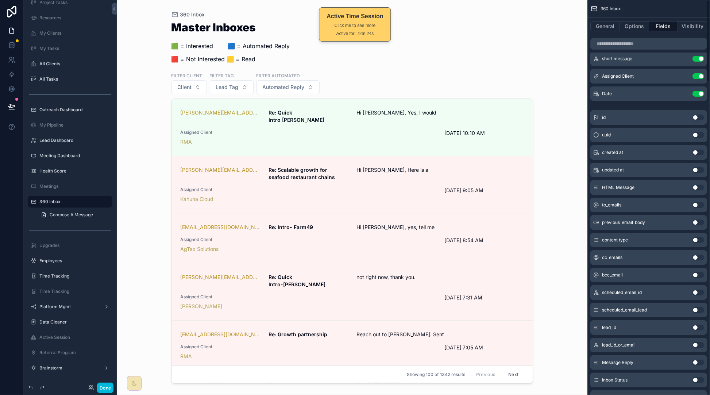
scroll to position [0, 0]
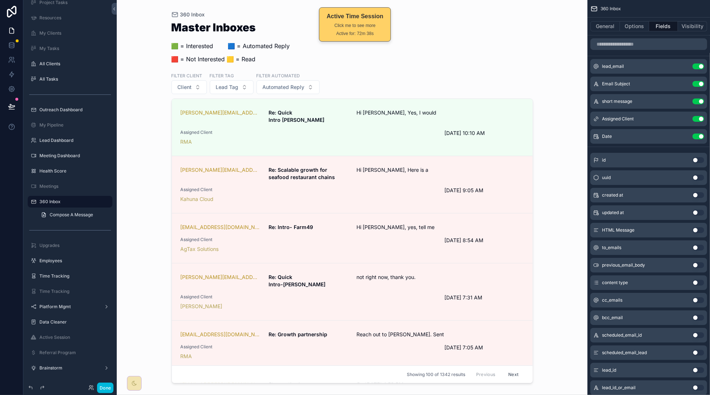
click at [0, 0] on icon "scrollable content" at bounding box center [0, 0] width 0 height 0
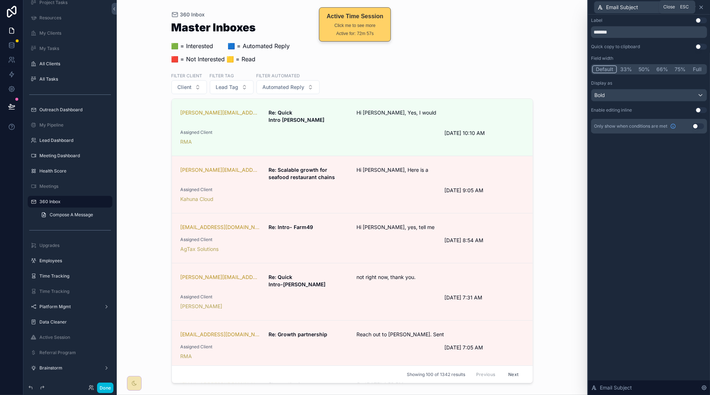
click at [702, 9] on icon at bounding box center [702, 7] width 6 height 6
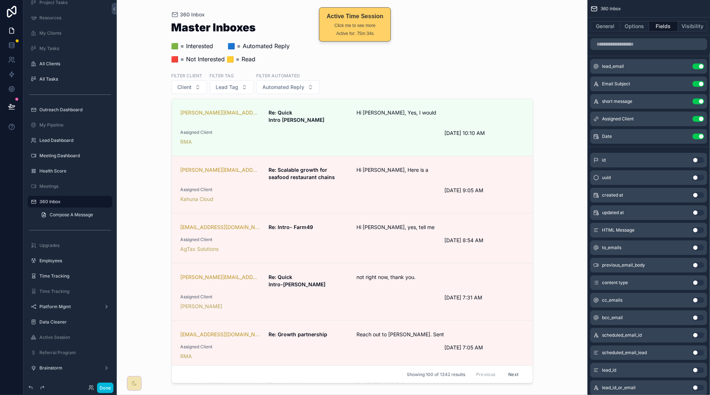
click at [0, 0] on icon "scrollable content" at bounding box center [0, 0] width 0 height 0
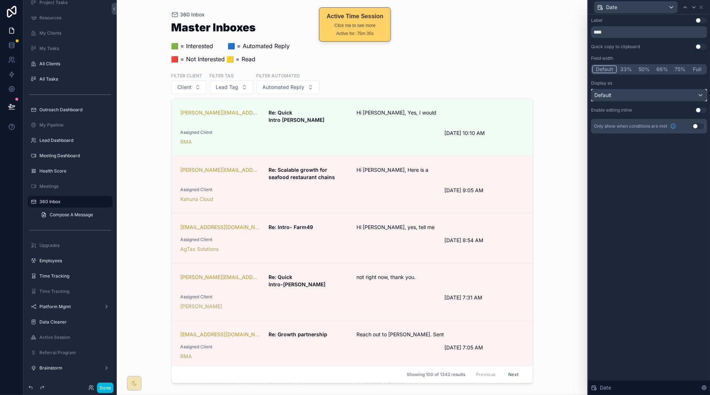
click at [641, 94] on div "Default" at bounding box center [649, 95] width 115 height 12
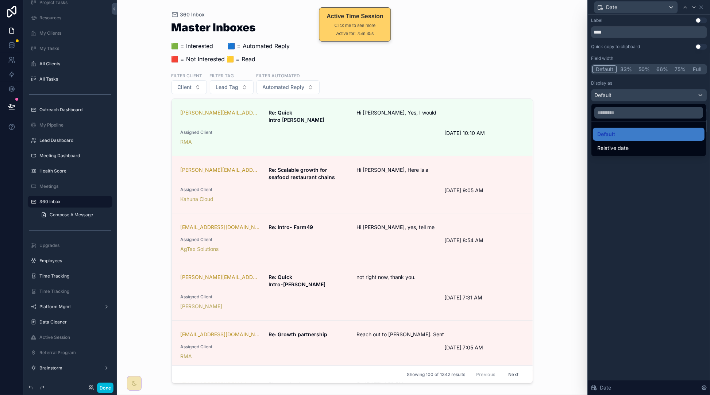
click at [636, 153] on div "Relative date" at bounding box center [649, 148] width 112 height 13
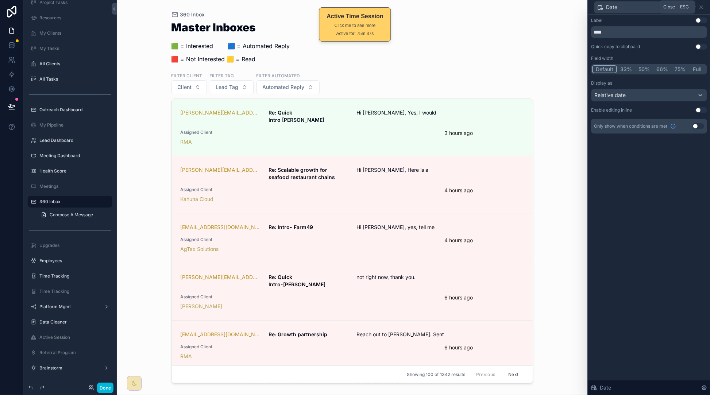
drag, startPoint x: 702, startPoint y: 9, endPoint x: 694, endPoint y: 22, distance: 15.6
click at [702, 9] on icon at bounding box center [702, 7] width 6 height 6
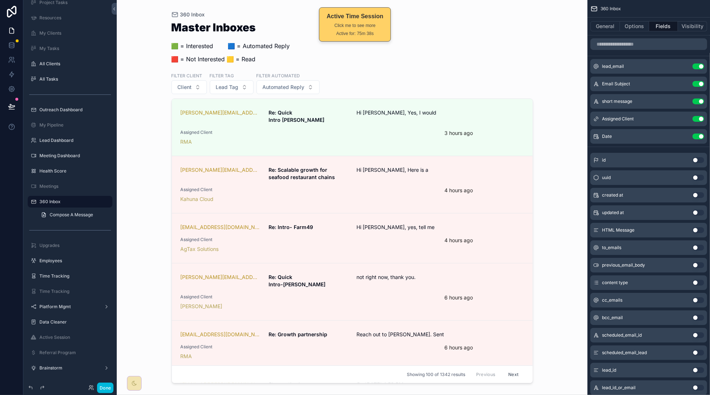
click at [546, 169] on div "360 Inbox Master Inboxes 🟩 = Interested ‎ ‎ ‎ ‎ ‎ ‎‎ ‎ 🟦 = Automated Reply 🟥 = …" at bounding box center [352, 197] width 471 height 395
drag, startPoint x: 529, startPoint y: 104, endPoint x: 529, endPoint y: 143, distance: 39.8
click at [529, 143] on div "scrollable content" at bounding box center [352, 193] width 373 height 387
click at [225, 85] on span "Lead Tag" at bounding box center [227, 87] width 23 height 7
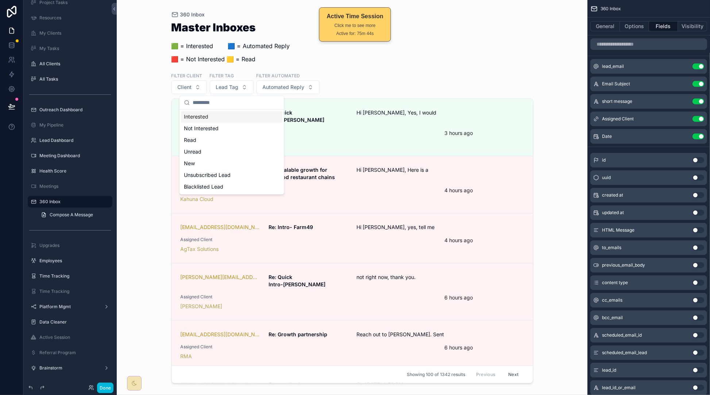
click at [214, 116] on div "Interested" at bounding box center [231, 117] width 101 height 12
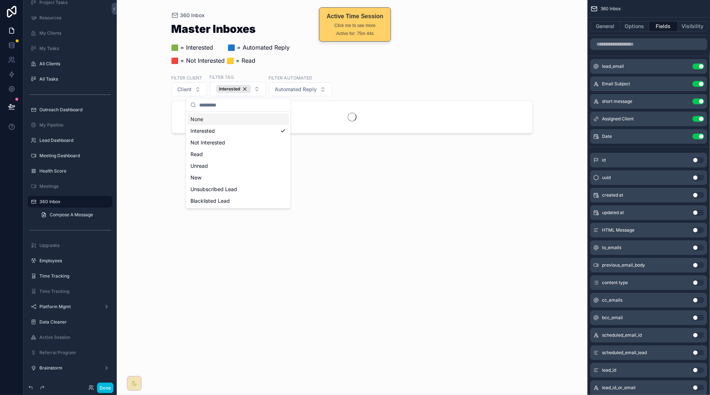
click at [467, 45] on div "Master Inboxes 🟩 = Interested ‎ ‎ ‎ ‎ ‎ ‎‎ ‎ 🟦 = Automated Reply 🟥 = Not Intere…" at bounding box center [353, 46] width 362 height 46
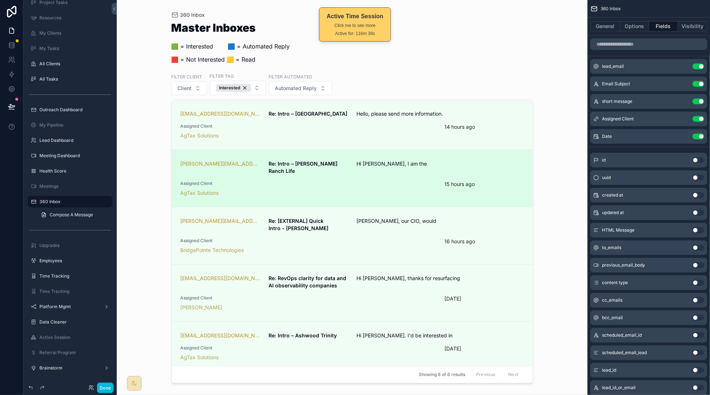
click at [377, 189] on div "AgTax Solutions" at bounding box center [309, 192] width 256 height 7
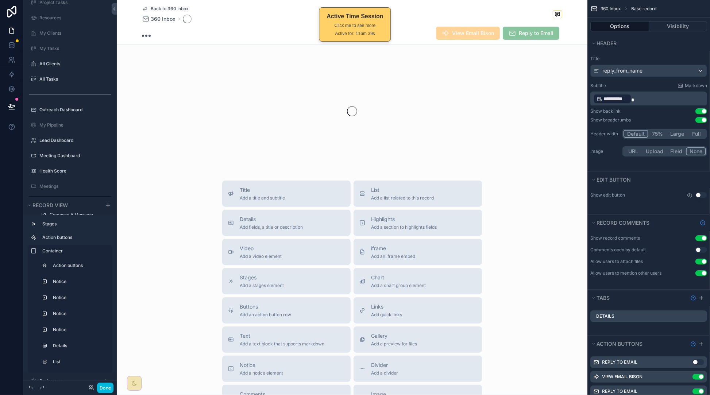
click at [151, 9] on span "Back to 360 Inbox" at bounding box center [170, 9] width 38 height 6
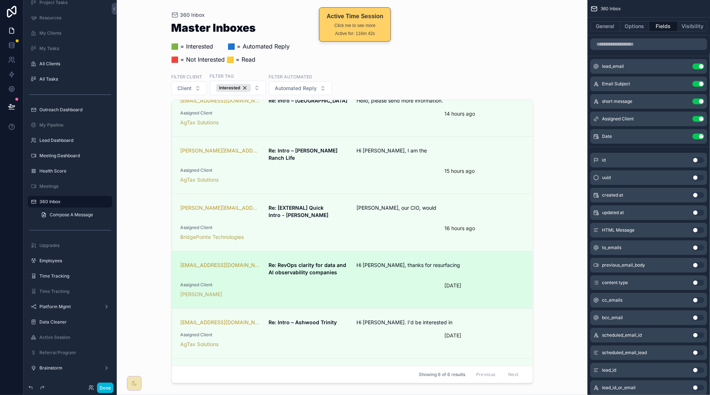
scroll to position [14, 0]
click at [391, 261] on span "Hi [PERSON_NAME], thanks for resurfacing" at bounding box center [411, 264] width 109 height 7
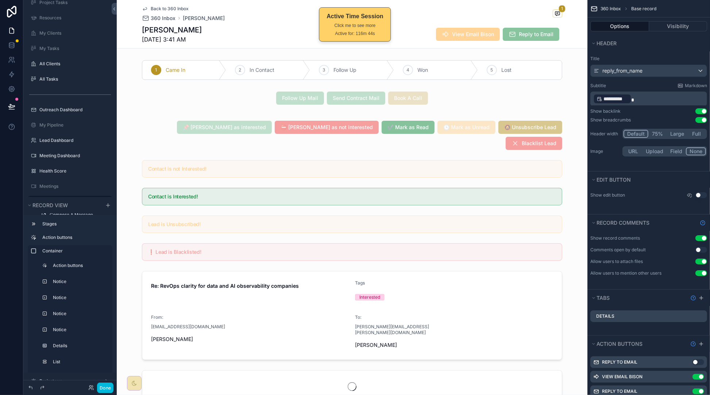
scroll to position [327, 0]
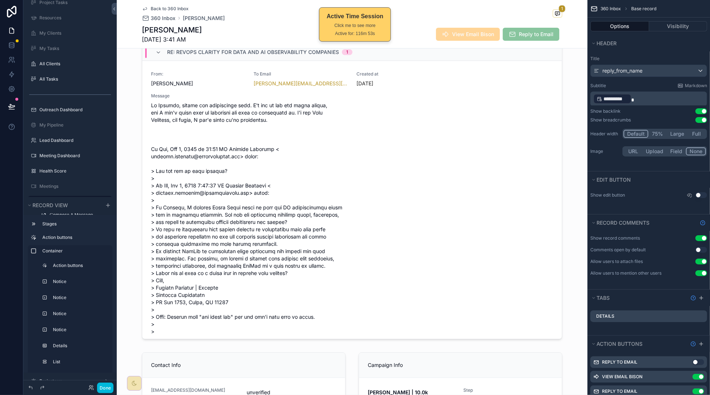
click at [154, 9] on span "Back to 360 Inbox" at bounding box center [170, 9] width 38 height 6
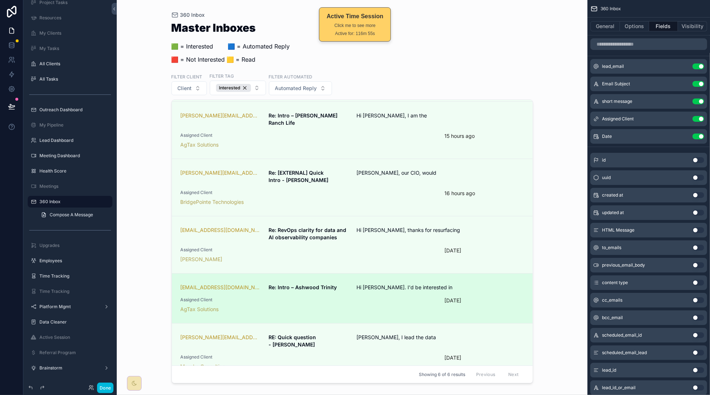
scroll to position [50, 0]
click at [419, 274] on link "[EMAIL_ADDRESS][DOMAIN_NAME] Re: Intro – Ashwood Trinity Hi [PERSON_NAME]. I'd …" at bounding box center [352, 297] width 361 height 50
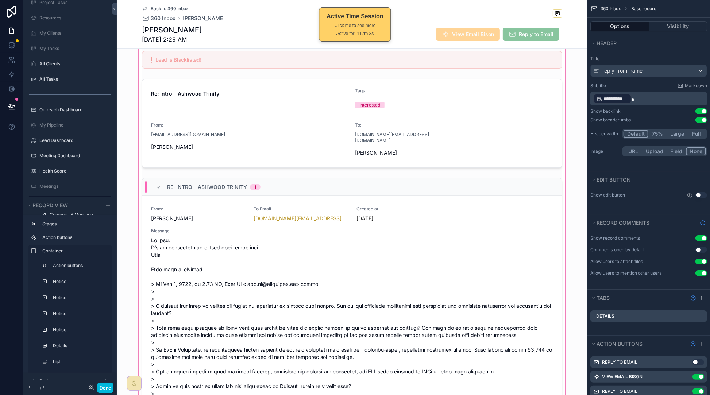
scroll to position [193, 0]
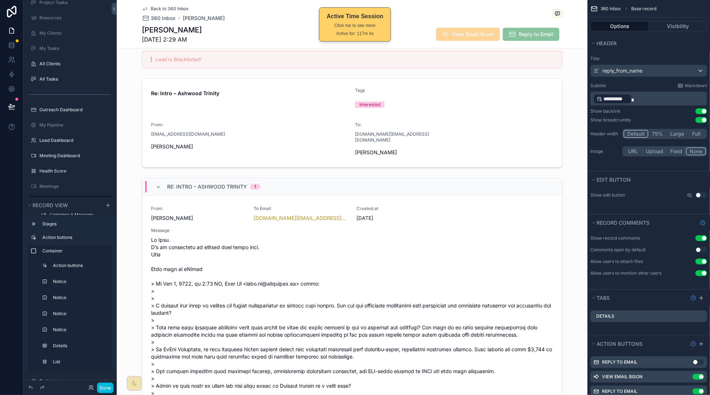
click at [169, 8] on span "Back to 360 Inbox" at bounding box center [170, 9] width 38 height 6
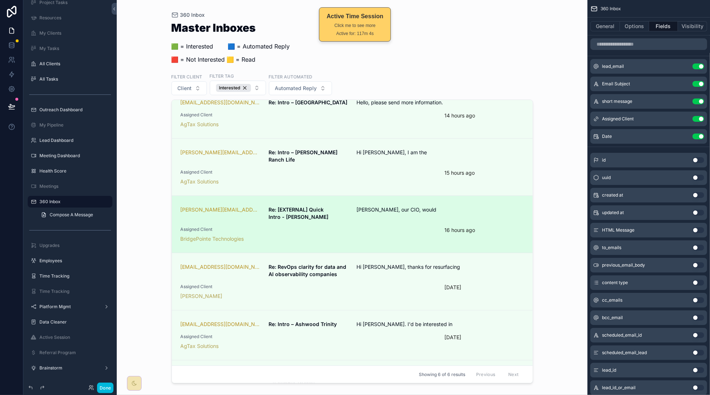
scroll to position [50, 0]
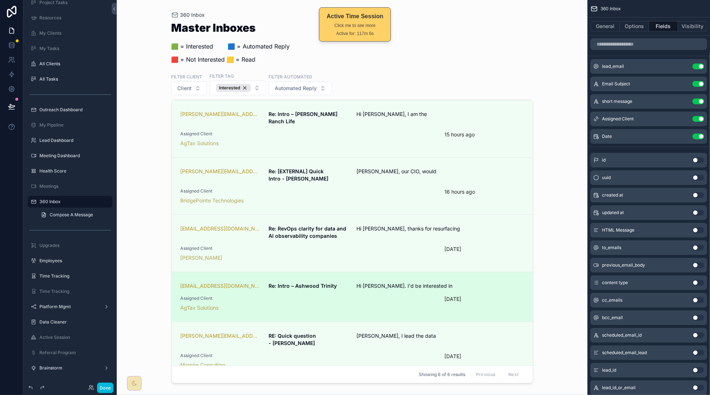
click at [382, 304] on div "AgTax Solutions" at bounding box center [309, 307] width 256 height 7
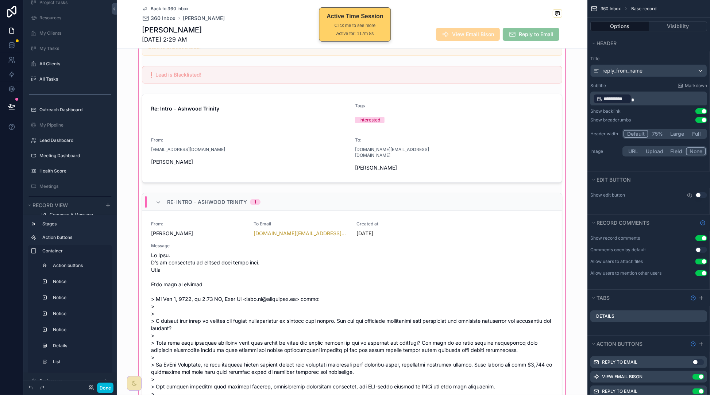
scroll to position [287, 0]
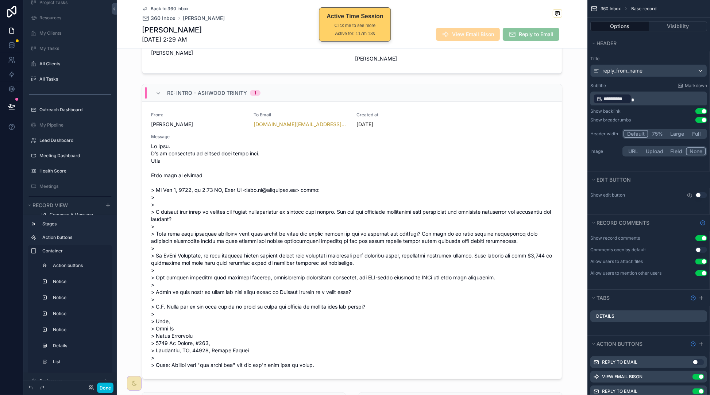
click at [151, 8] on span "Back to 360 Inbox" at bounding box center [170, 9] width 38 height 6
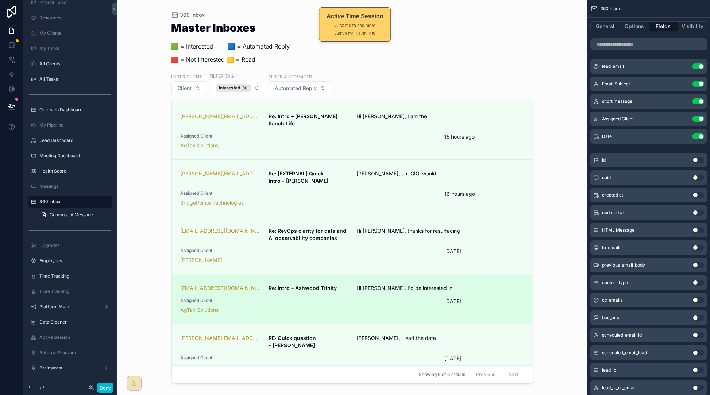
scroll to position [50, 0]
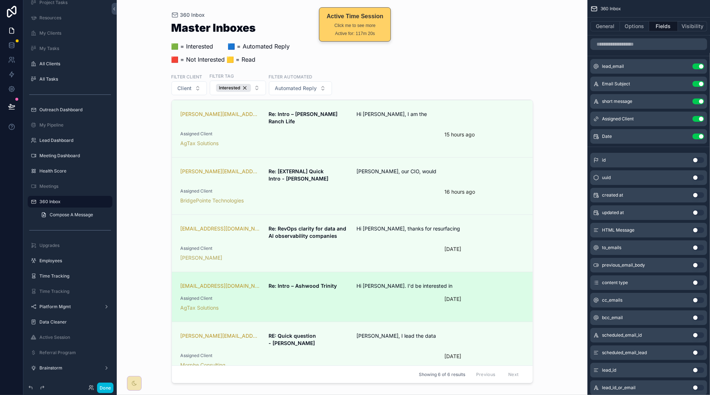
click at [375, 285] on div "[EMAIL_ADDRESS][DOMAIN_NAME] Re: Intro – Ashwood Trinity Hi [PERSON_NAME]. I'd …" at bounding box center [353, 297] width 344 height 29
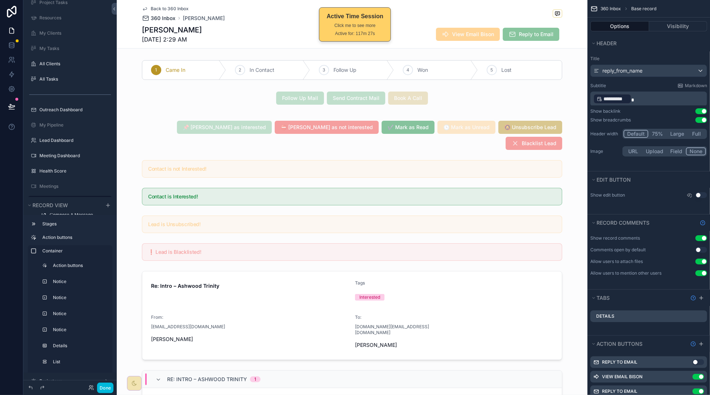
click at [163, 18] on span "360 Inbox" at bounding box center [163, 18] width 25 height 7
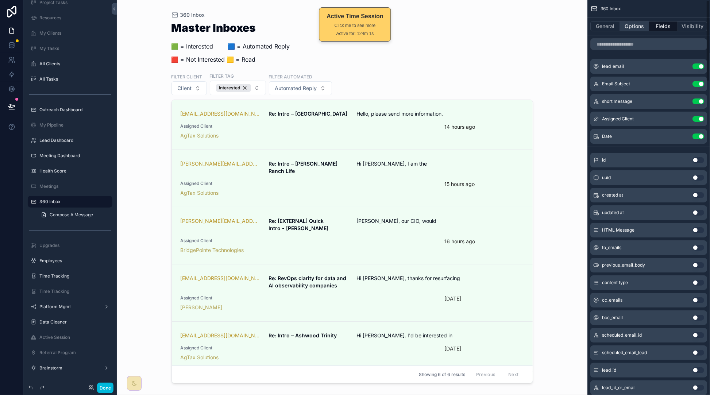
click at [635, 27] on button "Options" at bounding box center [634, 26] width 29 height 10
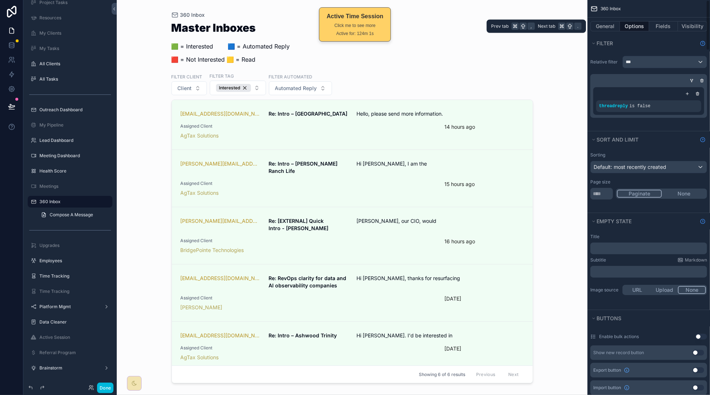
click at [635, 27] on button "Options" at bounding box center [634, 26] width 29 height 10
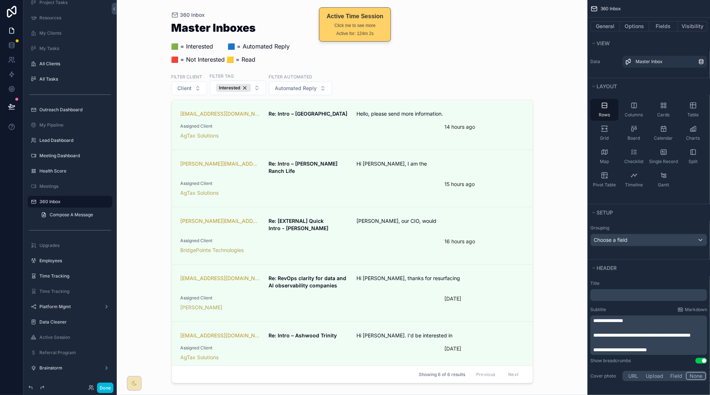
click at [412, 84] on div "Filter Client Client Filter Tag Interested Filter Automated Automated Reply" at bounding box center [353, 84] width 362 height 23
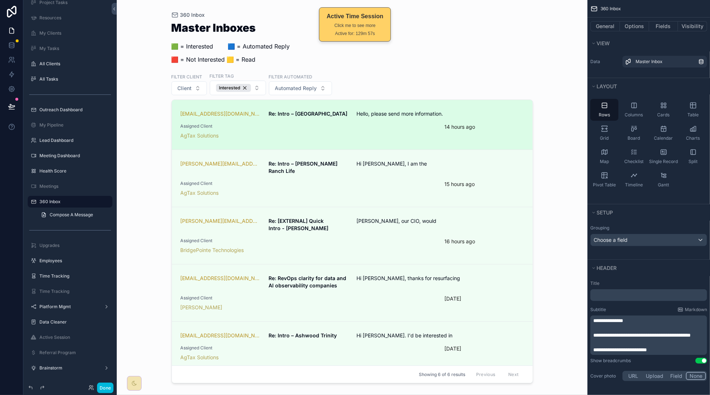
click at [429, 129] on span "Assigned Client" at bounding box center [309, 126] width 256 height 6
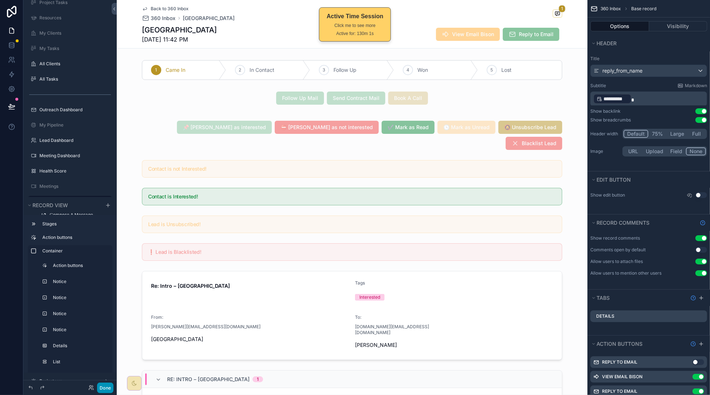
click at [106, 391] on button "Done" at bounding box center [105, 388] width 16 height 11
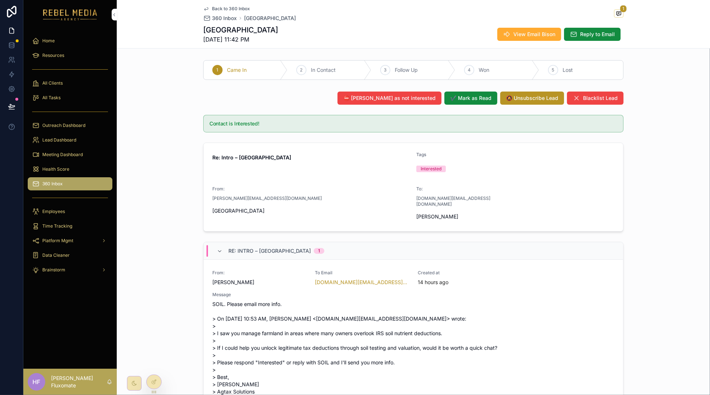
click at [229, 8] on span "Back to 360 Inbox" at bounding box center [231, 9] width 38 height 6
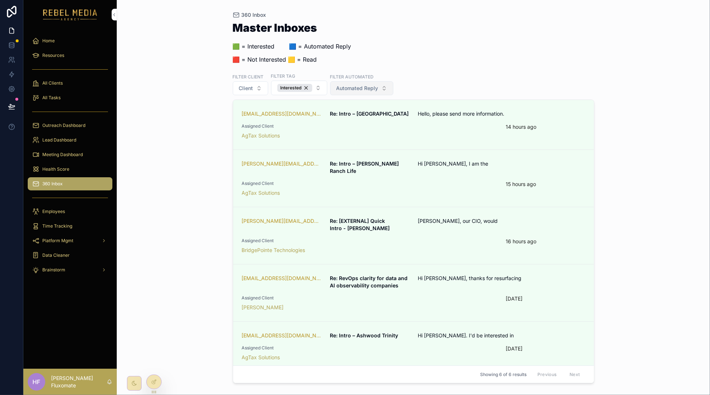
click at [380, 92] on button "Automated Reply" at bounding box center [361, 88] width 63 height 14
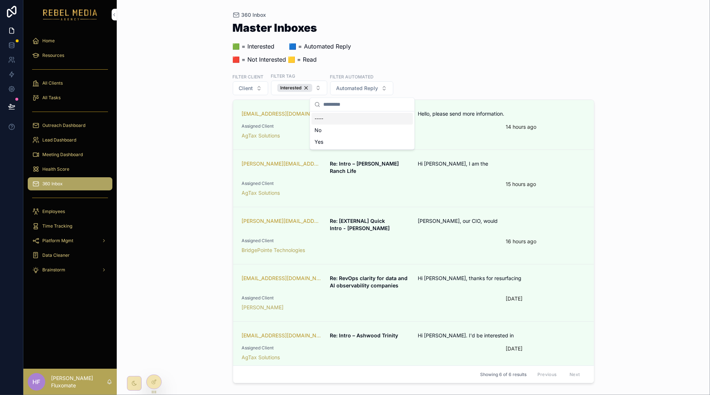
click at [488, 63] on div "Master Inboxes 🟩 = Interested ‎ ‎ ‎ ‎ ‎ ‎‎ ‎ 🟦 = Automated Reply 🟥 = Not Intere…" at bounding box center [414, 45] width 362 height 46
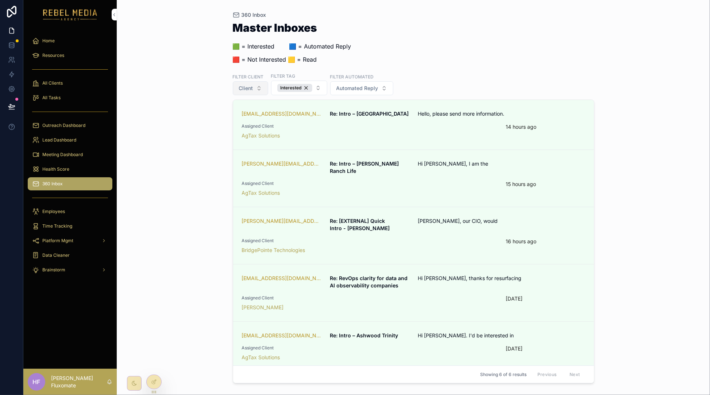
click at [250, 88] on span "Client" at bounding box center [246, 88] width 14 height 7
click at [574, 64] on div "Master Inboxes 🟩 = Interested ‎ ‎ ‎ ‎ ‎ ‎‎ ‎ 🟦 = Automated Reply 🟥 = Not Intere…" at bounding box center [414, 45] width 362 height 46
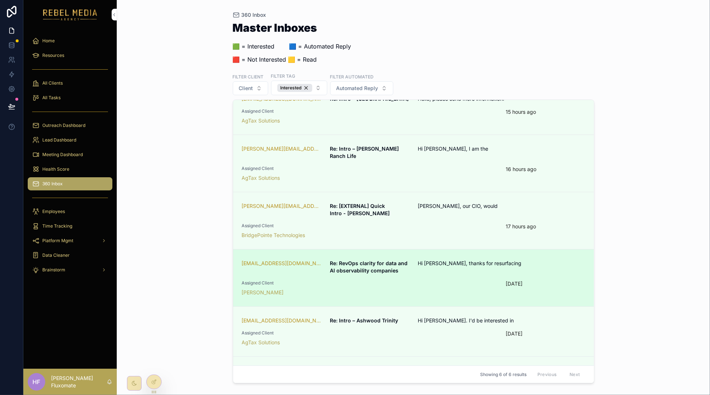
scroll to position [50, 0]
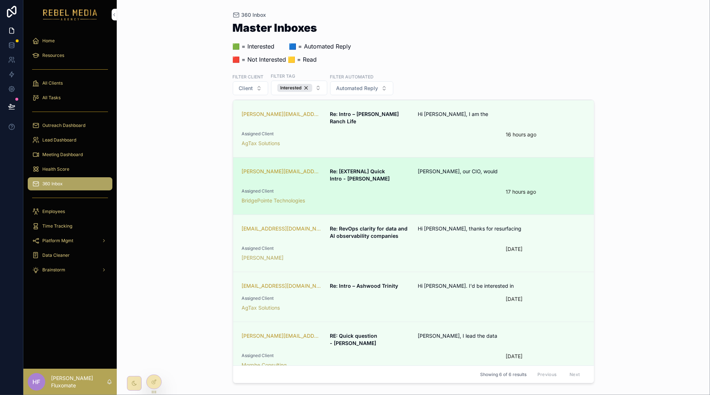
click at [474, 180] on div "[PERSON_NAME][EMAIL_ADDRESS][PERSON_NAME][DOMAIN_NAME] Re: [EXTERNAL] Quick Int…" at bounding box center [414, 186] width 344 height 37
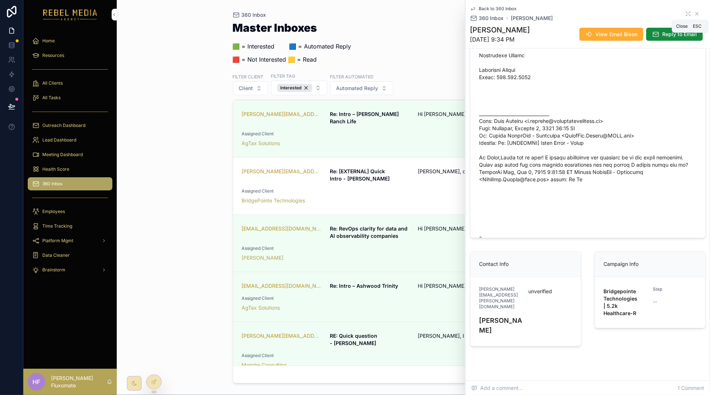
click at [694, 12] on icon "scrollable content" at bounding box center [697, 14] width 6 height 6
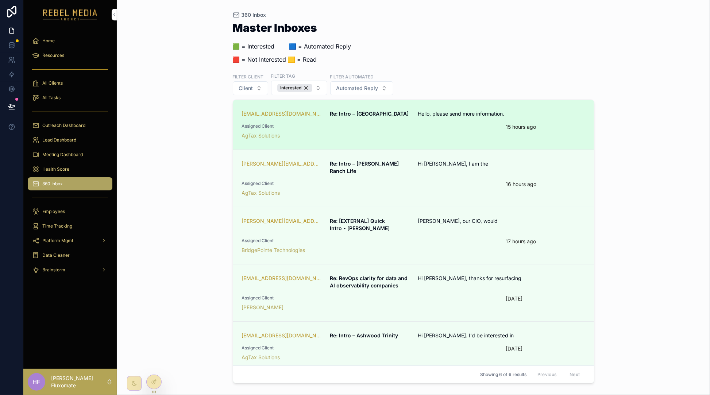
click at [497, 116] on span "Hello, please send more information." at bounding box center [472, 113] width 109 height 7
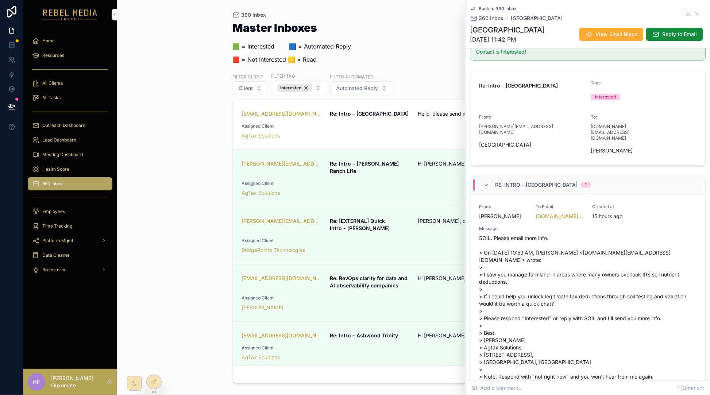
scroll to position [88, 0]
click at [694, 14] on icon "scrollable content" at bounding box center [697, 14] width 6 height 6
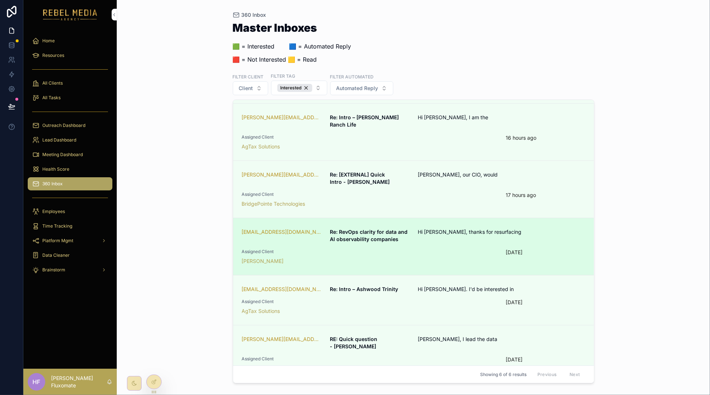
scroll to position [50, 0]
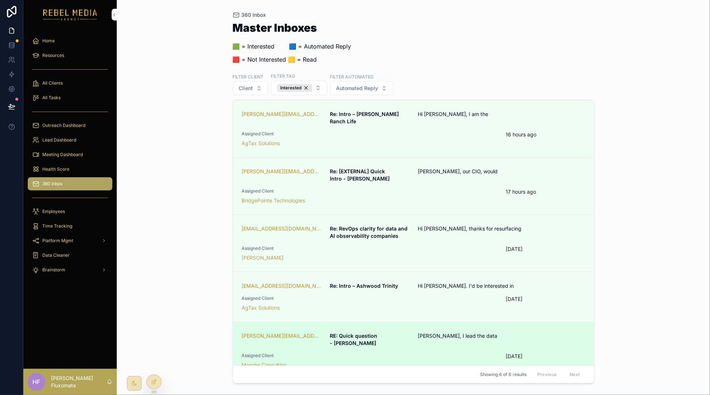
click at [465, 333] on span "[PERSON_NAME], I lead the data" at bounding box center [472, 336] width 109 height 7
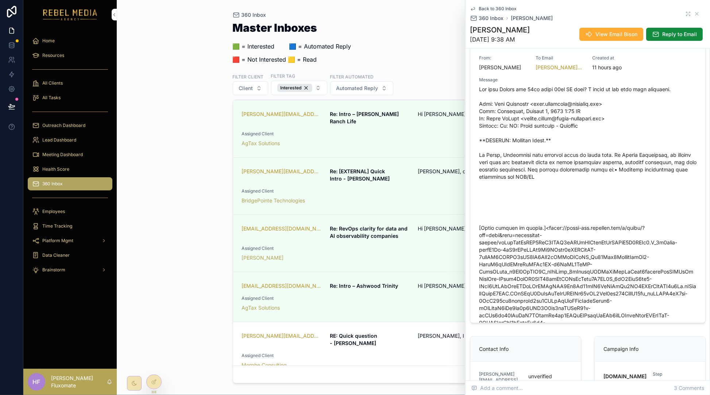
scroll to position [258, 0]
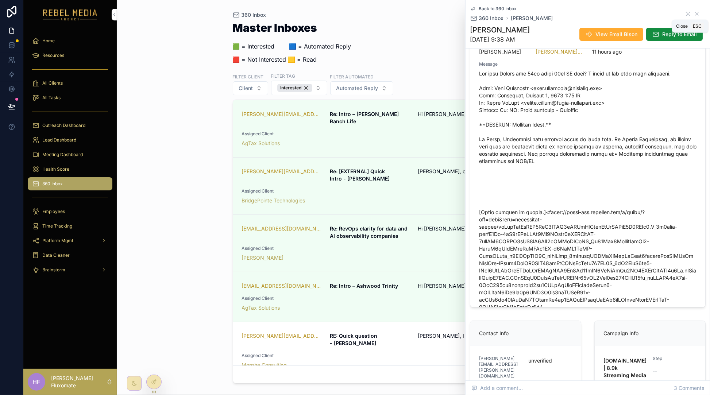
click at [694, 12] on icon "scrollable content" at bounding box center [697, 14] width 6 height 6
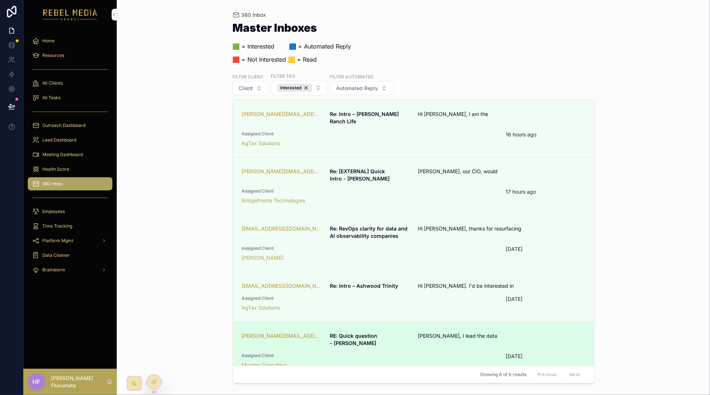
click at [463, 353] on div "Assigned Client Morphe Consulting" at bounding box center [370, 361] width 256 height 16
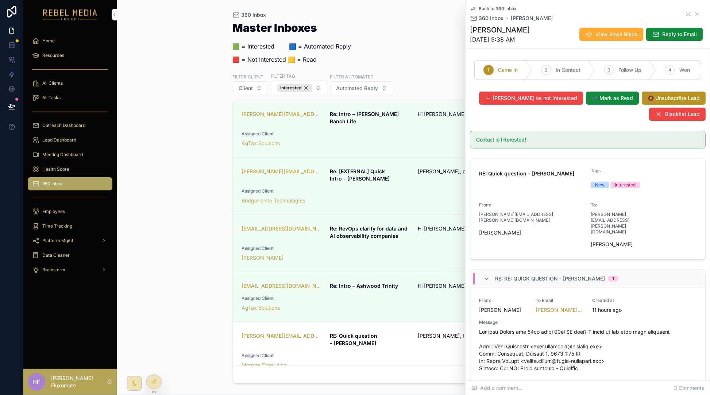
drag, startPoint x: 564, startPoint y: 70, endPoint x: 556, endPoint y: 82, distance: 14.5
click at [564, 70] on span "In Contact" at bounding box center [568, 69] width 25 height 7
click at [510, 69] on span "Came In" at bounding box center [508, 69] width 20 height 7
click at [206, 277] on div "360 Inbox Master Inboxes 🟩 = Interested ‎ ‎ ‎ ‎ ‎ ‎‎ ‎ 🟦 = Automated Reply 🟥 = …" at bounding box center [414, 197] width 594 height 395
click at [692, 12] on div "Back to 360 Inbox 360 Inbox [PERSON_NAME]" at bounding box center [588, 14] width 236 height 16
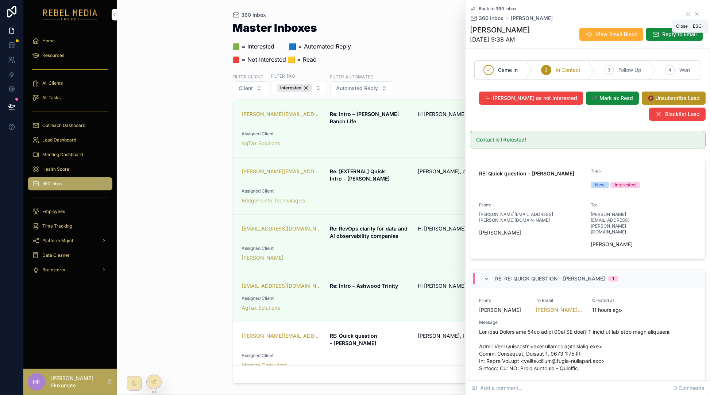
click at [694, 12] on icon "scrollable content" at bounding box center [697, 14] width 6 height 6
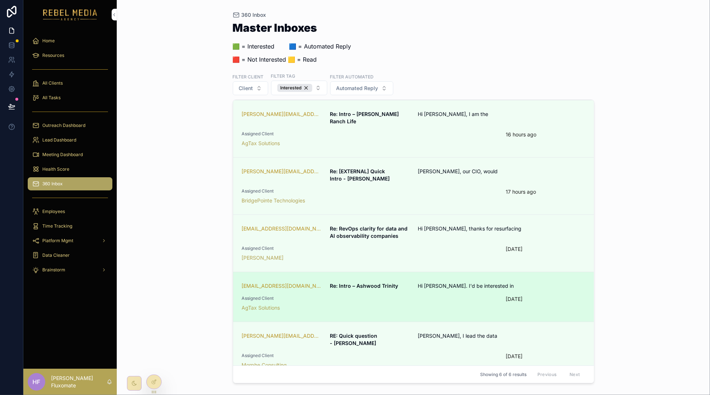
click at [468, 309] on link "[EMAIL_ADDRESS][DOMAIN_NAME] Re: Intro – Ashwood Trinity Hi [PERSON_NAME]. I'd …" at bounding box center [413, 297] width 361 height 50
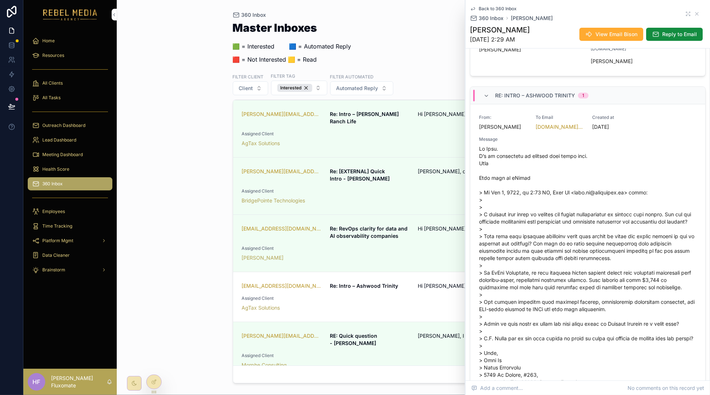
scroll to position [128, 0]
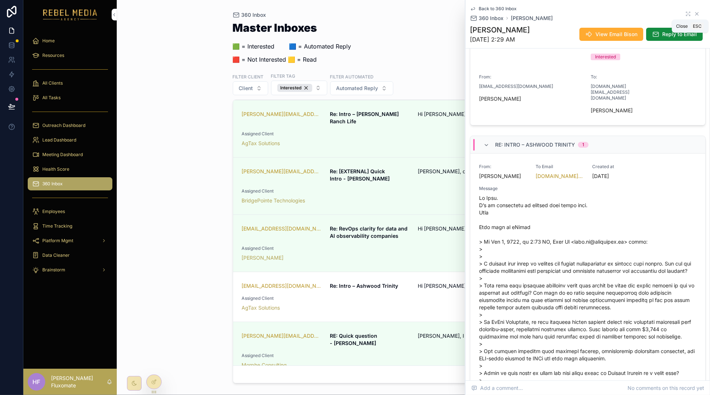
click at [694, 13] on icon "scrollable content" at bounding box center [697, 14] width 6 height 6
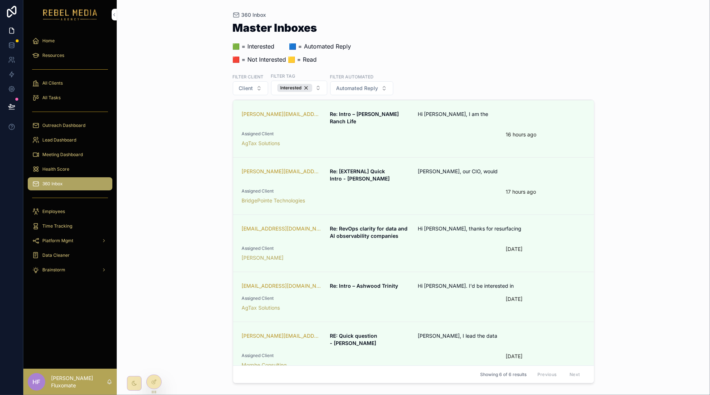
drag, startPoint x: 252, startPoint y: 92, endPoint x: 276, endPoint y: 96, distance: 24.4
click at [252, 92] on span "Client" at bounding box center [246, 88] width 14 height 7
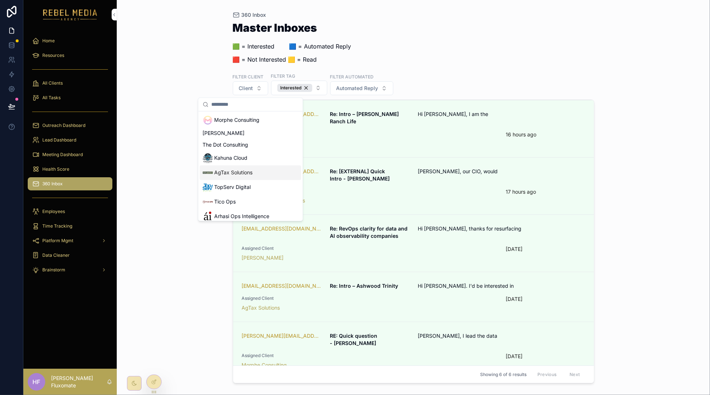
click at [259, 173] on div "AgTax Solutions" at bounding box center [250, 173] width 101 height 15
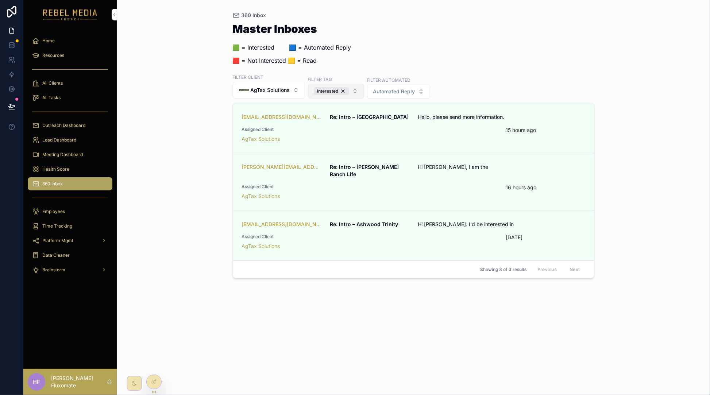
click at [342, 92] on div "Interested" at bounding box center [331, 91] width 35 height 8
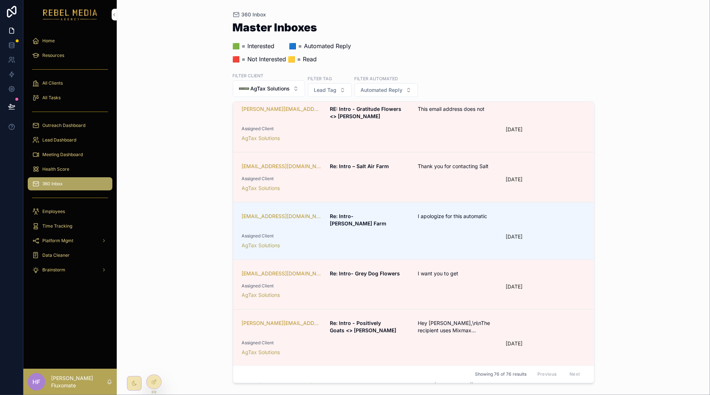
scroll to position [4085, 0]
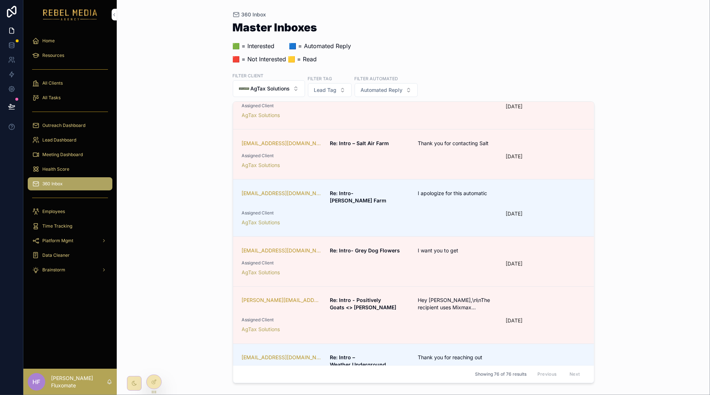
click at [566, 377] on div "Previous Next" at bounding box center [559, 374] width 53 height 11
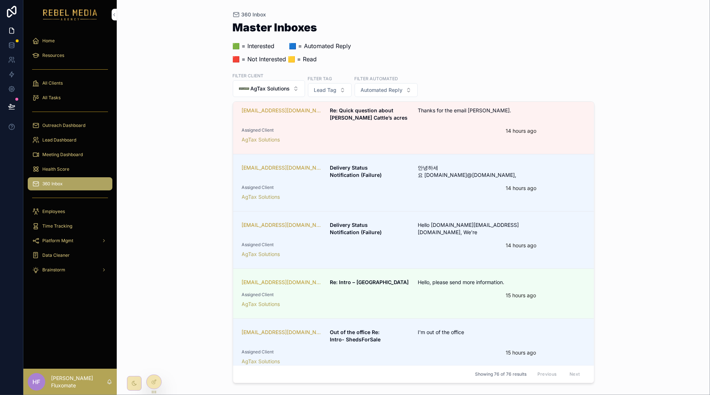
scroll to position [1488, 0]
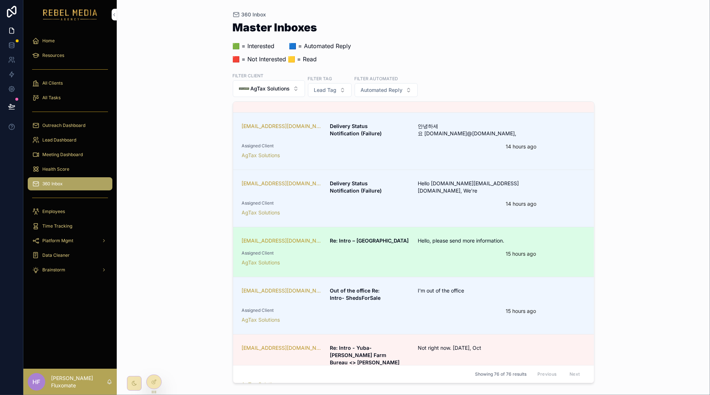
click at [469, 239] on span "Hello, please send more information." at bounding box center [472, 241] width 109 height 7
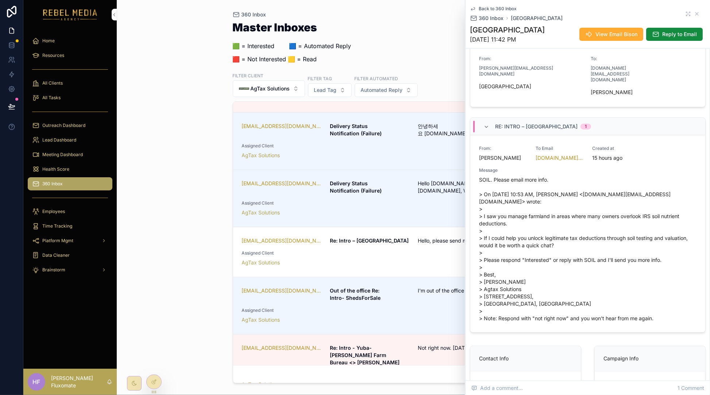
scroll to position [183, 0]
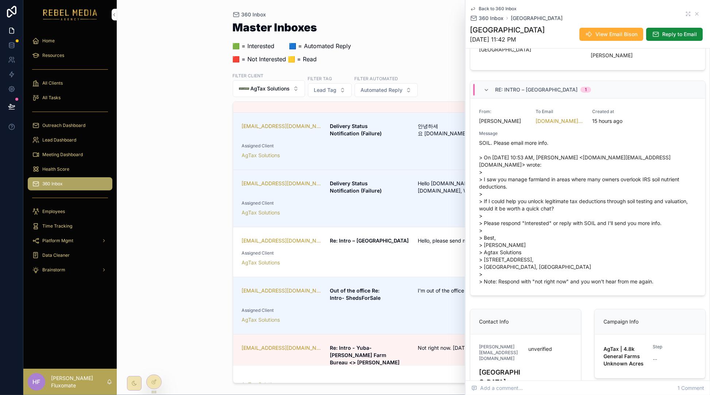
click at [412, 36] on div "Master Inboxes 🟩 = Interested ‎ ‎ ‎ ‎ ‎ ‎‎ ‎ 🟦 = Automated Reply 🟥 = Not Intere…" at bounding box center [414, 45] width 362 height 46
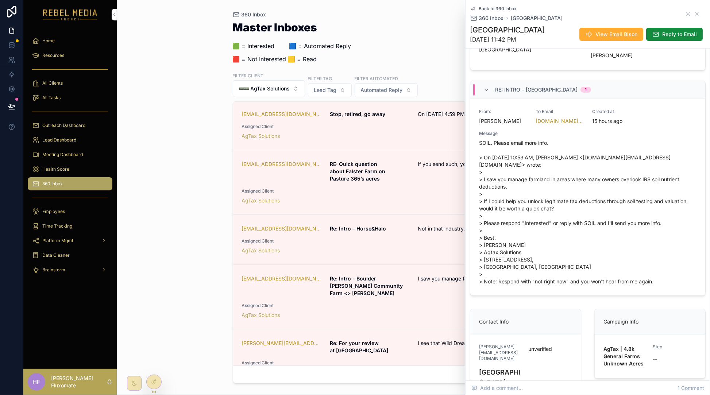
scroll to position [0, 0]
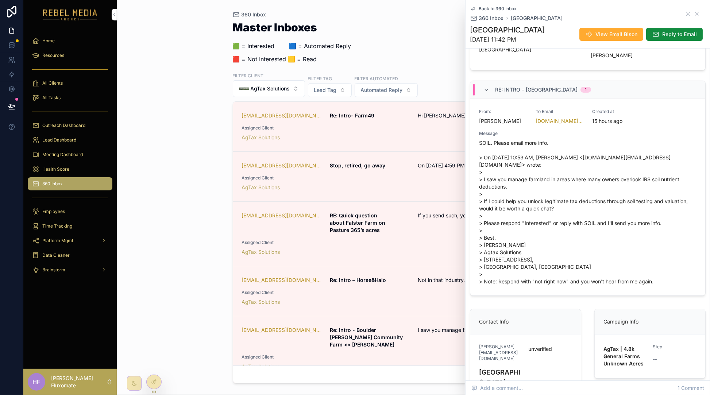
click at [694, 14] on icon "scrollable content" at bounding box center [697, 14] width 6 height 6
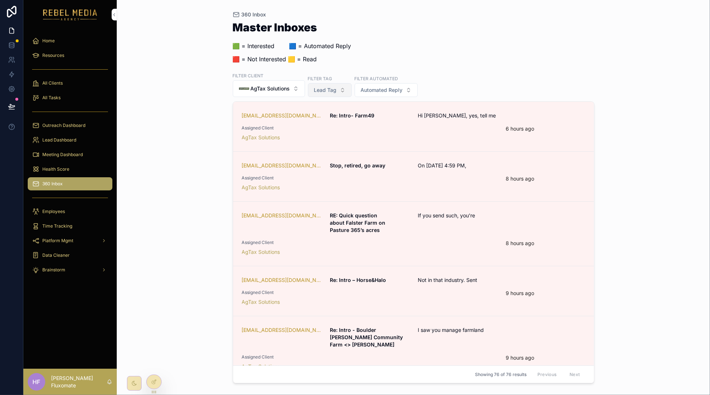
click at [337, 93] on button "Lead Tag" at bounding box center [330, 90] width 44 height 14
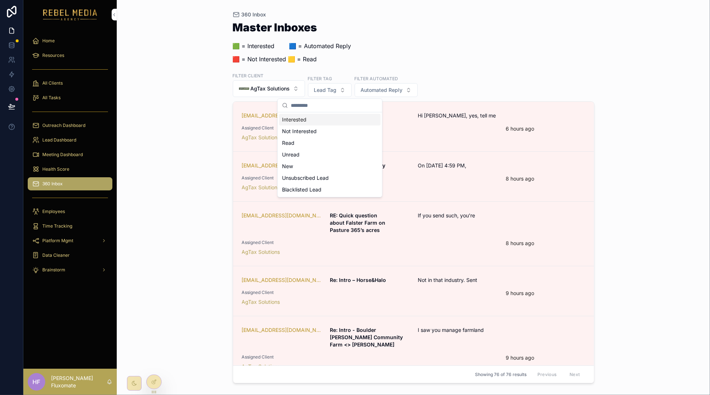
click at [338, 124] on div "Interested" at bounding box center [329, 120] width 101 height 12
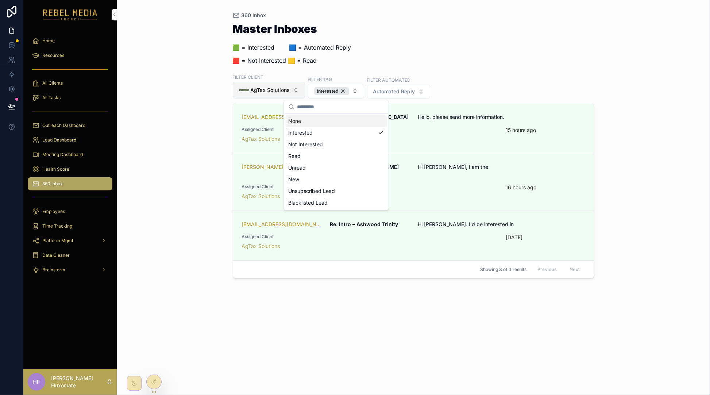
click at [294, 90] on button "AgTax Solutions" at bounding box center [269, 90] width 72 height 17
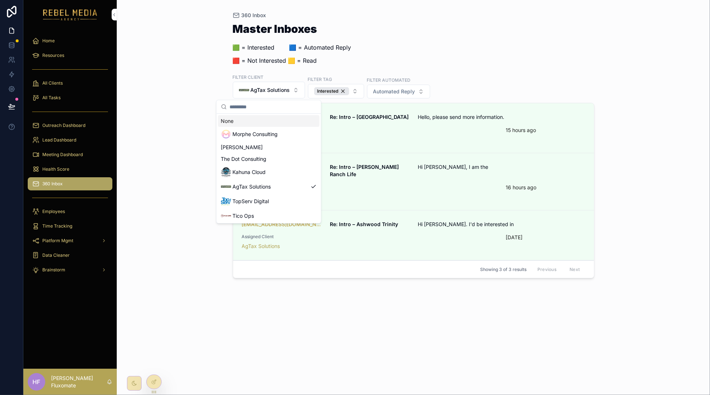
click at [285, 123] on div "None" at bounding box center [268, 121] width 101 height 12
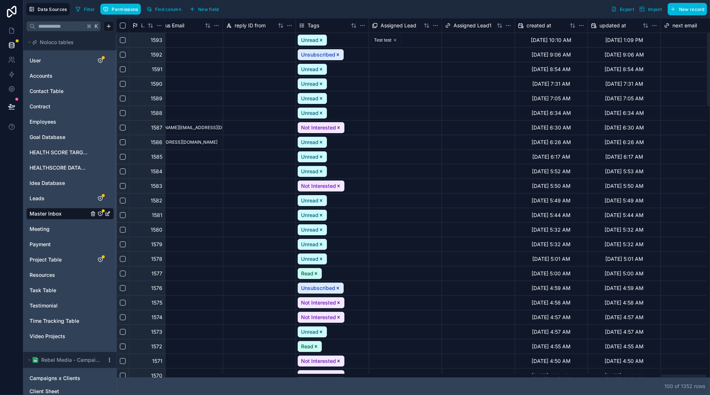
scroll to position [0, 7047]
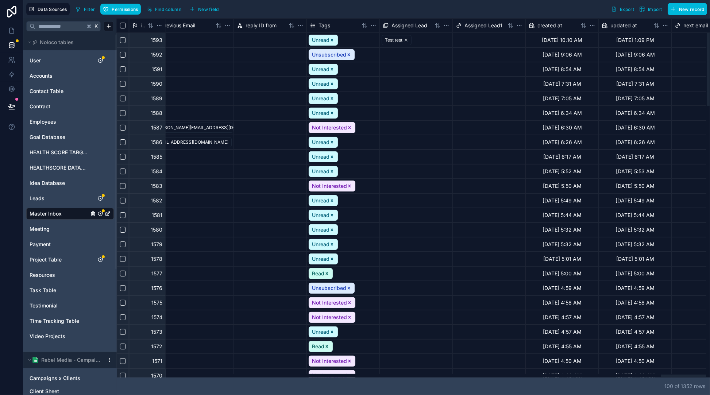
click at [675, 377] on div at bounding box center [412, 376] width 590 height 4
click at [504, 42] on div at bounding box center [489, 40] width 72 height 14
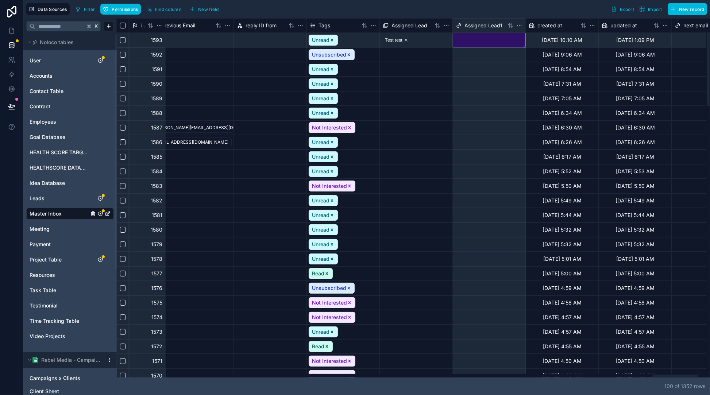
click at [504, 42] on div at bounding box center [489, 40] width 72 height 14
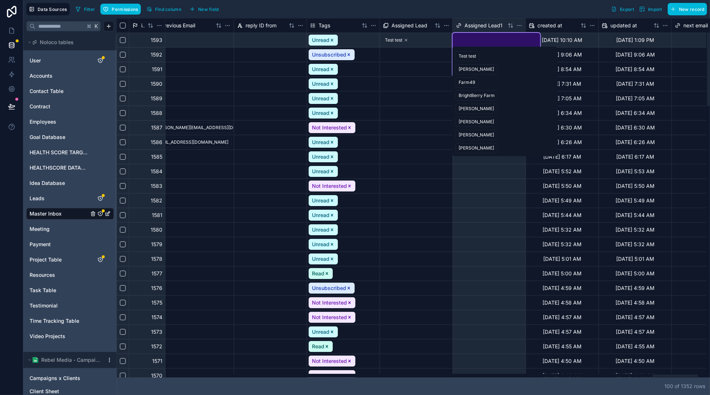
click at [524, 11] on div "Filter Permissions Find column New field Export Import New record" at bounding box center [390, 9] width 635 height 12
click at [527, 11] on div "Filter Permissions Find column New field Export Import New record" at bounding box center [390, 9] width 635 height 12
drag, startPoint x: 524, startPoint y: 7, endPoint x: 517, endPoint y: 7, distance: 6.6
click at [524, 7] on div "Filter Permissions Find column New field Export Import New record" at bounding box center [390, 9] width 635 height 12
click at [500, 9] on div "Filter Permissions Find column New field Export Import New record" at bounding box center [390, 9] width 635 height 12
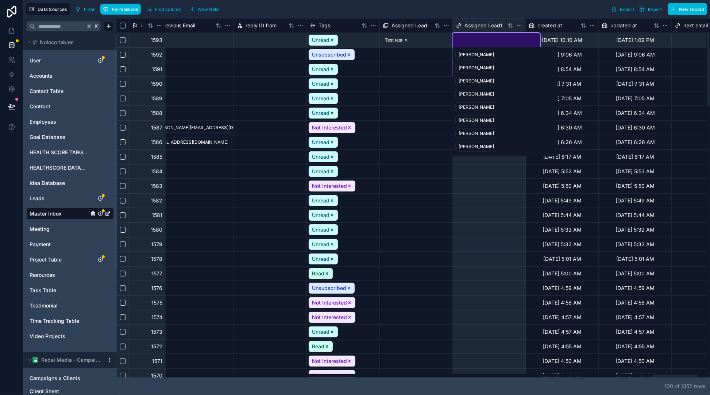
scroll to position [0, 0]
click at [539, 15] on div "Filter Permissions Find column New field Export Import New record" at bounding box center [390, 9] width 635 height 12
click at [493, 202] on div at bounding box center [489, 201] width 72 height 14
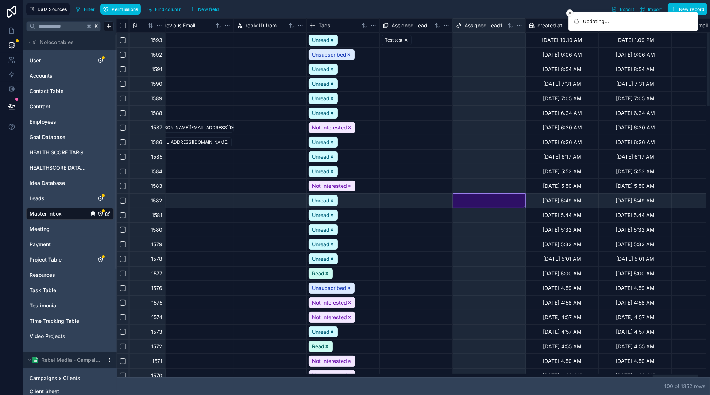
drag, startPoint x: 427, startPoint y: 5, endPoint x: 426, endPoint y: 0, distance: 4.9
click at [427, 5] on div "Filter Permissions Find column New field Export Import New record" at bounding box center [390, 9] width 635 height 12
click at [519, 23] on html "Data Sources Filter Permissions Find column New field Export Import New record …" at bounding box center [355, 197] width 710 height 395
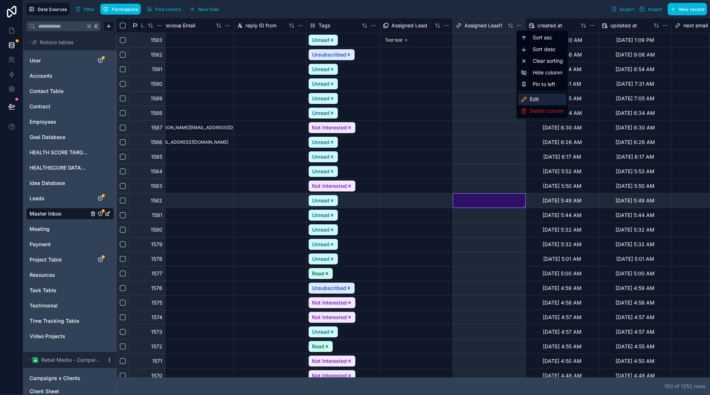
click at [544, 104] on div "Edit" at bounding box center [542, 100] width 49 height 12
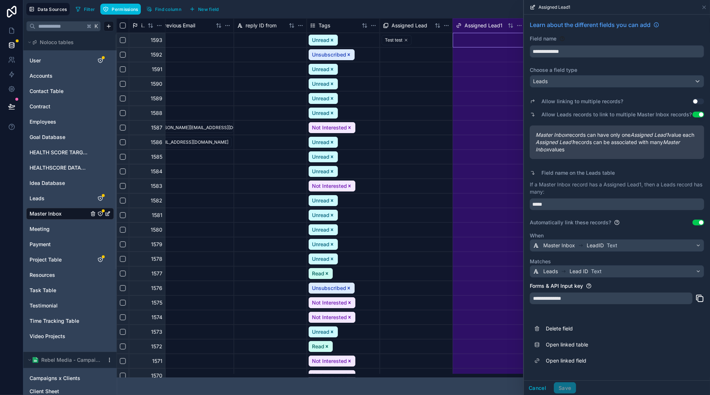
click at [481, 13] on div "Filter Permissions Find column New field Export Import New record" at bounding box center [390, 9] width 635 height 12
click at [446, 16] on div "Data Sources Filter Permissions Find column New field Export Import New record" at bounding box center [366, 9] width 687 height 18
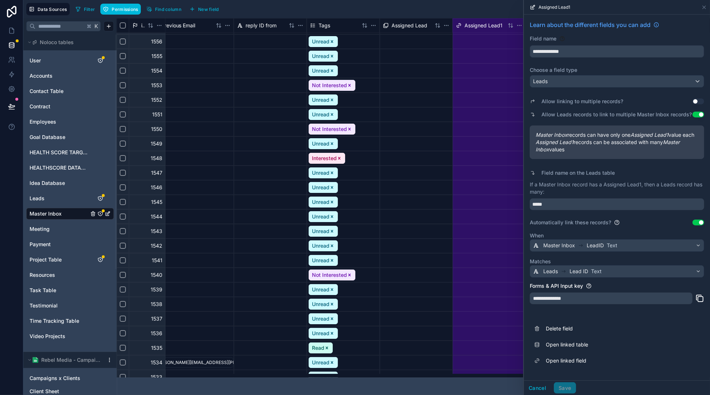
scroll to position [548, 7047]
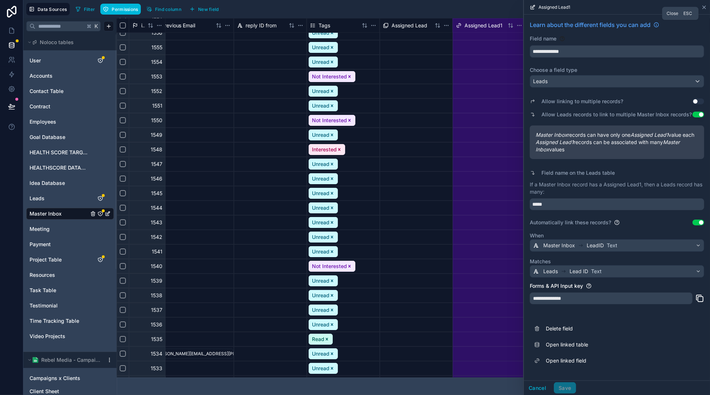
click at [705, 5] on icon at bounding box center [705, 7] width 6 height 6
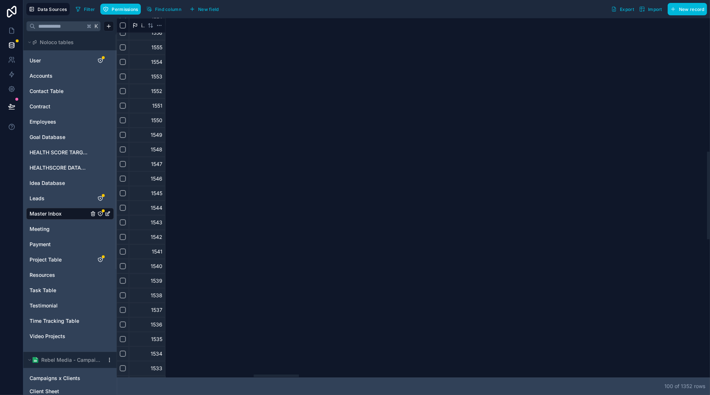
click at [276, 374] on div at bounding box center [412, 376] width 590 height 4
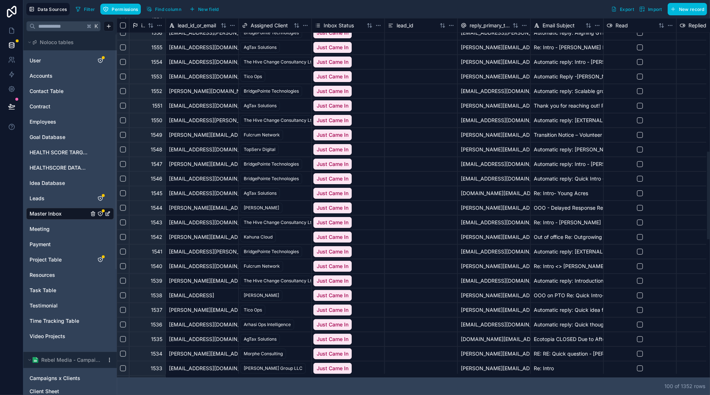
drag, startPoint x: 188, startPoint y: 369, endPoint x: 153, endPoint y: 352, distance: 39.0
click at [132, 375] on div at bounding box center [139, 376] width 45 height 3
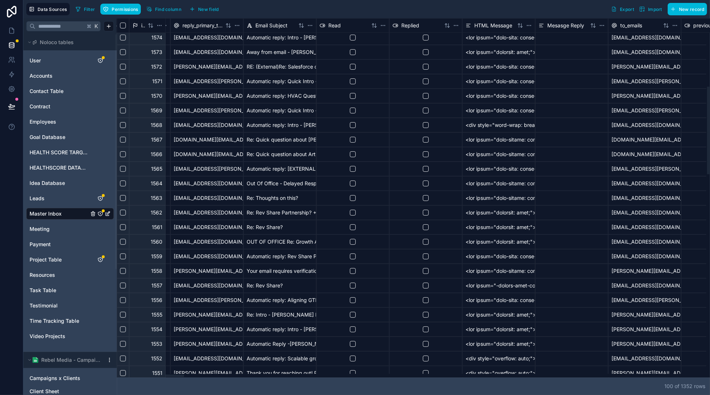
scroll to position [280, 283]
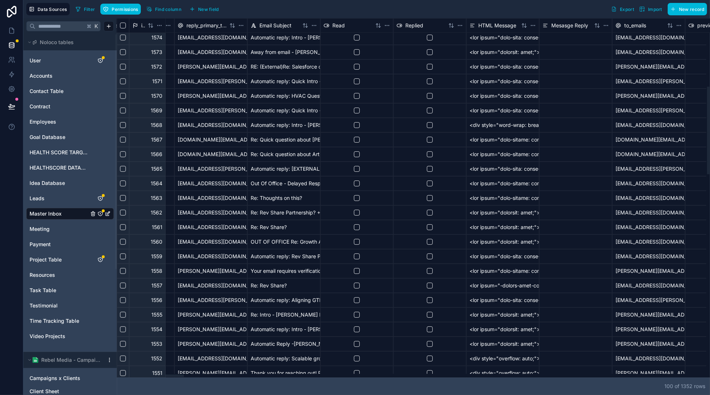
drag, startPoint x: 355, startPoint y: 370, endPoint x: 161, endPoint y: 372, distance: 193.9
click at [161, 374] on div at bounding box center [412, 376] width 590 height 4
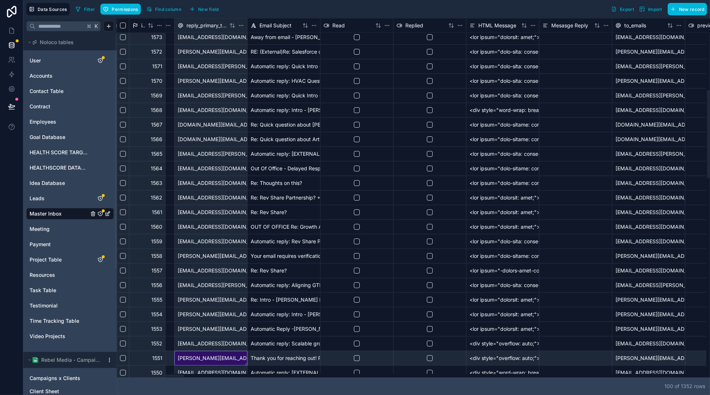
drag, startPoint x: 178, startPoint y: 373, endPoint x: 170, endPoint y: 374, distance: 8.0
click at [169, 375] on div "id lead_id_or_email Assigned Client Inbox Status lead_id reply_primary_to_email…" at bounding box center [414, 198] width 594 height 360
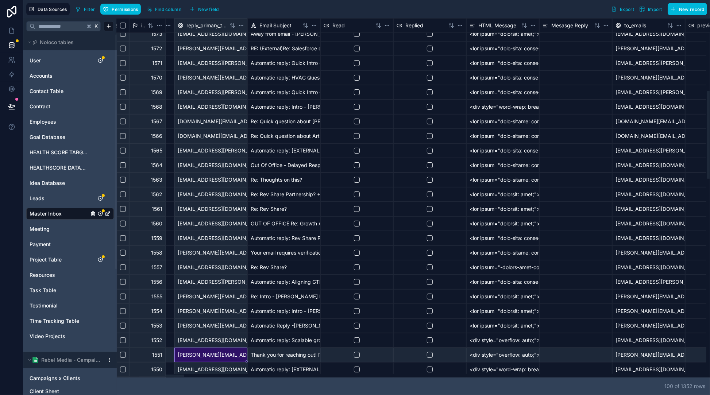
click at [214, 334] on div "d.tabbart@bridgepointetechnologiesai.co" at bounding box center [211, 340] width 73 height 15
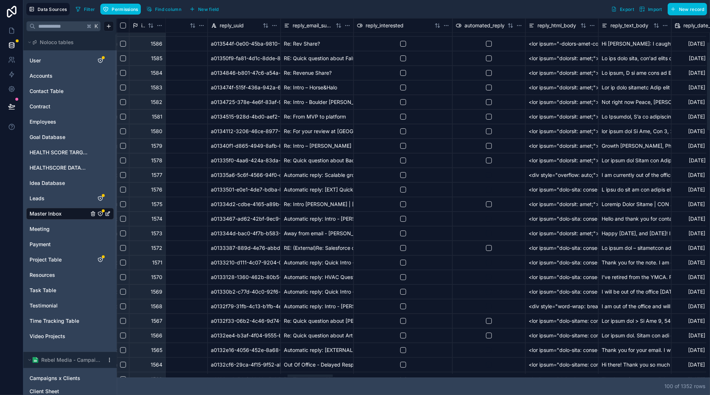
scroll to position [99, 2241]
drag, startPoint x: 181, startPoint y: 377, endPoint x: 330, endPoint y: 378, distance: 148.6
click at [330, 377] on div at bounding box center [310, 376] width 45 height 3
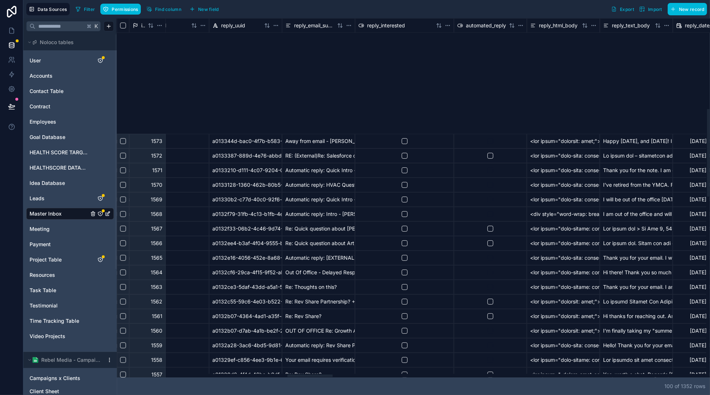
scroll to position [175, 2241]
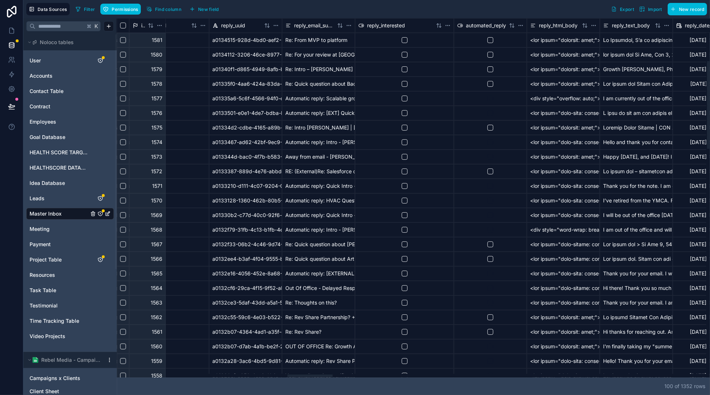
click at [448, 27] on html "Data Sources Filter Permissions Find column New field Export Import New record …" at bounding box center [355, 197] width 710 height 395
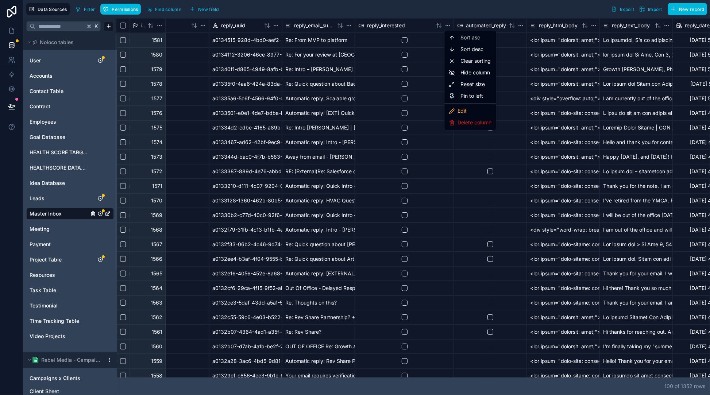
click at [436, 24] on html "Data Sources Filter Permissions Find column New field Export Import New record …" at bounding box center [355, 197] width 710 height 395
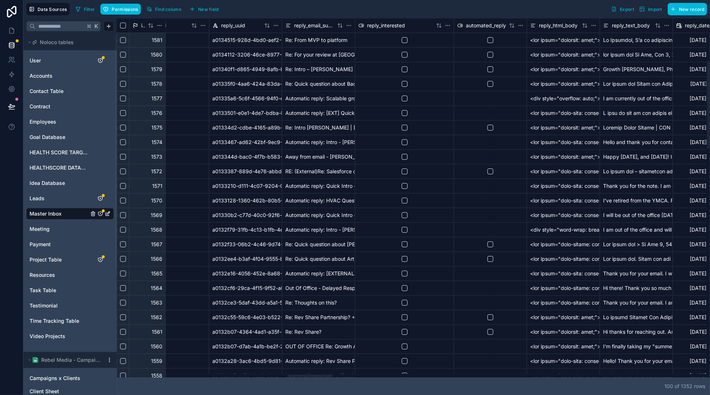
click at [440, 25] on icon at bounding box center [440, 26] width 0 height 4
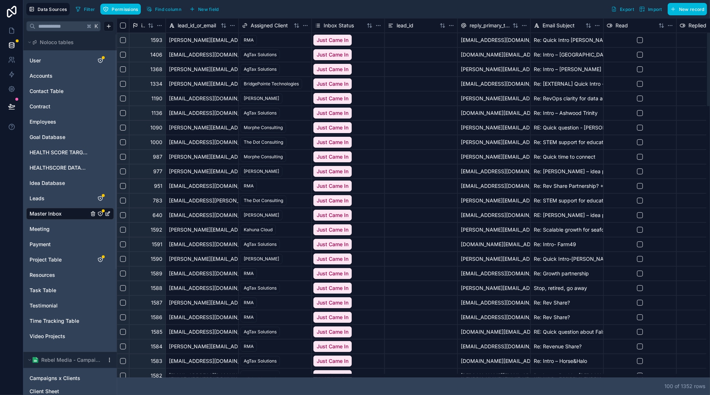
drag, startPoint x: 231, startPoint y: 378, endPoint x: 303, endPoint y: 372, distance: 72.5
click at [304, 372] on div "id lead_id_or_email Assigned Client Inbox Status lead_id reply_primary_to_email…" at bounding box center [414, 206] width 594 height 377
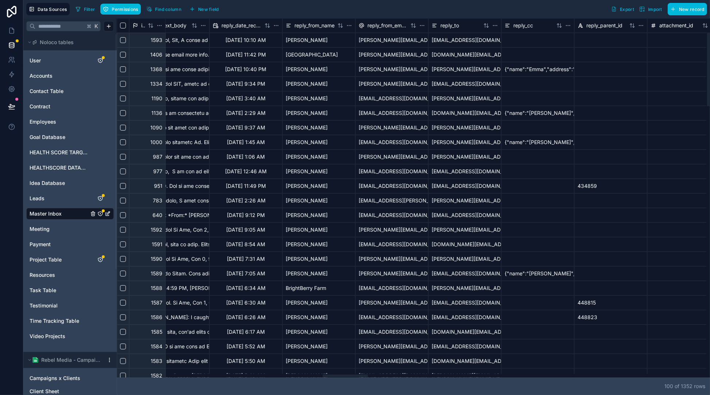
drag, startPoint x: 296, startPoint y: 377, endPoint x: 346, endPoint y: 375, distance: 50.0
click at [346, 375] on div at bounding box center [412, 376] width 590 height 4
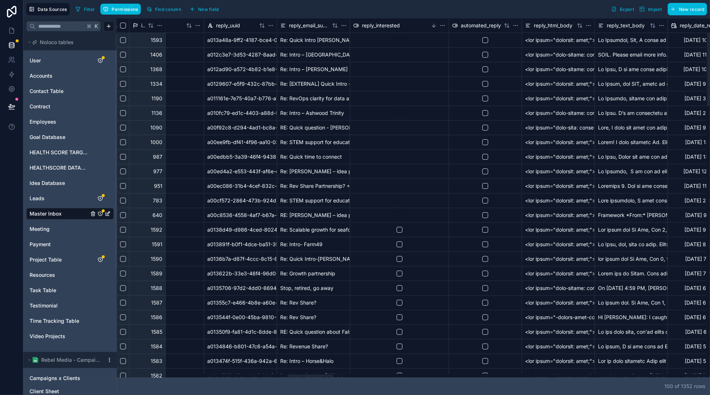
scroll to position [0, 2242]
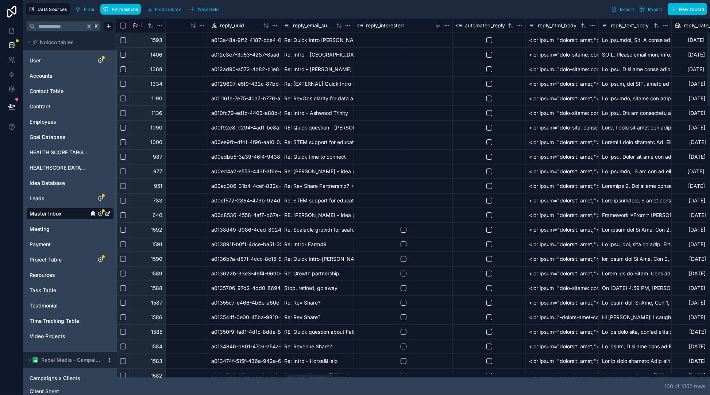
drag, startPoint x: 347, startPoint y: 375, endPoint x: 310, endPoint y: 364, distance: 38.1
click at [310, 375] on div at bounding box center [310, 376] width 45 height 3
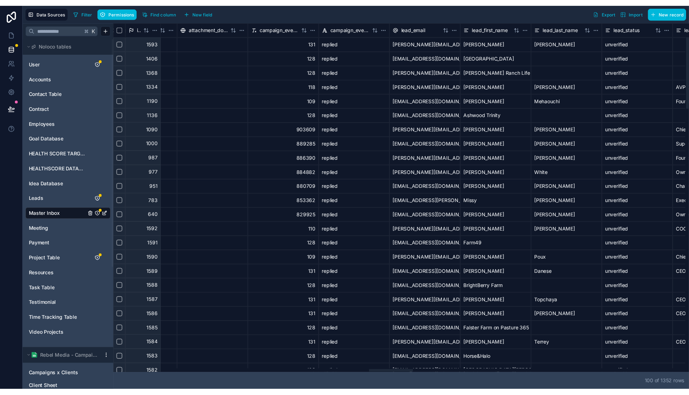
scroll to position [0, 3463]
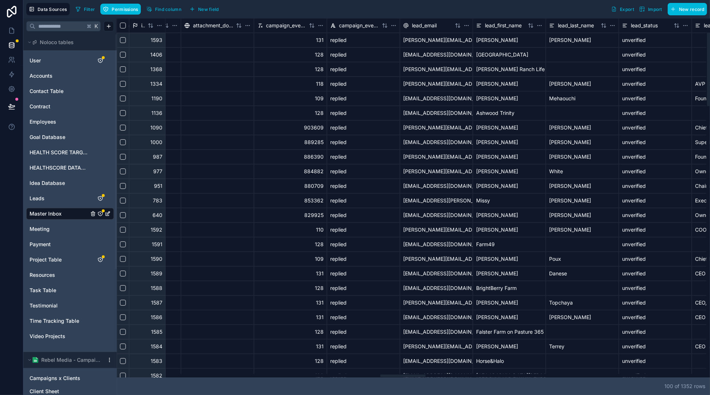
drag, startPoint x: 475, startPoint y: 376, endPoint x: 403, endPoint y: 345, distance: 78.8
click at [403, 374] on div at bounding box center [412, 376] width 590 height 4
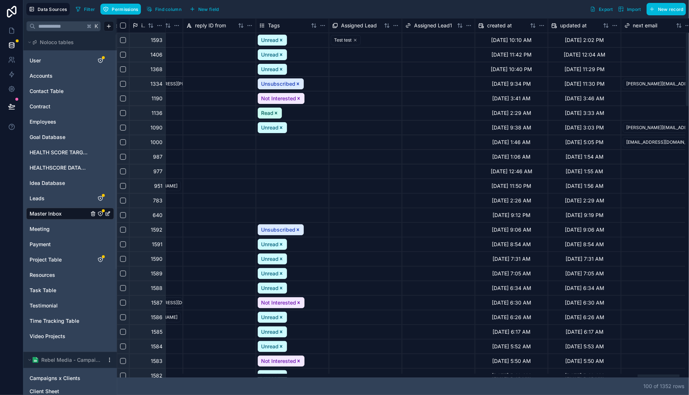
drag, startPoint x: 257, startPoint y: 375, endPoint x: 611, endPoint y: 256, distance: 374.3
click at [658, 374] on div at bounding box center [401, 376] width 568 height 4
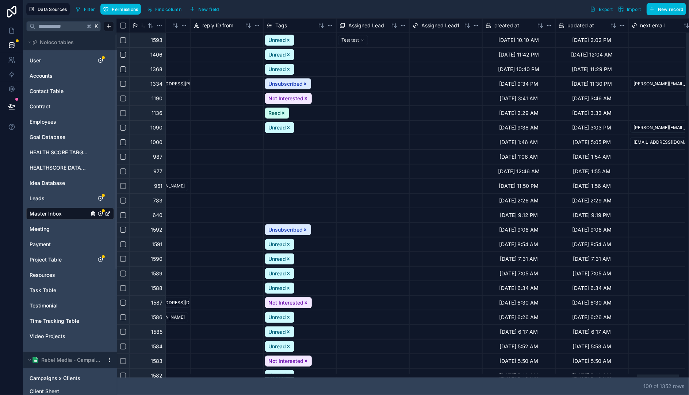
click at [403, 24] on html "Data Sources Filter Permissions Find column New field Export Import New record …" at bounding box center [344, 197] width 689 height 395
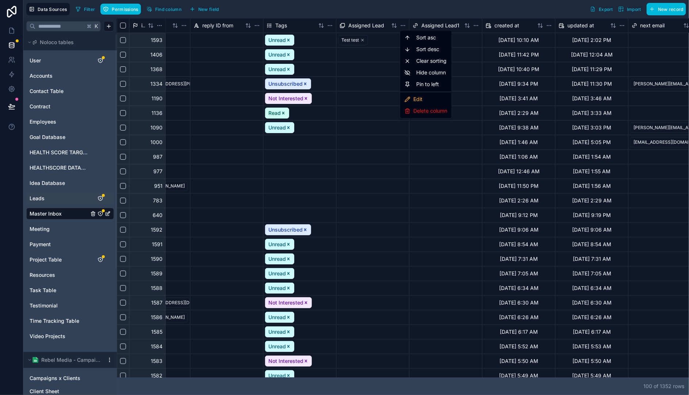
click at [41, 200] on html "Data Sources Filter Permissions Find column New field Export Import New record …" at bounding box center [344, 197] width 689 height 395
click at [41, 200] on span "Leads" at bounding box center [37, 198] width 15 height 7
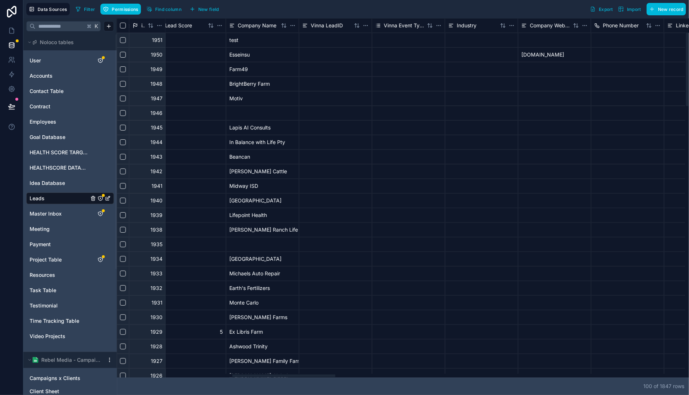
drag, startPoint x: 184, startPoint y: 377, endPoint x: 305, endPoint y: 358, distance: 122.3
click at [299, 375] on div at bounding box center [283, 376] width 103 height 3
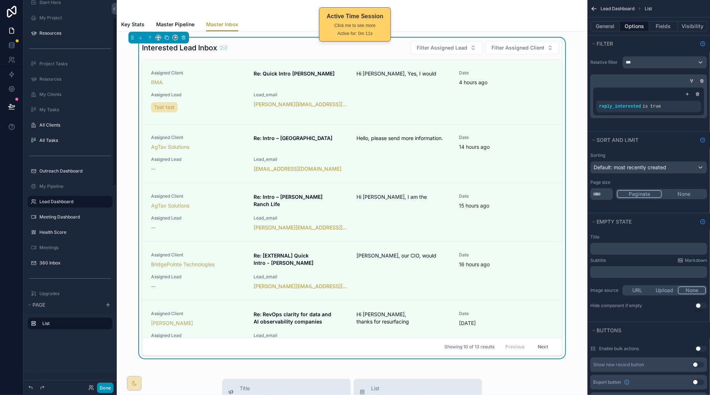
click at [106, 387] on button "Done" at bounding box center [105, 388] width 16 height 11
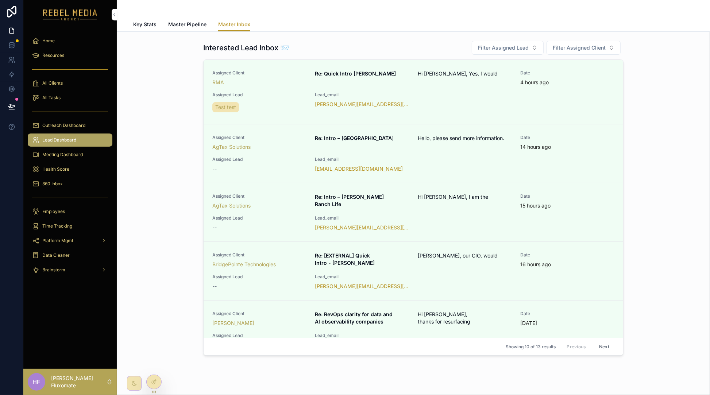
click at [145, 22] on span "Key Stats" at bounding box center [144, 24] width 23 height 7
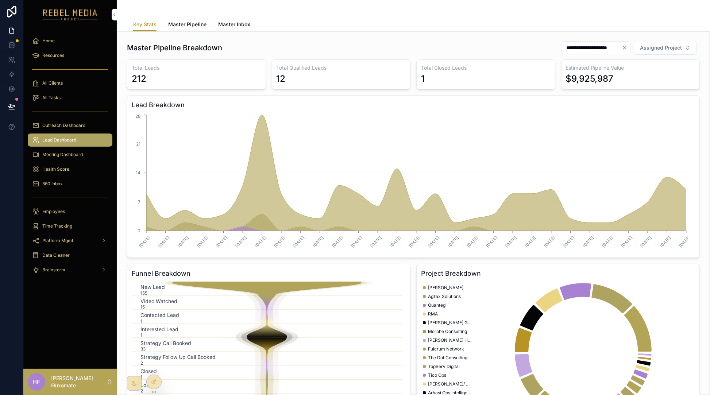
click at [193, 22] on span "Master Pipeline" at bounding box center [187, 24] width 38 height 7
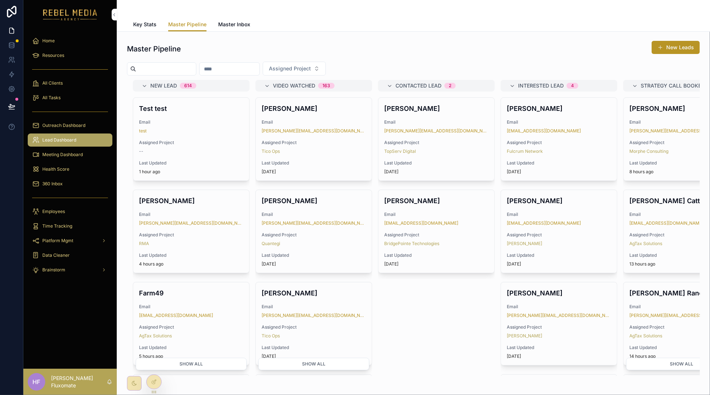
click at [220, 24] on span "Master Inbox" at bounding box center [234, 24] width 32 height 7
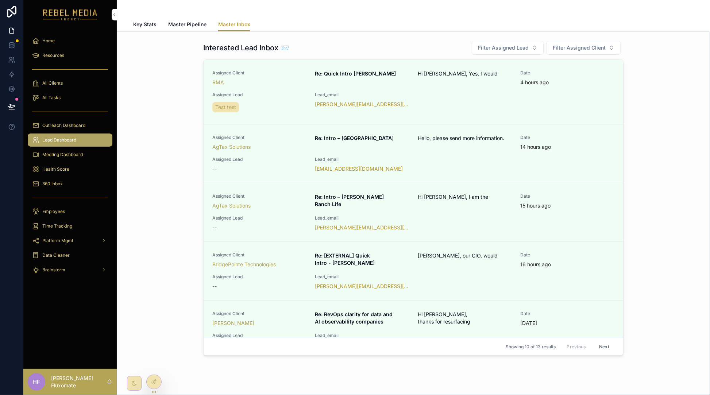
drag, startPoint x: 141, startPoint y: 380, endPoint x: 145, endPoint y: 379, distance: 3.7
click at [142, 380] on div "Master Inbox Key Stats Master Pipeline Master Inbox Interested Lead Inbox 📨 Fil…" at bounding box center [414, 197] width 594 height 395
click at [157, 380] on icon at bounding box center [154, 382] width 6 height 6
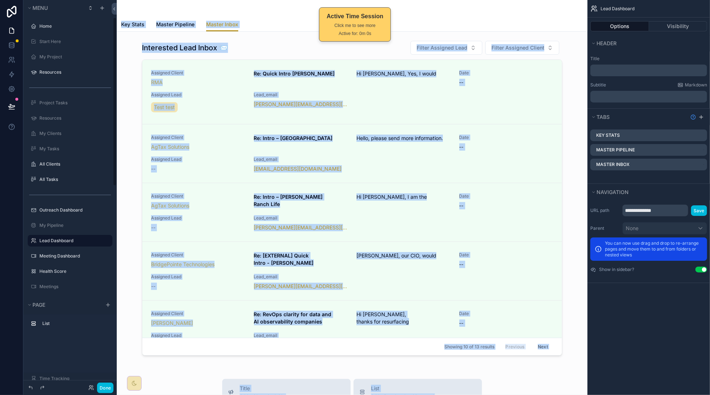
scroll to position [39, 0]
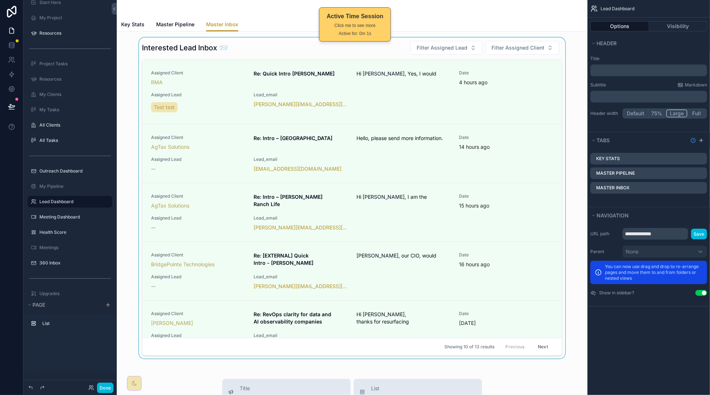
click at [387, 51] on div "scrollable content" at bounding box center [352, 200] width 459 height 324
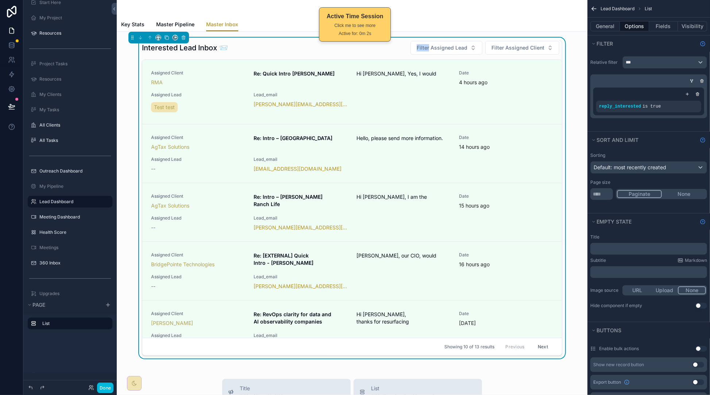
click at [387, 51] on div "Interested Lead Inbox 📨 Filter Assigned Lead Filter Assigned Client" at bounding box center [352, 48] width 421 height 15
click at [599, 26] on button "General" at bounding box center [606, 26] width 30 height 10
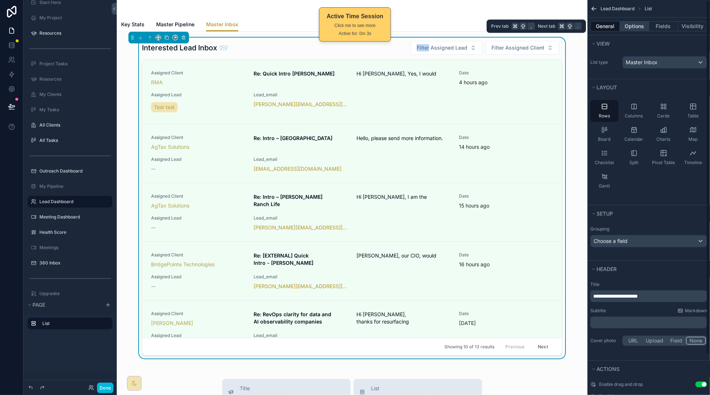
click at [626, 26] on button "Options" at bounding box center [634, 26] width 29 height 10
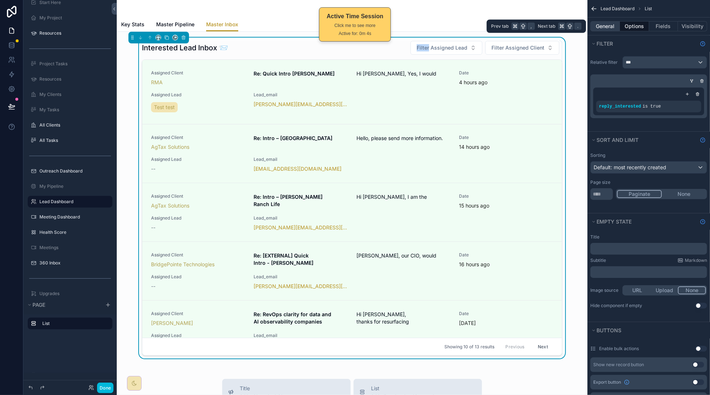
click at [606, 27] on button "General" at bounding box center [606, 26] width 30 height 10
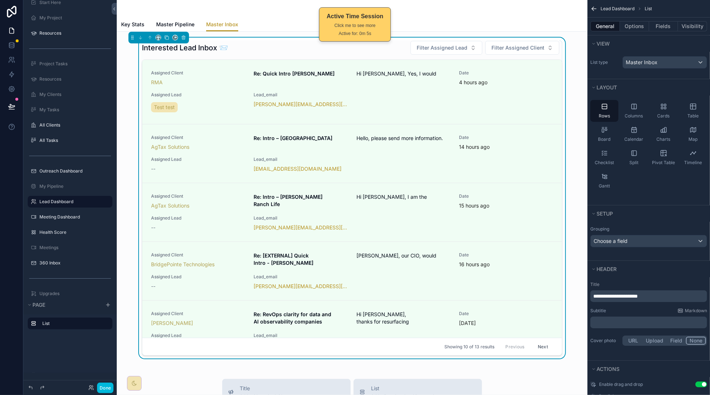
click at [298, 46] on div "Interested Lead Inbox 📨 Filter Assigned Lead Filter Assigned Client" at bounding box center [352, 48] width 421 height 15
click at [631, 24] on button "Options" at bounding box center [634, 26] width 29 height 10
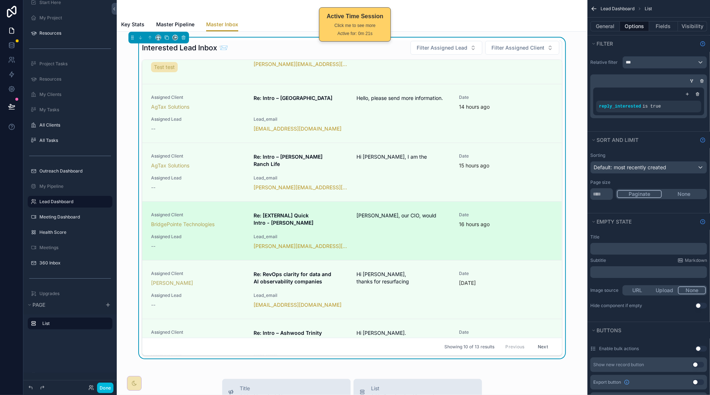
scroll to position [0, 0]
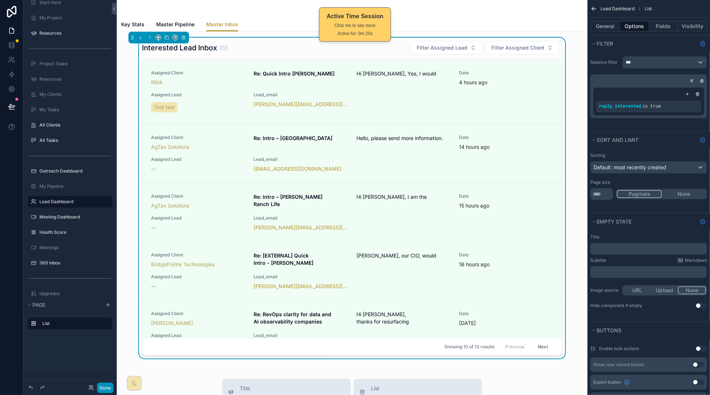
click at [109, 389] on button "Done" at bounding box center [105, 388] width 16 height 11
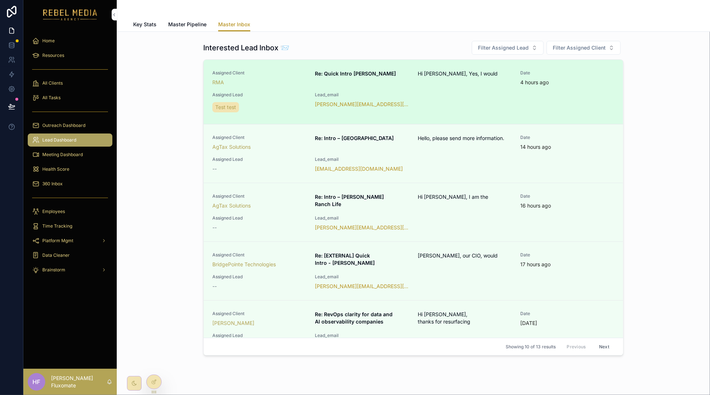
click at [464, 91] on div "Assigned Client RMA Re: Quick Intro [PERSON_NAME], Yes, I would Date 4 hours ag…" at bounding box center [413, 92] width 402 height 44
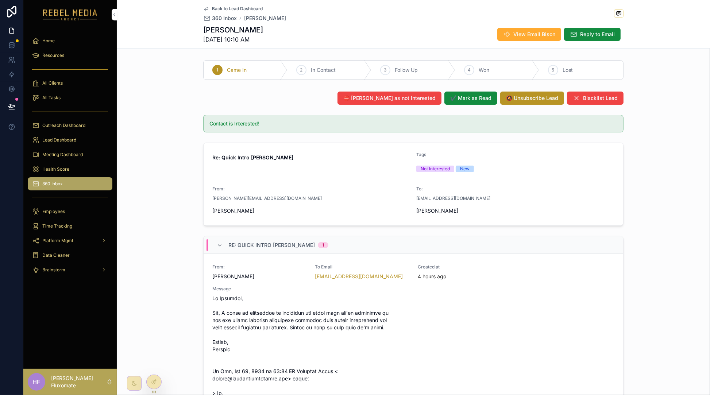
click at [208, 8] on link "Back to Lead Dashboard" at bounding box center [233, 9] width 60 height 6
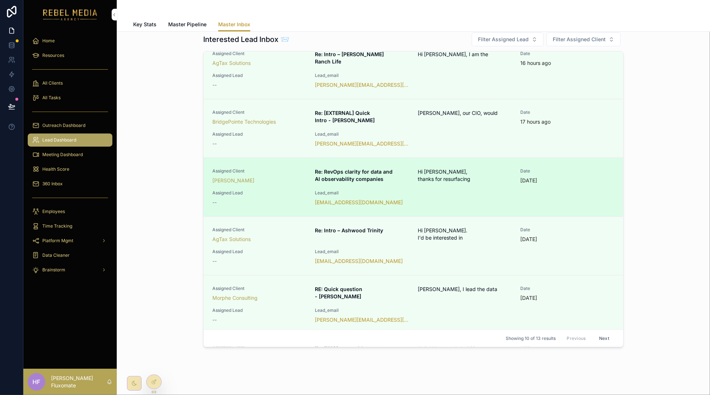
scroll to position [46, 0]
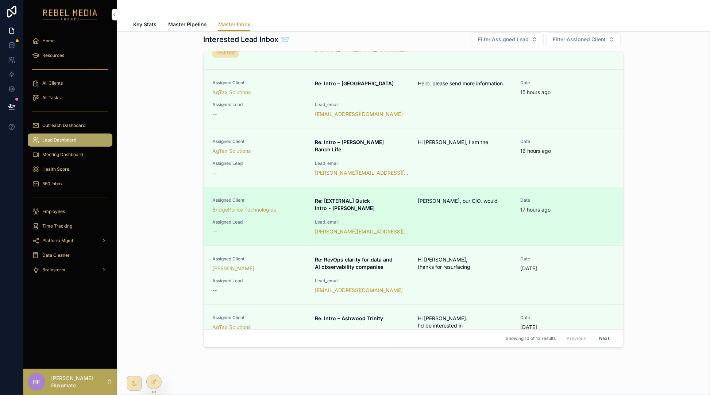
click at [582, 208] on div "17 hours ago" at bounding box center [568, 209] width 94 height 7
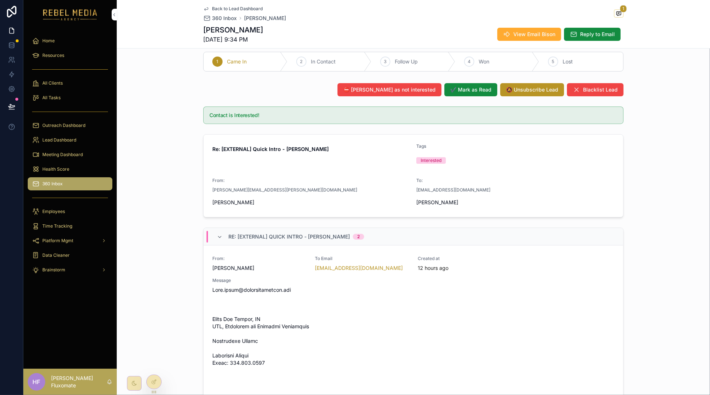
click at [225, 6] on span "Back to Lead Dashboard" at bounding box center [237, 9] width 51 height 6
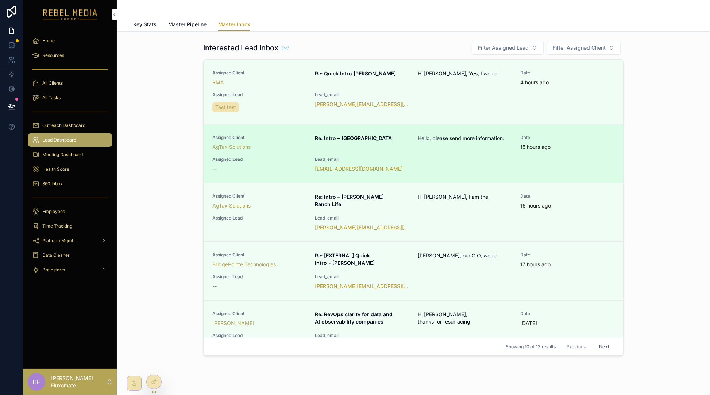
click at [474, 164] on div "Assigned Client AgTax Solutions Re: Intro – [GEOGRAPHIC_DATA] Hello, please sen…" at bounding box center [413, 154] width 402 height 38
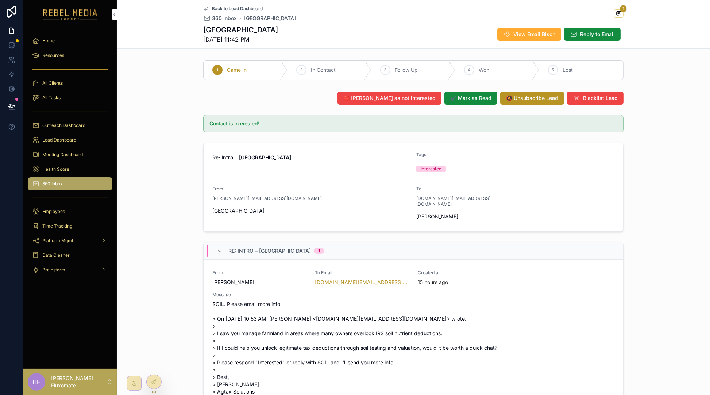
click at [203, 6] on icon "scrollable content" at bounding box center [206, 9] width 6 height 6
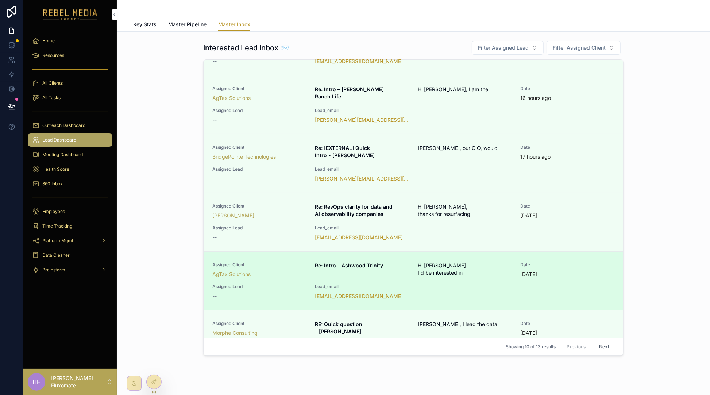
scroll to position [107, 0]
click at [483, 284] on div "Assigned Client AgTax Solutions Re: Intro – Ashwood Trinity Hi [PERSON_NAME]. I…" at bounding box center [413, 282] width 402 height 38
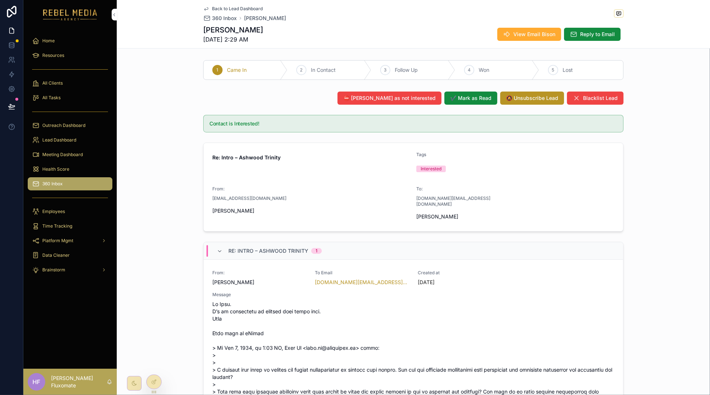
click at [222, 19] on span "360 Inbox" at bounding box center [224, 18] width 25 height 7
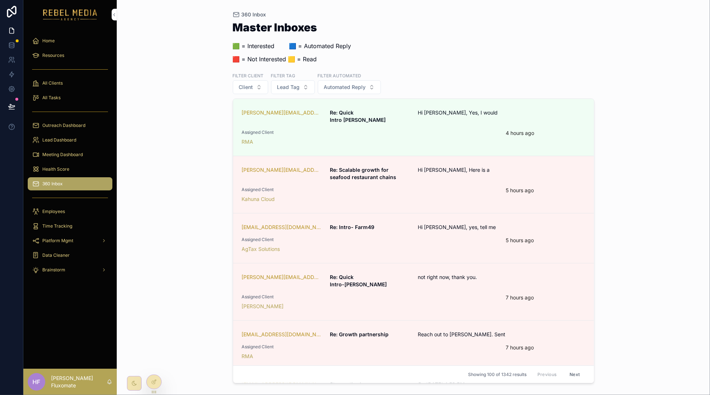
click at [47, 182] on span "360 Inbox" at bounding box center [52, 184] width 20 height 6
click at [299, 88] on span "Lead Tag" at bounding box center [288, 87] width 23 height 7
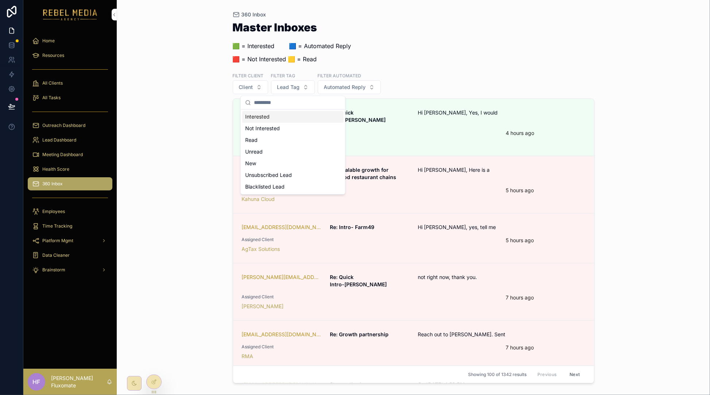
click at [298, 119] on div "Interested" at bounding box center [292, 117] width 101 height 12
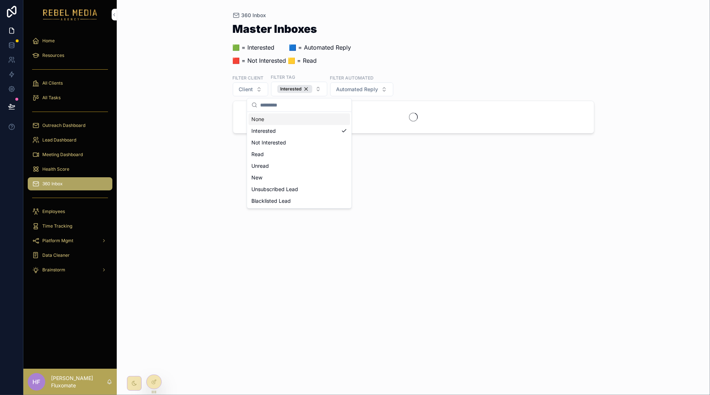
click at [567, 56] on div "Master Inboxes 🟩 = Interested ‎ ‎ ‎ ‎ ‎ ‎‎ ‎ 🟦 = Automated Reply 🟥 = Not Intere…" at bounding box center [414, 46] width 362 height 46
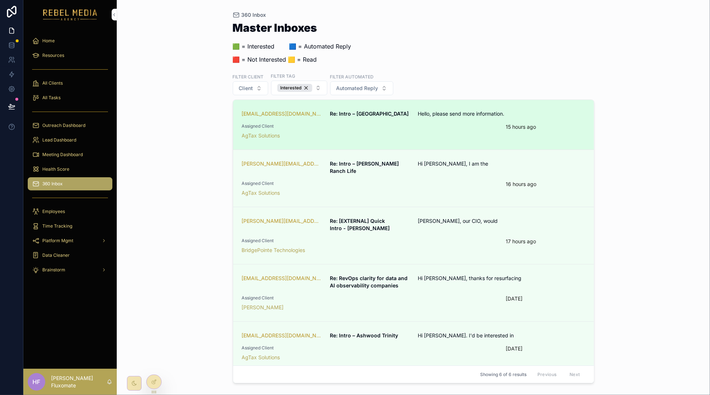
click at [481, 123] on div "[EMAIL_ADDRESS][DOMAIN_NAME] Re: Intro – [GEOGRAPHIC_DATA] Hello, please send m…" at bounding box center [414, 124] width 344 height 29
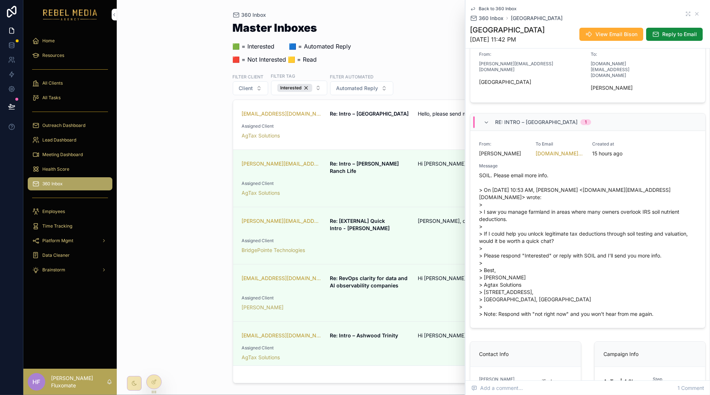
scroll to position [166, 0]
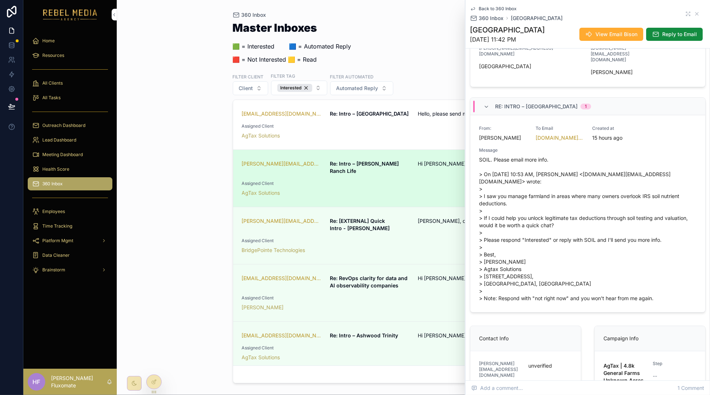
click at [406, 181] on span "Assigned Client" at bounding box center [370, 184] width 256 height 6
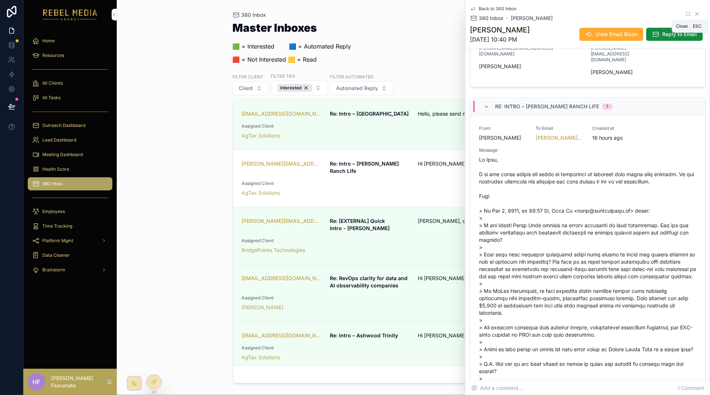
click at [694, 15] on icon "scrollable content" at bounding box center [697, 14] width 6 height 6
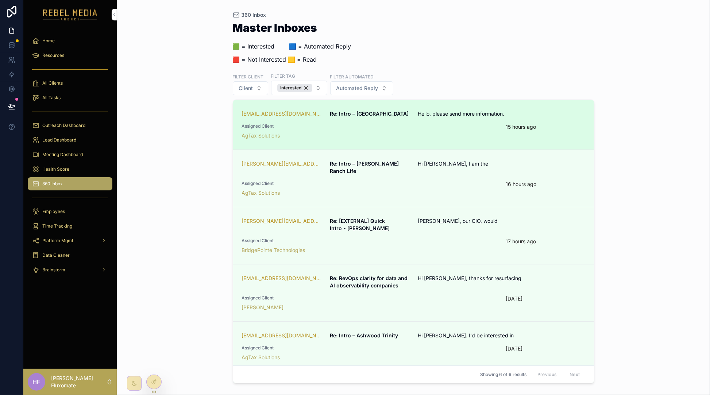
click at [426, 127] on span "Assigned Client" at bounding box center [370, 126] width 256 height 6
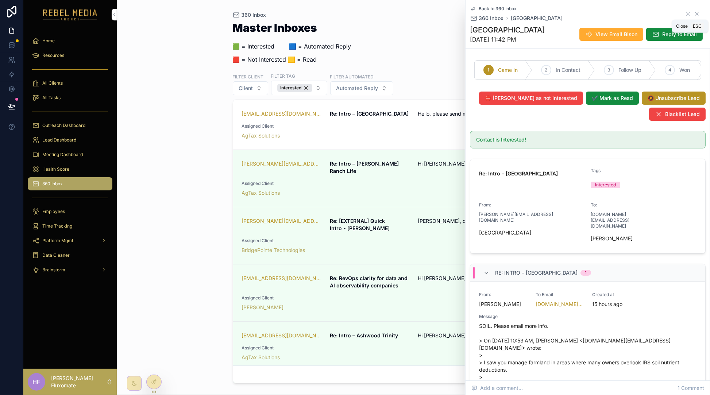
click at [694, 14] on icon "scrollable content" at bounding box center [697, 14] width 6 height 6
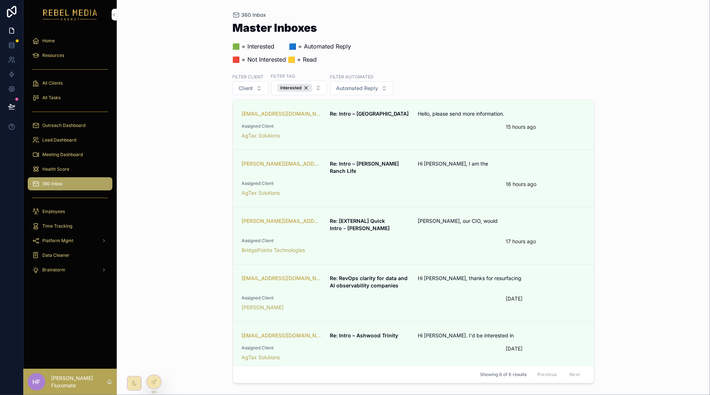
click at [68, 142] on span "Lead Dashboard" at bounding box center [59, 140] width 34 height 6
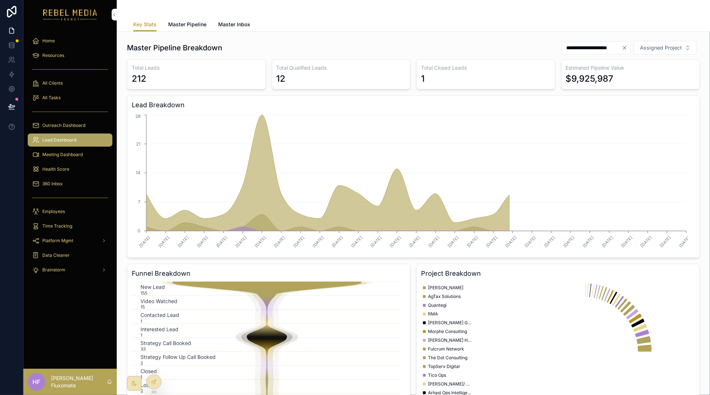
click at [234, 21] on span "Master Inbox" at bounding box center [234, 24] width 32 height 7
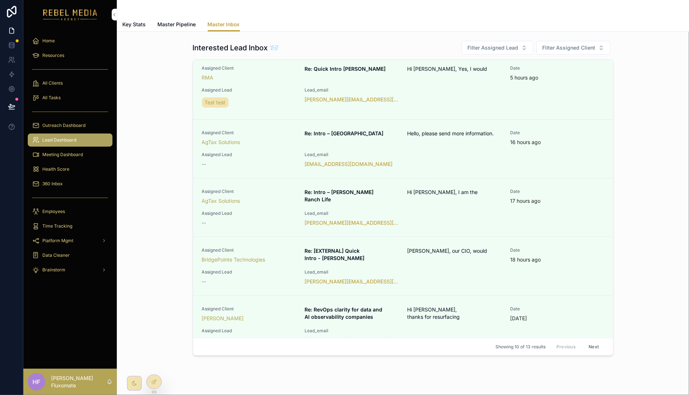
scroll to position [14, 0]
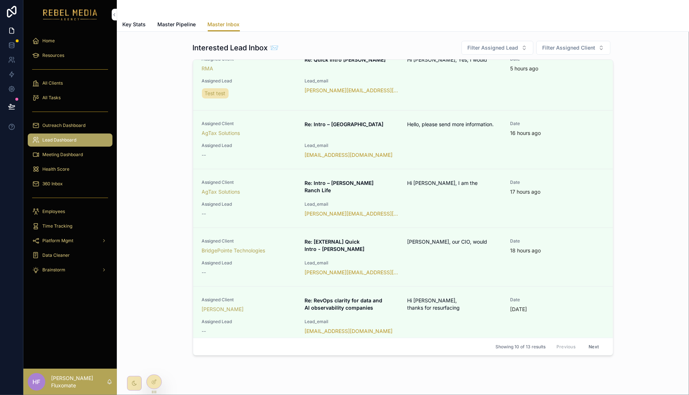
click at [64, 183] on div "360 Inbox" at bounding box center [70, 184] width 76 height 12
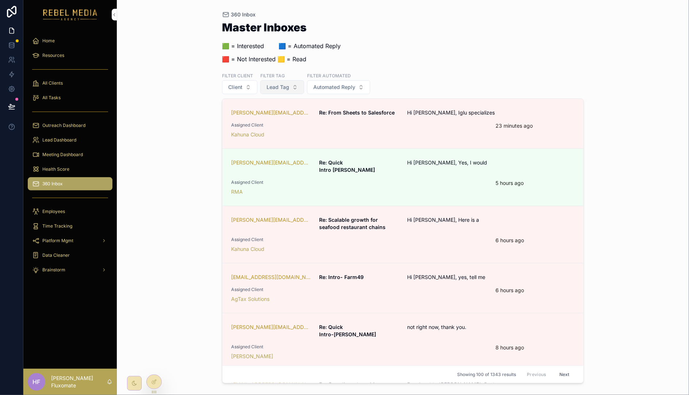
click at [283, 89] on span "Lead Tag" at bounding box center [277, 87] width 23 height 7
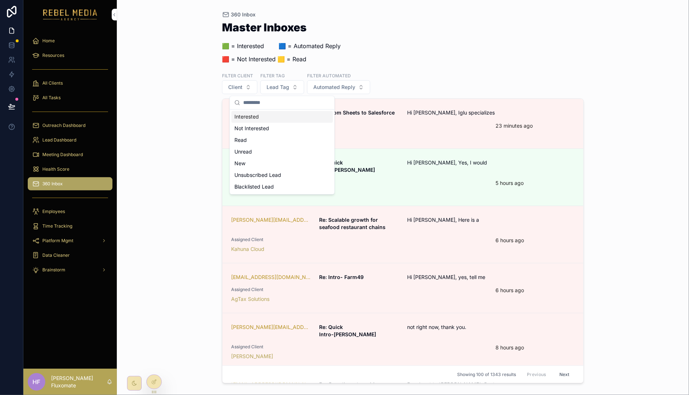
click at [270, 118] on div "Interested" at bounding box center [281, 117] width 101 height 12
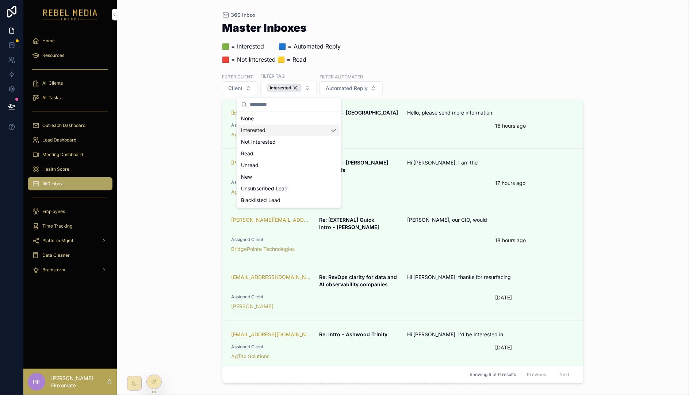
scroll to position [2, 0]
click at [623, 81] on div "360 Inbox Master Inboxes 🟩 = Interested ‎ ‎ ‎ ‎ ‎ ‎‎ ‎ 🟦 = Automated Reply 🟥 = …" at bounding box center [403, 197] width 572 height 395
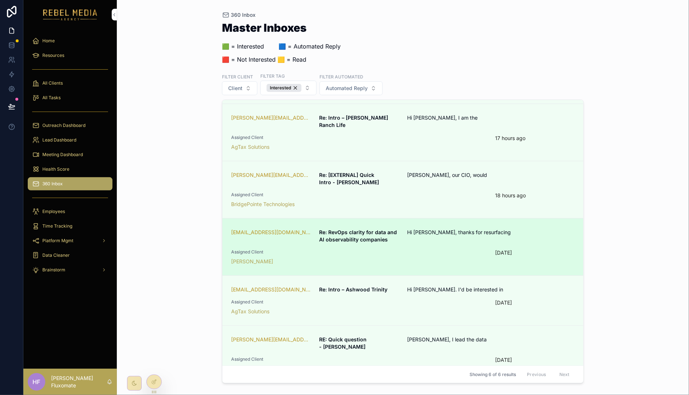
scroll to position [50, 0]
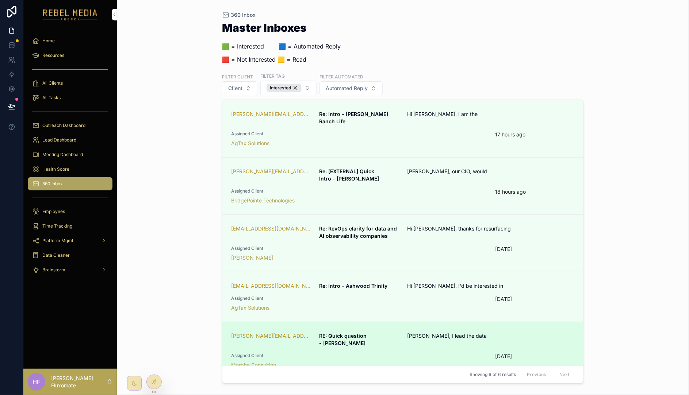
click at [453, 353] on span "Assigned Client" at bounding box center [359, 356] width 256 height 6
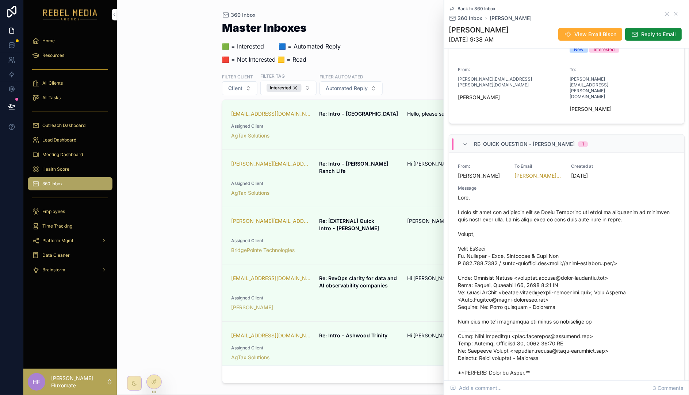
click at [391, 51] on div "Master Inboxes 🟩 = Interested ‎ ‎ ‎ ‎ ‎ ‎‎ ‎ 🟦 = Automated Reply 🟥 = Not Intere…" at bounding box center [403, 45] width 362 height 46
click at [674, 14] on icon "scrollable content" at bounding box center [675, 13] width 3 height 3
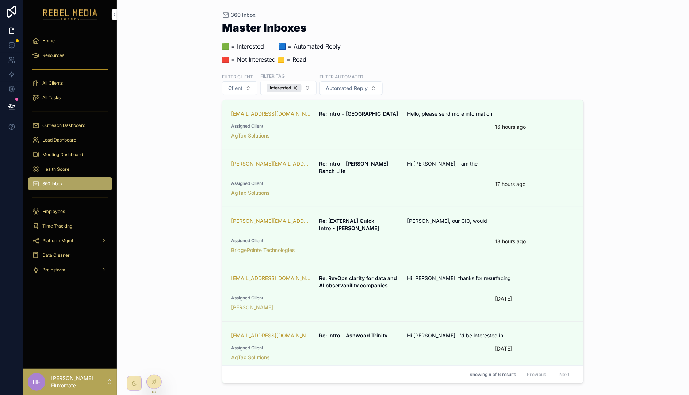
click at [593, 197] on div "360 Inbox Master Inboxes 🟩 = Interested ‎ ‎ ‎ ‎ ‎ ‎‎ ‎ 🟦 = Automated Reply 🟥 = …" at bounding box center [403, 197] width 572 height 395
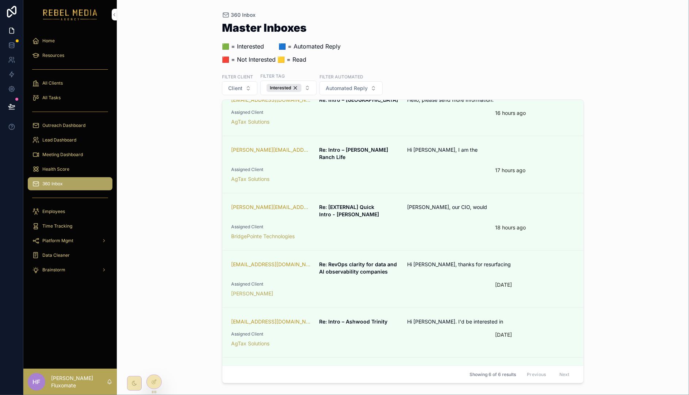
scroll to position [15, 0]
click at [59, 184] on span "360 Inbox" at bounding box center [52, 184] width 20 height 6
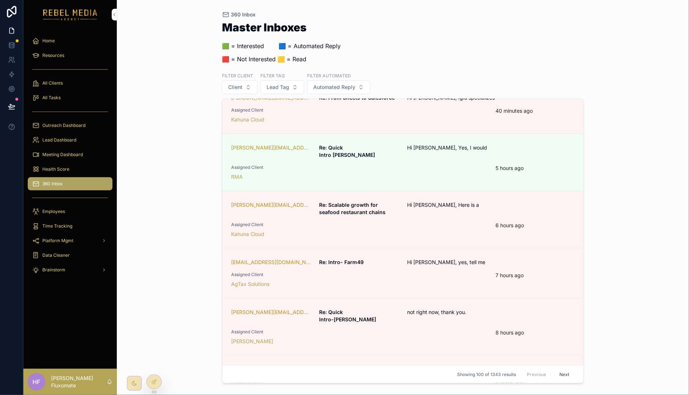
click at [66, 133] on div "Lead Dashboard" at bounding box center [69, 140] width 93 height 15
click at [68, 136] on div "Lead Dashboard" at bounding box center [70, 140] width 76 height 12
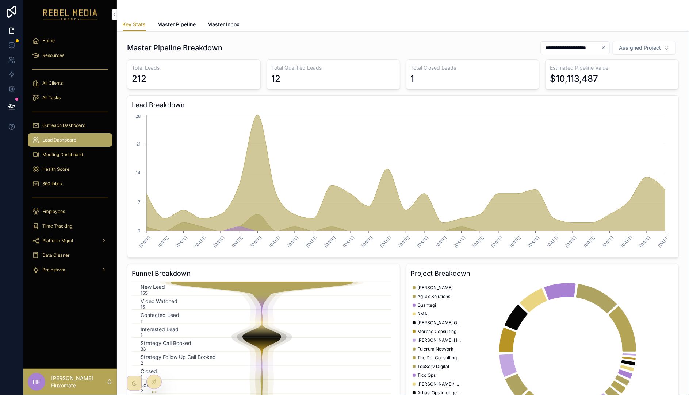
click at [234, 20] on link "Master Inbox" at bounding box center [224, 25] width 32 height 15
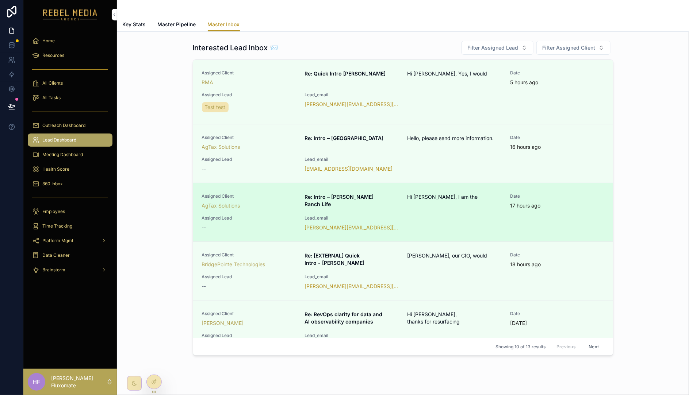
scroll to position [2, 0]
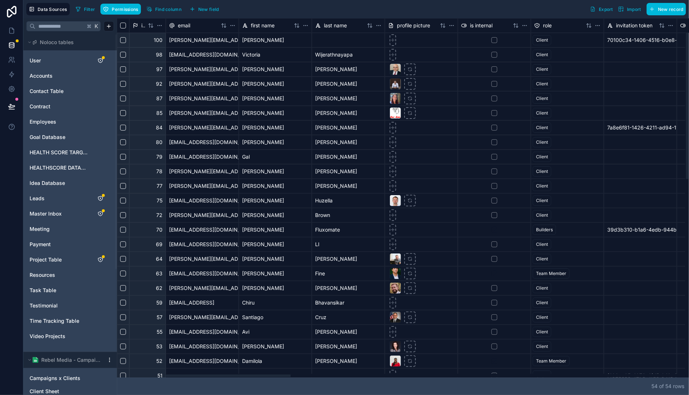
drag, startPoint x: 244, startPoint y: 375, endPoint x: 215, endPoint y: 282, distance: 97.6
click at [204, 375] on div at bounding box center [203, 376] width 173 height 3
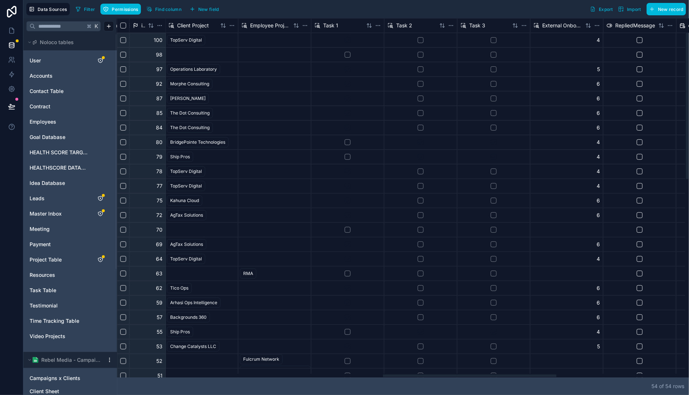
drag, startPoint x: 273, startPoint y: 376, endPoint x: 525, endPoint y: 354, distance: 252.9
click at [540, 375] on div at bounding box center [469, 376] width 173 height 3
click at [55, 212] on span "Master Inbox" at bounding box center [46, 213] width 32 height 7
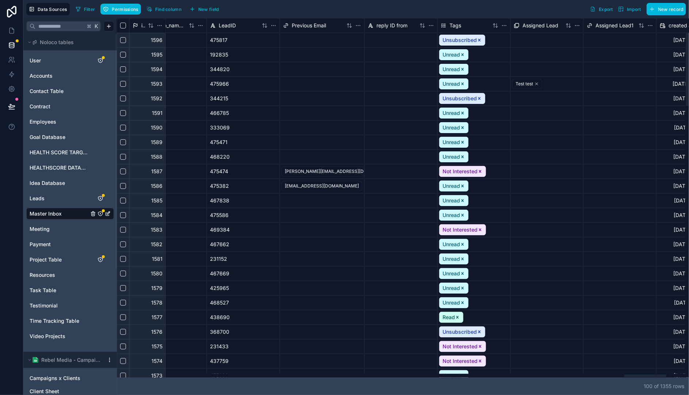
scroll to position [0, 6796]
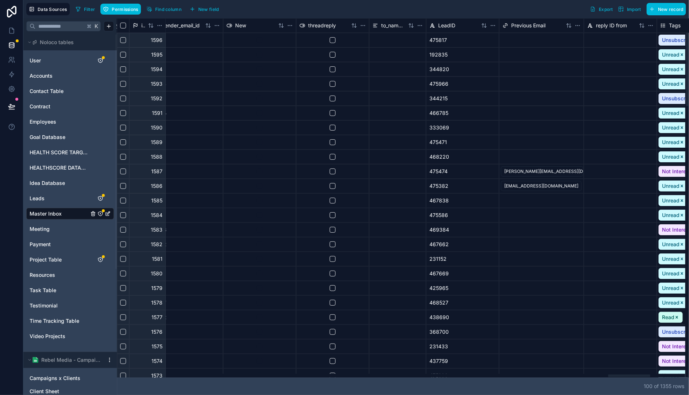
drag, startPoint x: 189, startPoint y: 376, endPoint x: 545, endPoint y: 218, distance: 390.3
click at [628, 378] on div at bounding box center [401, 376] width 568 height 4
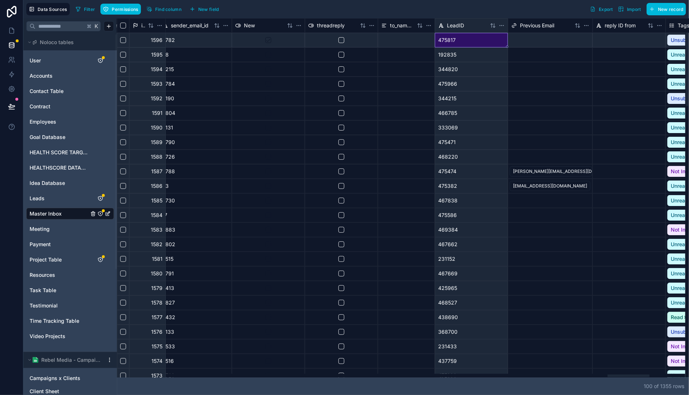
click at [469, 44] on div "475817" at bounding box center [471, 40] width 73 height 15
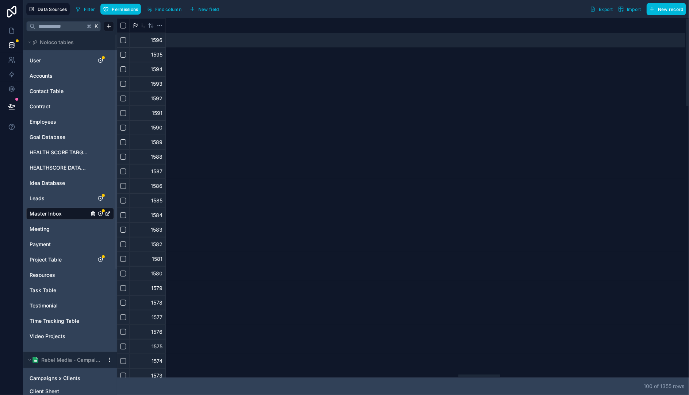
scroll to position [0, 4668]
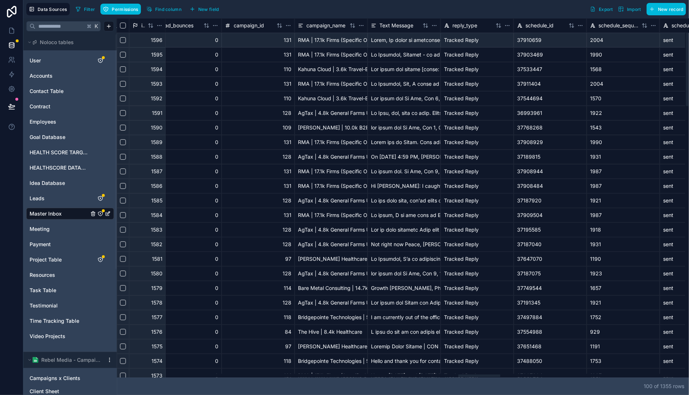
drag, startPoint x: 479, startPoint y: 380, endPoint x: 523, endPoint y: 377, distance: 44.2
click at [480, 378] on div at bounding box center [401, 376] width 568 height 4
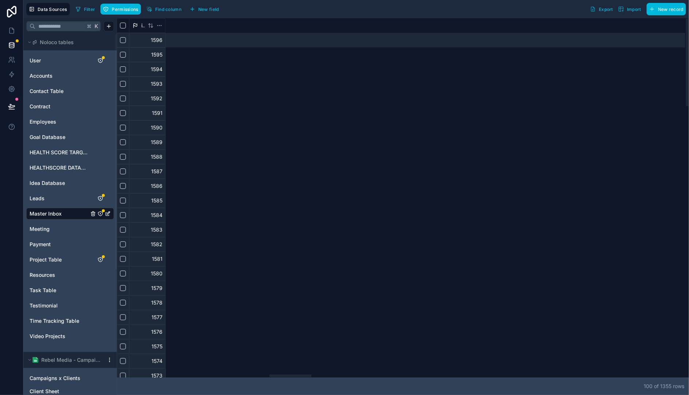
scroll to position [0, 2078]
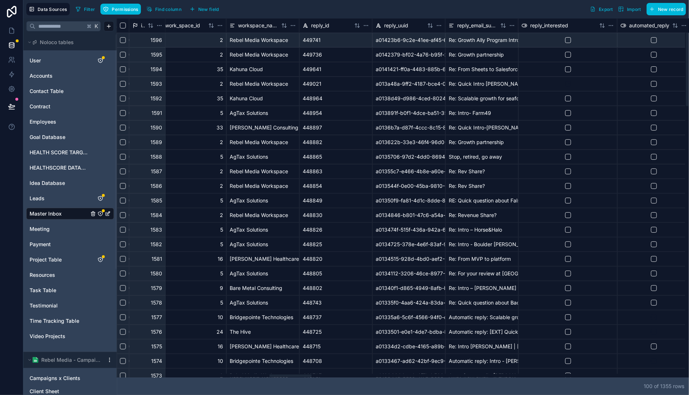
drag, startPoint x: 490, startPoint y: 376, endPoint x: 300, endPoint y: 381, distance: 189.9
click at [300, 377] on div at bounding box center [290, 376] width 42 height 3
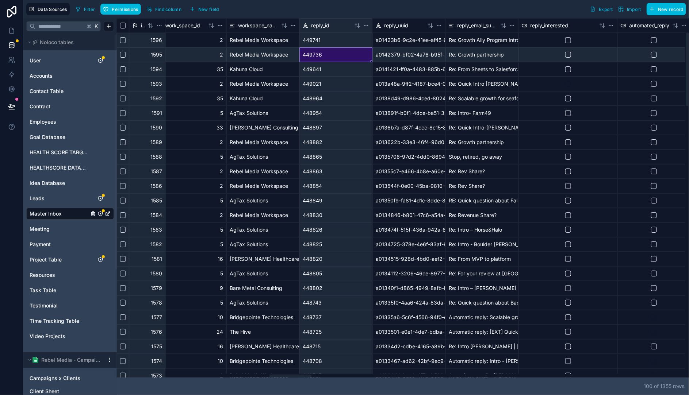
drag, startPoint x: 329, startPoint y: 57, endPoint x: 329, endPoint y: 45, distance: 11.7
click at [329, 57] on div "449736" at bounding box center [335, 54] width 73 height 15
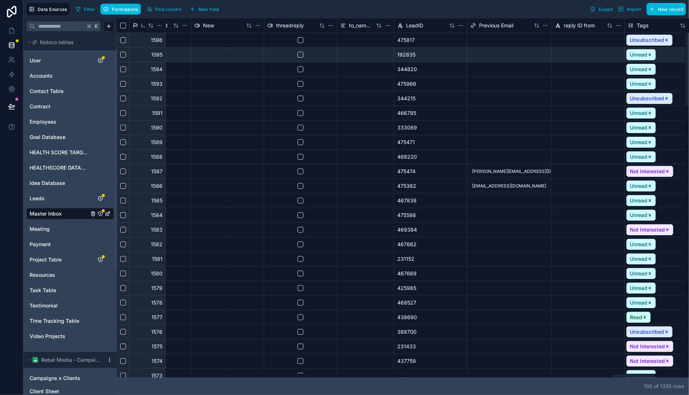
scroll to position [0, 6734]
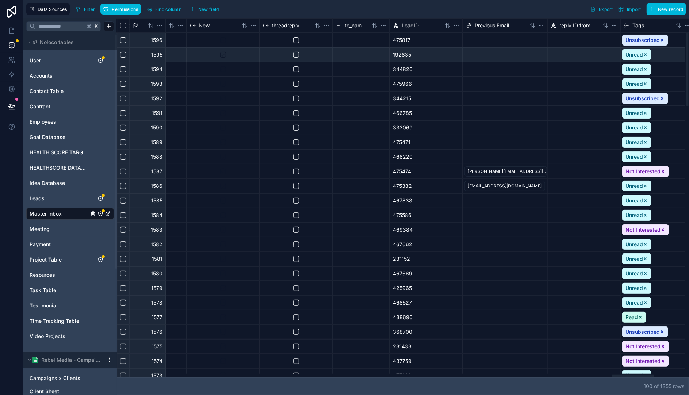
drag, startPoint x: 302, startPoint y: 376, endPoint x: 642, endPoint y: 342, distance: 341.9
click at [643, 375] on div at bounding box center [633, 376] width 42 height 3
click at [406, 41] on div "475817" at bounding box center [426, 40] width 73 height 15
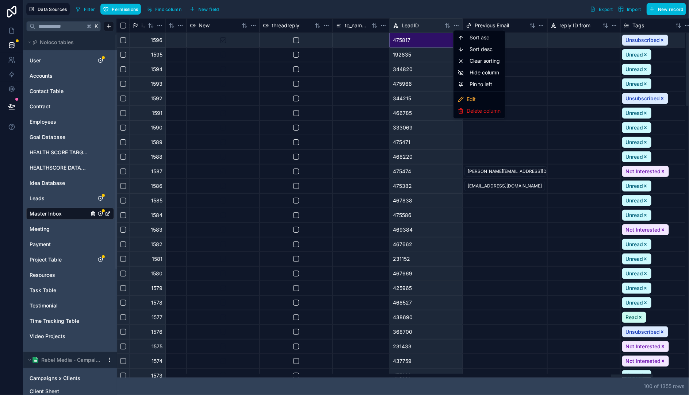
click at [458, 25] on html "Data Sources Filter Permissions Find column New field Export Import New record …" at bounding box center [344, 197] width 689 height 395
click at [419, 27] on html "Data Sources Filter Permissions Find column New field Export Import New record …" at bounding box center [344, 197] width 689 height 395
click at [430, 23] on div "LeadID" at bounding box center [417, 25] width 49 height 7
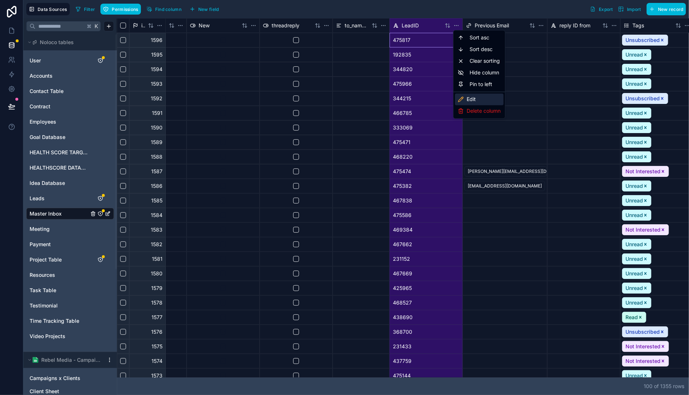
click at [469, 98] on div "Edit" at bounding box center [479, 100] width 49 height 12
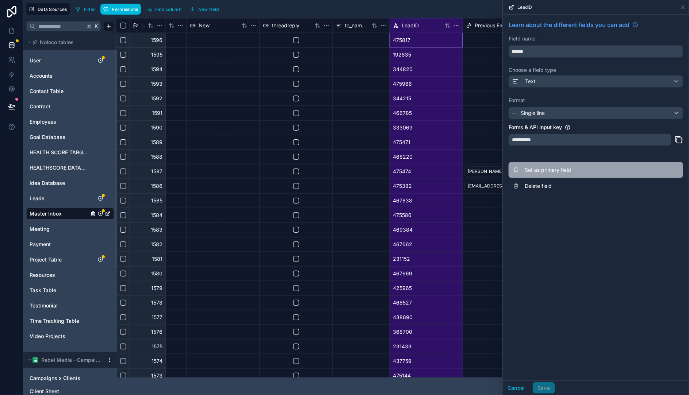
click at [569, 165] on button "Set as primary field" at bounding box center [596, 170] width 175 height 16
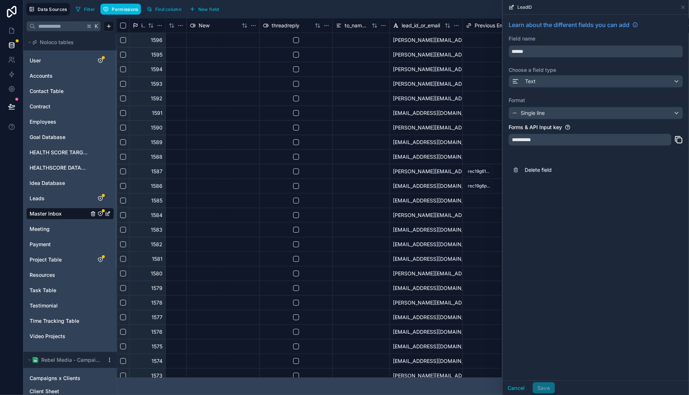
drag, startPoint x: 464, startPoint y: 387, endPoint x: 474, endPoint y: 385, distance: 10.7
click at [464, 387] on div "100 of 1355 row s" at bounding box center [403, 387] width 572 height 18
click at [521, 392] on button "Cancel" at bounding box center [516, 389] width 27 height 12
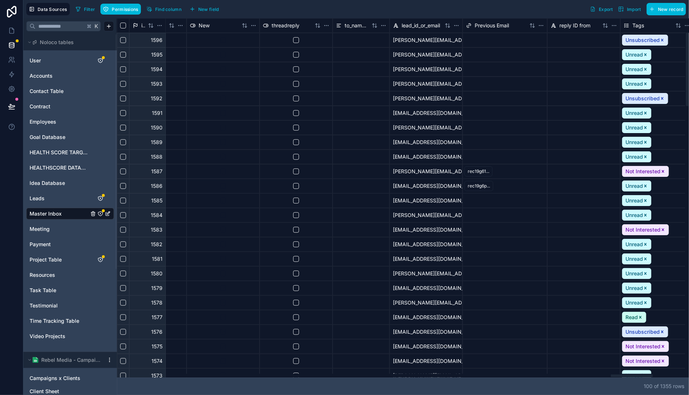
drag, startPoint x: 614, startPoint y: 378, endPoint x: 591, endPoint y: 379, distance: 23.0
click at [590, 379] on div "100 of 1355 row s" at bounding box center [403, 387] width 572 height 18
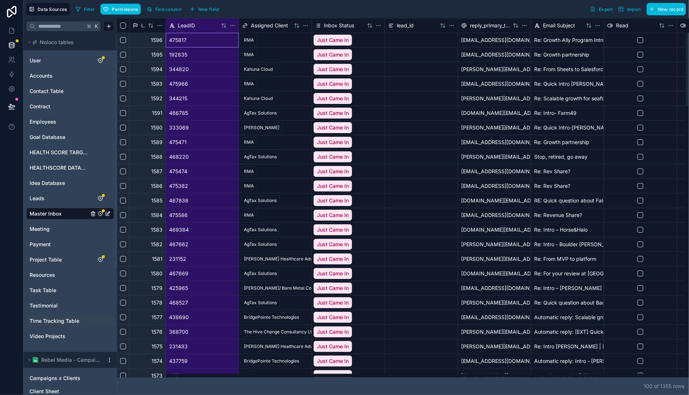
drag, startPoint x: 614, startPoint y: 377, endPoint x: 88, endPoint y: 319, distance: 529.6
click at [117, 377] on div at bounding box center [138, 376] width 42 height 3
click at [284, 12] on div "Filter Permissions Find column New field Export Import New record" at bounding box center [379, 9] width 613 height 12
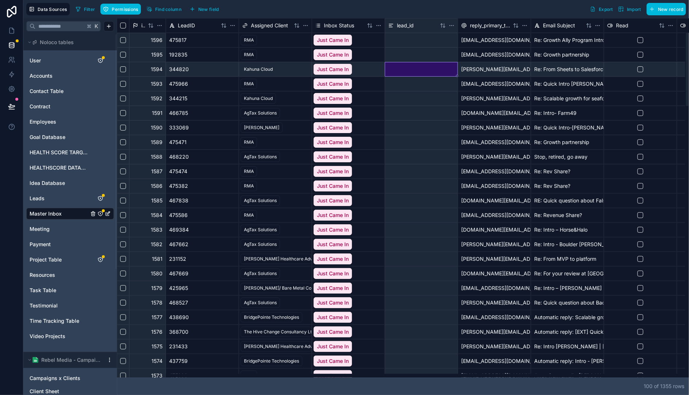
click at [387, 68] on div at bounding box center [421, 69] width 73 height 15
drag, startPoint x: 215, startPoint y: 378, endPoint x: 299, endPoint y: 376, distance: 83.6
click at [299, 376] on div "id LeadID Assigned Client Inbox Status lead_id reply_primary_to_email_address E…" at bounding box center [403, 206] width 572 height 377
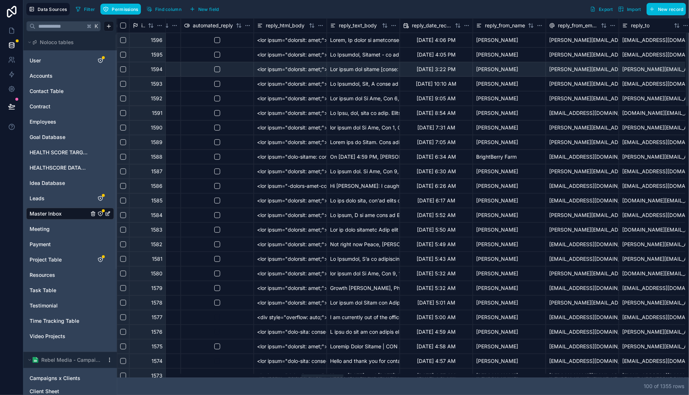
drag, startPoint x: 299, startPoint y: 376, endPoint x: 322, endPoint y: 377, distance: 23.8
click at [322, 377] on div at bounding box center [401, 376] width 568 height 4
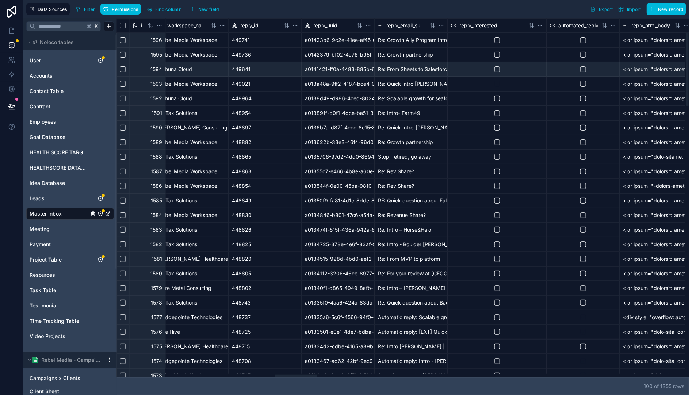
scroll to position [0, 2059]
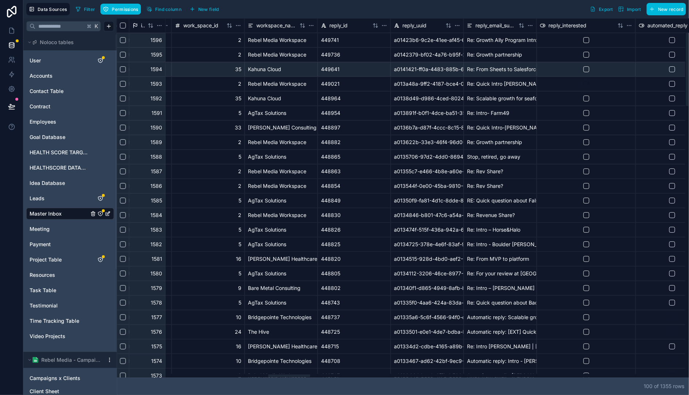
drag, startPoint x: 323, startPoint y: 377, endPoint x: 349, endPoint y: 158, distance: 219.8
click at [289, 377] on div at bounding box center [289, 376] width 42 height 3
click at [355, 70] on div "449641" at bounding box center [354, 69] width 73 height 15
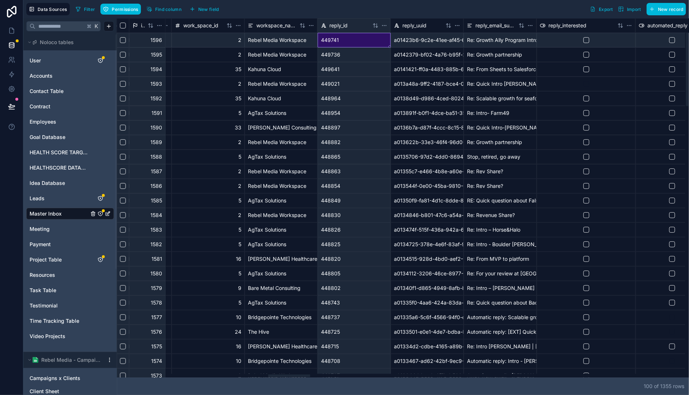
click at [366, 45] on div "449741" at bounding box center [354, 40] width 73 height 15
click at [365, 55] on div "449736" at bounding box center [354, 54] width 73 height 15
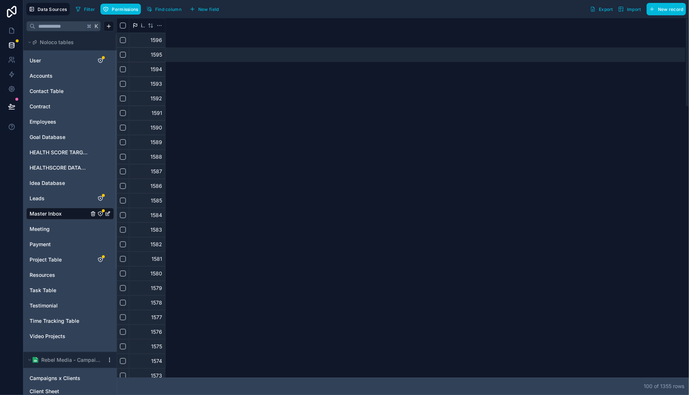
scroll to position [0, 0]
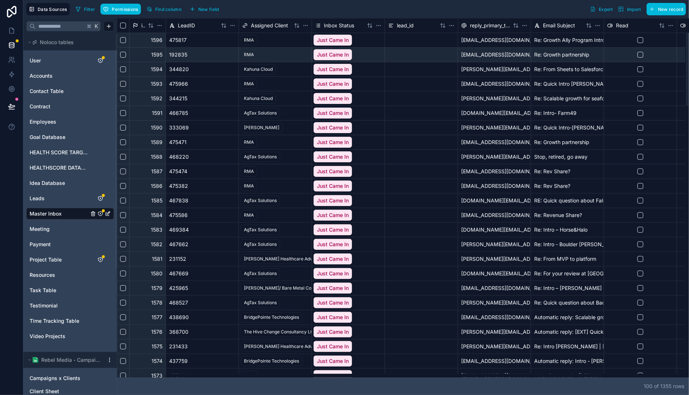
drag, startPoint x: 295, startPoint y: 377, endPoint x: 185, endPoint y: 176, distance: 229.0
click at [117, 377] on div at bounding box center [138, 376] width 42 height 3
click at [209, 35] on div "475817" at bounding box center [202, 40] width 73 height 15
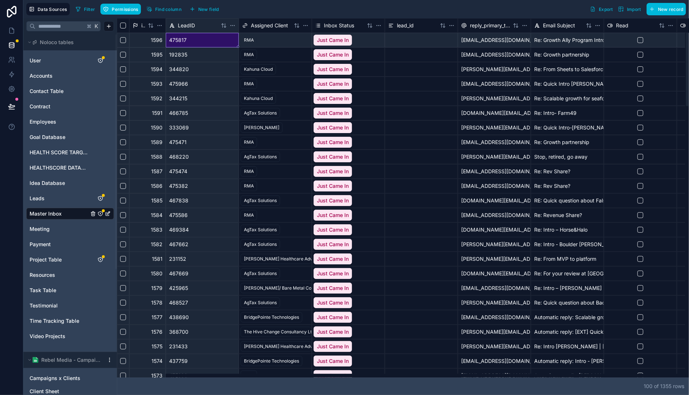
click at [198, 52] on div "192835" at bounding box center [202, 54] width 73 height 15
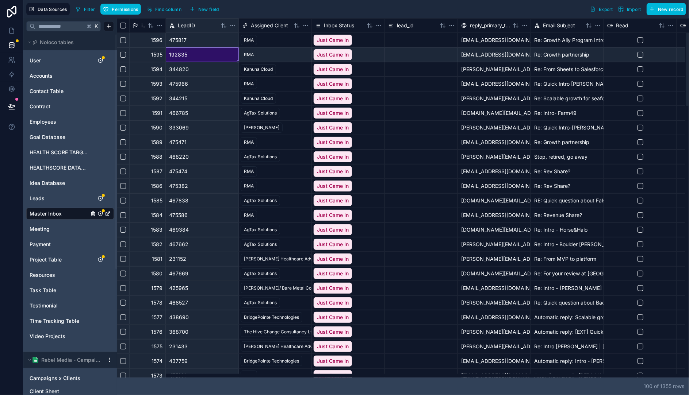
click at [202, 68] on div "344820" at bounding box center [202, 69] width 73 height 15
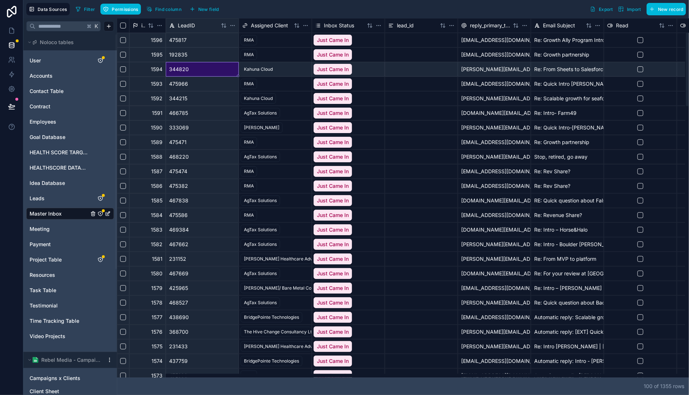
click at [199, 47] on div "192835" at bounding box center [202, 54] width 73 height 15
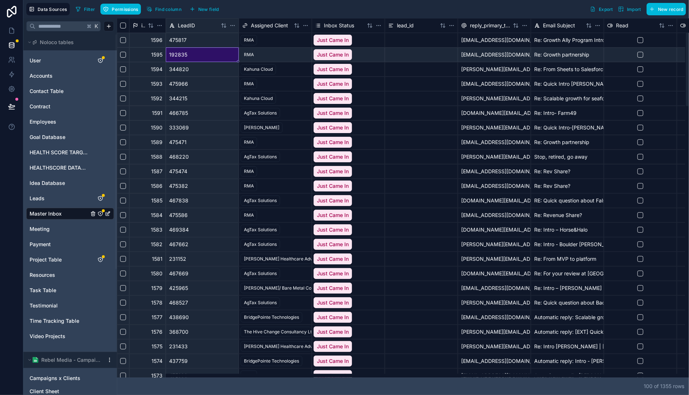
click at [211, 36] on div "475817" at bounding box center [202, 40] width 73 height 15
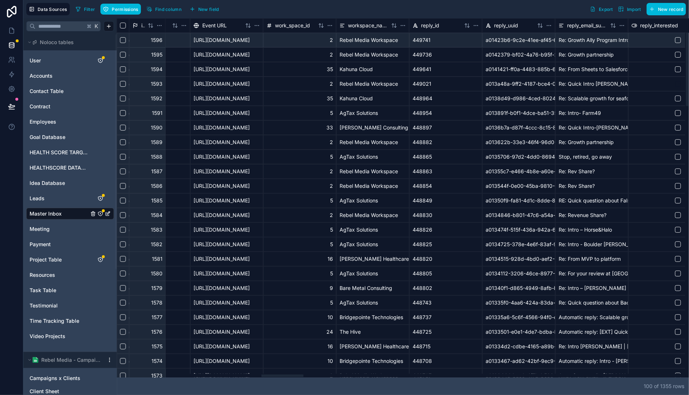
scroll to position [0, 1920]
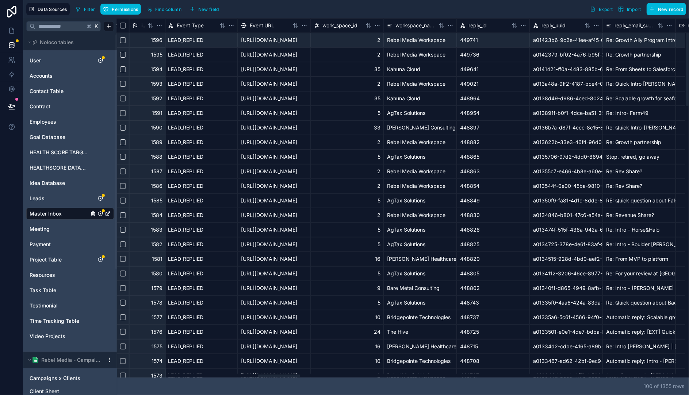
drag, startPoint x: 400, startPoint y: 376, endPoint x: 279, endPoint y: 372, distance: 120.9
click at [279, 374] on div at bounding box center [401, 376] width 568 height 4
click at [501, 37] on div "449741" at bounding box center [493, 40] width 73 height 15
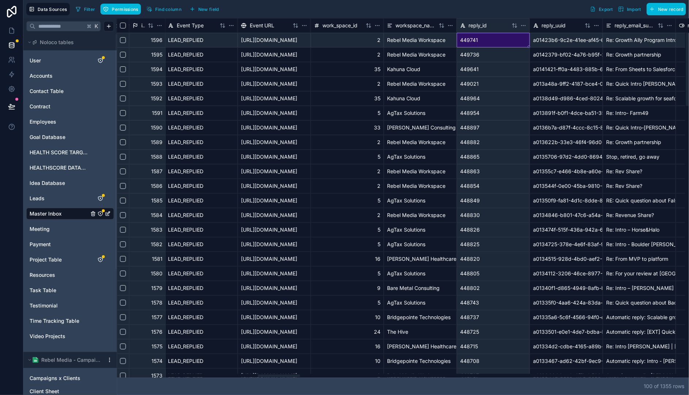
click at [491, 46] on div "449741" at bounding box center [493, 40] width 73 height 15
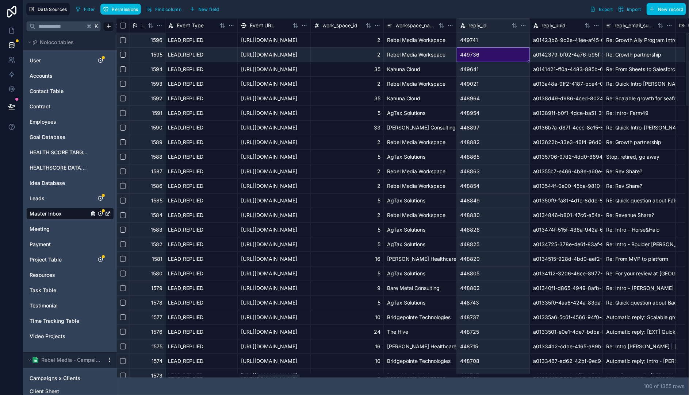
drag, startPoint x: 486, startPoint y: 55, endPoint x: 491, endPoint y: 46, distance: 10.8
click at [487, 54] on div "449736" at bounding box center [493, 54] width 73 height 15
click at [492, 40] on div "449741" at bounding box center [493, 40] width 73 height 15
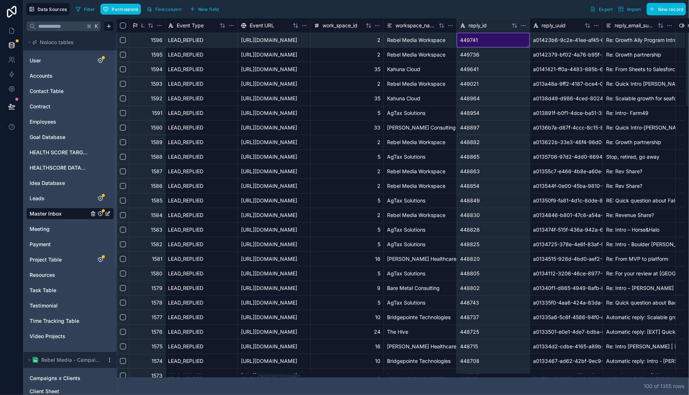
click at [479, 54] on div "449736" at bounding box center [493, 54] width 73 height 15
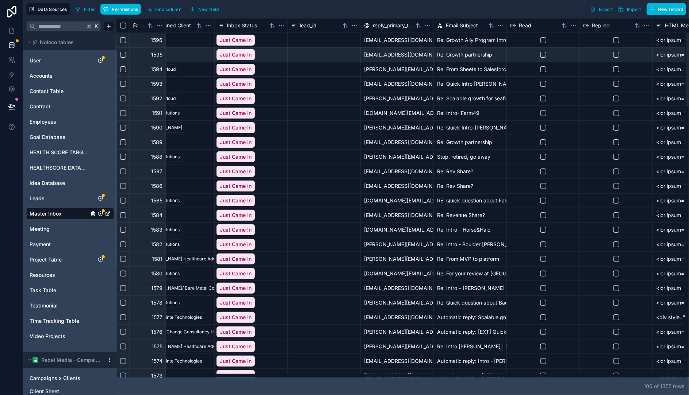
scroll to position [0, 0]
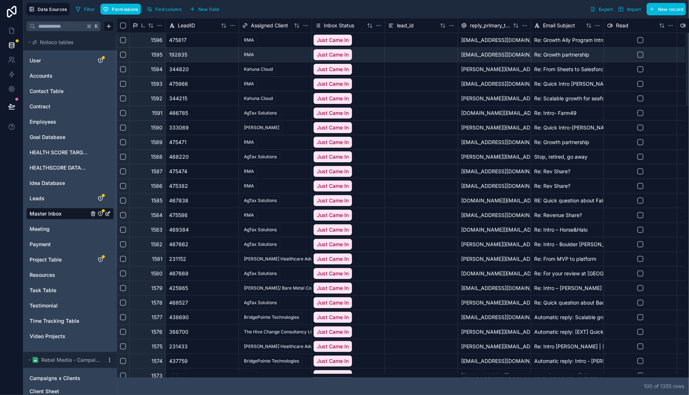
drag, startPoint x: 523, startPoint y: 380, endPoint x: 161, endPoint y: 143, distance: 432.5
click at [117, 378] on div at bounding box center [401, 376] width 568 height 4
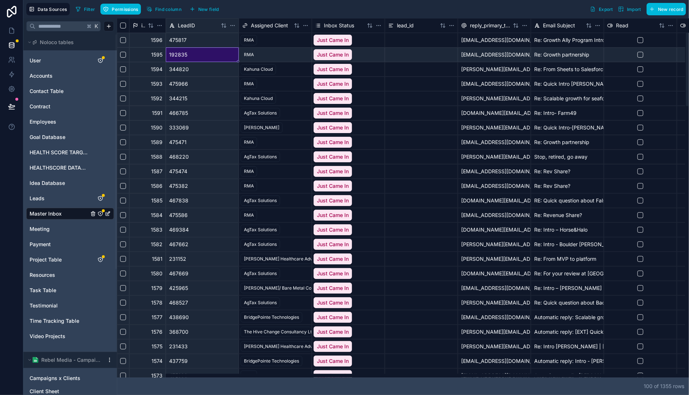
drag, startPoint x: 204, startPoint y: 57, endPoint x: 206, endPoint y: 53, distance: 4.5
click at [204, 57] on div "192835" at bounding box center [202, 54] width 73 height 15
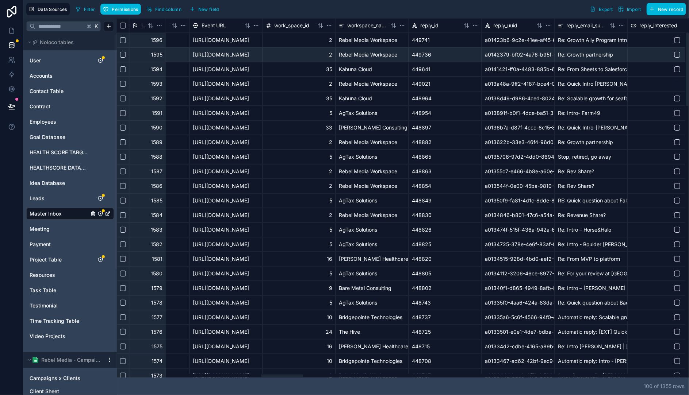
scroll to position [0, 1964]
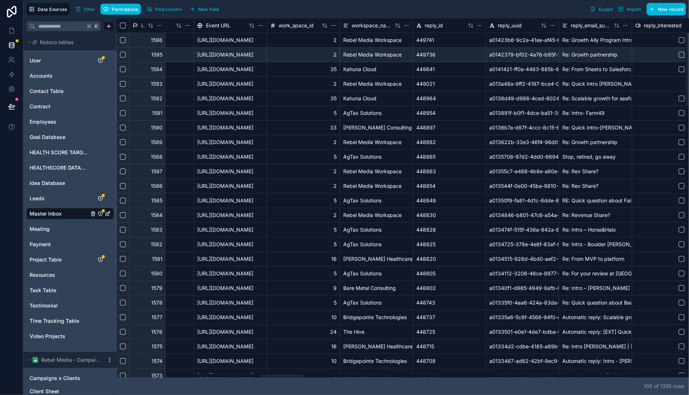
drag, startPoint x: 431, startPoint y: 374, endPoint x: 282, endPoint y: 370, distance: 149.4
click at [282, 374] on div at bounding box center [401, 376] width 568 height 4
click at [435, 44] on div "449741" at bounding box center [449, 40] width 73 height 15
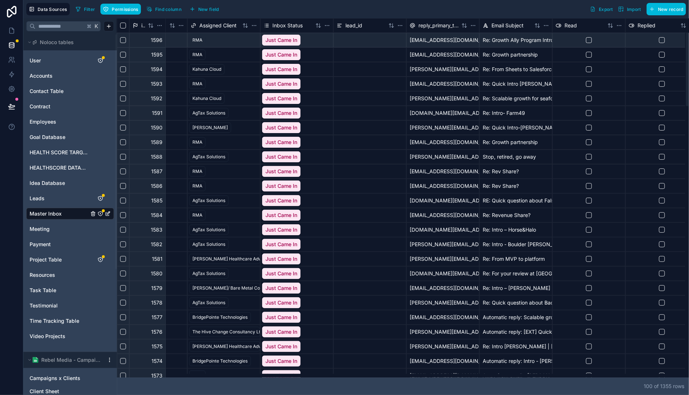
scroll to position [0, 0]
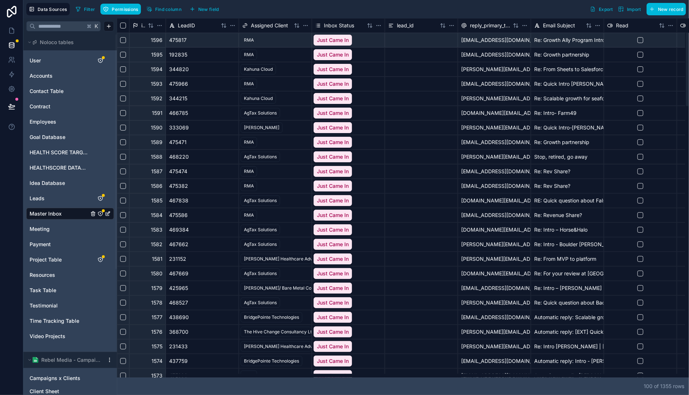
drag, startPoint x: 453, startPoint y: 376, endPoint x: 120, endPoint y: 318, distance: 338.7
click at [117, 378] on div at bounding box center [401, 376] width 568 height 4
drag, startPoint x: 203, startPoint y: 41, endPoint x: 320, endPoint y: 0, distance: 124.2
click at [203, 41] on div "475817" at bounding box center [202, 40] width 73 height 15
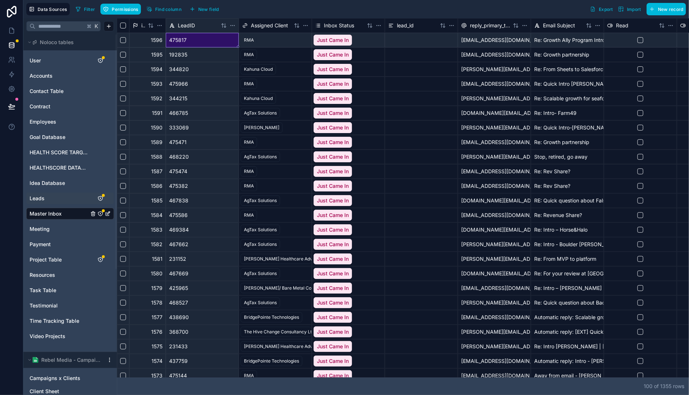
click at [40, 197] on span "Leads" at bounding box center [37, 198] width 15 height 7
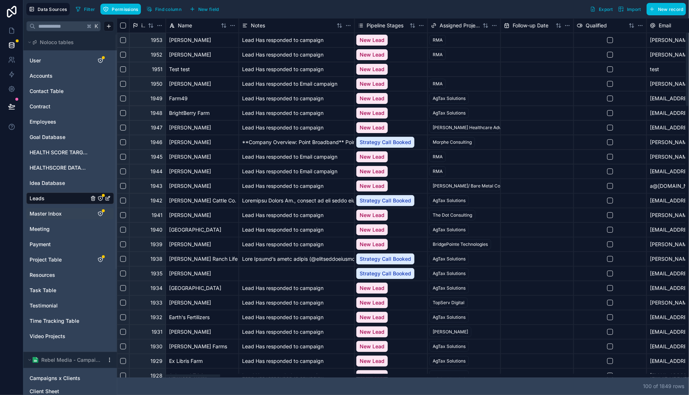
click at [669, 41] on div "[PERSON_NAME][EMAIL_ADDRESS][PERSON_NAME][DOMAIN_NAME]" at bounding box center [683, 40] width 73 height 15
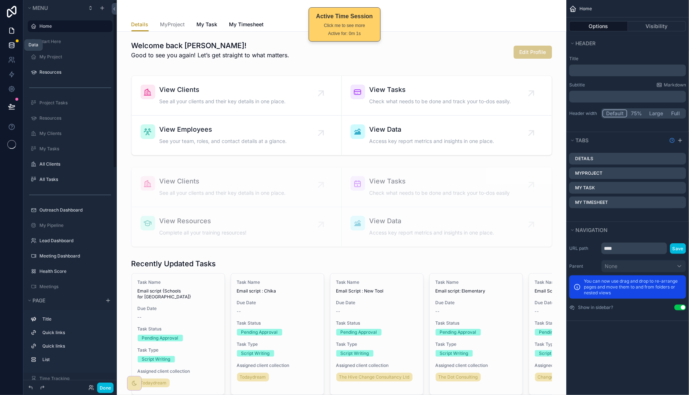
click at [14, 42] on icon at bounding box center [11, 45] width 7 height 7
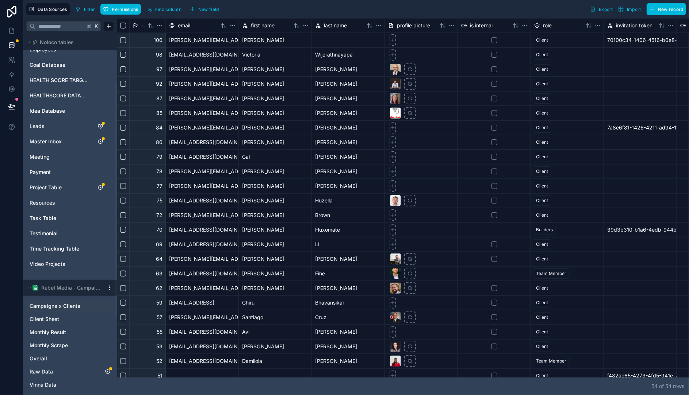
scroll to position [73, 0]
click at [69, 308] on span "Campaigns x Clients" at bounding box center [55, 305] width 51 height 7
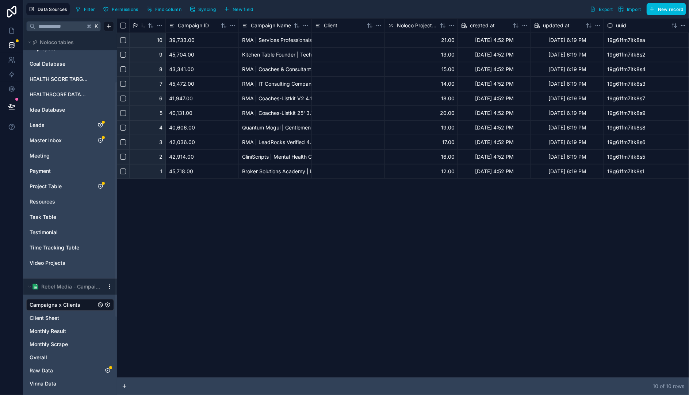
drag, startPoint x: 258, startPoint y: 374, endPoint x: 269, endPoint y: 375, distance: 11.0
click at [266, 375] on div "id Campaign ID Campaign Name Client Noloco Project ID created at updated at uui…" at bounding box center [403, 198] width 572 height 360
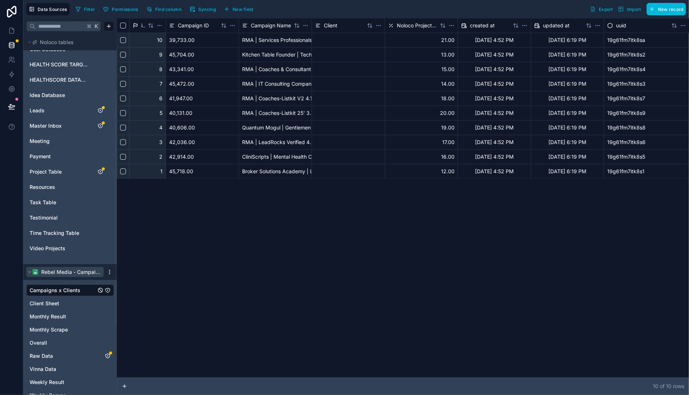
click at [64, 271] on span "Rebel Media - Campaign Analytics" at bounding box center [70, 272] width 59 height 7
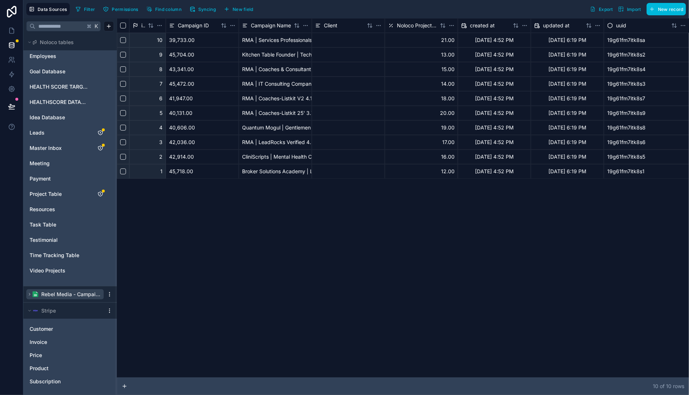
click at [70, 296] on span "Rebel Media - Campaign Analytics" at bounding box center [70, 294] width 59 height 7
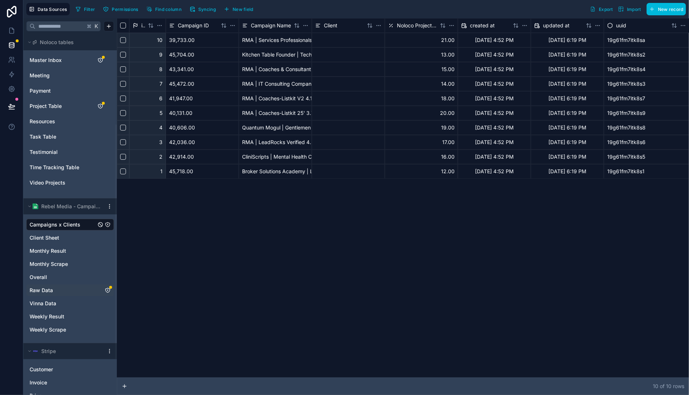
scroll to position [154, 0]
click at [51, 288] on span "Raw Data" at bounding box center [41, 290] width 23 height 7
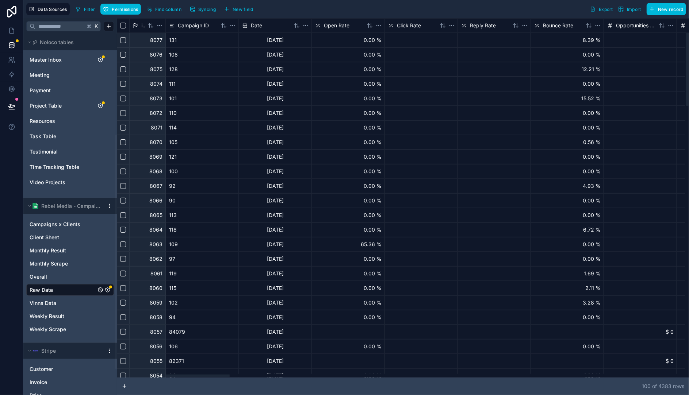
click at [198, 24] on span "Campaign ID" at bounding box center [193, 25] width 31 height 7
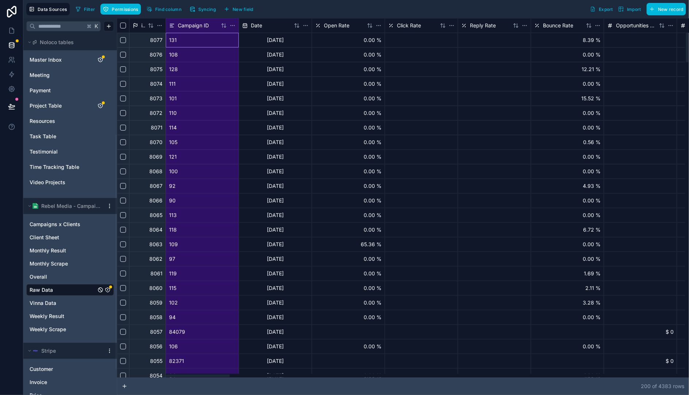
drag, startPoint x: 212, startPoint y: 377, endPoint x: 471, endPoint y: 276, distance: 277.7
click at [172, 375] on div at bounding box center [173, 376] width 112 height 3
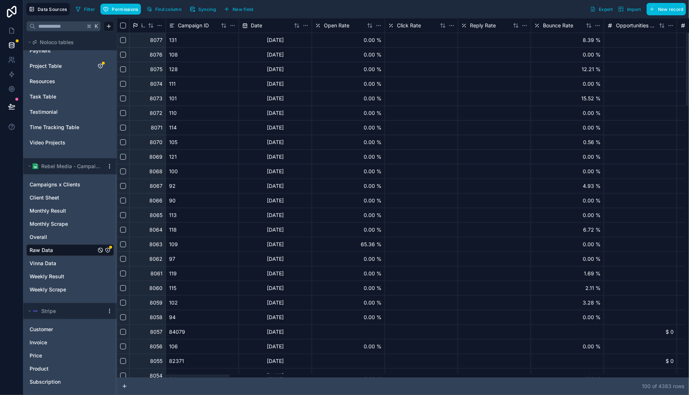
drag, startPoint x: 443, startPoint y: 360, endPoint x: 258, endPoint y: 252, distance: 213.8
click at [209, 375] on div at bounding box center [173, 376] width 112 height 3
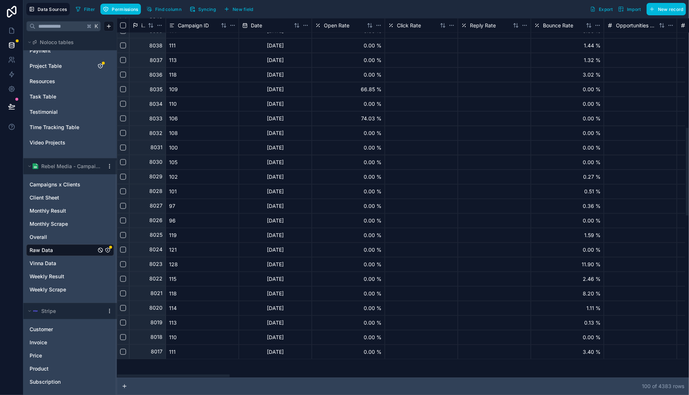
scroll to position [746, 0]
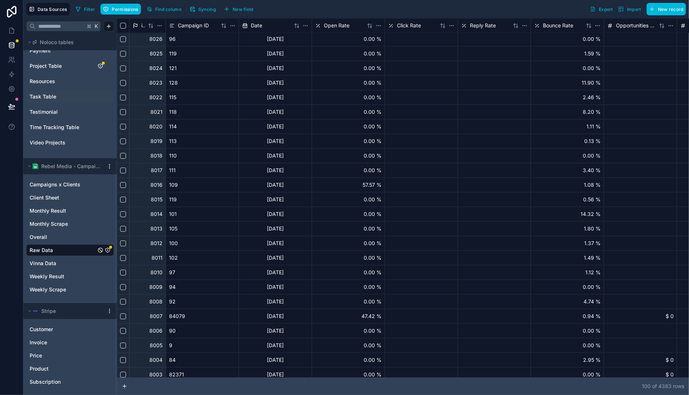
click at [90, 166] on span "Rebel Media - Campaign Analytics" at bounding box center [70, 166] width 59 height 7
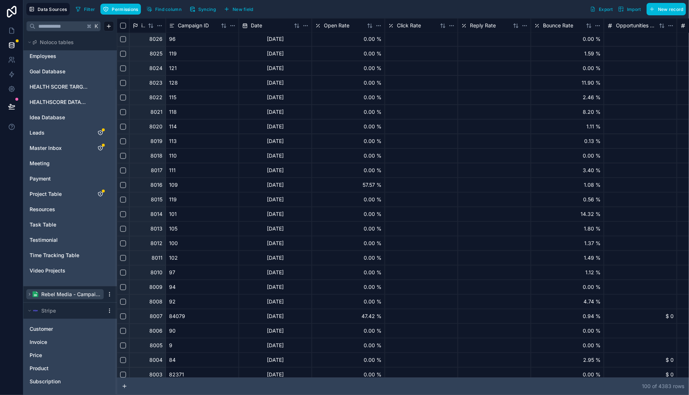
scroll to position [65, 0]
click at [72, 293] on span "Rebel Media - Campaign Analytics" at bounding box center [70, 295] width 59 height 7
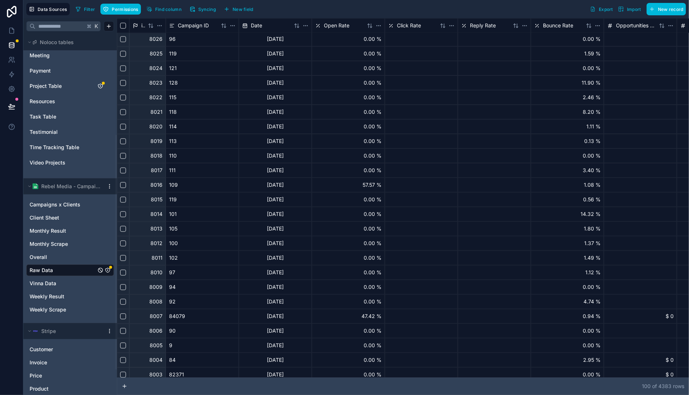
scroll to position [194, 0]
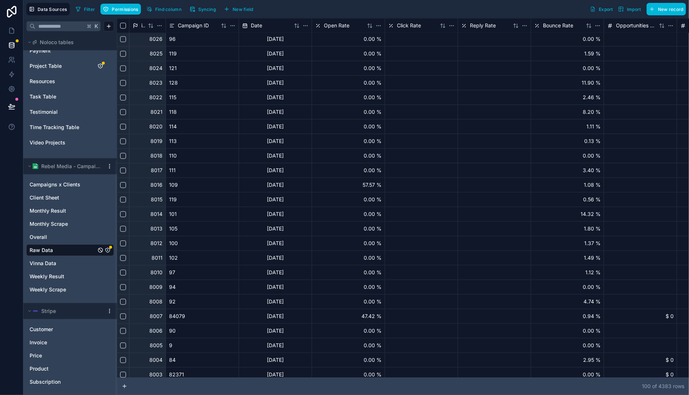
click at [111, 166] on html "Data Sources Filter Permissions Find column Syncing New field Export Import New…" at bounding box center [344, 197] width 689 height 395
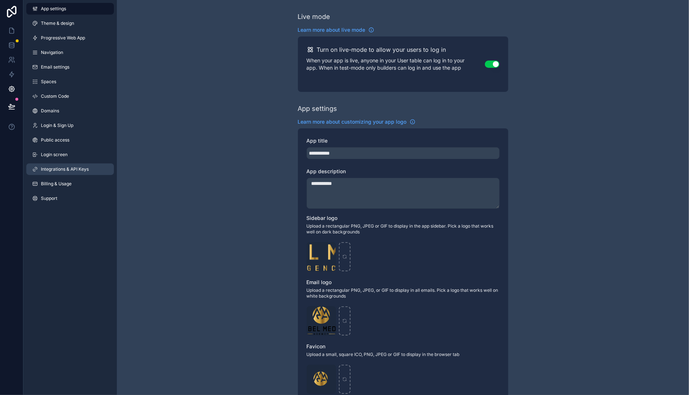
click at [62, 167] on span "Integrations & API Keys" at bounding box center [65, 169] width 48 height 6
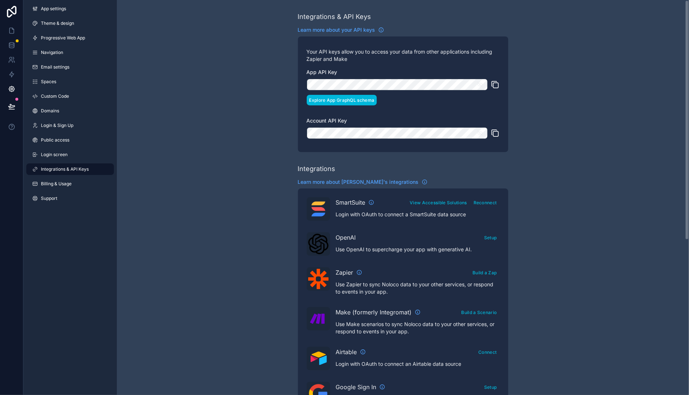
click at [366, 104] on button "Explore App GraphQL schema" at bounding box center [342, 100] width 70 height 11
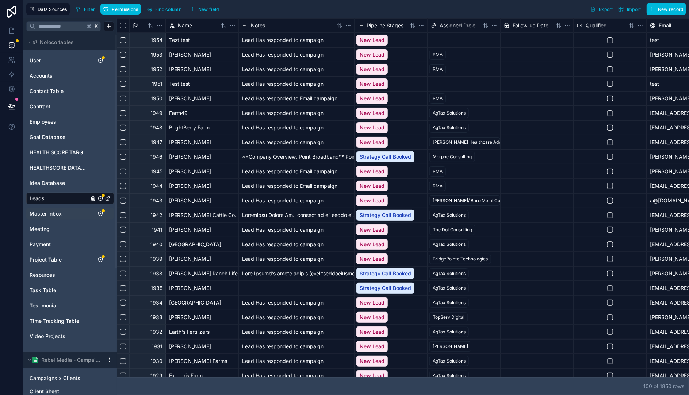
click at [65, 216] on link "Master Inbox" at bounding box center [59, 213] width 59 height 7
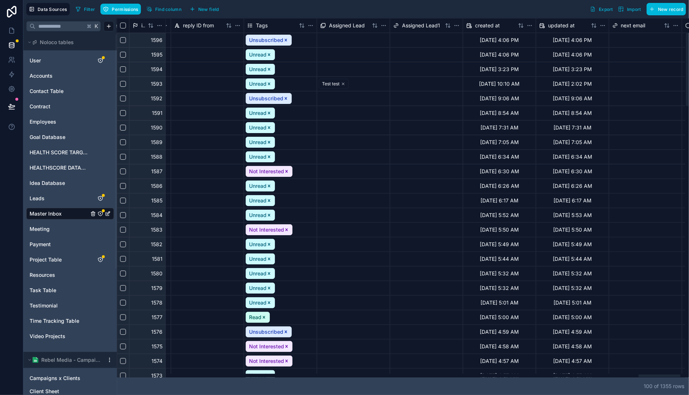
scroll to position [0, 7114]
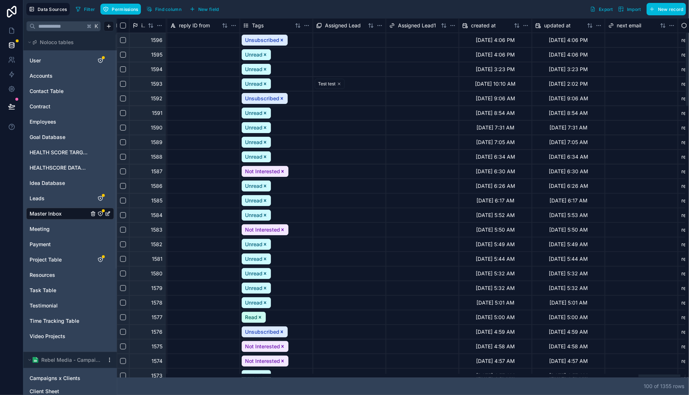
drag, startPoint x: 213, startPoint y: 377, endPoint x: 658, endPoint y: 322, distance: 448.4
click at [660, 374] on div at bounding box center [401, 376] width 568 height 4
click at [457, 24] on div at bounding box center [457, 26] width 1 height 14
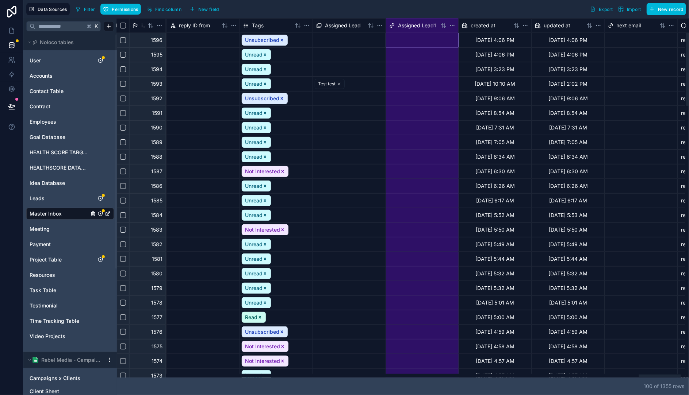
click at [450, 25] on html "Data Sources Filter Permissions Find column New field Export Import New record …" at bounding box center [344, 197] width 689 height 395
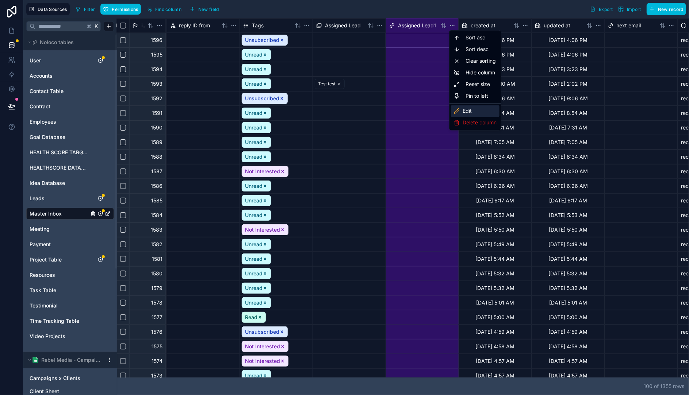
drag, startPoint x: 478, startPoint y: 111, endPoint x: 494, endPoint y: 125, distance: 21.0
click at [478, 112] on div "Edit" at bounding box center [475, 112] width 49 height 12
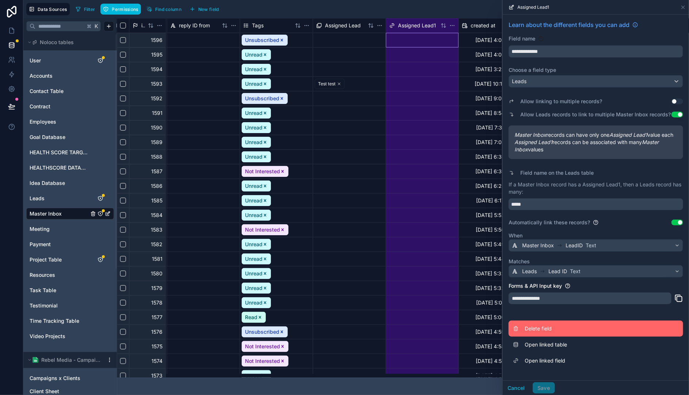
click at [544, 333] on span "Delete field" at bounding box center [577, 328] width 105 height 7
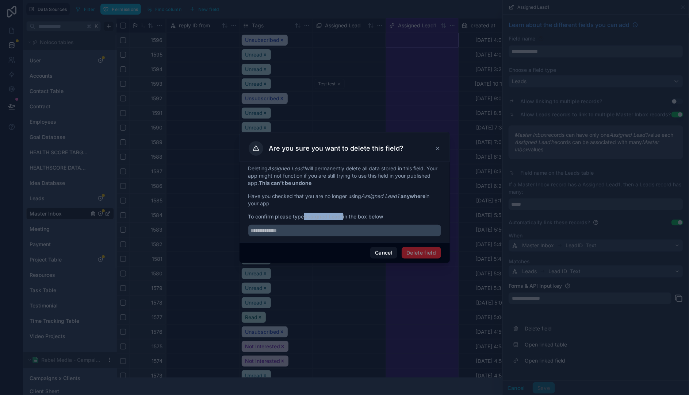
drag, startPoint x: 307, startPoint y: 219, endPoint x: 345, endPoint y: 219, distance: 38.7
click at [345, 219] on span "To confirm please type Assigned Lead1 in the box below" at bounding box center [344, 216] width 193 height 7
copy strong "Assigned Lead1"
drag, startPoint x: 345, startPoint y: 228, endPoint x: 371, endPoint y: 233, distance: 26.0
click at [345, 228] on input "text" at bounding box center [344, 231] width 193 height 12
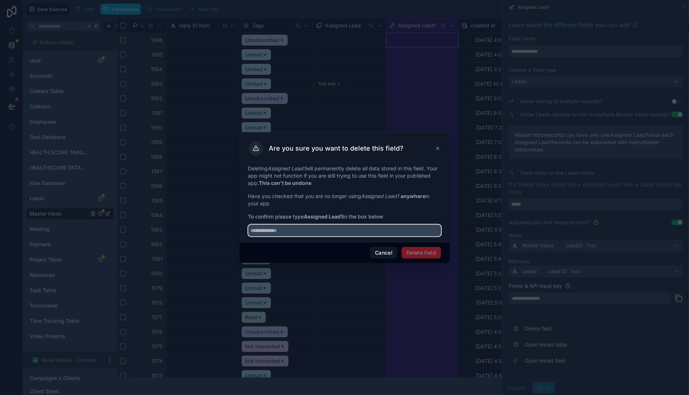
paste input "**********"
type input "**********"
drag, startPoint x: 415, startPoint y: 252, endPoint x: 427, endPoint y: 128, distance: 124.7
click at [426, 127] on div "**********" at bounding box center [344, 197] width 689 height 395
click at [434, 144] on div "Are you sure you want to delete this field?" at bounding box center [345, 148] width 192 height 15
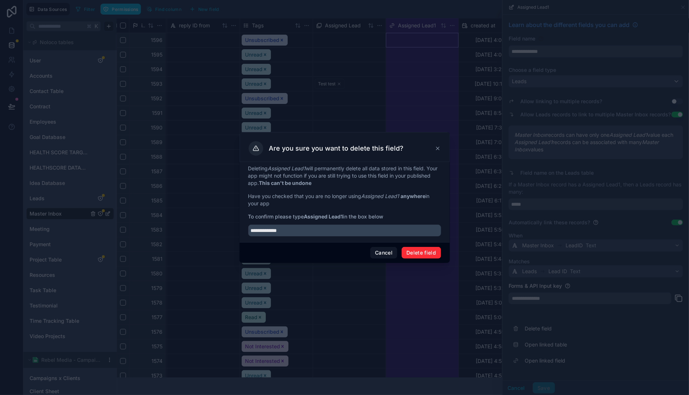
click at [436, 149] on icon at bounding box center [438, 149] width 6 height 6
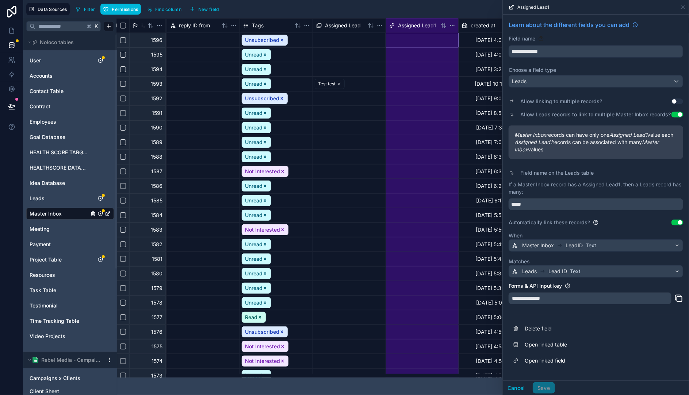
click at [380, 25] on html "Data Sources Filter Permissions Find column New field Export Import New record …" at bounding box center [344, 197] width 689 height 395
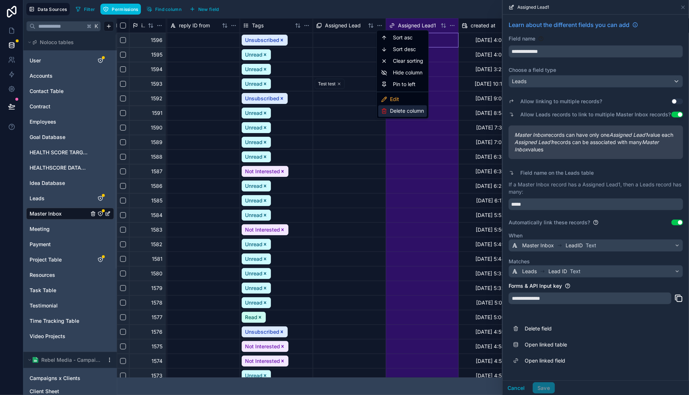
click at [402, 110] on div "Delete column" at bounding box center [402, 112] width 49 height 12
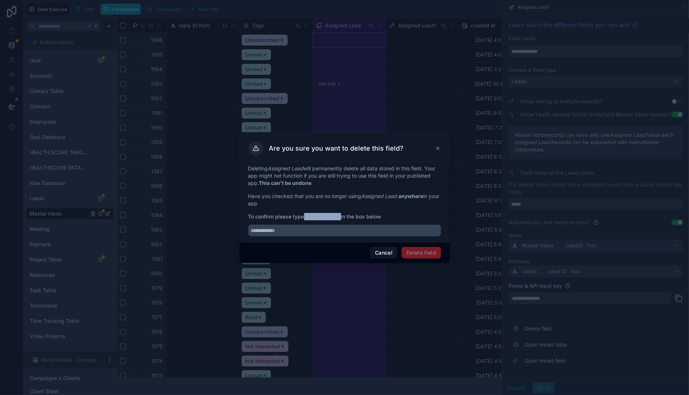
drag, startPoint x: 307, startPoint y: 218, endPoint x: 343, endPoint y: 218, distance: 35.8
click at [343, 218] on span "To confirm please type Assigned Lead in the box below" at bounding box center [344, 216] width 193 height 7
copy strong "Assigned Lead"
drag, startPoint x: 345, startPoint y: 229, endPoint x: 357, endPoint y: 229, distance: 12.4
click at [345, 228] on input "text" at bounding box center [344, 231] width 193 height 12
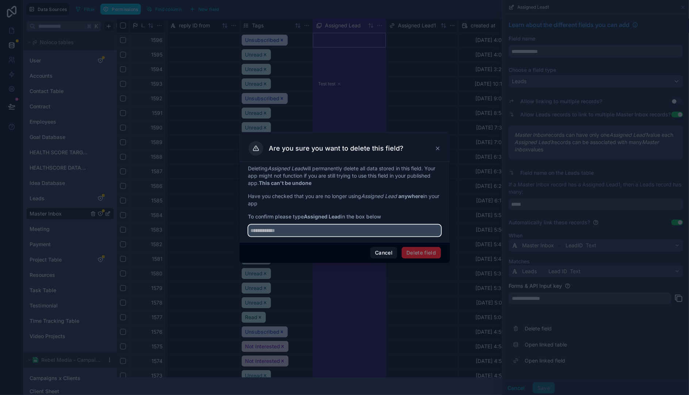
paste input "**********"
type input "**********"
click at [423, 253] on button "Delete field" at bounding box center [421, 253] width 39 height 12
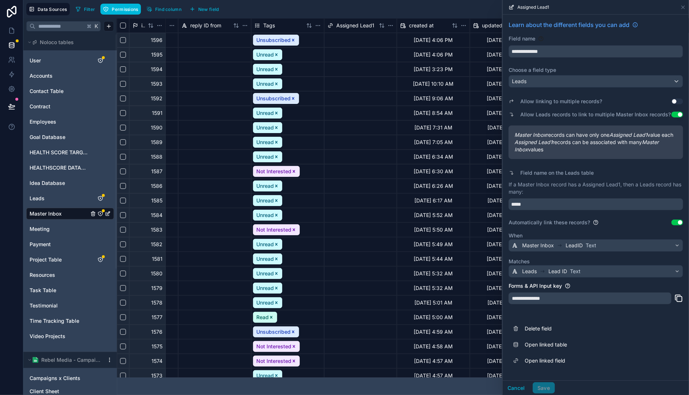
scroll to position [0, 7102]
click at [594, 52] on input "**********" at bounding box center [596, 52] width 174 height 12
type input "**********"
click at [547, 388] on button "Save" at bounding box center [544, 389] width 22 height 12
